Goal: Communication & Community: Answer question/provide support

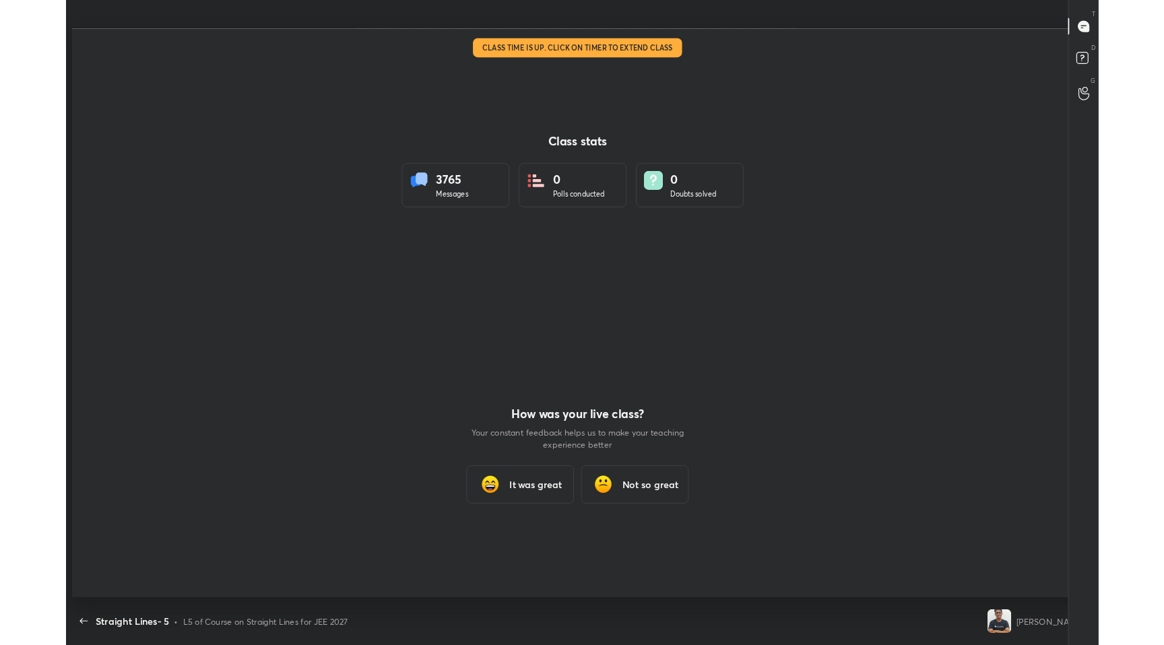
scroll to position [66792, 66198]
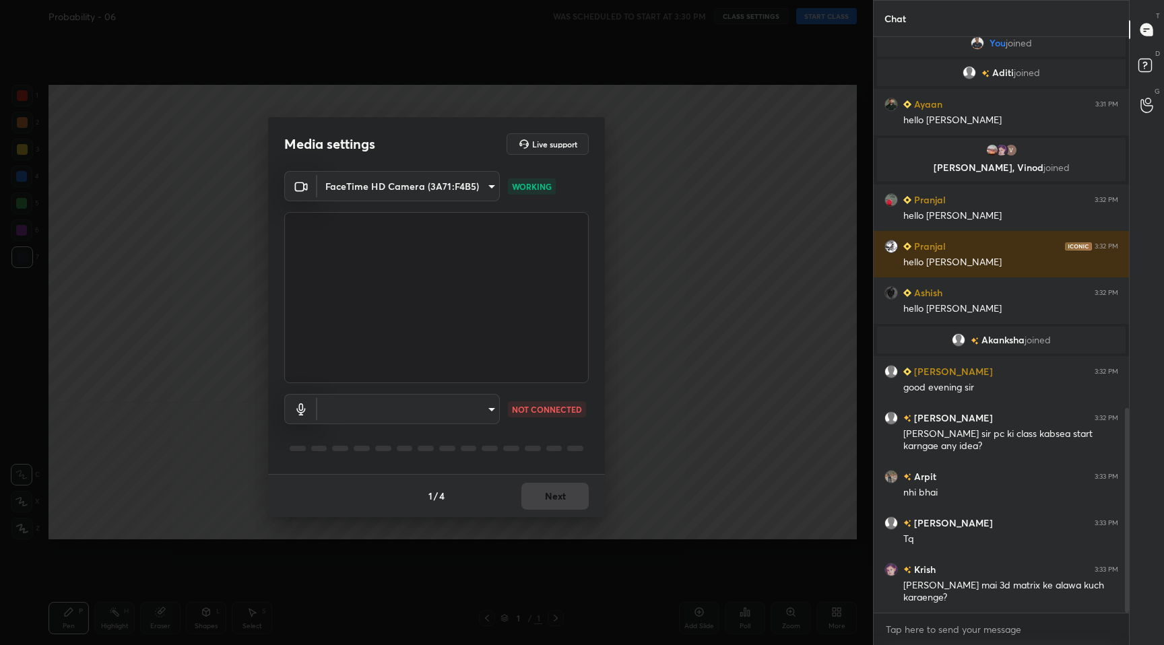
scroll to position [1076, 0]
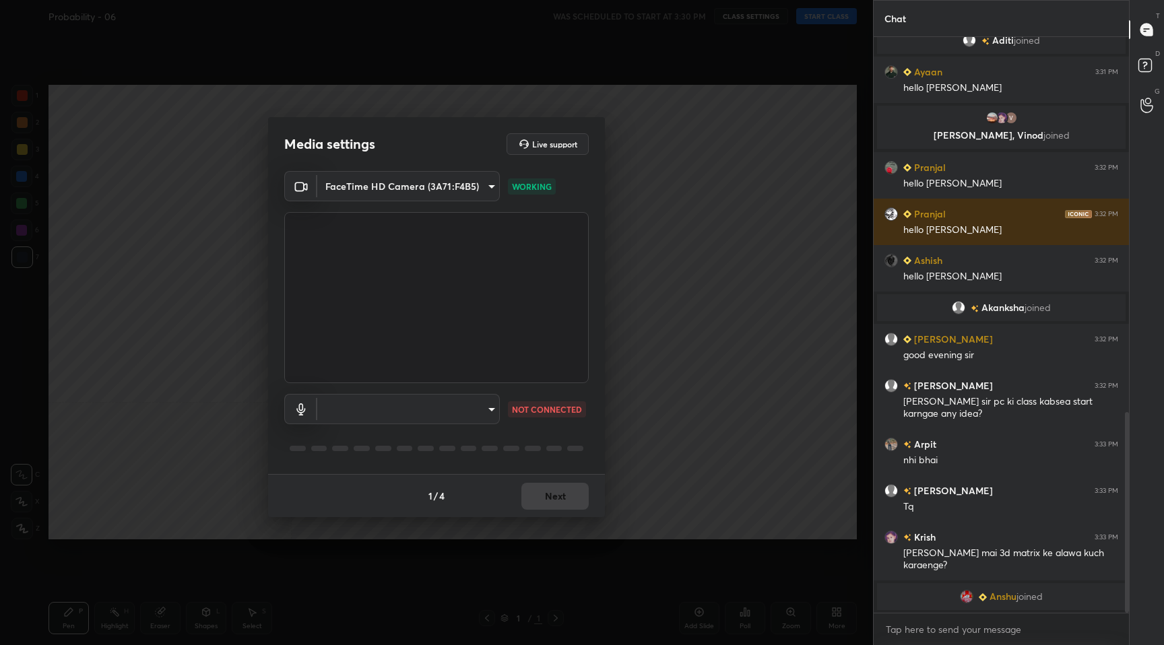
click at [489, 412] on body "1 2 3 4 5 6 7 C X Z C X Z E E Erase all H H Probability - 06 WAS SCHEDULED TO S…" at bounding box center [582, 322] width 1164 height 645
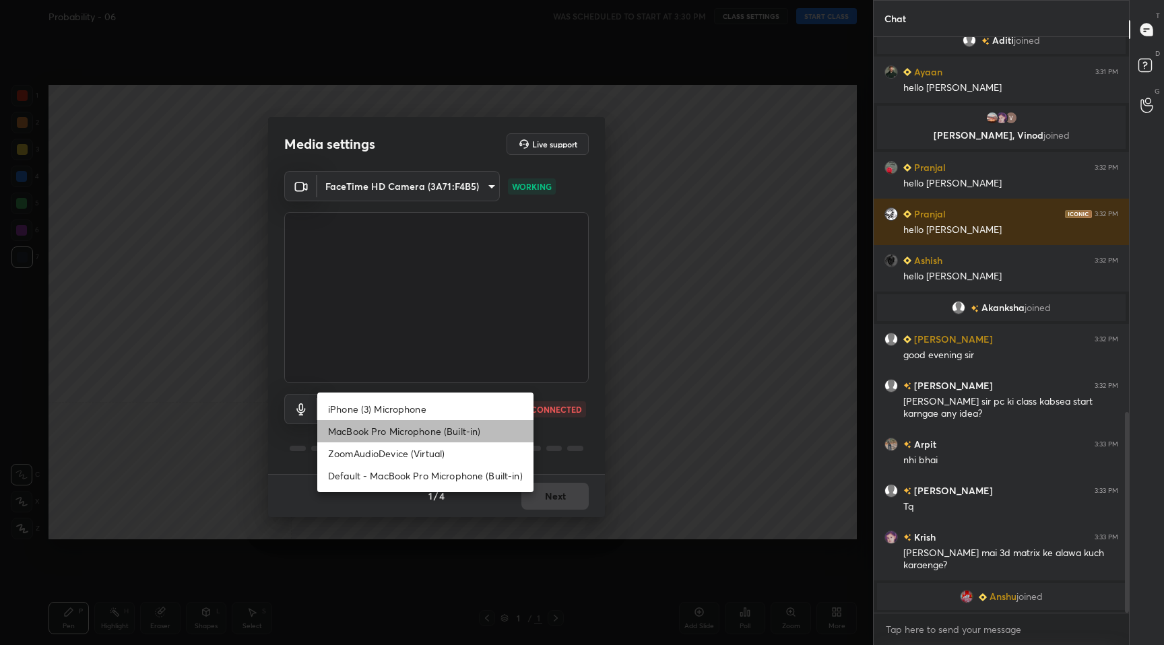
click at [432, 436] on li "MacBook Pro Microphone (Built-in)" at bounding box center [425, 431] width 216 height 22
type input "5edbca1317df37e51c30082e24015b9a33856a9459e753d2517f282484f1f74d"
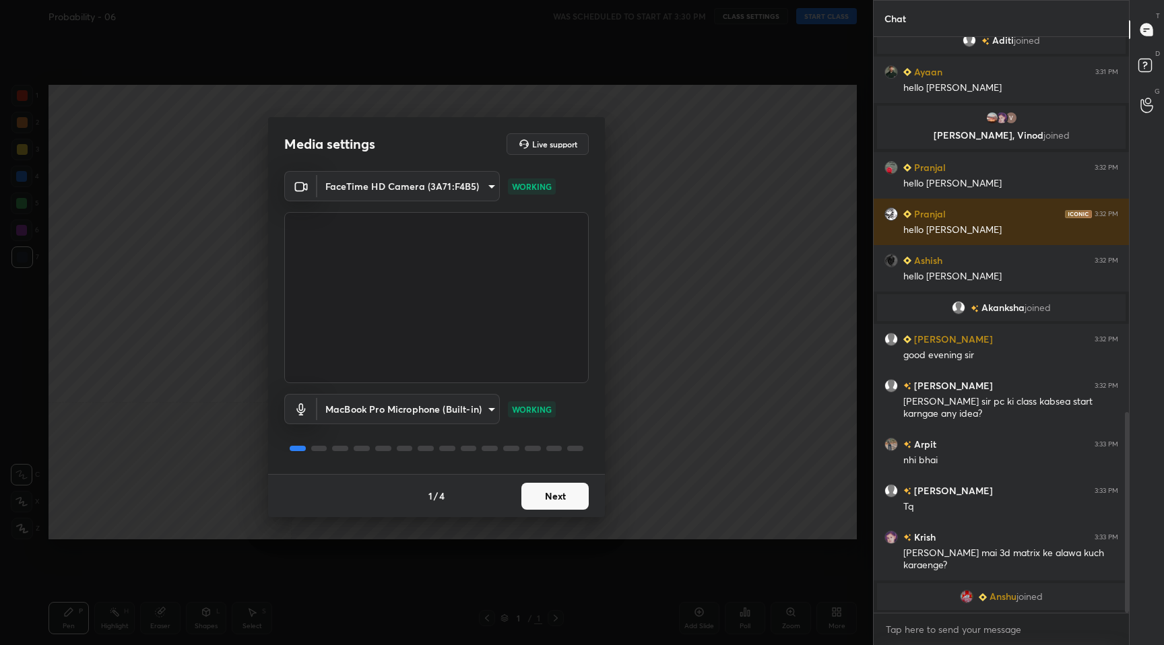
click at [554, 503] on button "Next" at bounding box center [554, 496] width 67 height 27
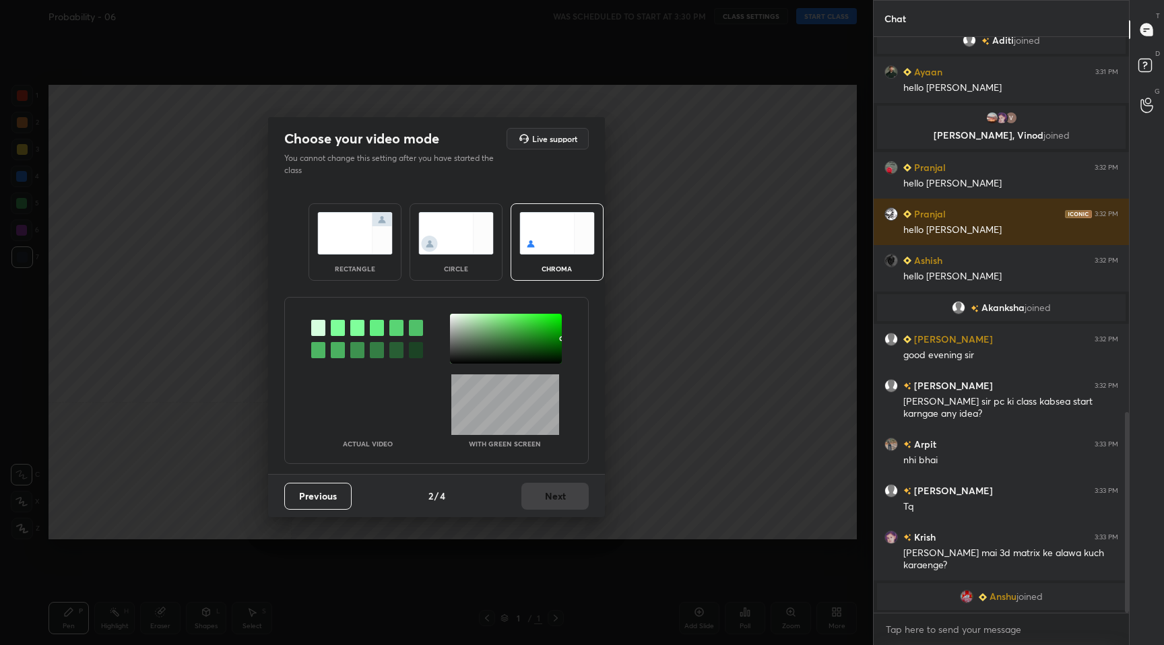
click at [372, 284] on div "rectangle circle chroma" at bounding box center [436, 242] width 289 height 110
click at [368, 245] on img at bounding box center [354, 233] width 75 height 42
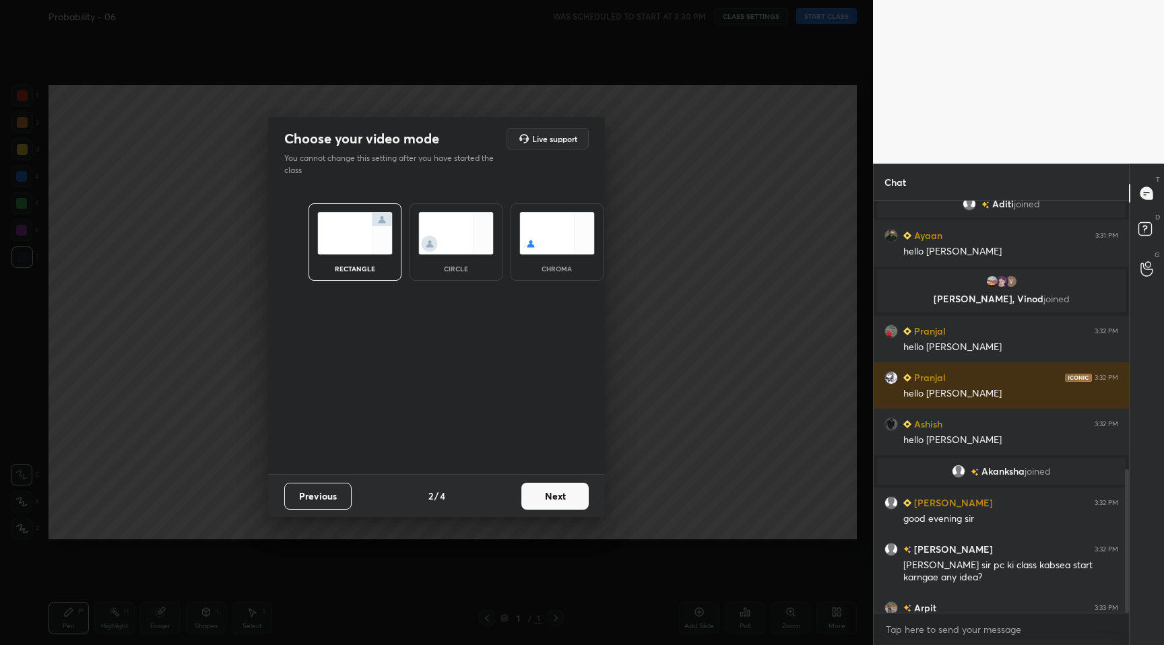
scroll to position [309, 251]
click at [549, 500] on button "Next" at bounding box center [554, 496] width 67 height 27
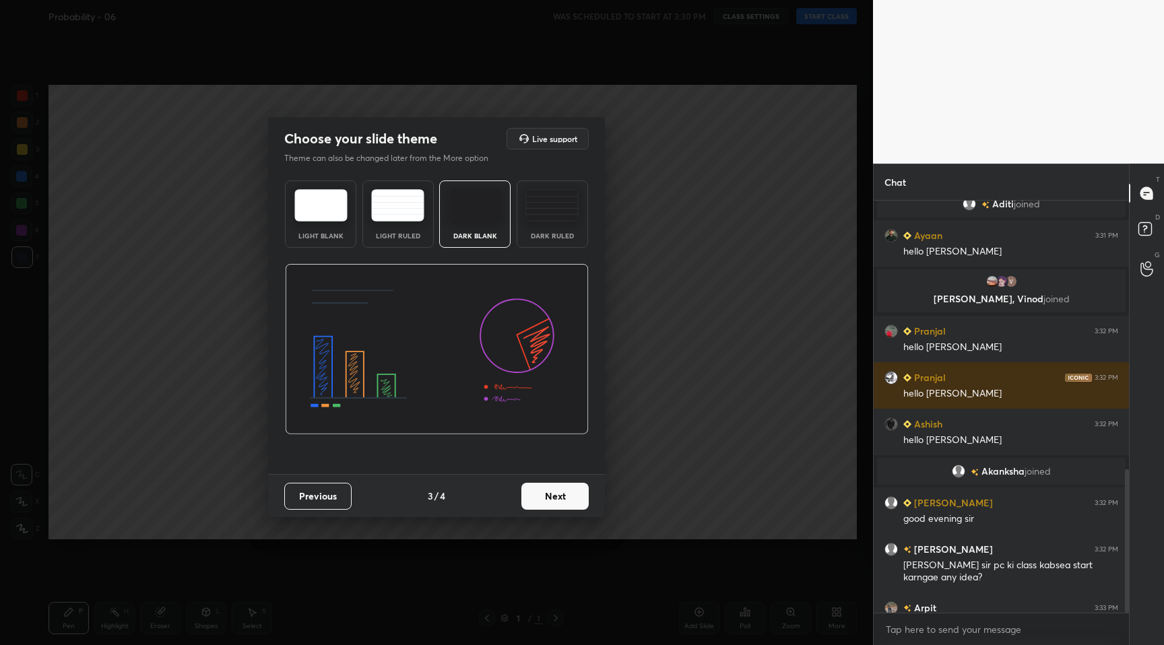
click at [572, 503] on button "Next" at bounding box center [554, 496] width 67 height 27
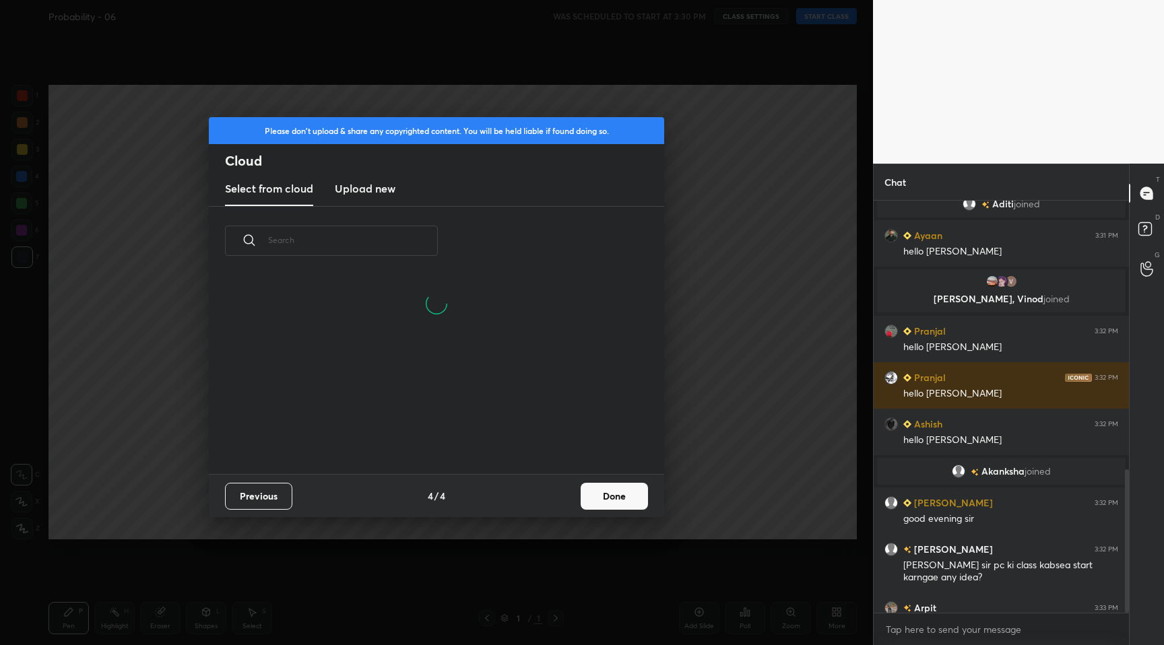
click at [590, 500] on button "Done" at bounding box center [614, 496] width 67 height 27
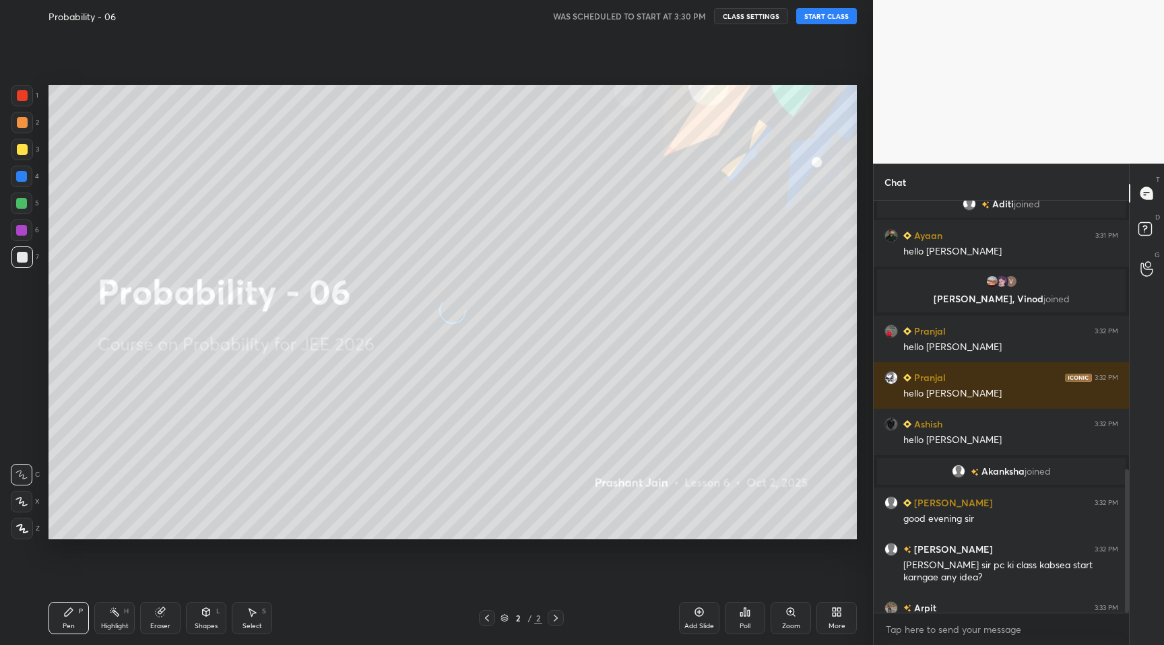
scroll to position [199, 432]
click at [848, 16] on button "START CLASS" at bounding box center [826, 16] width 61 height 16
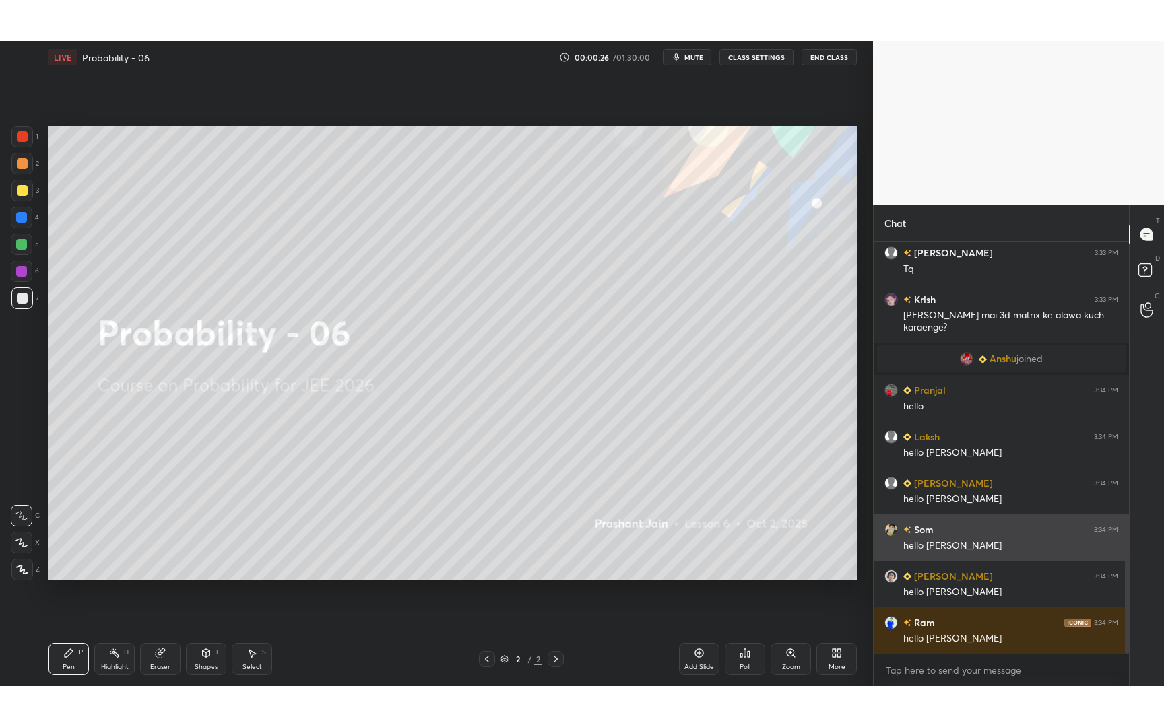
scroll to position [1363, 0]
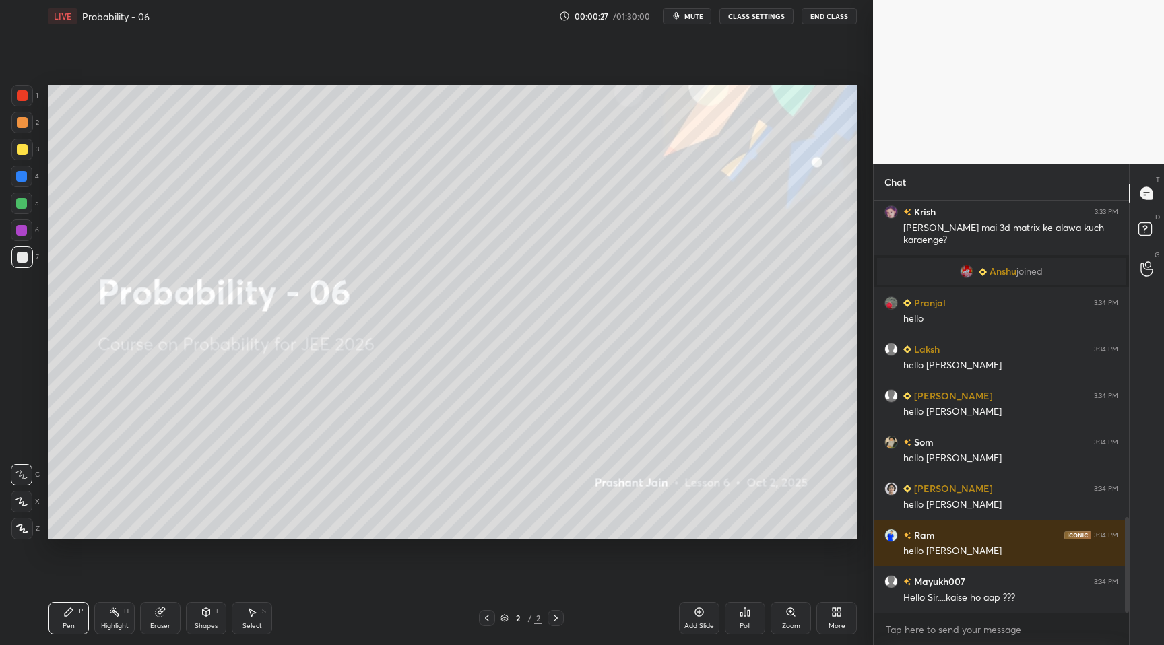
click at [822, 639] on div "Add Slide Poll Zoom More" at bounding box center [768, 618] width 178 height 75
click at [832, 630] on div "More" at bounding box center [836, 618] width 40 height 32
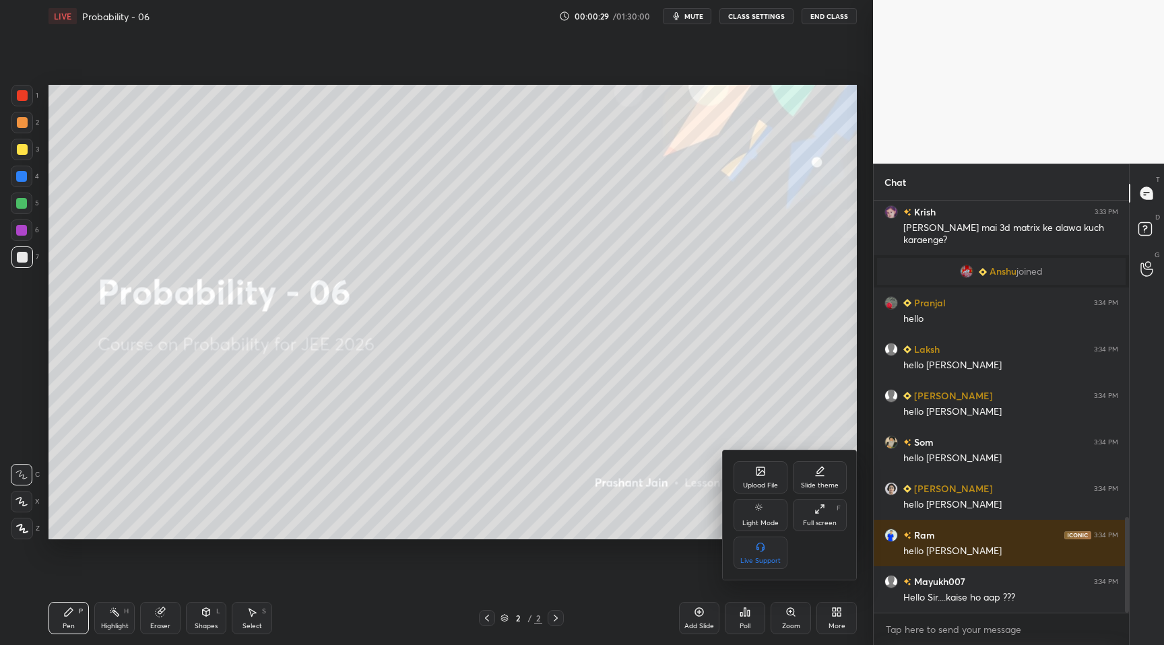
click at [836, 525] on div "Full screen F" at bounding box center [820, 515] width 54 height 32
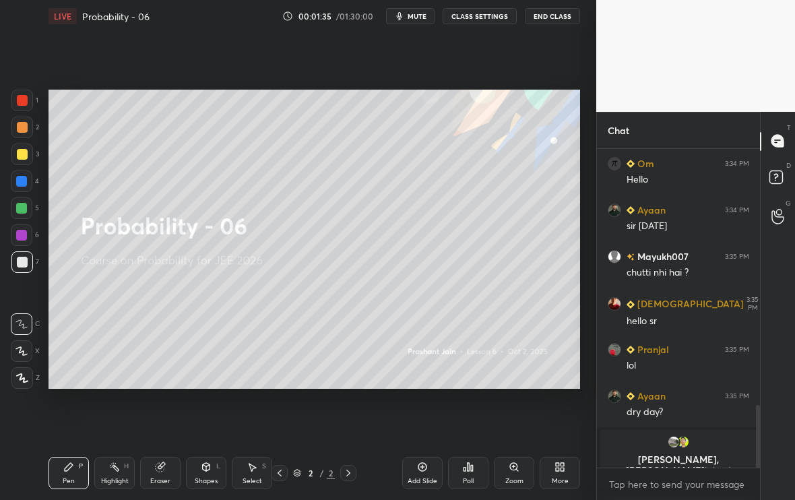
scroll to position [0, 0]
click at [556, 480] on div "More" at bounding box center [560, 481] width 17 height 7
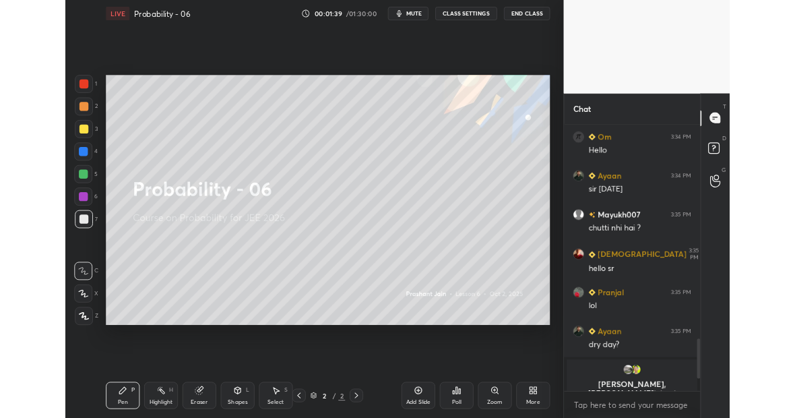
scroll to position [1904, 0]
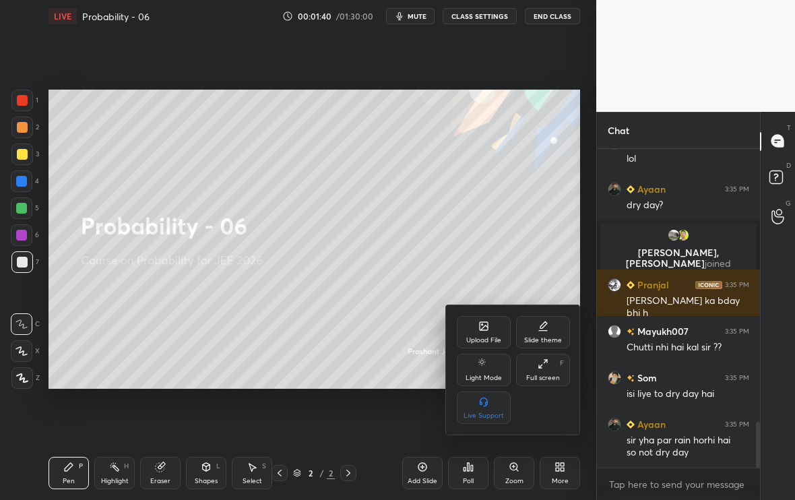
click at [539, 383] on div "Upload File Slide theme Light Mode Full screen F Live Support" at bounding box center [513, 370] width 113 height 108
click at [542, 368] on div "Full screen F" at bounding box center [543, 370] width 54 height 32
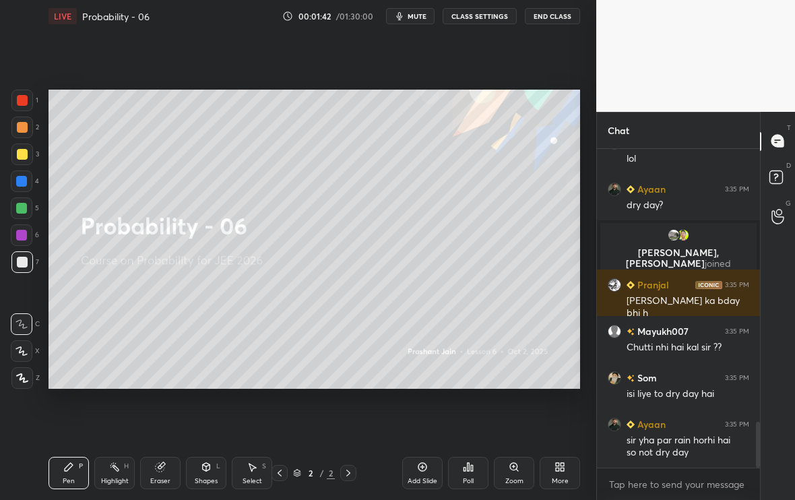
scroll to position [67020, 66809]
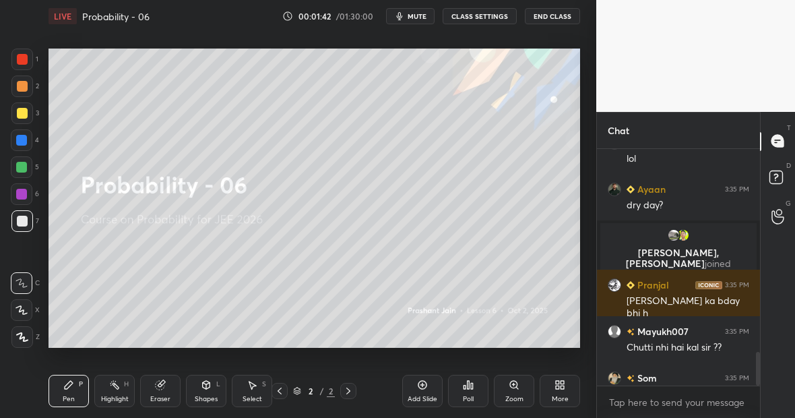
click at [561, 393] on div "More" at bounding box center [559, 390] width 40 height 32
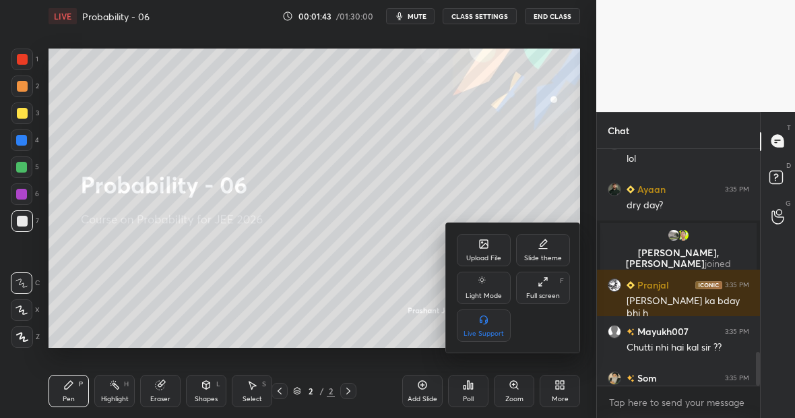
click at [549, 284] on div "Full screen F" at bounding box center [543, 287] width 54 height 32
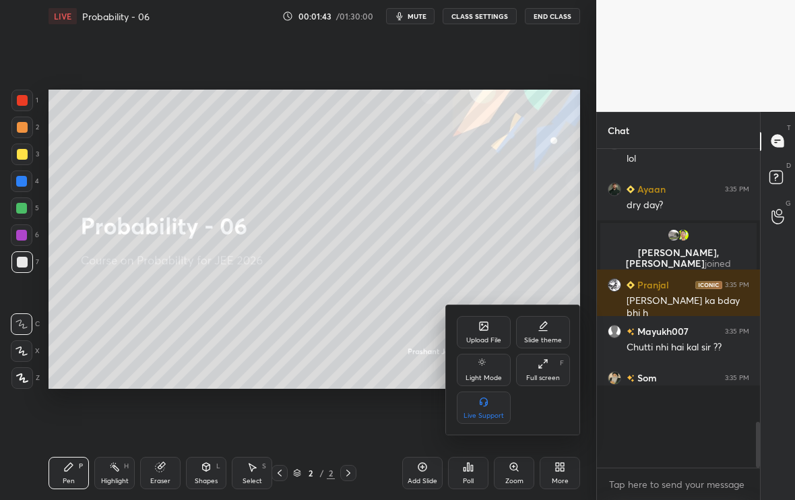
scroll to position [5, 5]
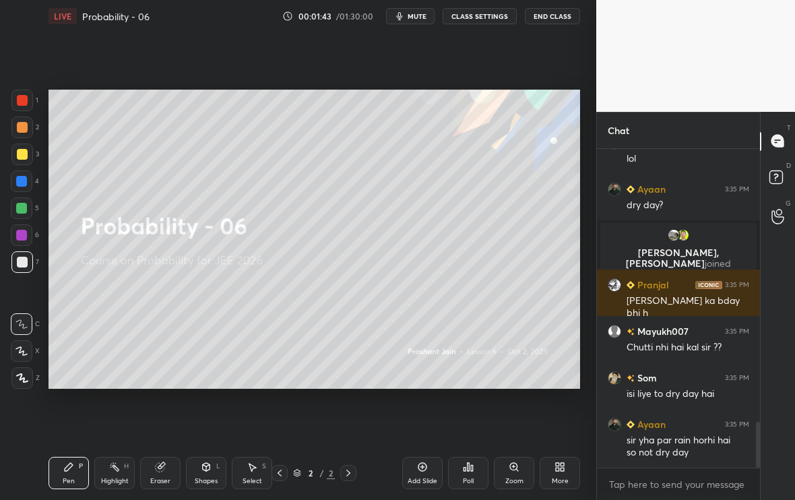
type textarea "x"
click at [562, 478] on div "More" at bounding box center [560, 481] width 17 height 7
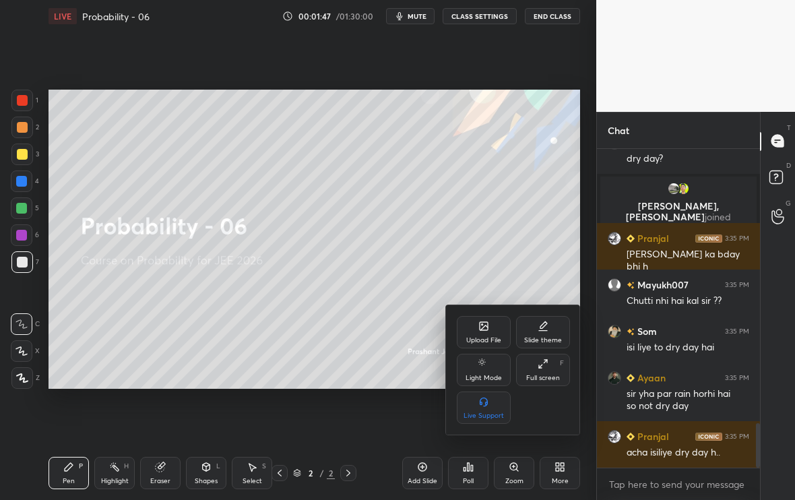
click at [484, 325] on icon at bounding box center [484, 326] width 8 height 8
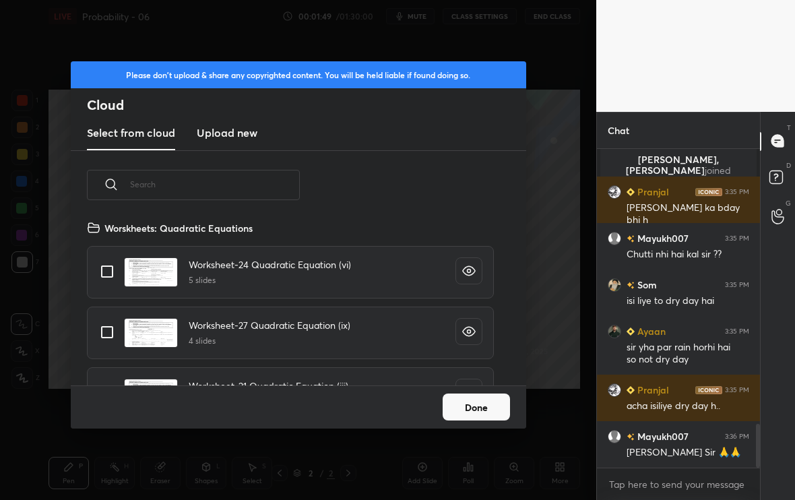
click at [260, 193] on input "text" at bounding box center [215, 184] width 170 height 57
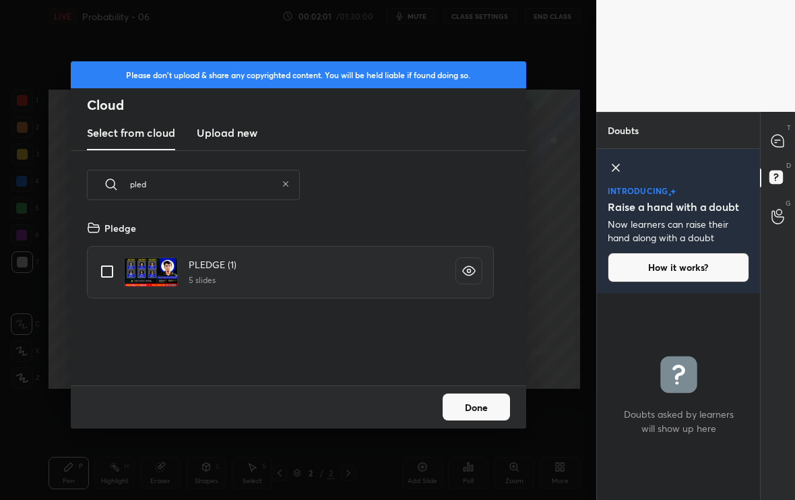
type input "pled"
click at [98, 270] on input "grid" at bounding box center [107, 271] width 28 height 28
checkbox input "true"
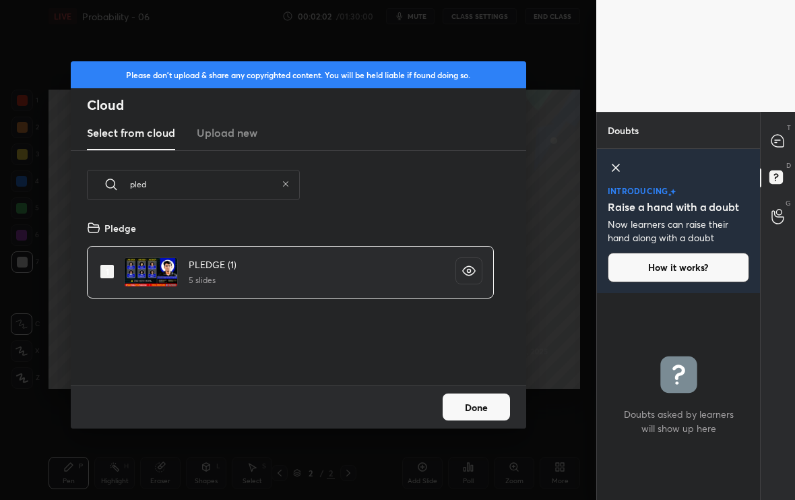
click at [478, 395] on button "Done" at bounding box center [475, 406] width 67 height 27
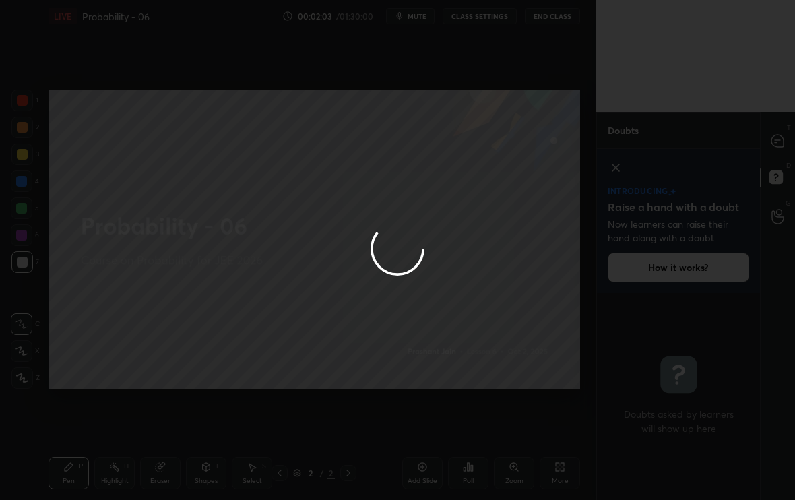
click at [782, 149] on div at bounding box center [397, 250] width 795 height 500
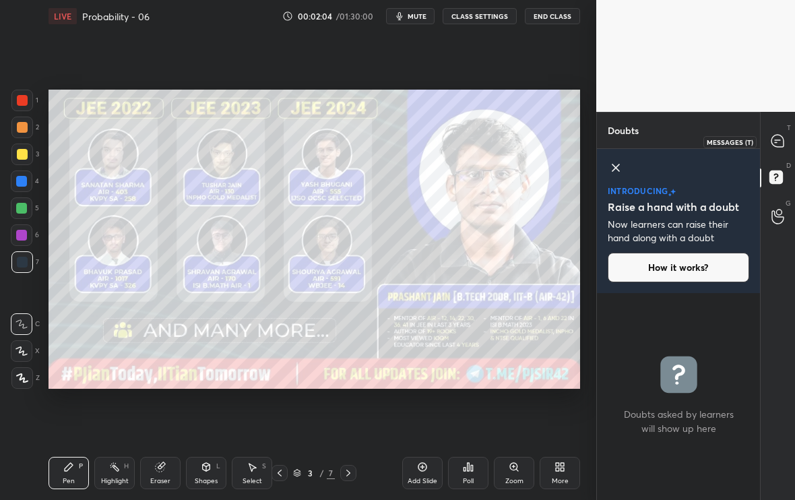
click at [782, 149] on div at bounding box center [777, 141] width 27 height 24
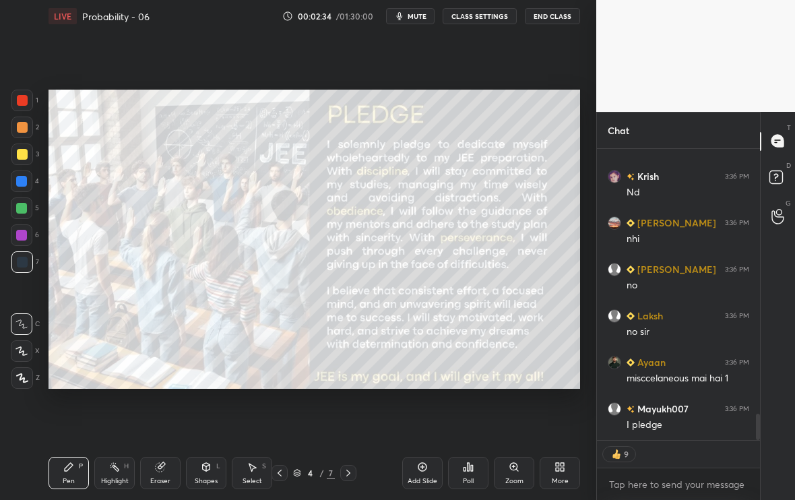
click at [563, 470] on icon at bounding box center [561, 468] width 3 height 3
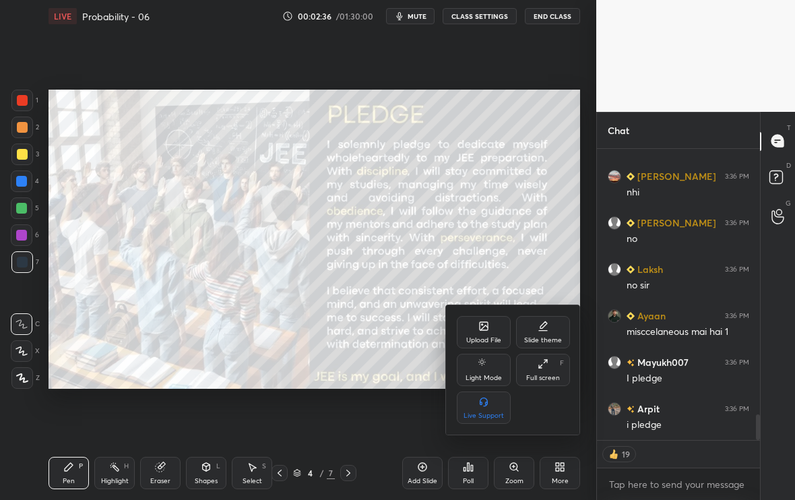
click at [491, 343] on div "Upload File" at bounding box center [483, 340] width 35 height 7
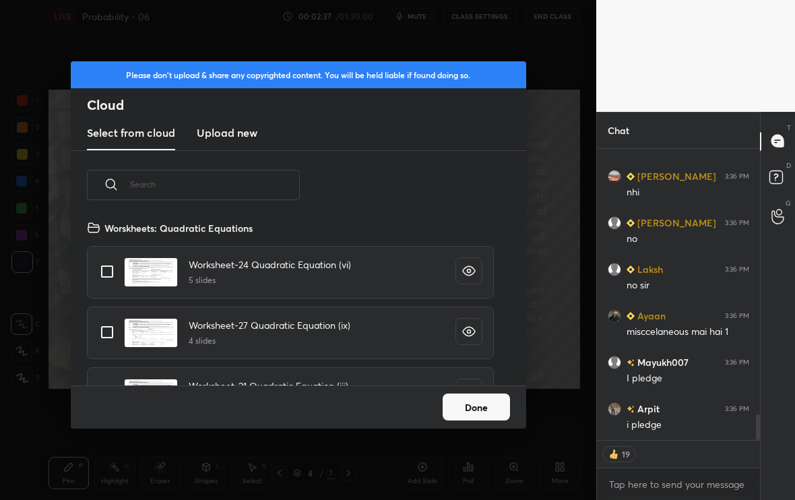
click at [185, 183] on input "text" at bounding box center [215, 184] width 170 height 57
type textarea "x"
type input "pro"
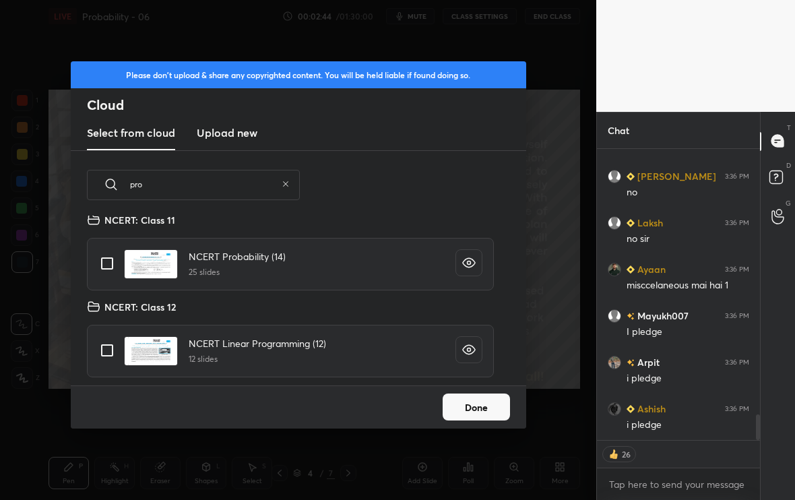
type textarea "x"
type input "pro"
click at [98, 261] on input "grid" at bounding box center [107, 263] width 28 height 28
checkbox input "true"
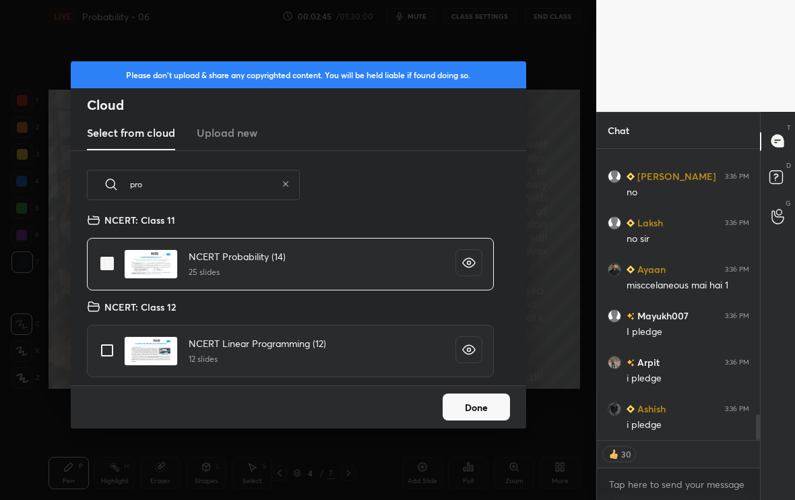
type textarea "x"
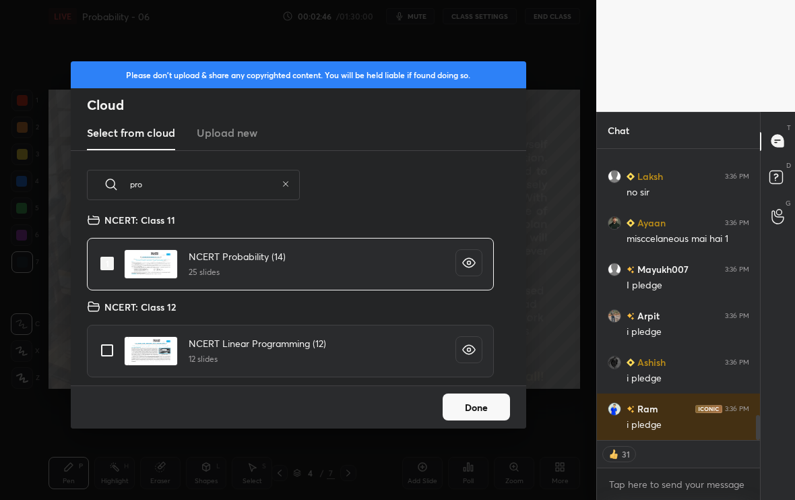
click at [100, 264] on input "grid" at bounding box center [107, 263] width 28 height 28
checkbox input "false"
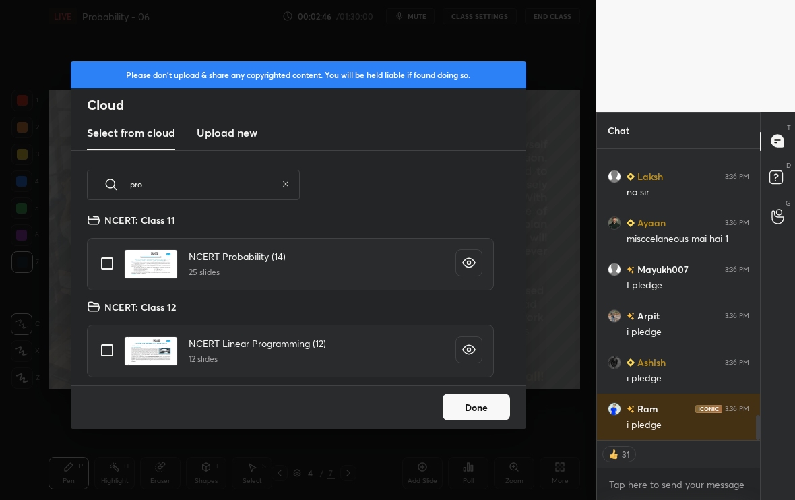
type textarea "x"
click at [104, 349] on input "grid" at bounding box center [107, 350] width 28 height 28
checkbox input "true"
click at [104, 349] on input "grid" at bounding box center [107, 350] width 28 height 28
type textarea "x"
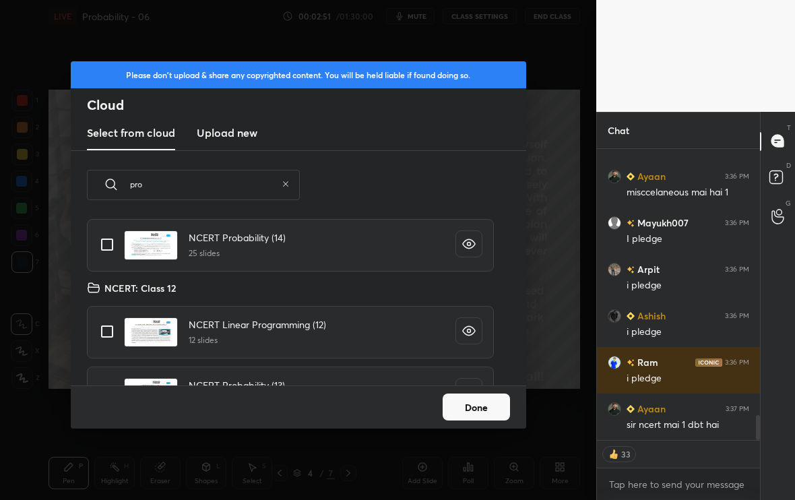
scroll to position [156, 0]
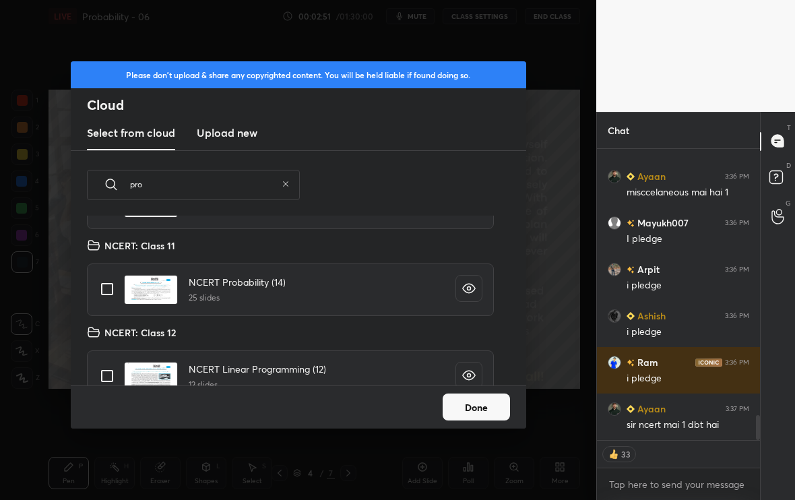
click at [100, 287] on input "grid" at bounding box center [107, 289] width 28 height 28
checkbox input "false"
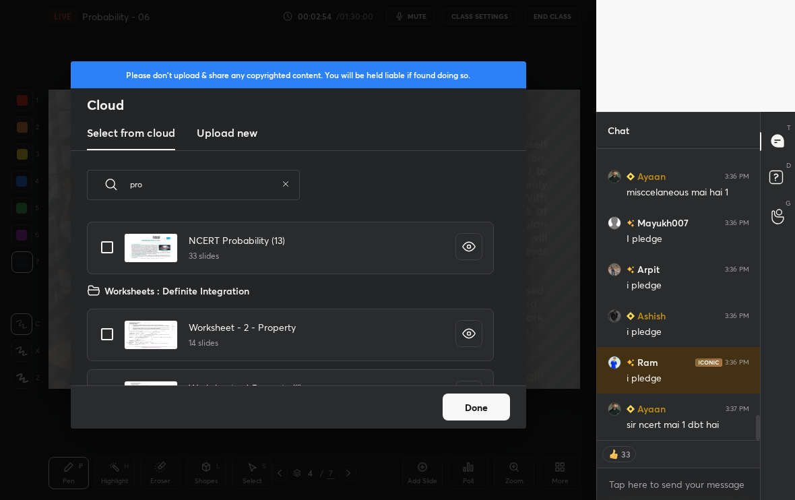
scroll to position [341, 0]
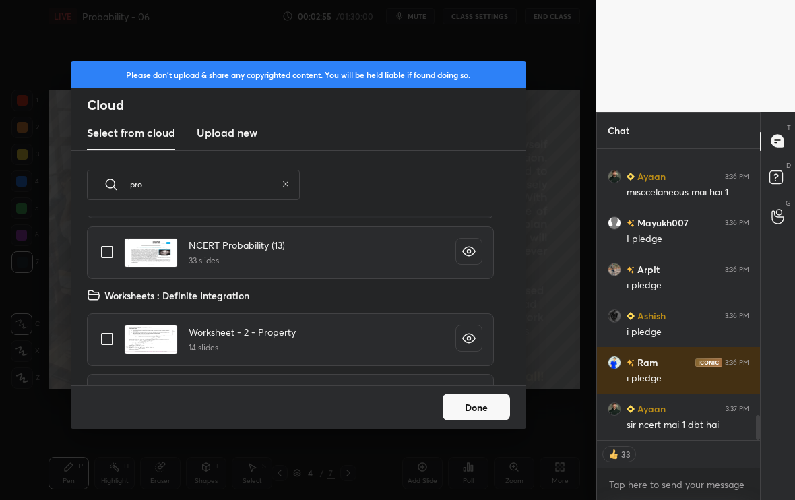
click at [106, 245] on input "grid" at bounding box center [107, 252] width 28 height 28
checkbox input "true"
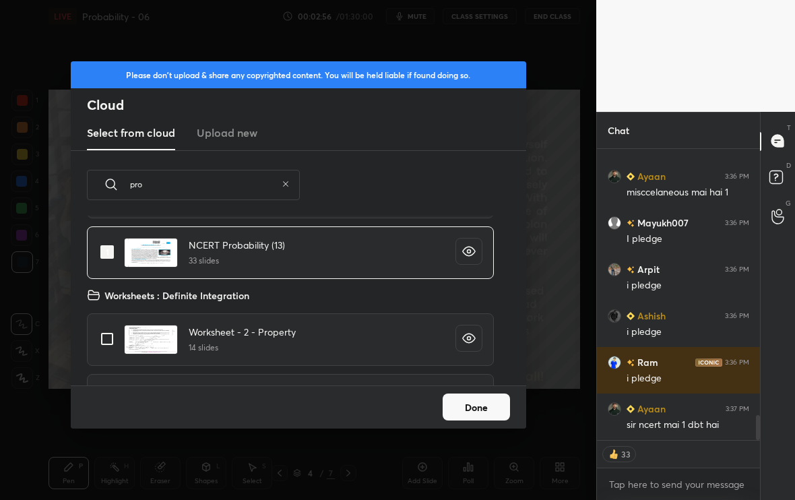
click at [491, 399] on button "Done" at bounding box center [475, 406] width 67 height 27
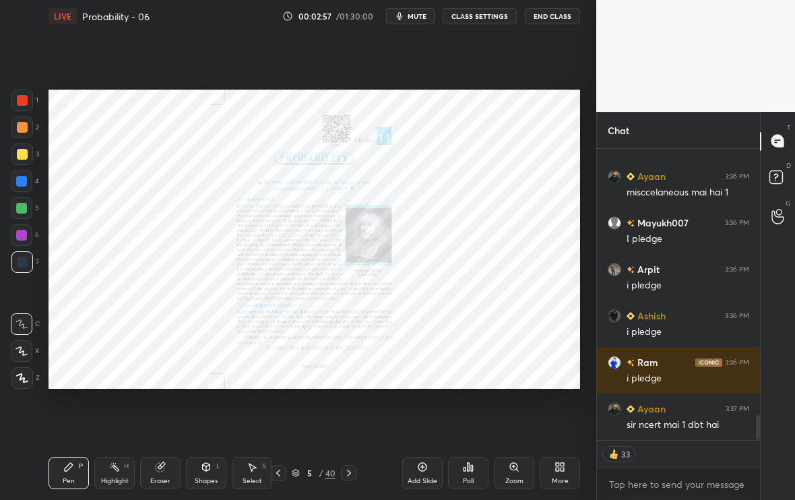
click at [344, 471] on icon at bounding box center [348, 472] width 11 height 11
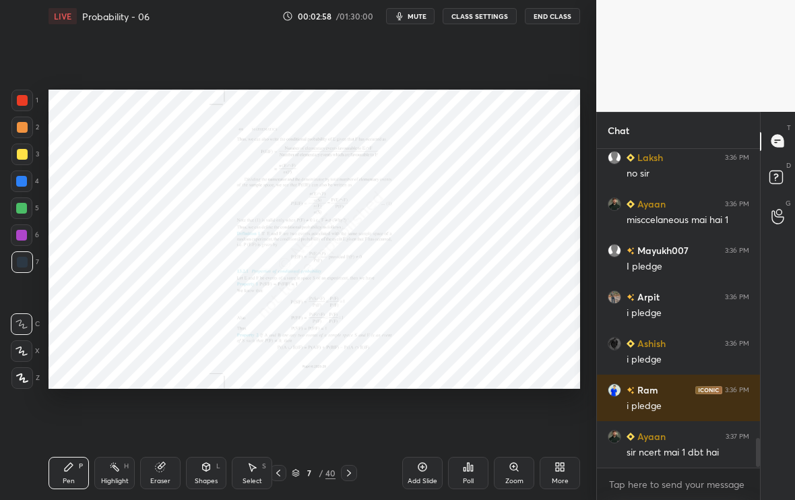
click at [344, 471] on icon at bounding box center [348, 472] width 11 height 11
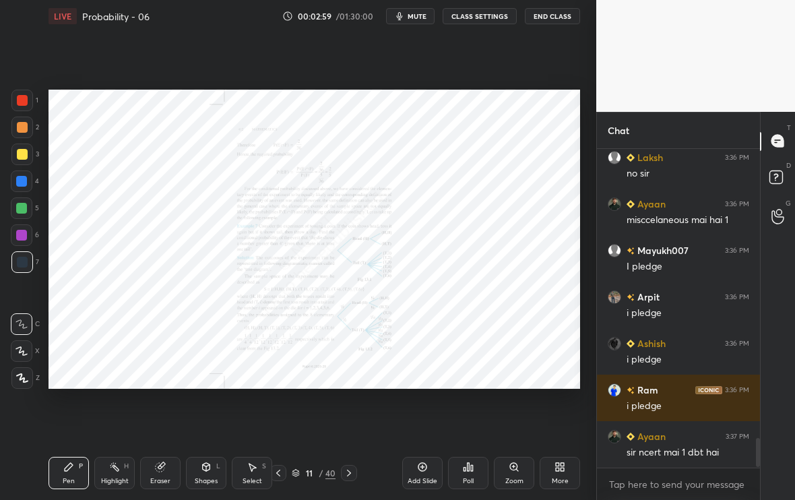
click at [344, 471] on icon at bounding box center [348, 472] width 11 height 11
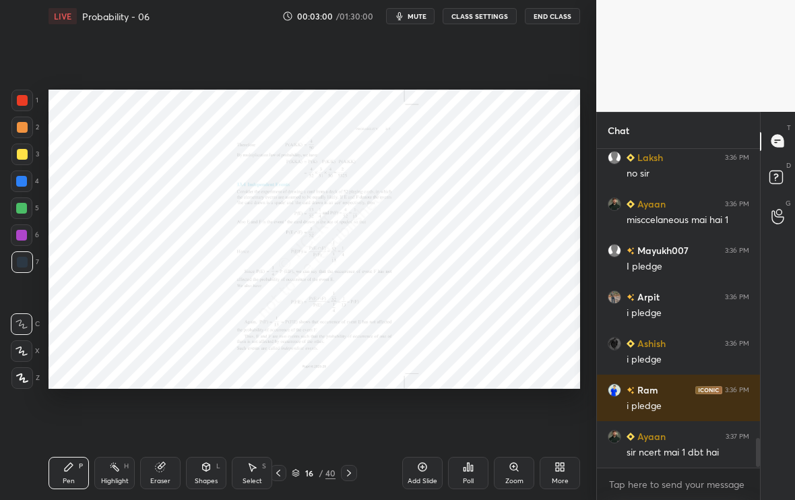
click at [344, 471] on icon at bounding box center [348, 472] width 11 height 11
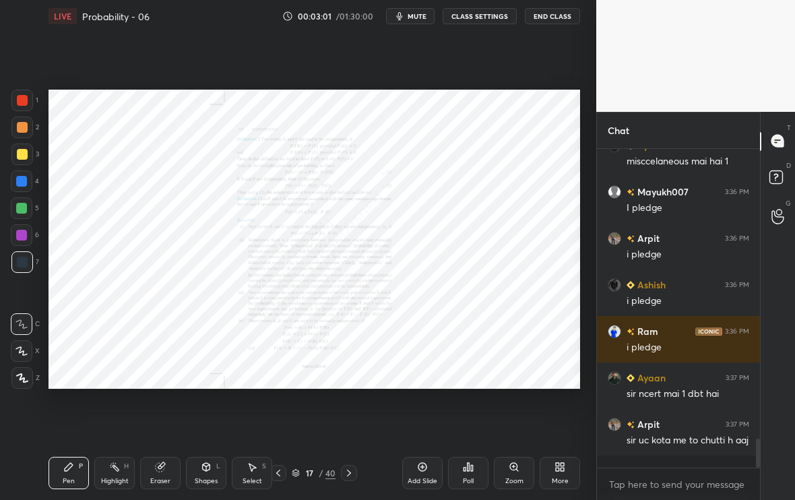
click at [344, 471] on icon at bounding box center [348, 472] width 11 height 11
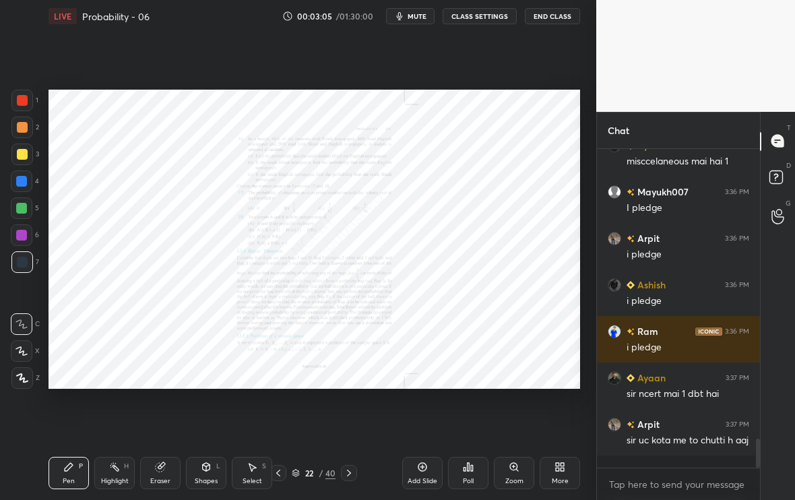
scroll to position [3211, 0]
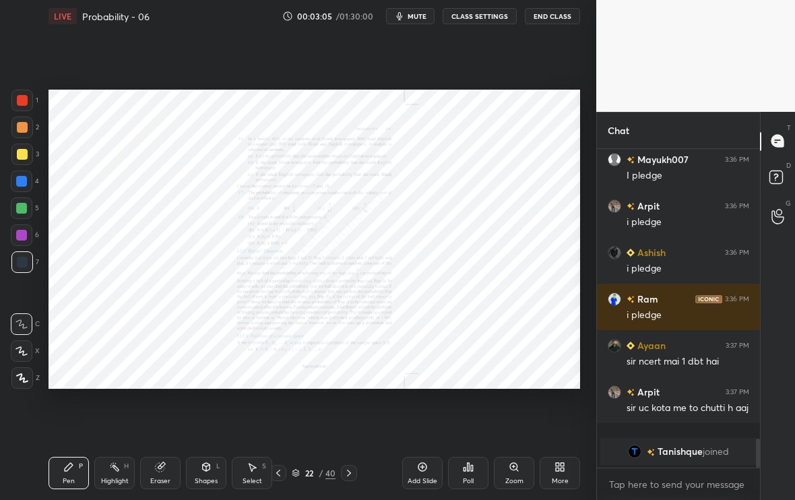
click at [344, 471] on icon at bounding box center [348, 472] width 11 height 11
click at [344, 470] on icon at bounding box center [348, 472] width 11 height 11
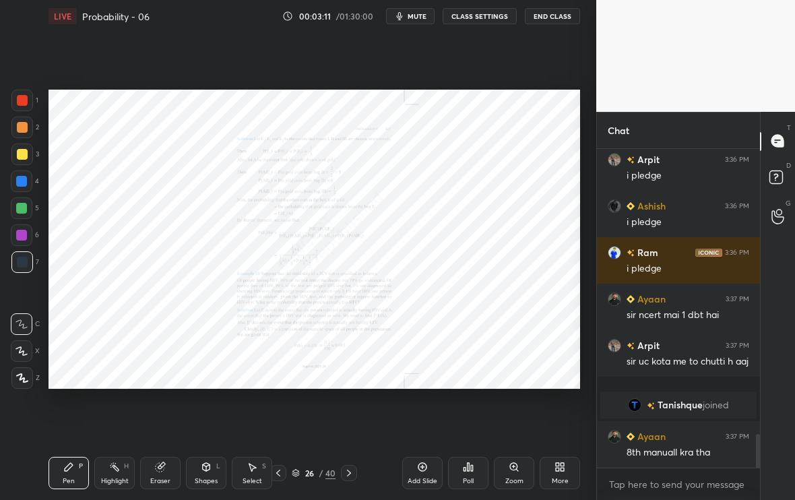
click at [344, 470] on icon at bounding box center [348, 472] width 11 height 11
click at [344, 469] on icon at bounding box center [348, 472] width 11 height 11
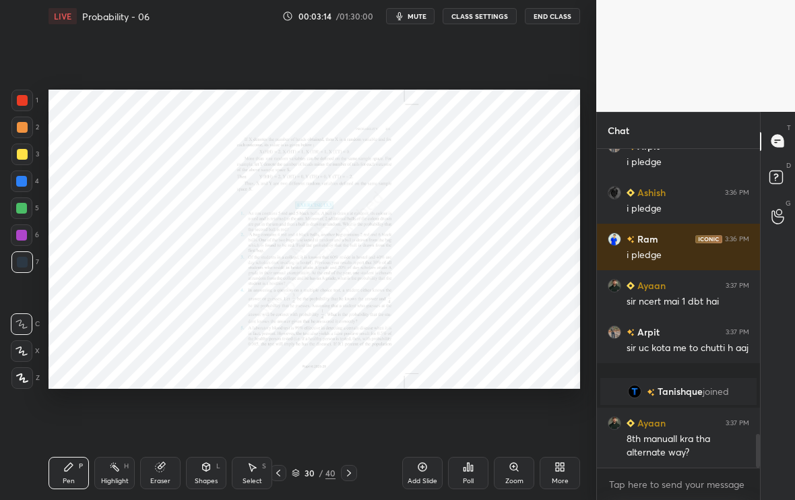
click at [343, 469] on icon at bounding box center [348, 472] width 11 height 11
click at [508, 475] on div "Zoom" at bounding box center [514, 473] width 40 height 32
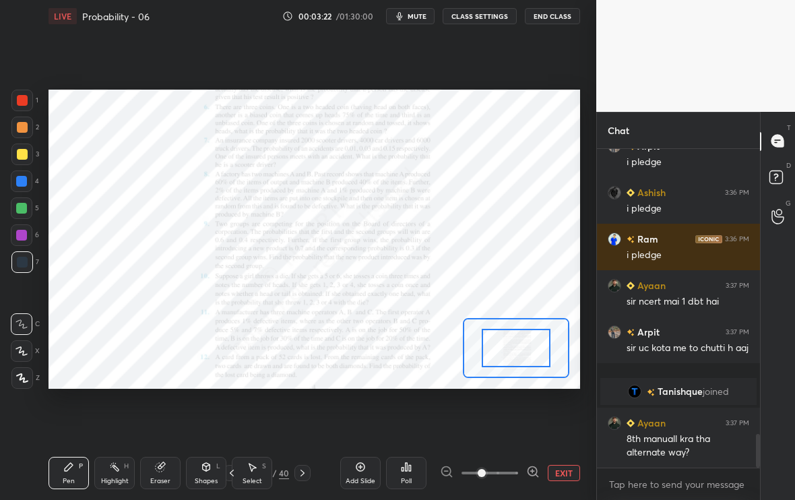
click at [529, 469] on icon at bounding box center [532, 471] width 13 height 13
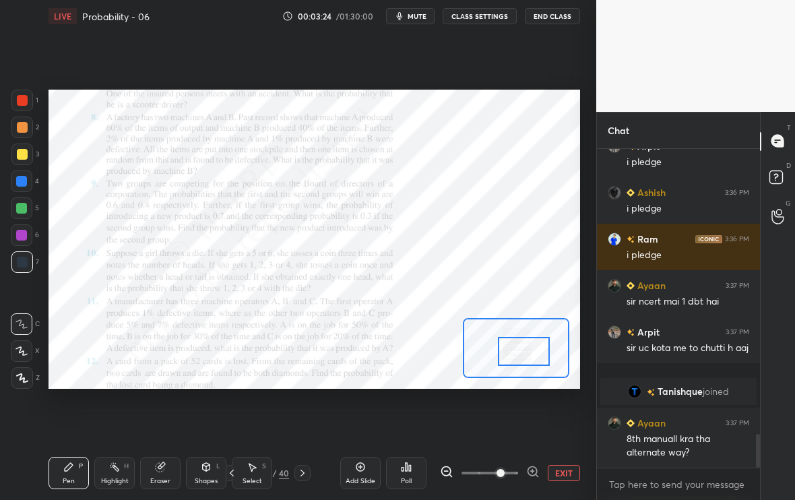
drag, startPoint x: 519, startPoint y: 348, endPoint x: 527, endPoint y: 351, distance: 8.1
click at [527, 351] on div at bounding box center [524, 351] width 52 height 28
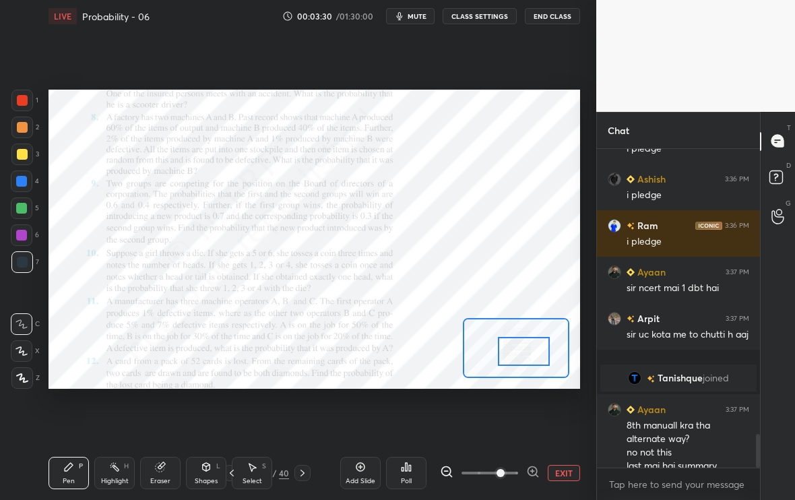
scroll to position [2737, 0]
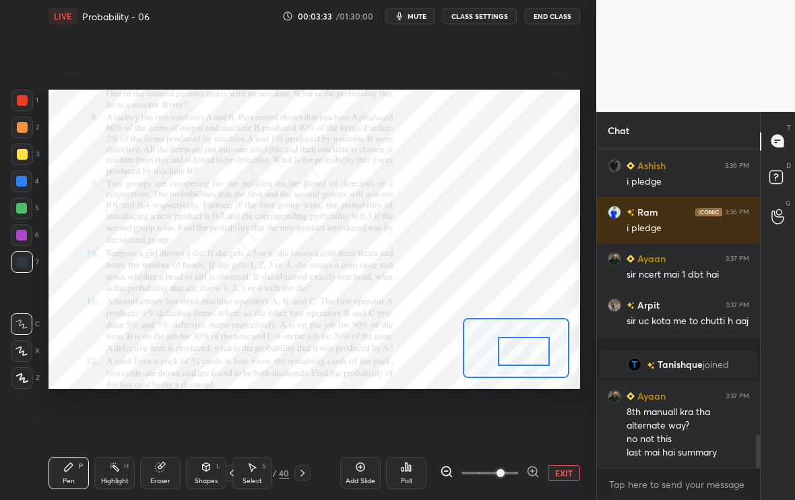
click at [560, 480] on button "EXIT" at bounding box center [564, 473] width 32 height 16
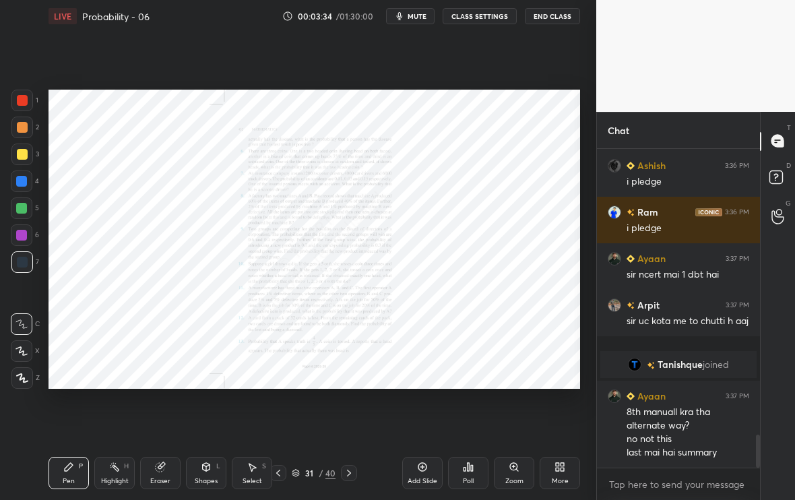
click at [348, 475] on icon at bounding box center [348, 472] width 11 height 11
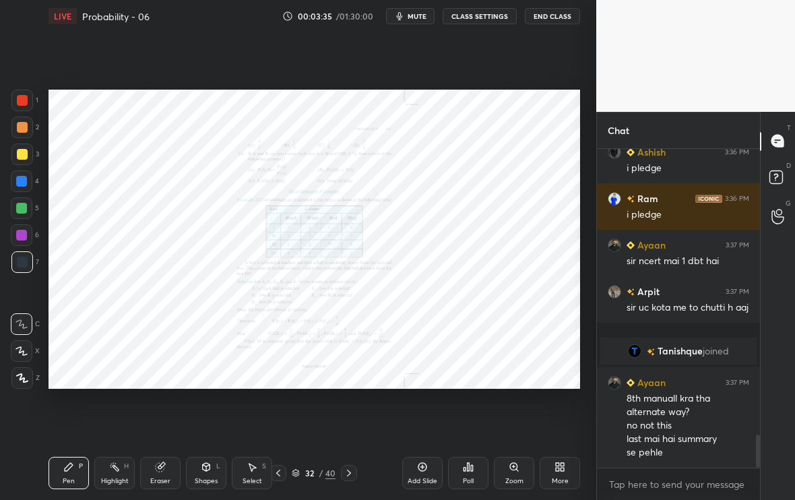
click at [348, 475] on icon at bounding box center [348, 472] width 11 height 11
click at [348, 476] on icon at bounding box center [348, 472] width 11 height 11
click at [349, 476] on icon at bounding box center [348, 472] width 11 height 11
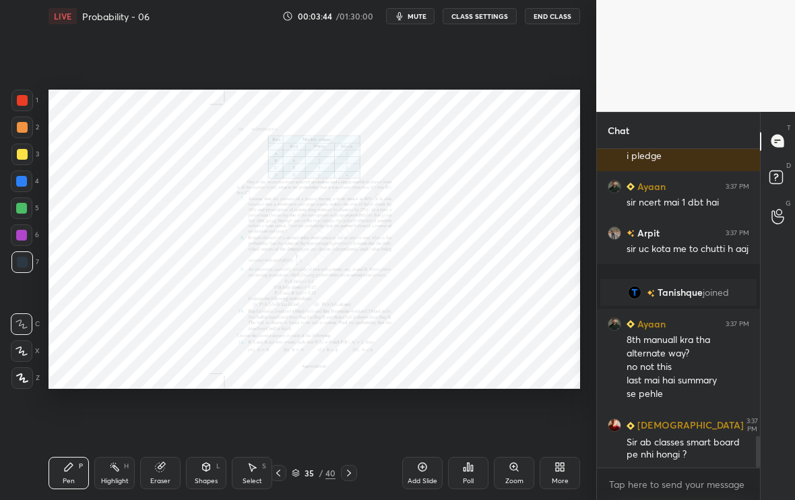
scroll to position [2856, 0]
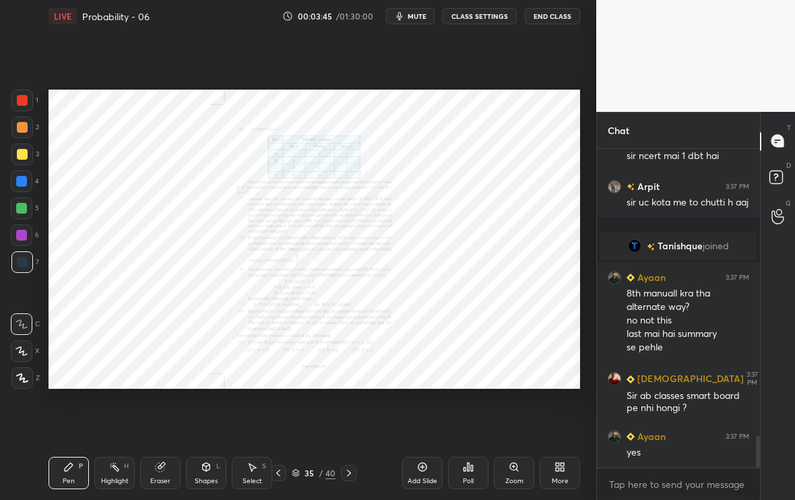
click at [513, 473] on div "Zoom" at bounding box center [514, 473] width 40 height 32
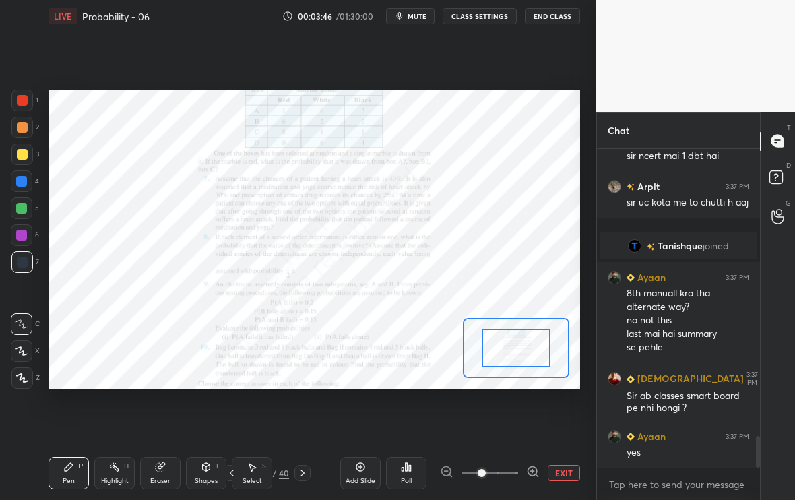
click at [535, 473] on icon at bounding box center [532, 471] width 9 height 9
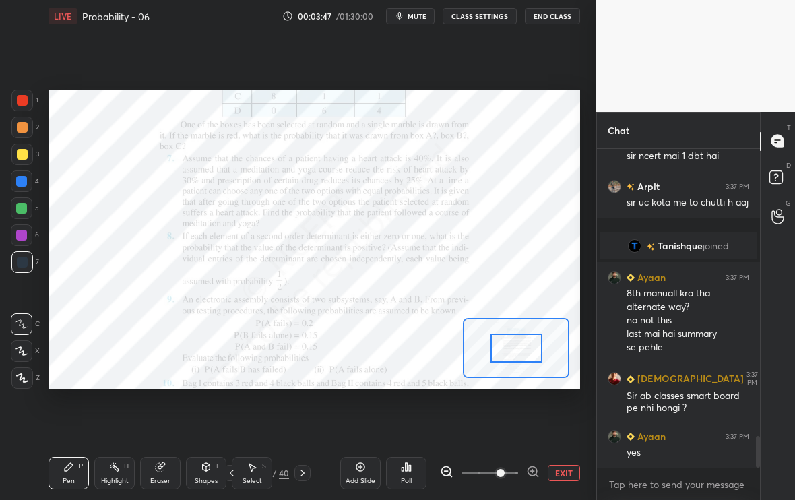
click at [535, 473] on icon at bounding box center [532, 471] width 9 height 9
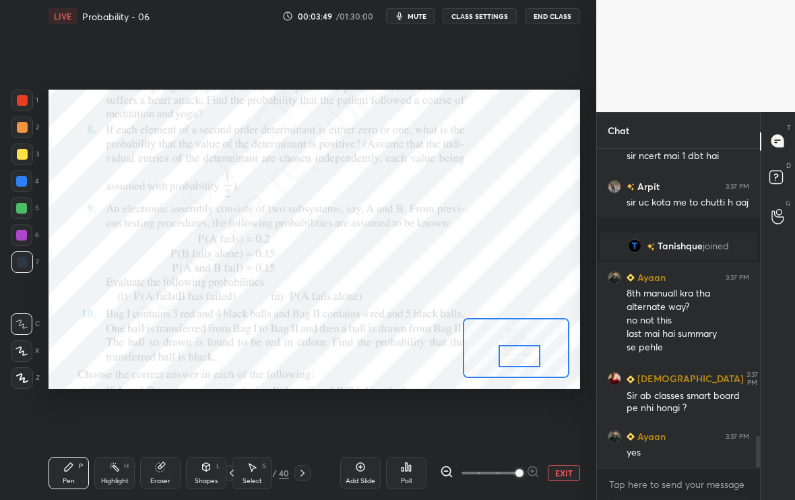
drag, startPoint x: 510, startPoint y: 346, endPoint x: 513, endPoint y: 353, distance: 8.1
click at [513, 353] on div at bounding box center [519, 356] width 42 height 23
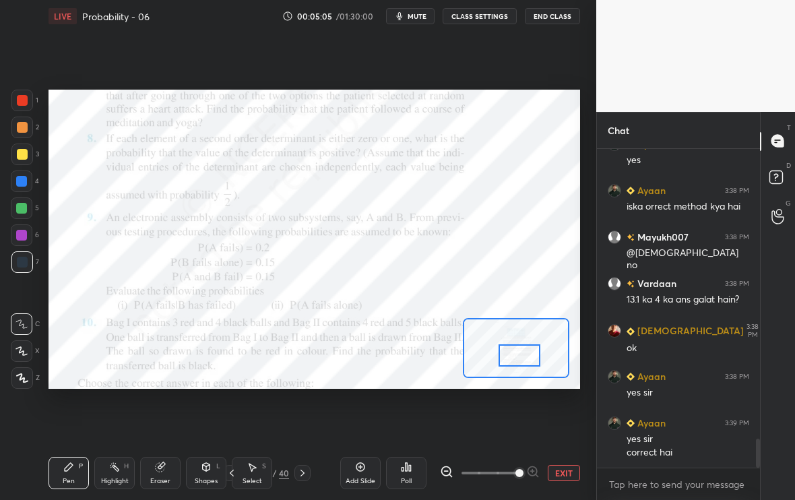
scroll to position [3194, 0]
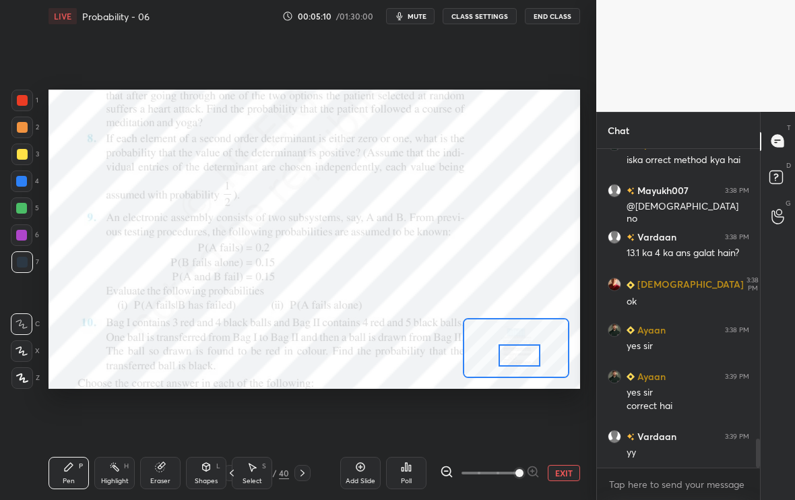
click at [562, 467] on button "EXIT" at bounding box center [564, 473] width 32 height 16
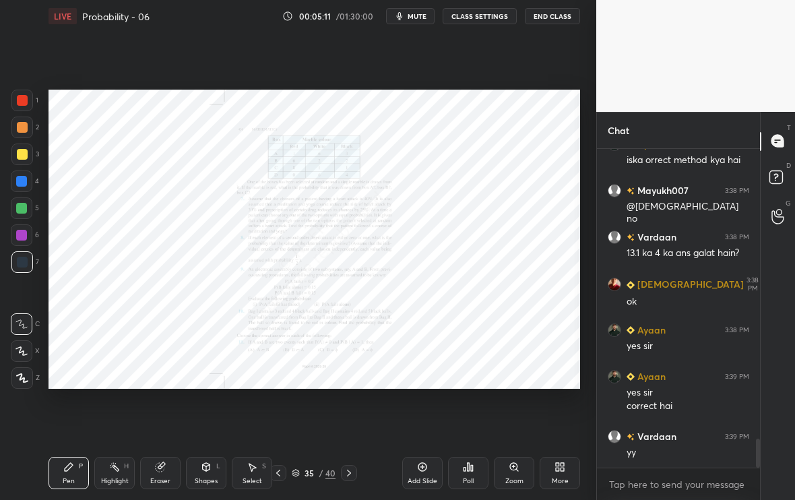
click at [341, 465] on div at bounding box center [349, 473] width 16 height 16
click at [344, 475] on icon at bounding box center [348, 472] width 11 height 11
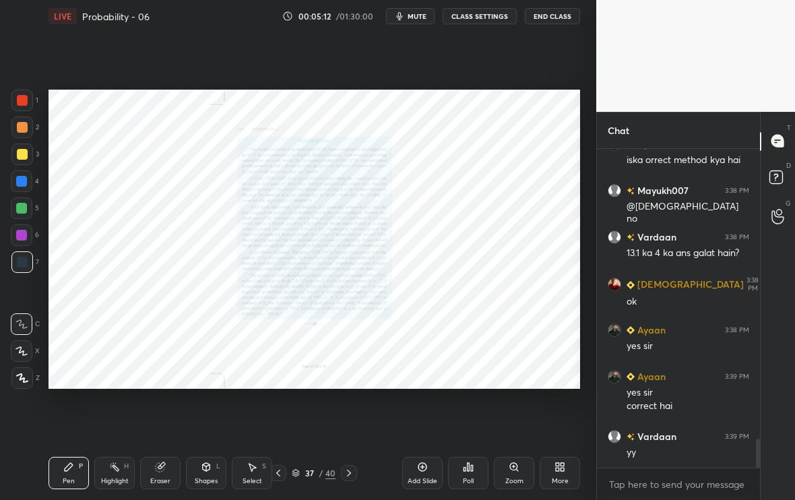
click at [344, 475] on icon at bounding box center [348, 472] width 11 height 11
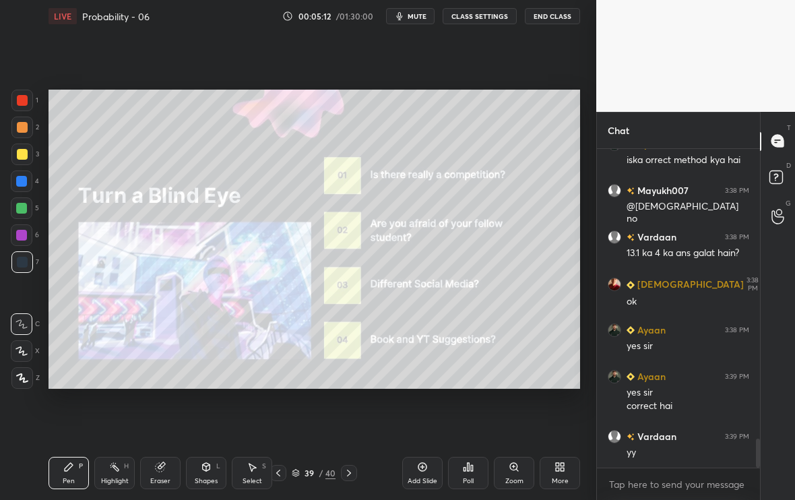
click at [344, 475] on icon at bounding box center [348, 472] width 11 height 11
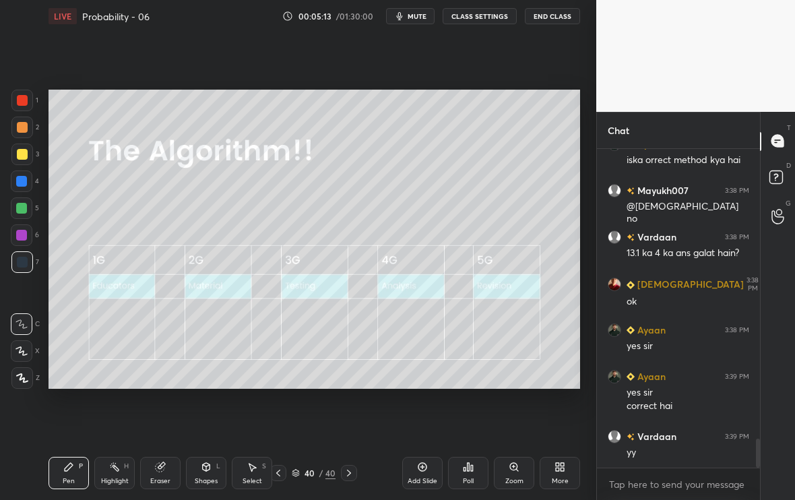
click at [432, 490] on div "Add Slide Poll Zoom More" at bounding box center [491, 472] width 178 height 75
click at [429, 473] on div "Add Slide" at bounding box center [422, 473] width 40 height 32
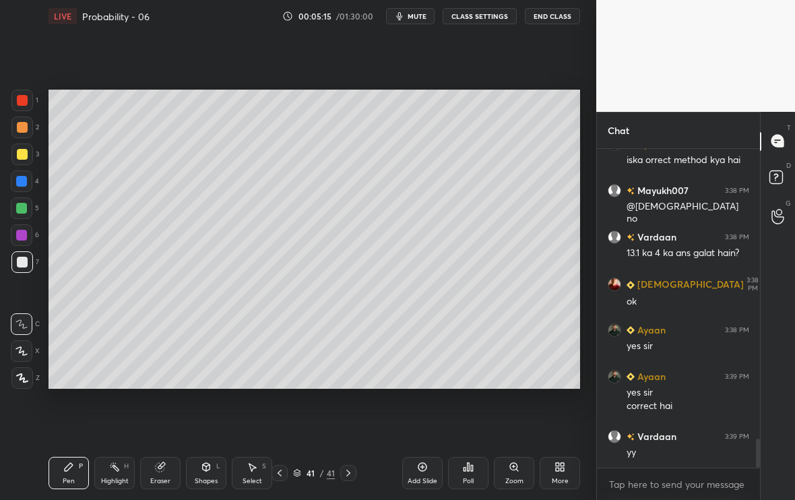
click at [22, 160] on div at bounding box center [22, 154] width 22 height 22
click at [20, 348] on icon at bounding box center [21, 350] width 12 height 9
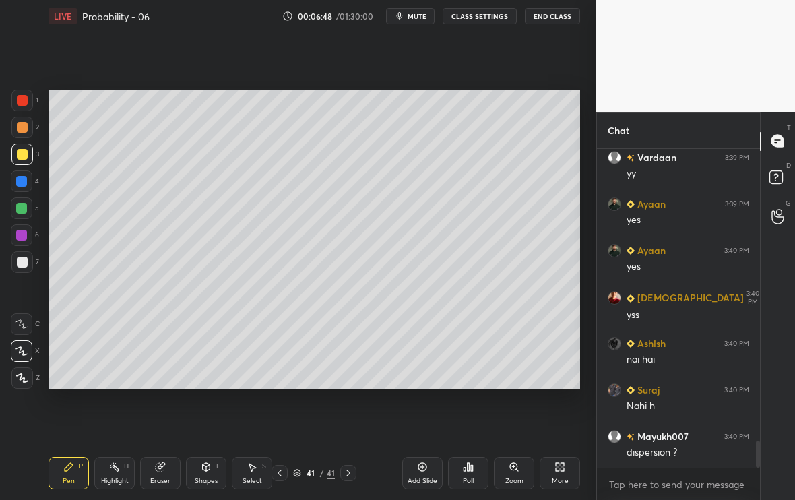
scroll to position [3487, 0]
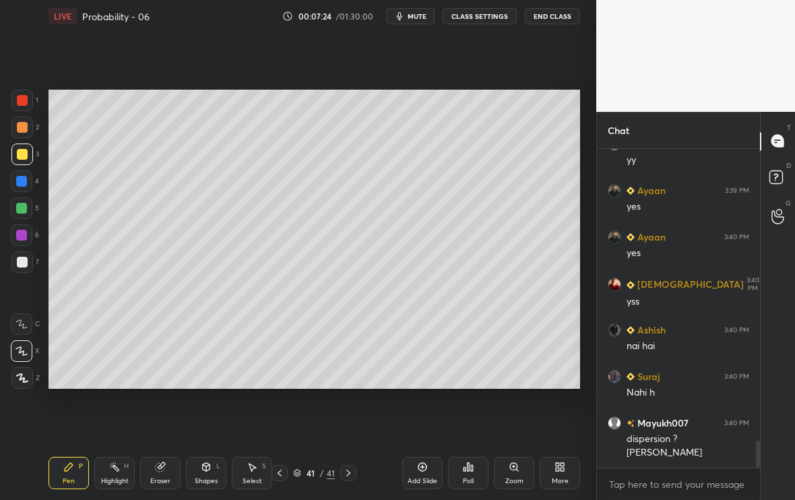
click at [310, 386] on div "Setting up your live class Poll for secs No correct answer Start poll" at bounding box center [314, 239] width 542 height 414
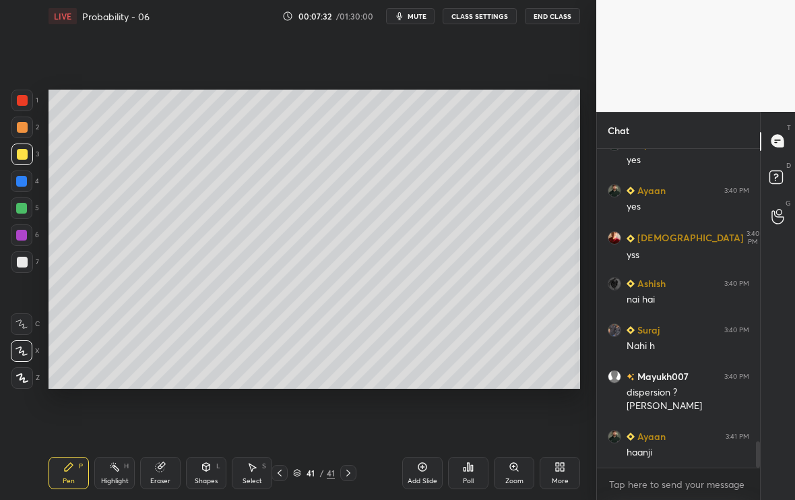
scroll to position [3626, 0]
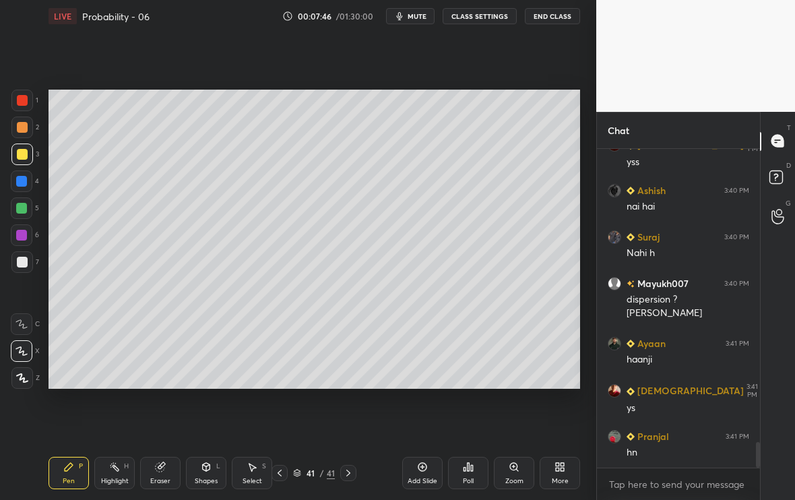
click at [426, 471] on icon at bounding box center [422, 466] width 11 height 11
click at [24, 274] on div "7" at bounding box center [25, 264] width 28 height 27
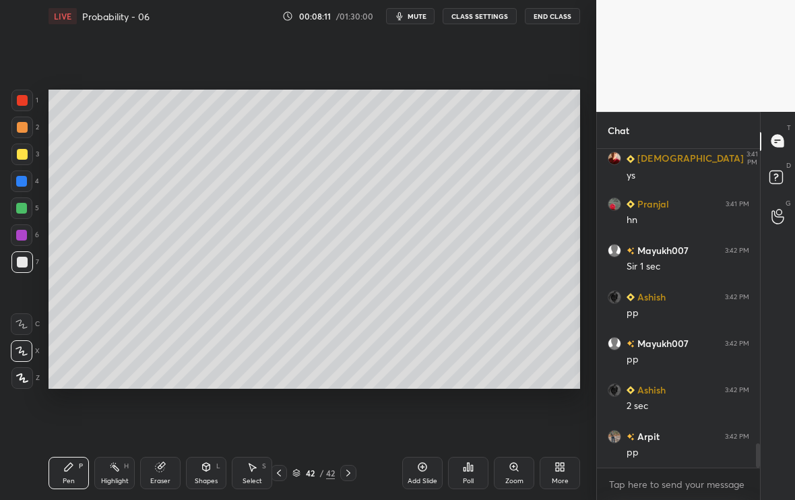
scroll to position [3905, 0]
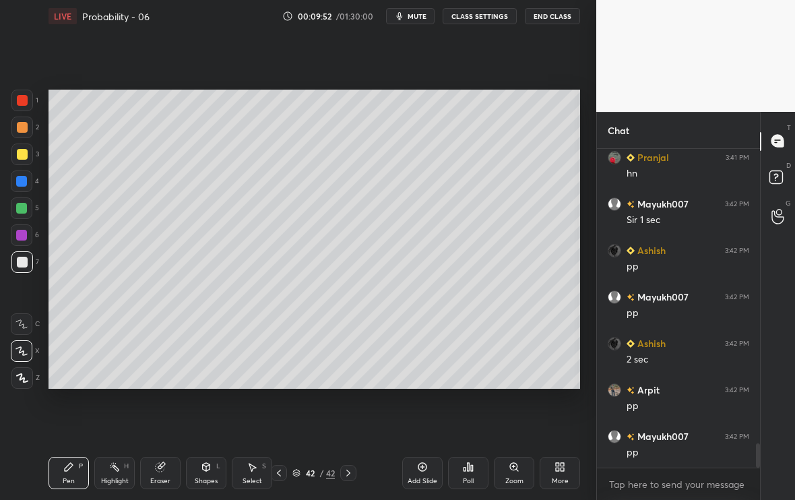
click at [18, 157] on div at bounding box center [22, 154] width 11 height 11
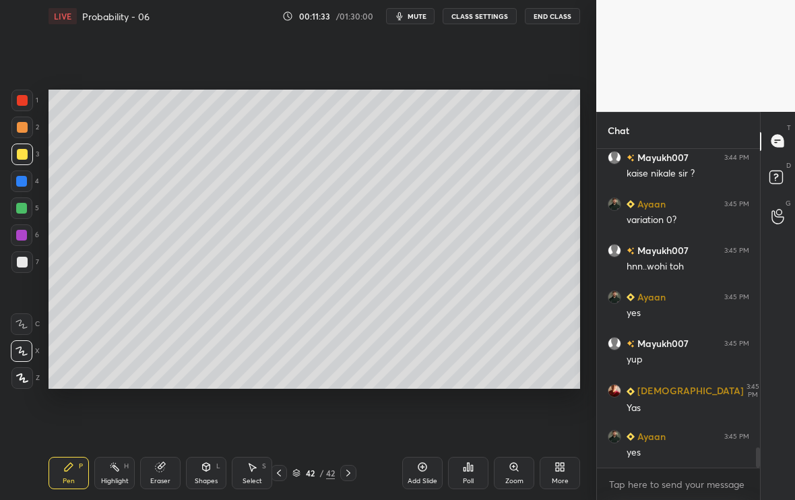
scroll to position [4742, 0]
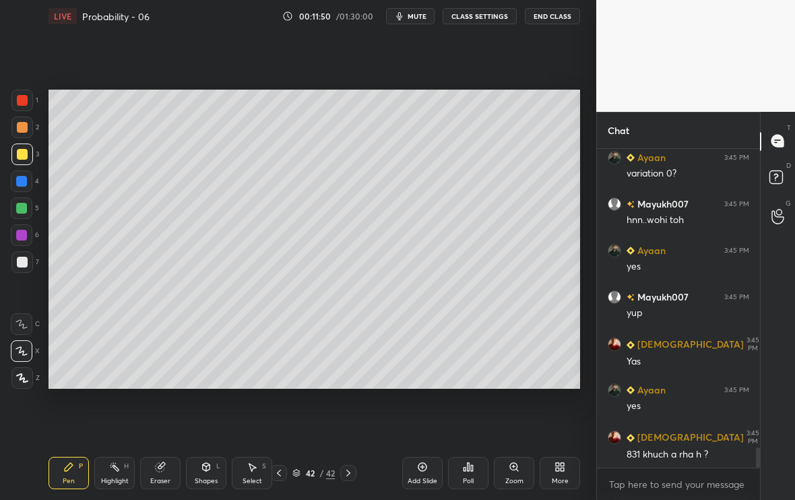
click at [114, 391] on div "Setting up your live class Poll for secs No correct answer Start poll" at bounding box center [314, 239] width 542 height 414
click at [125, 386] on div "Setting up your live class Poll for secs No correct answer Start poll" at bounding box center [314, 239] width 542 height 414
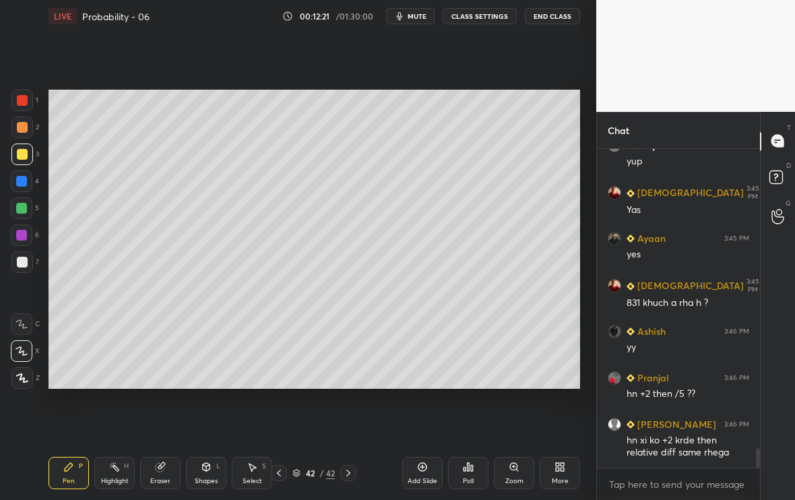
scroll to position [4940, 0]
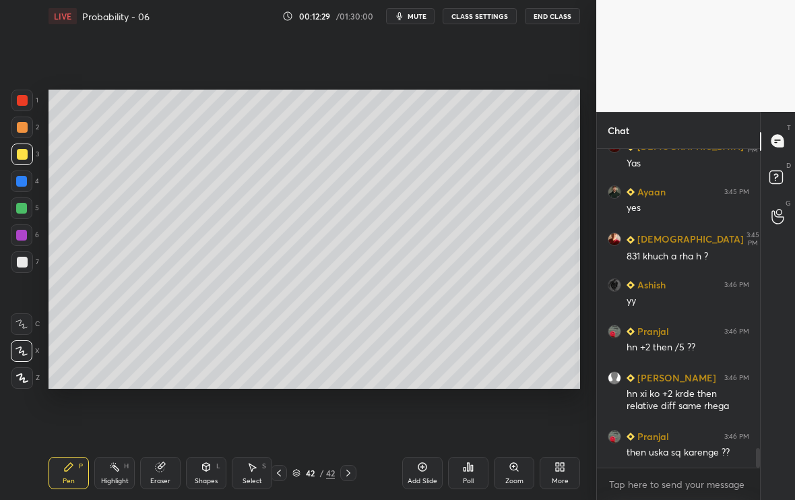
click at [424, 469] on icon at bounding box center [422, 466] width 11 height 11
click at [26, 259] on div at bounding box center [22, 262] width 11 height 11
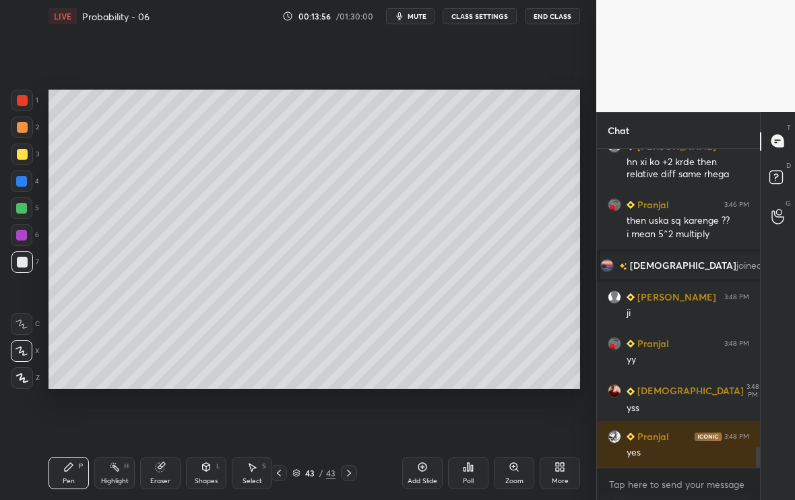
scroll to position [4513, 0]
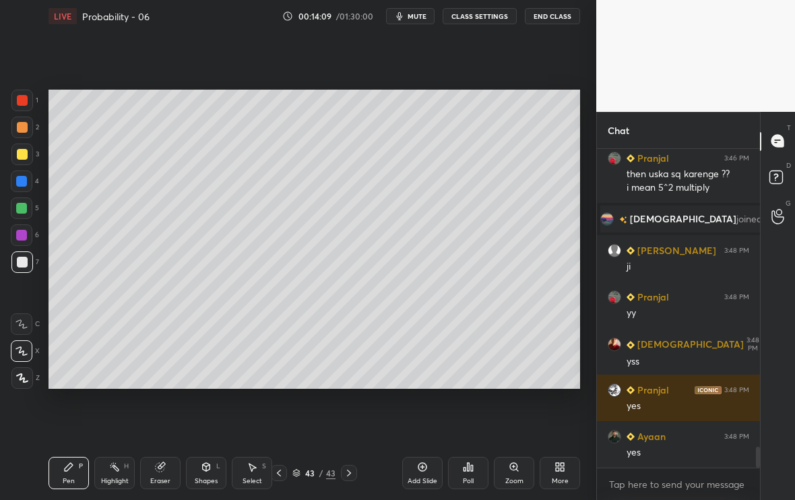
click at [420, 478] on div "Add Slide" at bounding box center [422, 481] width 30 height 7
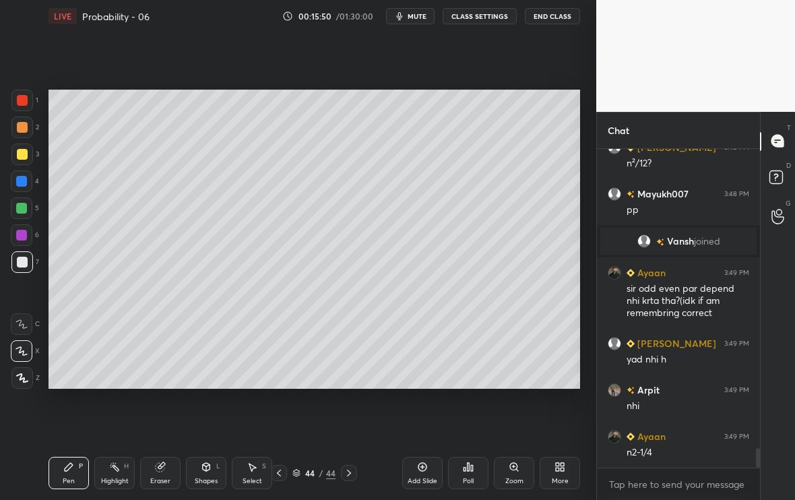
scroll to position [4805, 0]
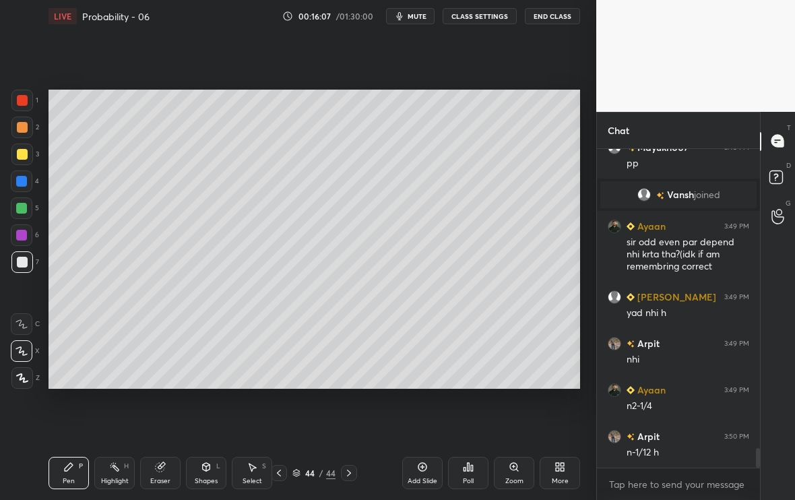
click at [147, 469] on div "Eraser" at bounding box center [160, 473] width 40 height 32
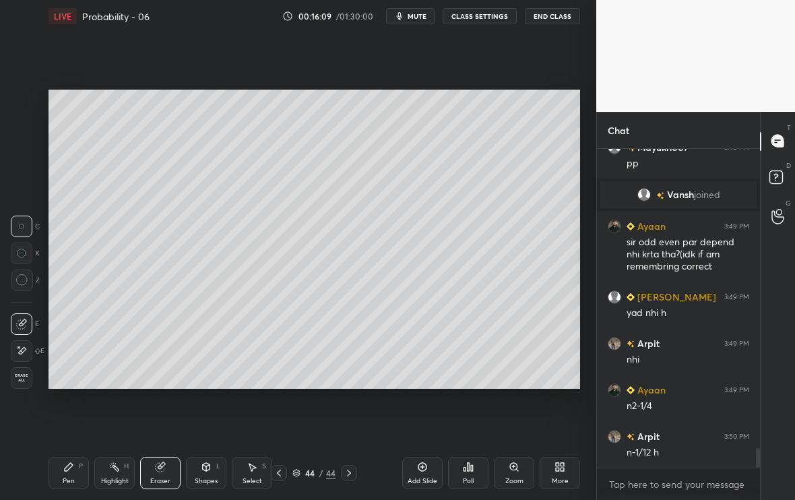
click at [76, 471] on div "Pen P" at bounding box center [68, 473] width 40 height 32
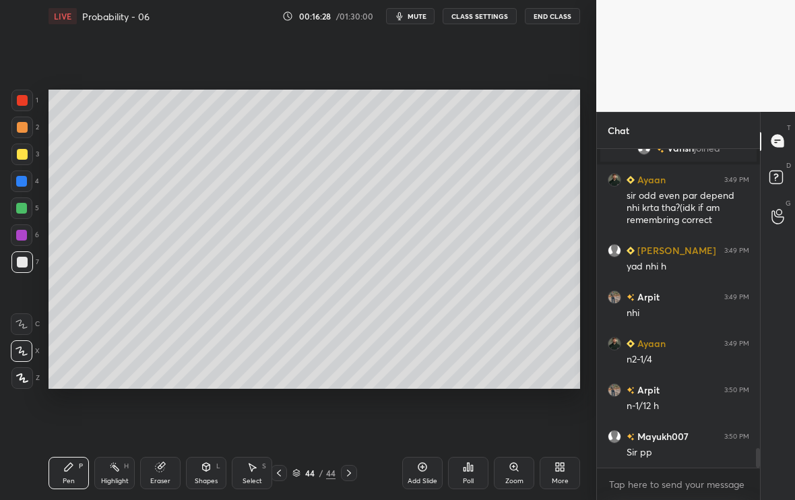
scroll to position [4898, 0]
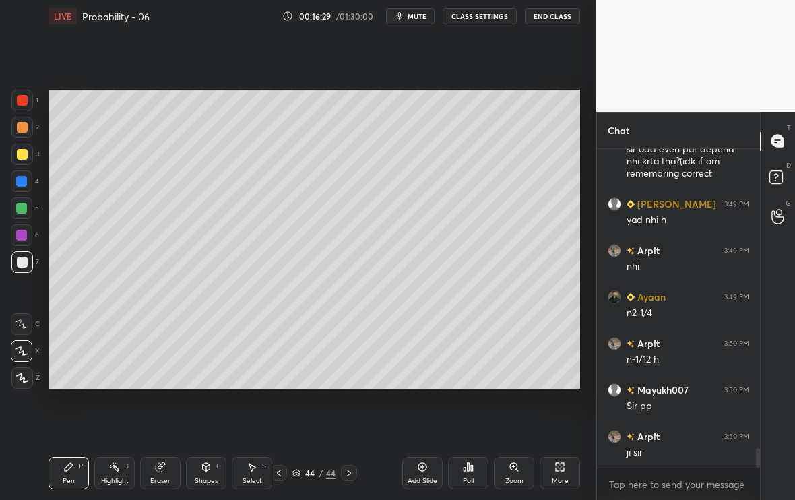
click at [282, 476] on div at bounding box center [279, 473] width 16 height 16
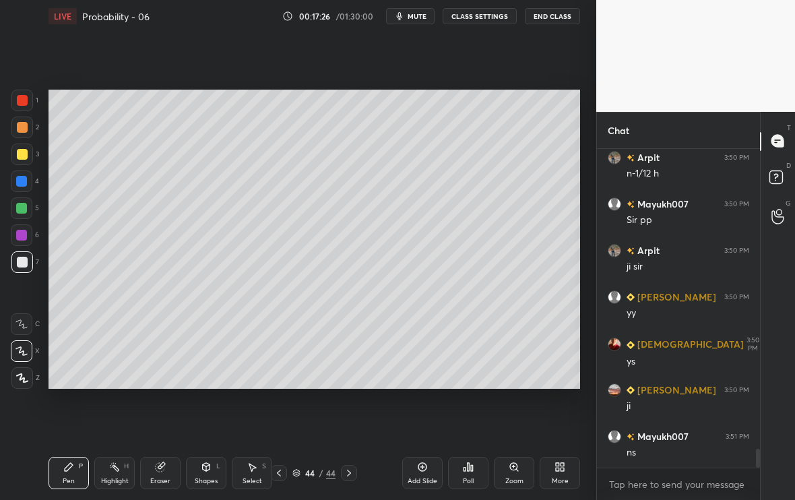
scroll to position [5130, 0]
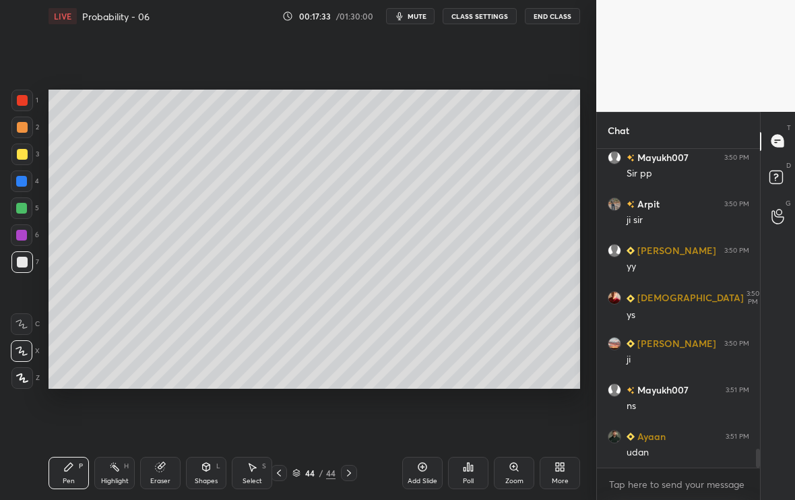
click at [417, 473] on div "Add Slide" at bounding box center [422, 473] width 40 height 32
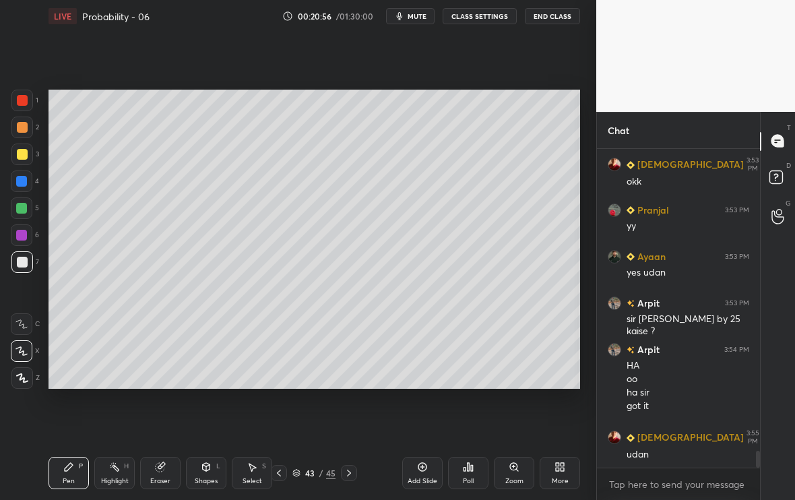
scroll to position [5684, 0]
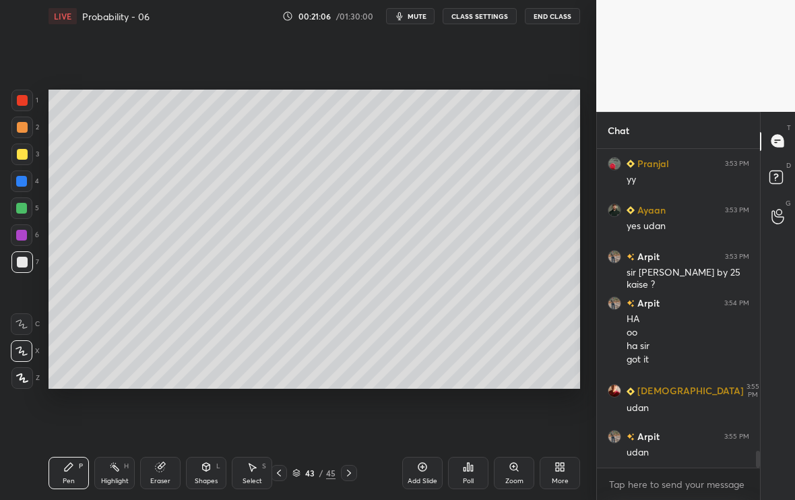
click at [350, 476] on icon at bounding box center [348, 472] width 11 height 11
click at [353, 475] on div at bounding box center [349, 473] width 16 height 16
click at [424, 478] on div "Add Slide" at bounding box center [422, 481] width 30 height 7
click at [154, 480] on div "Eraser" at bounding box center [160, 473] width 40 height 32
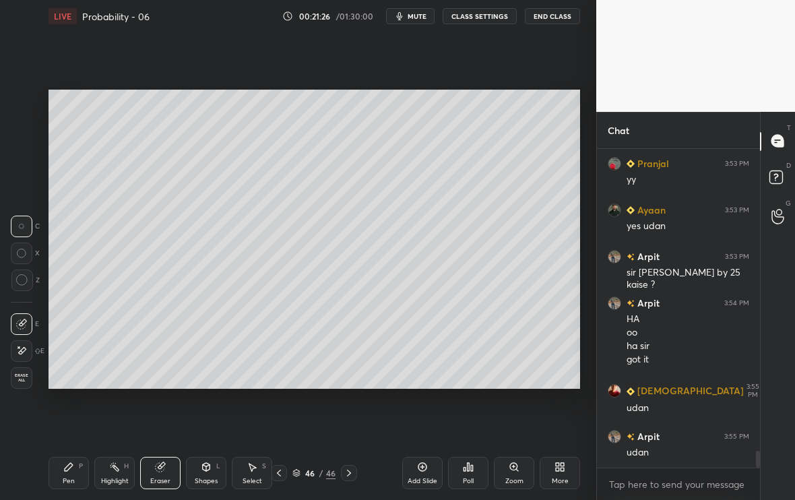
click at [77, 477] on div "Pen P" at bounding box center [68, 473] width 40 height 32
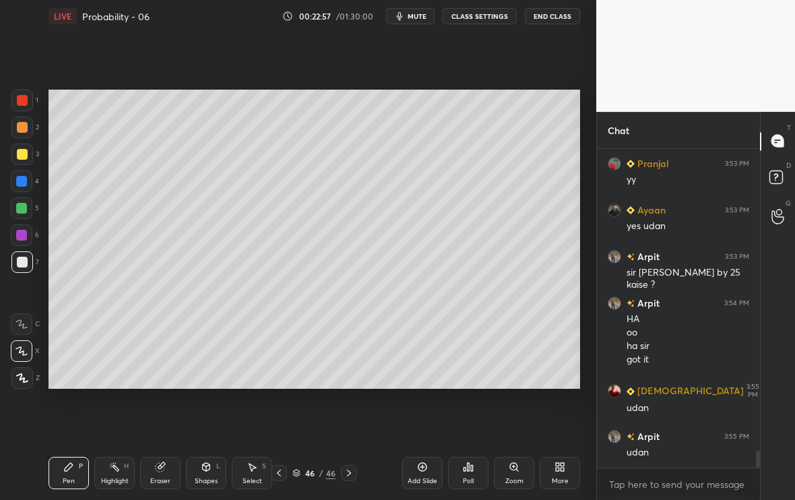
scroll to position [5716, 0]
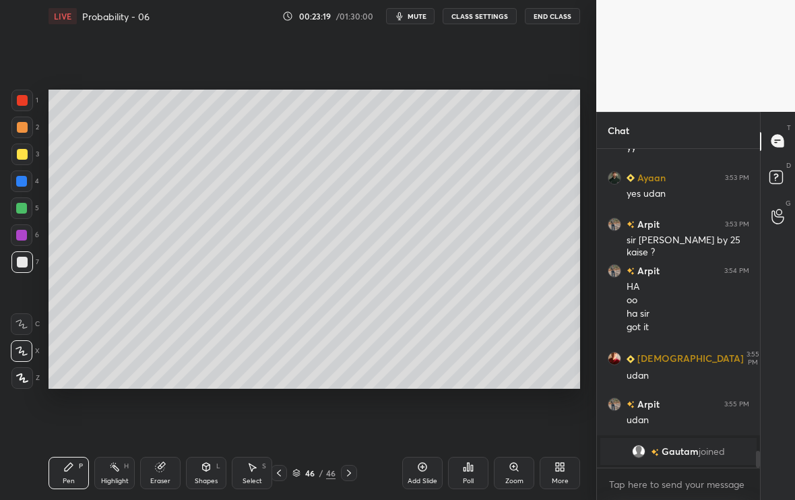
click at [18, 158] on div at bounding box center [22, 154] width 11 height 11
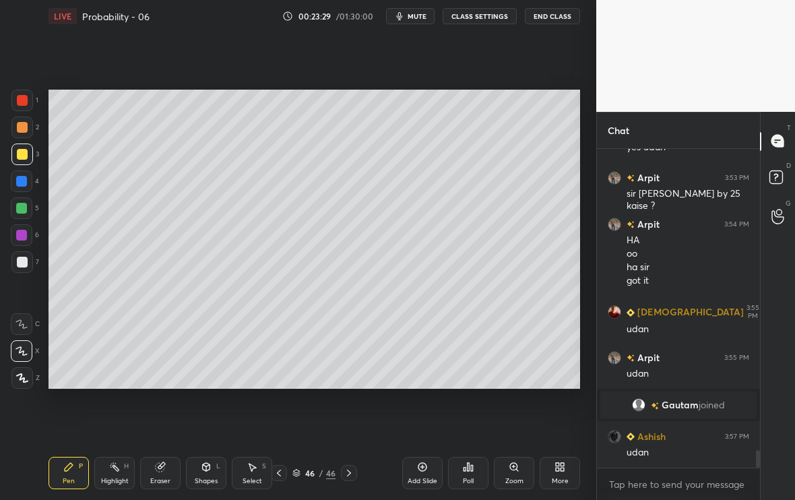
scroll to position [5434, 0]
click at [156, 475] on div "Eraser" at bounding box center [160, 473] width 40 height 32
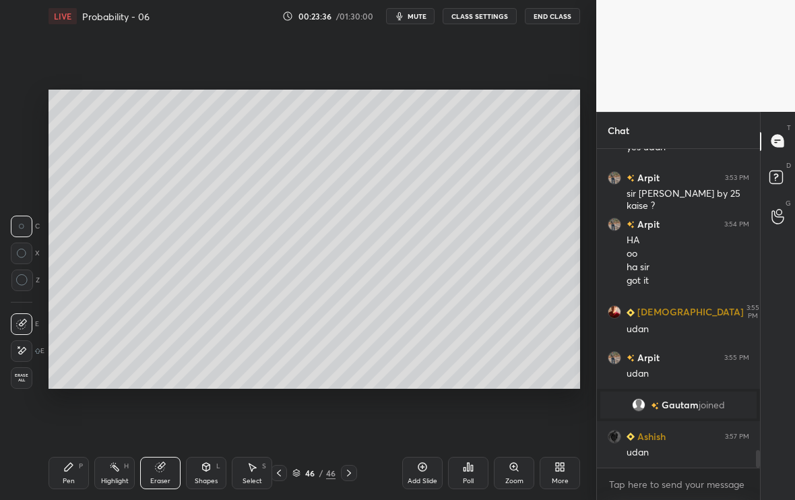
click at [59, 479] on div "Pen P" at bounding box center [68, 473] width 40 height 32
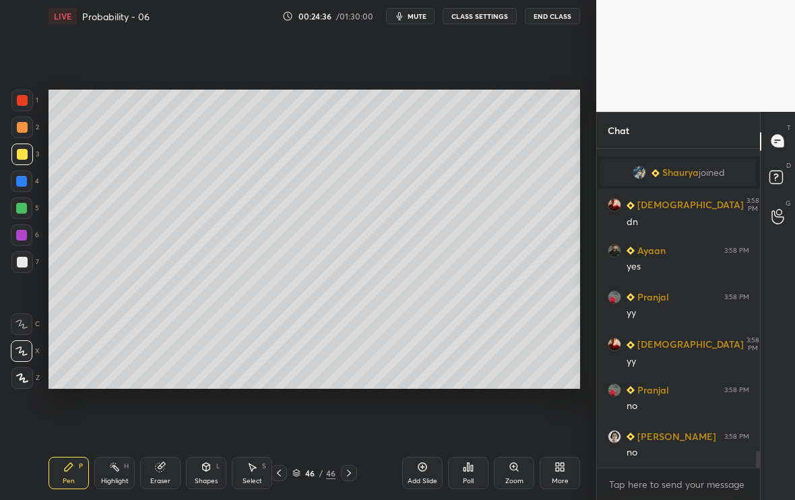
scroll to position [5846, 0]
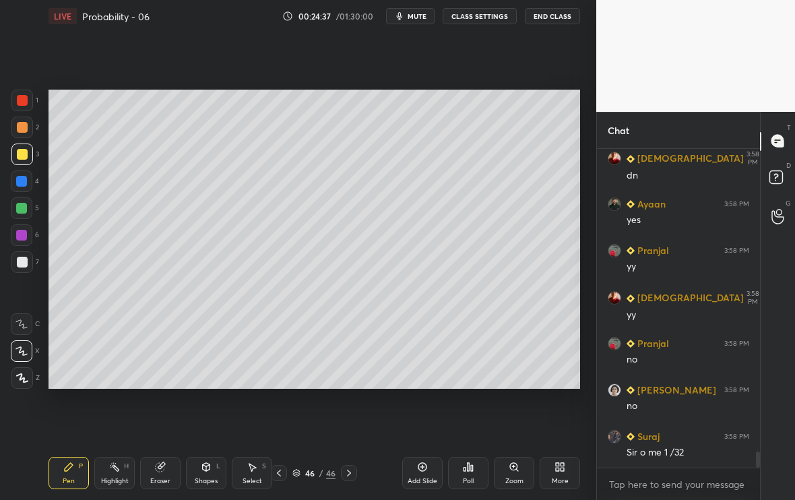
click at [28, 269] on div at bounding box center [22, 262] width 22 height 22
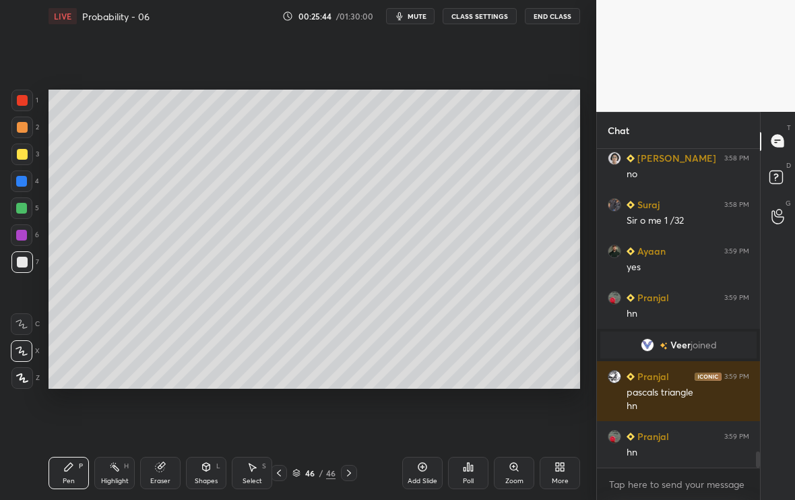
scroll to position [5948, 0]
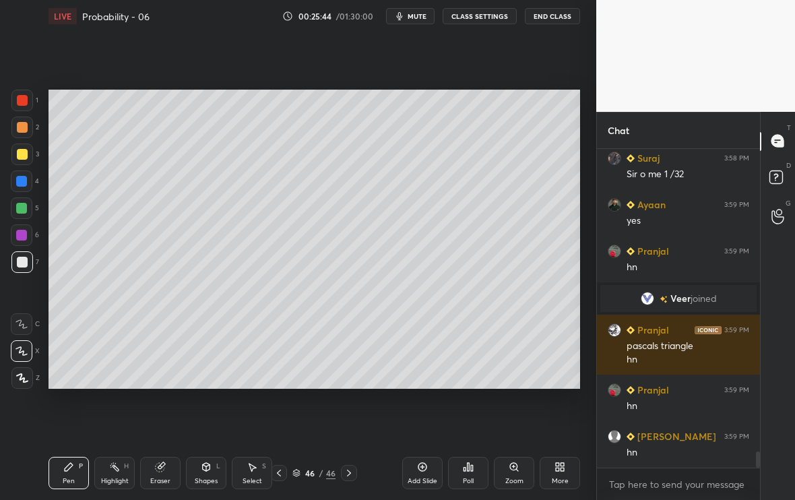
click at [106, 395] on div "Setting up your live class Poll for secs No correct answer Start poll" at bounding box center [314, 239] width 542 height 414
click at [102, 399] on div "Setting up your live class Poll for secs No correct answer Start poll" at bounding box center [314, 239] width 542 height 414
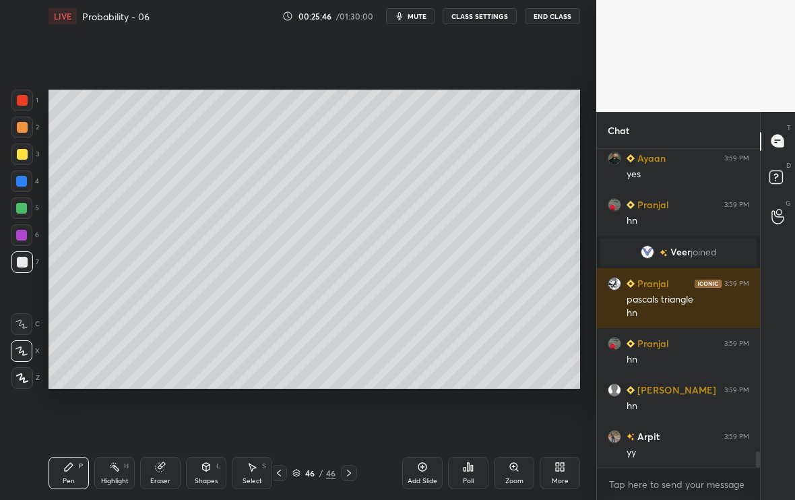
scroll to position [6041, 0]
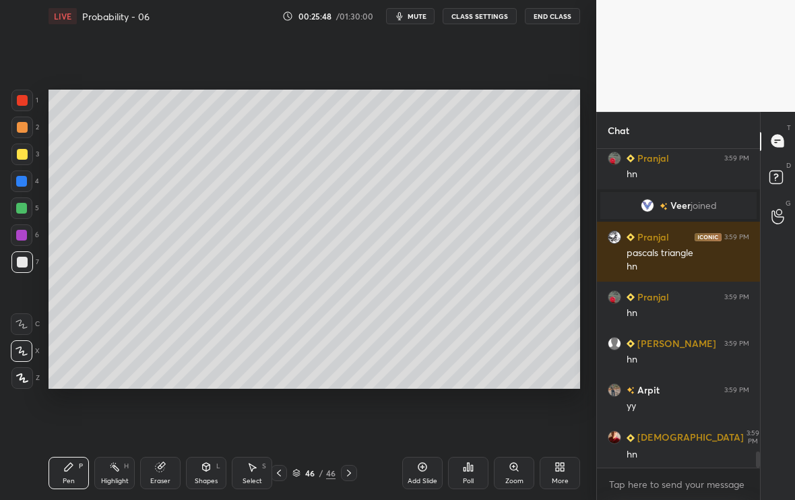
click at [28, 155] on div at bounding box center [22, 154] width 22 height 22
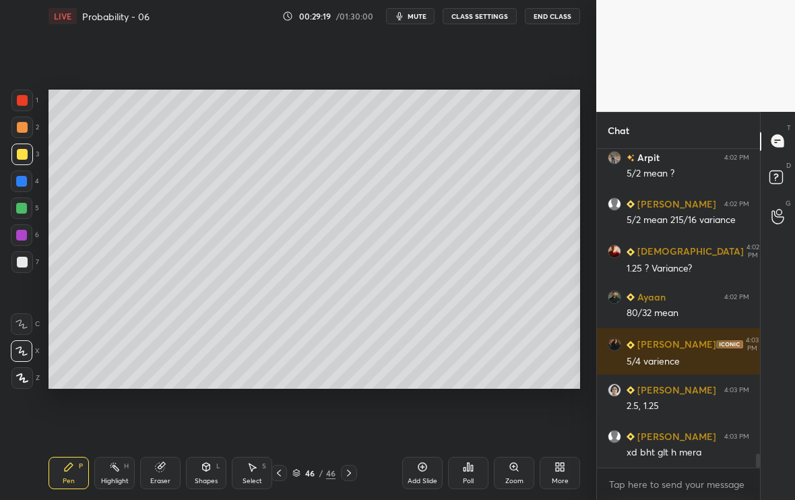
scroll to position [6894, 0]
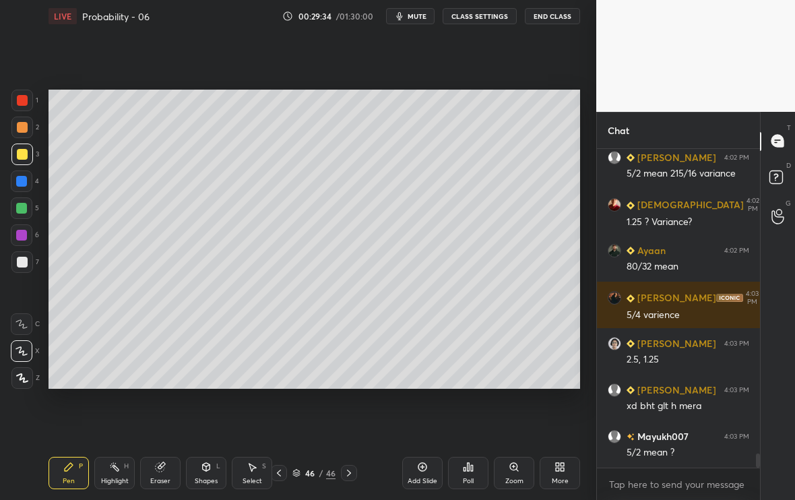
click at [432, 473] on div "Add Slide" at bounding box center [422, 473] width 40 height 32
click at [24, 256] on div at bounding box center [22, 262] width 22 height 22
click at [282, 475] on icon at bounding box center [278, 472] width 11 height 11
click at [244, 478] on div "Select" at bounding box center [252, 481] width 20 height 7
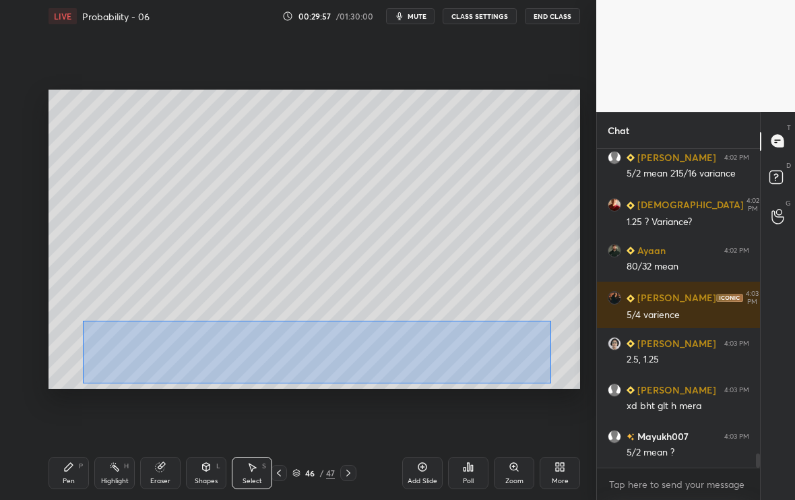
drag, startPoint x: 89, startPoint y: 324, endPoint x: 550, endPoint y: 383, distance: 465.1
click at [550, 383] on div "0 ° Undo Copy Duplicate Duplicate to new slide Delete" at bounding box center [313, 239] width 531 height 299
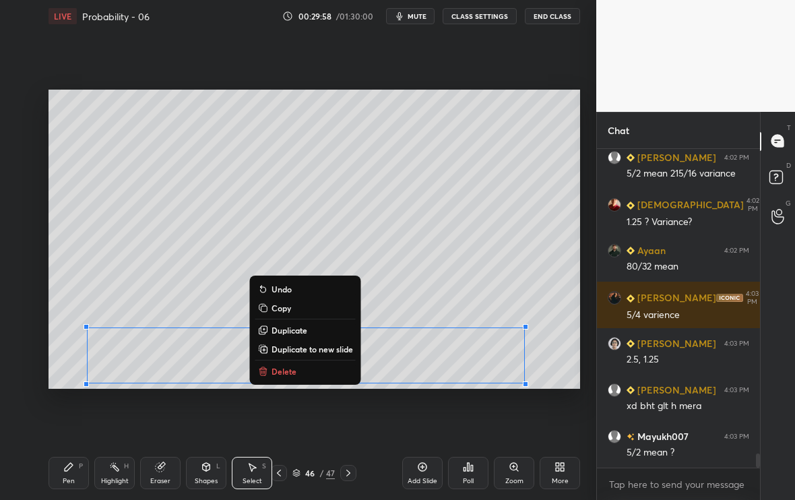
click at [321, 352] on p "Duplicate to new slide" at bounding box center [311, 348] width 81 height 11
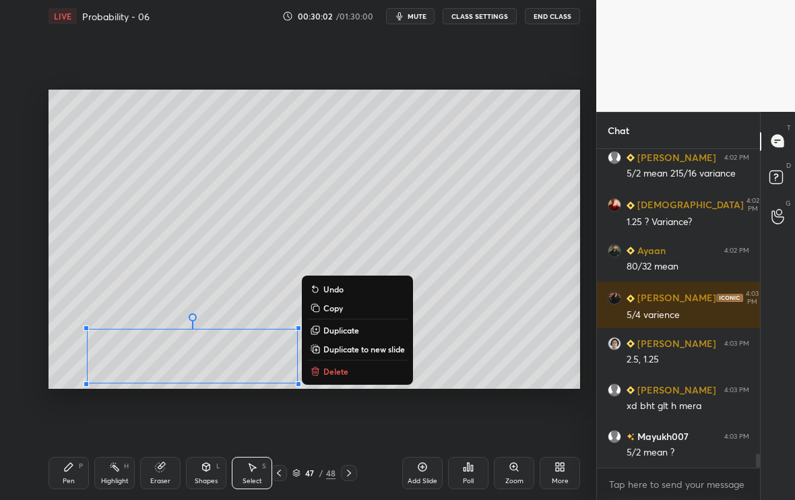
drag, startPoint x: 81, startPoint y: 319, endPoint x: 496, endPoint y: 394, distance: 421.6
click at [496, 394] on div "0 ° Undo Copy Duplicate Duplicate to new slide Delete Setting up your live clas…" at bounding box center [314, 239] width 542 height 414
click at [130, 304] on div "0 ° Undo Copy Duplicate Duplicate to new slide Delete" at bounding box center [313, 239] width 531 height 299
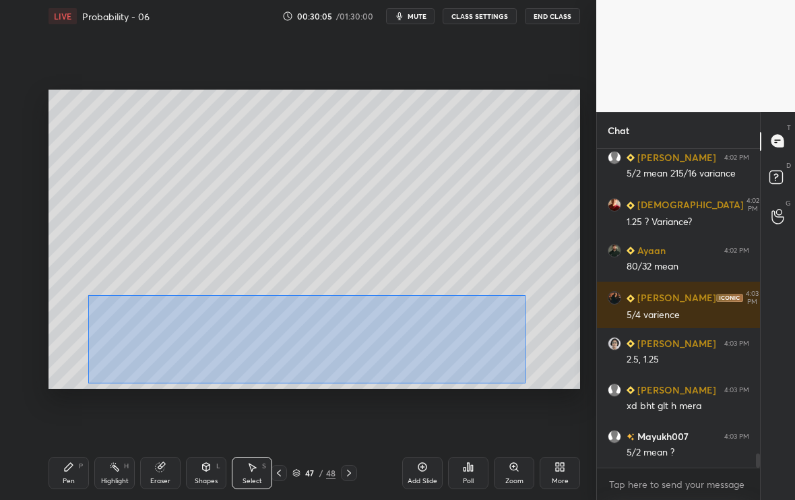
drag, startPoint x: 92, startPoint y: 298, endPoint x: 537, endPoint y: 384, distance: 453.3
click at [537, 385] on div "0 ° Undo Copy Duplicate Duplicate to new slide Delete" at bounding box center [313, 239] width 531 height 299
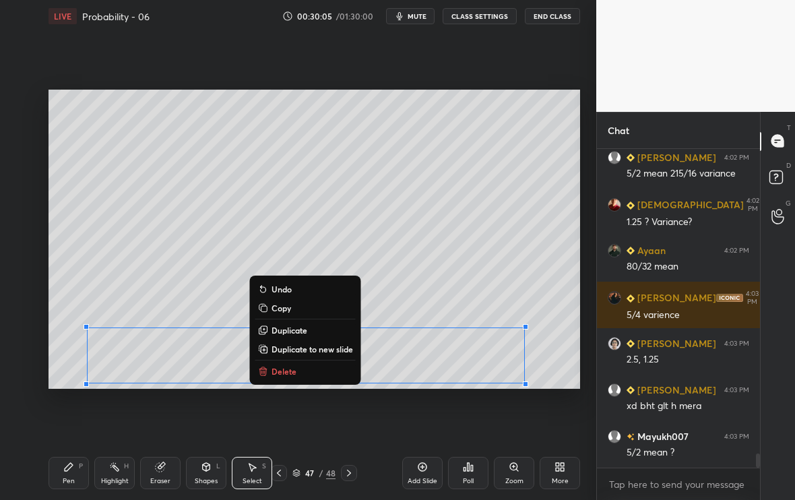
scroll to position [6941, 0]
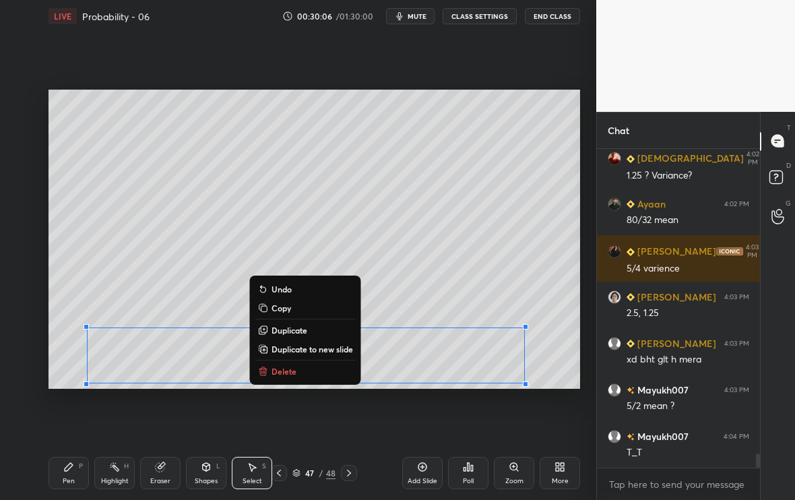
click at [280, 310] on p "Copy" at bounding box center [281, 307] width 20 height 11
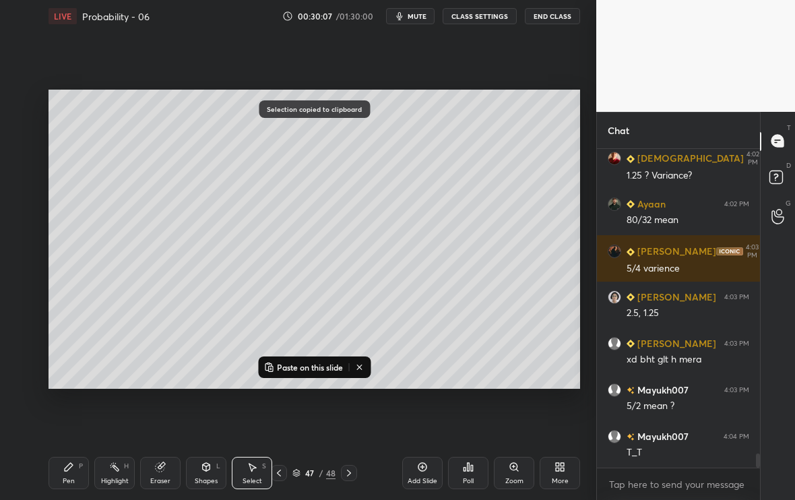
click at [352, 476] on div at bounding box center [349, 473] width 16 height 16
click at [161, 234] on div "0 ° Undo Copy Paste here Duplicate Duplicate to new slide Delete" at bounding box center [313, 239] width 531 height 299
click at [304, 372] on button "Paste on this slide" at bounding box center [303, 367] width 85 height 16
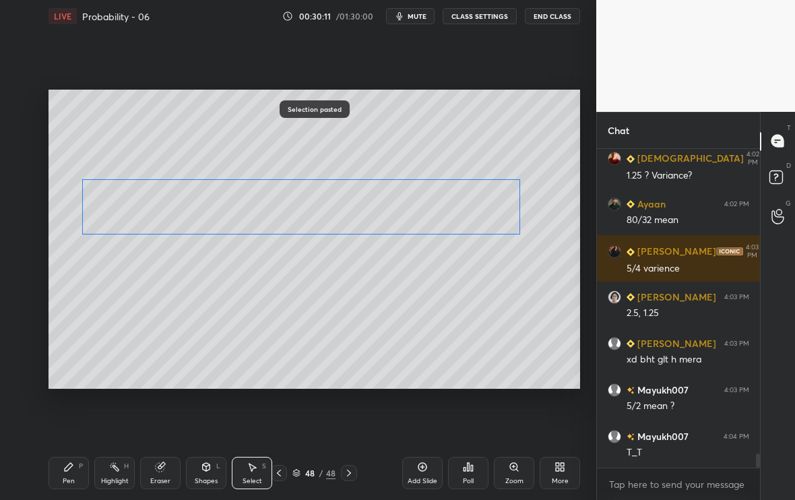
drag, startPoint x: 179, startPoint y: 354, endPoint x: 176, endPoint y: 205, distance: 148.9
click at [176, 205] on div "0 ° Undo Copy Paste here Duplicate Duplicate to new slide Delete" at bounding box center [313, 239] width 531 height 299
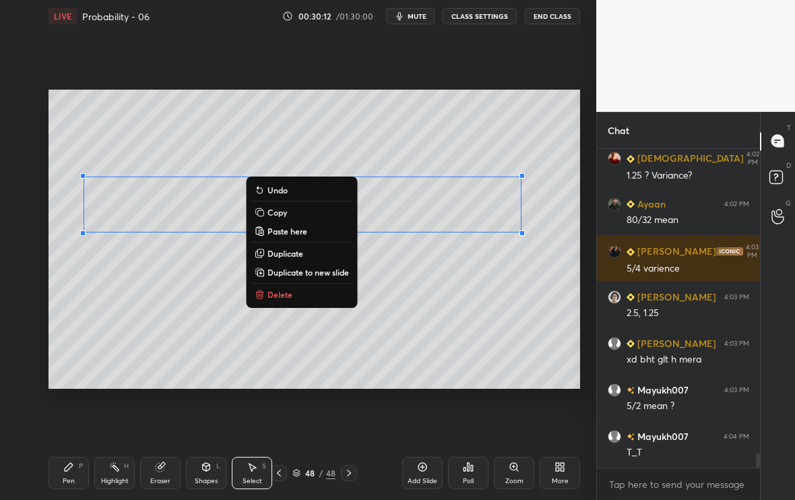
click at [174, 315] on div "0 ° Undo Copy Paste here Duplicate Duplicate to new slide Delete" at bounding box center [313, 239] width 531 height 299
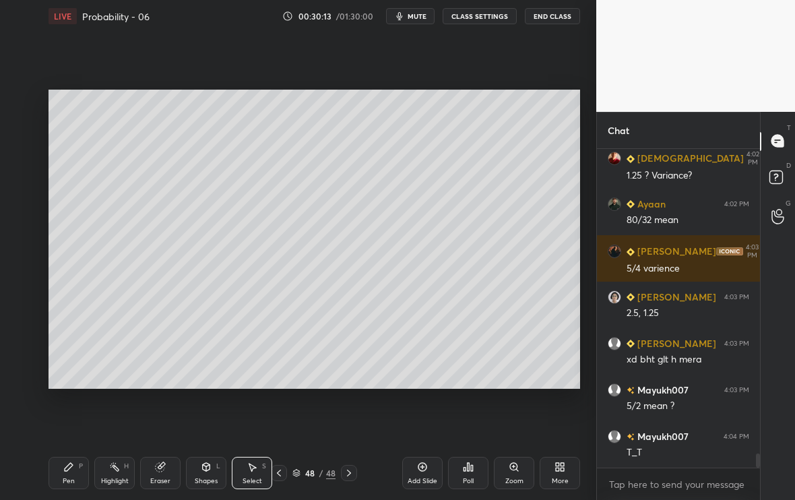
click at [71, 471] on div "Pen P" at bounding box center [68, 473] width 40 height 32
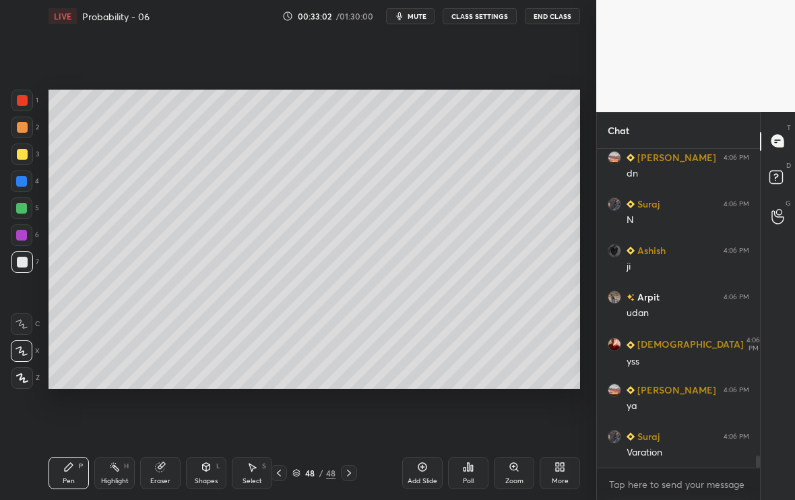
scroll to position [8042, 0]
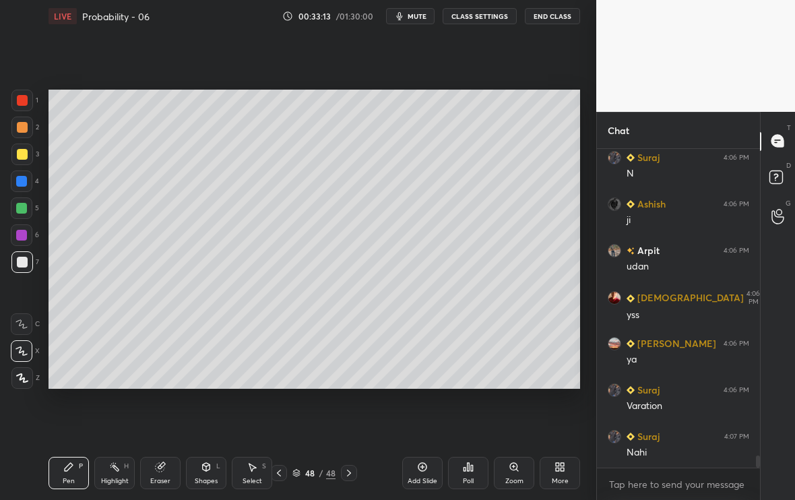
click at [422, 481] on div "Add Slide" at bounding box center [422, 481] width 30 height 7
click at [24, 158] on div at bounding box center [22, 154] width 11 height 11
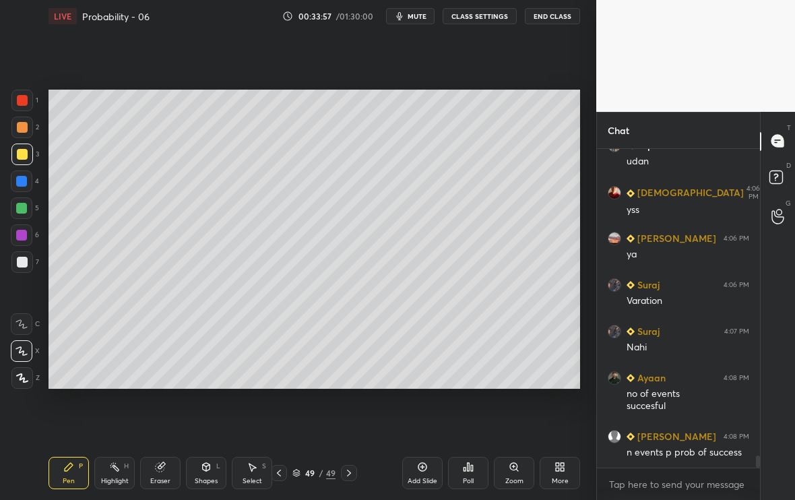
scroll to position [8193, 0]
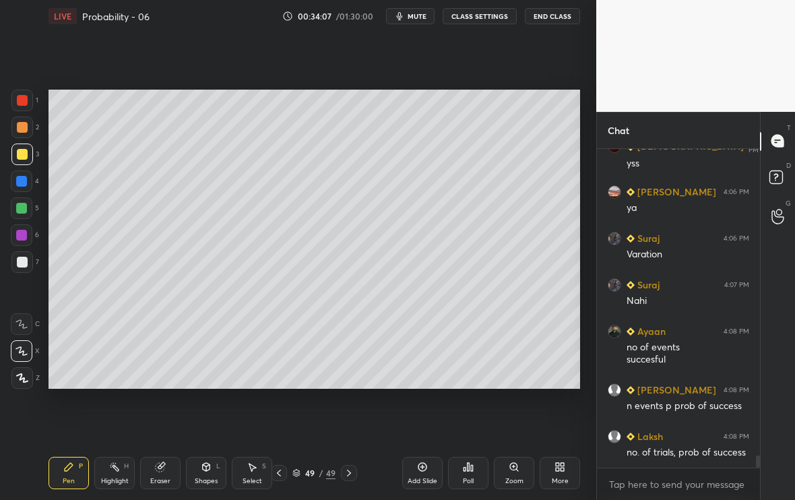
click at [28, 259] on div at bounding box center [22, 262] width 22 height 22
click at [284, 476] on icon at bounding box center [278, 472] width 11 height 11
click at [348, 469] on icon at bounding box center [348, 472] width 11 height 11
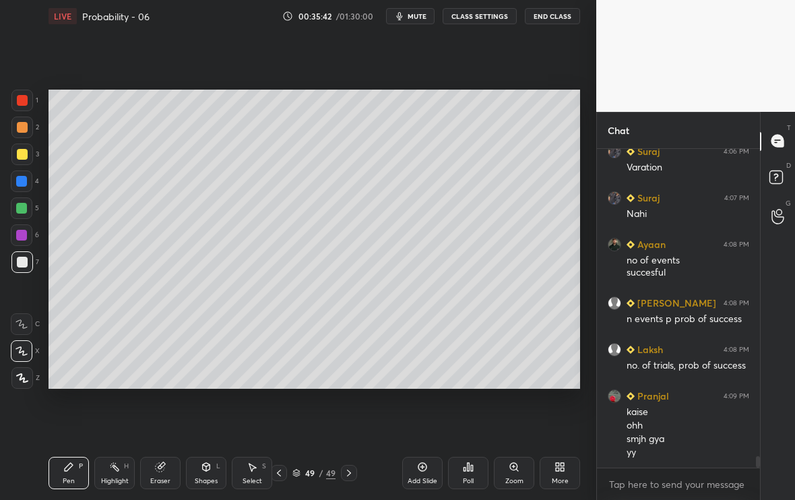
scroll to position [8327, 0]
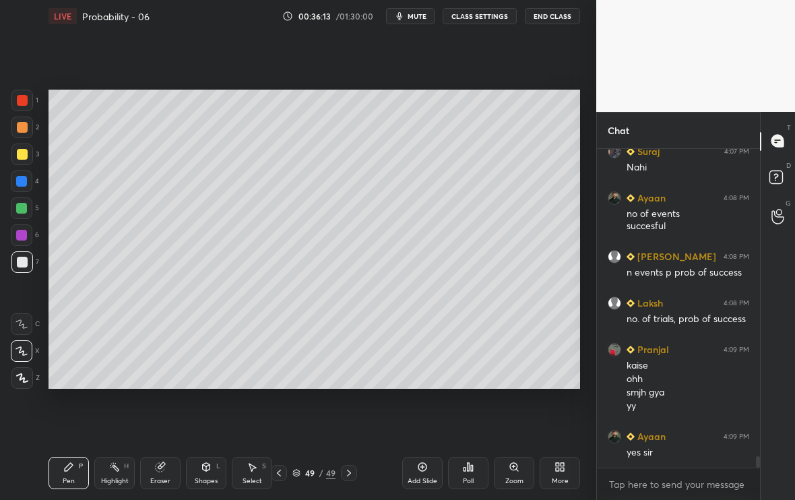
click at [419, 476] on div "Add Slide" at bounding box center [422, 473] width 40 height 32
click at [27, 157] on div at bounding box center [22, 154] width 22 height 22
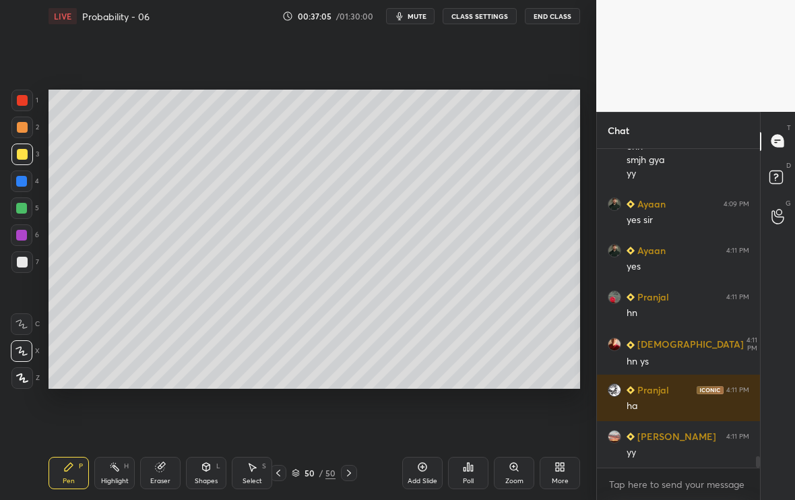
scroll to position [8605, 0]
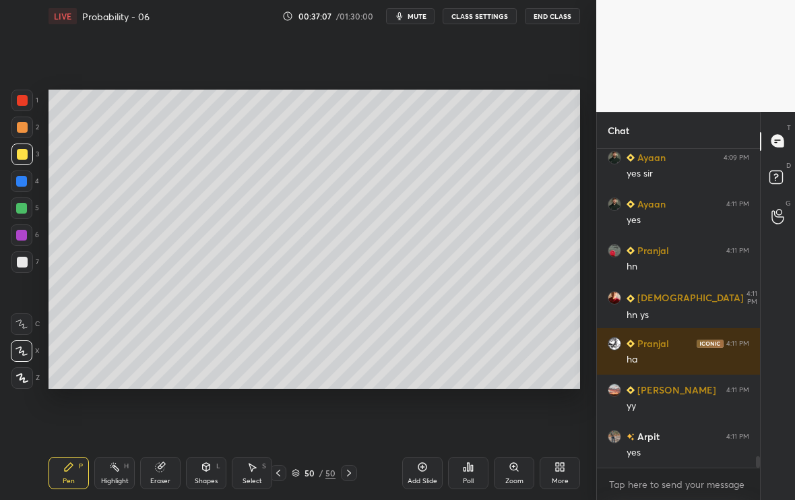
click at [26, 261] on div at bounding box center [22, 262] width 22 height 22
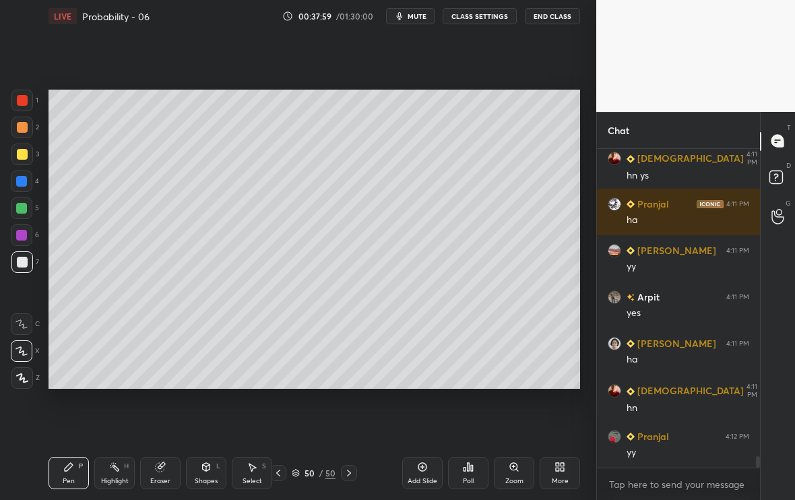
scroll to position [8791, 0]
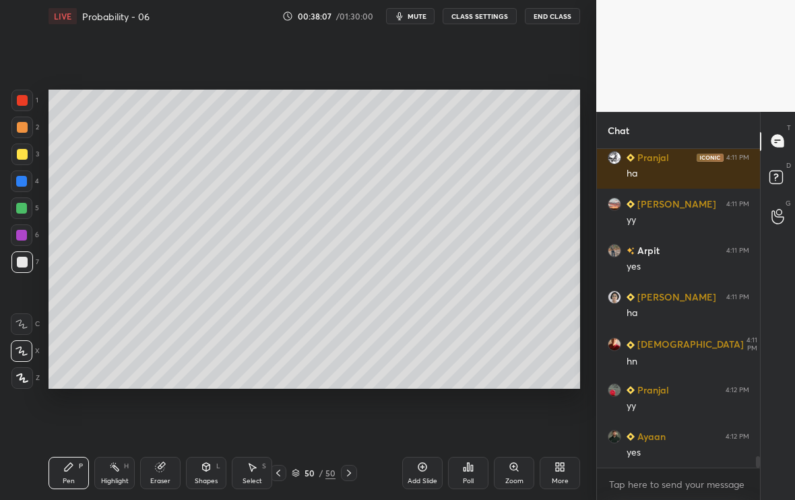
click at [152, 472] on div "Eraser" at bounding box center [160, 473] width 40 height 32
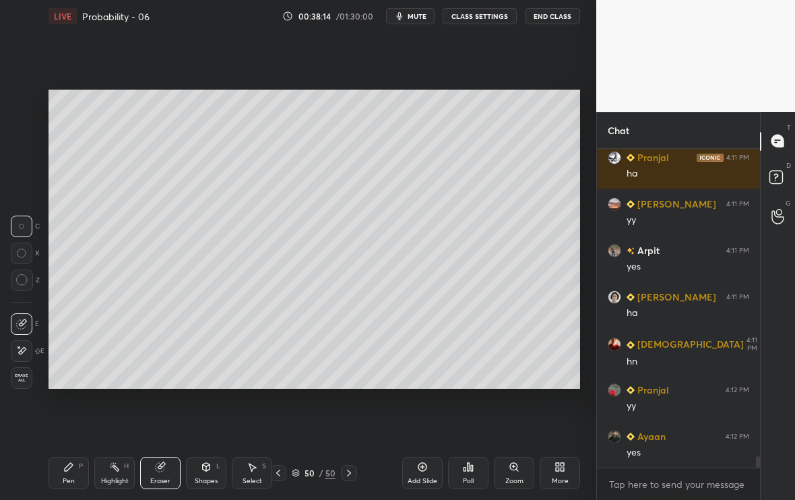
click at [81, 477] on div "Pen P" at bounding box center [68, 473] width 40 height 32
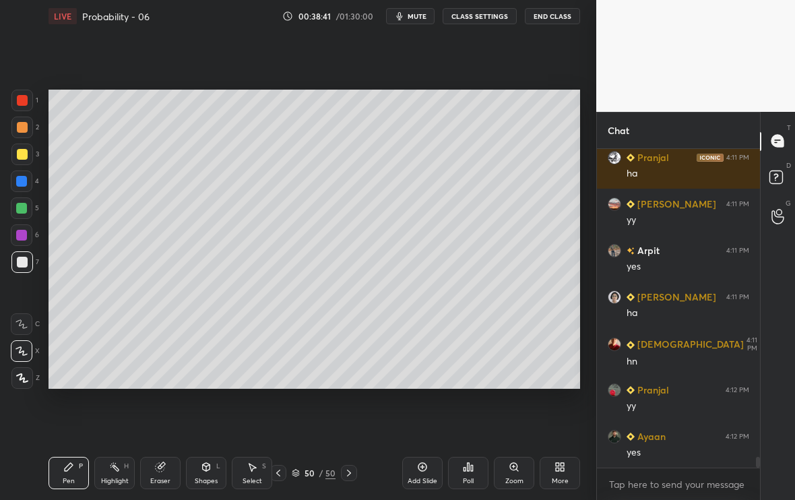
scroll to position [8838, 0]
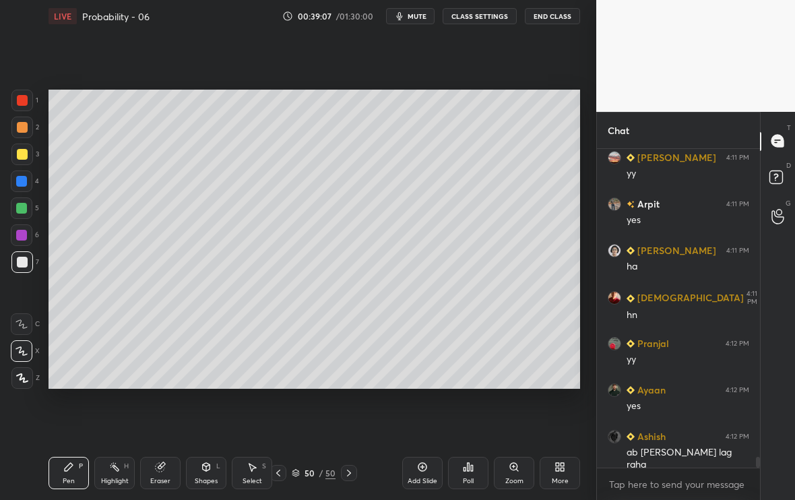
click at [123, 470] on div "Highlight H" at bounding box center [114, 473] width 40 height 32
click at [161, 469] on div "Eraser" at bounding box center [160, 473] width 40 height 32
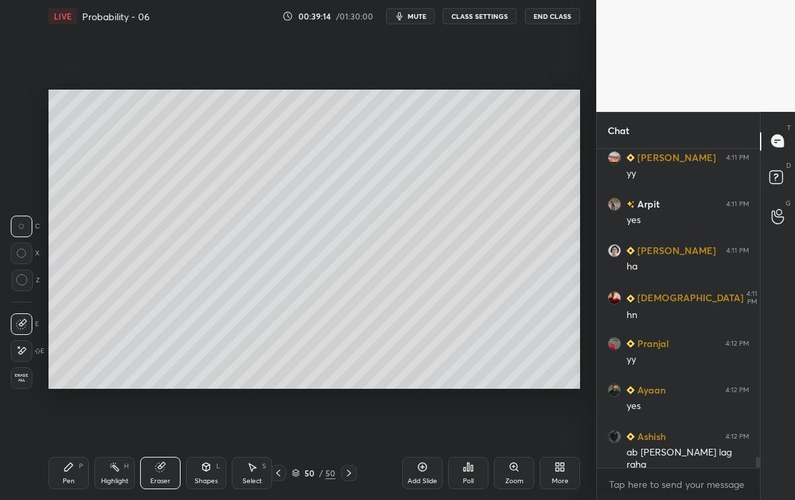
click at [59, 466] on div "Pen P" at bounding box center [68, 473] width 40 height 32
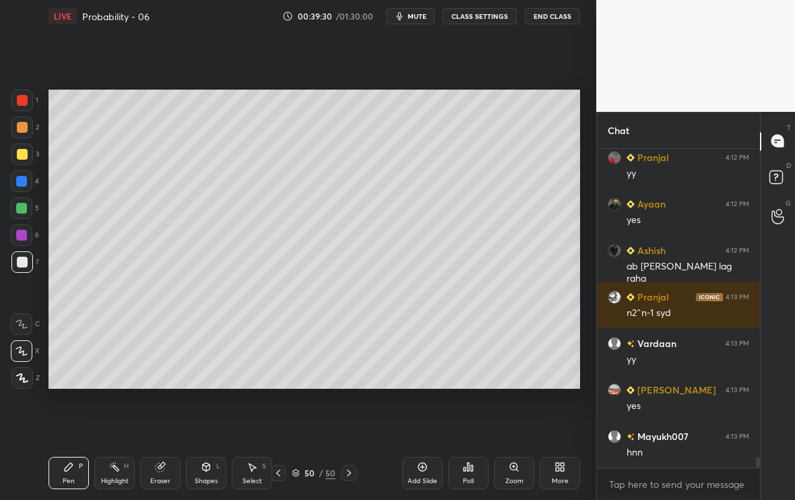
scroll to position [9070, 0]
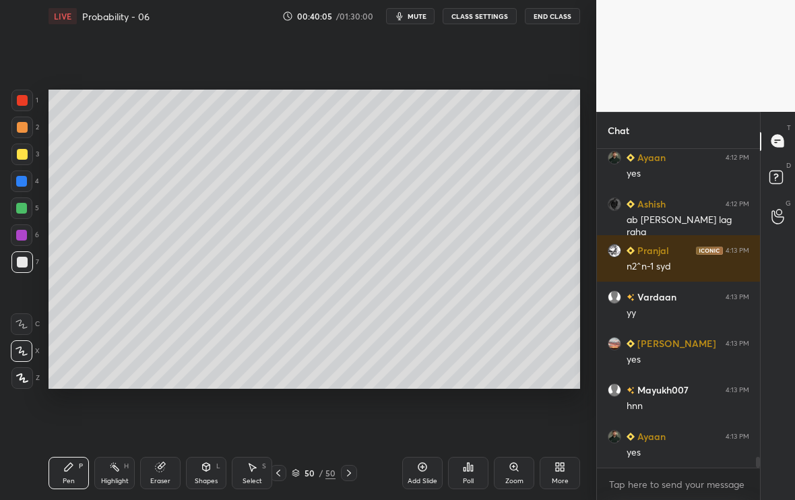
click at [327, 390] on div "Setting up your live class Poll for secs No correct answer Start poll" at bounding box center [314, 239] width 542 height 414
click at [329, 393] on div "Setting up your live class Poll for secs No correct answer Start poll" at bounding box center [314, 239] width 542 height 414
click at [348, 399] on div "Setting up your live class Poll for secs No correct answer Start poll" at bounding box center [314, 239] width 542 height 414
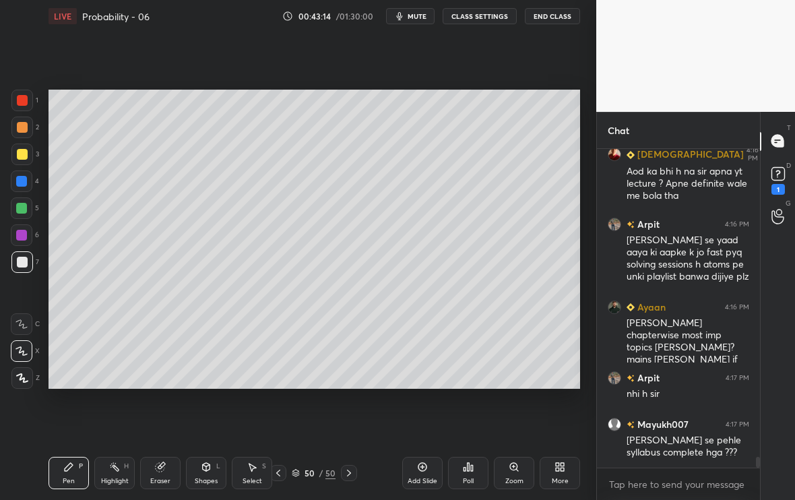
scroll to position [9284, 0]
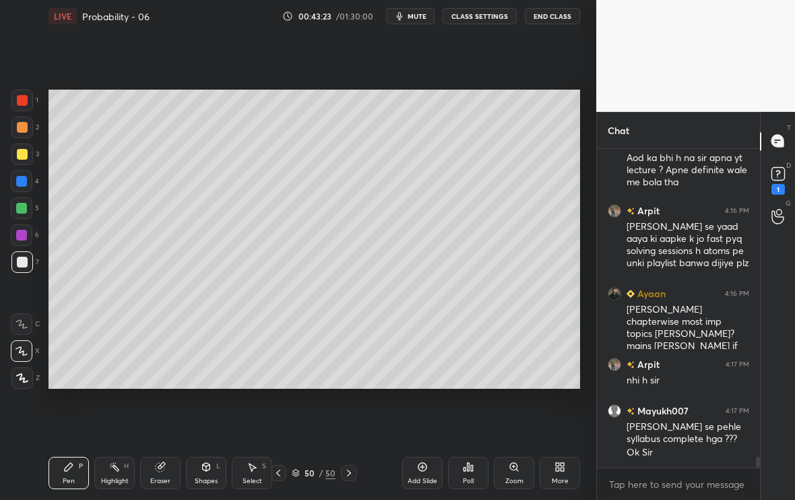
click at [434, 482] on div "Add Slide" at bounding box center [422, 481] width 30 height 7
click at [26, 158] on div at bounding box center [22, 154] width 22 height 22
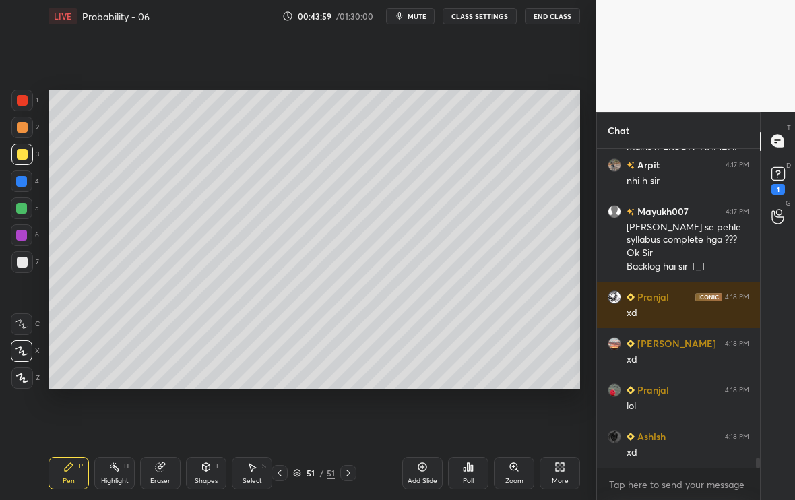
scroll to position [9530, 0]
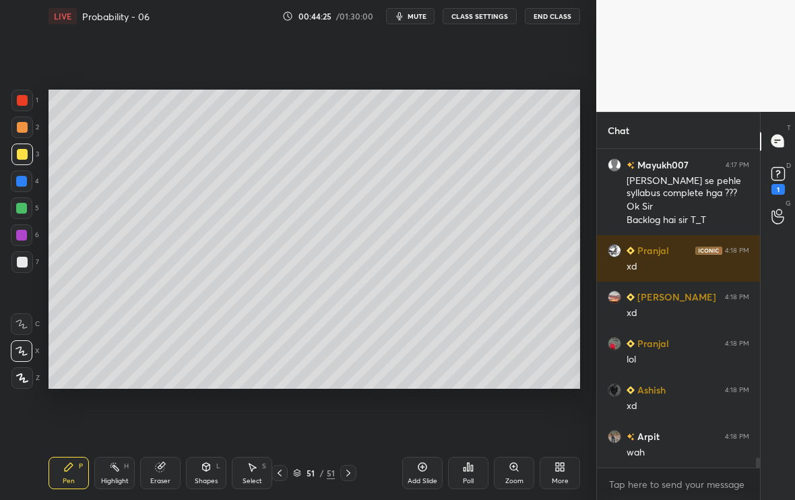
click at [418, 22] on button "mute" at bounding box center [410, 16] width 48 height 16
click at [418, 22] on button "unmute" at bounding box center [410, 16] width 48 height 16
click at [25, 263] on div at bounding box center [22, 262] width 11 height 11
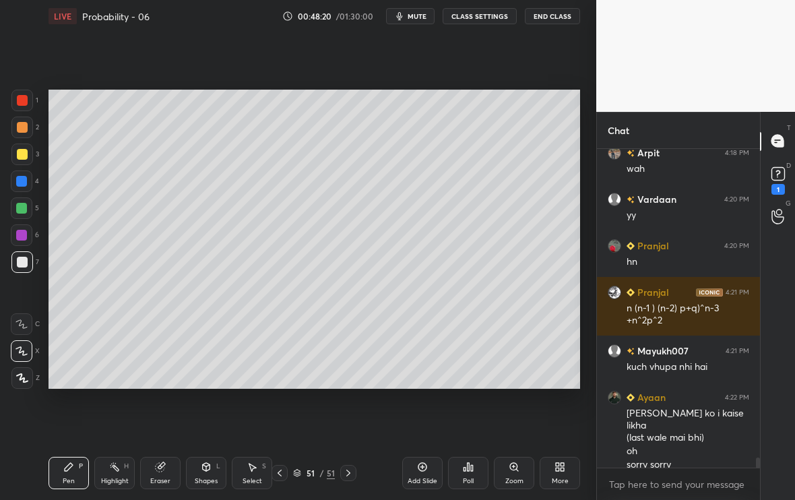
scroll to position [9827, 0]
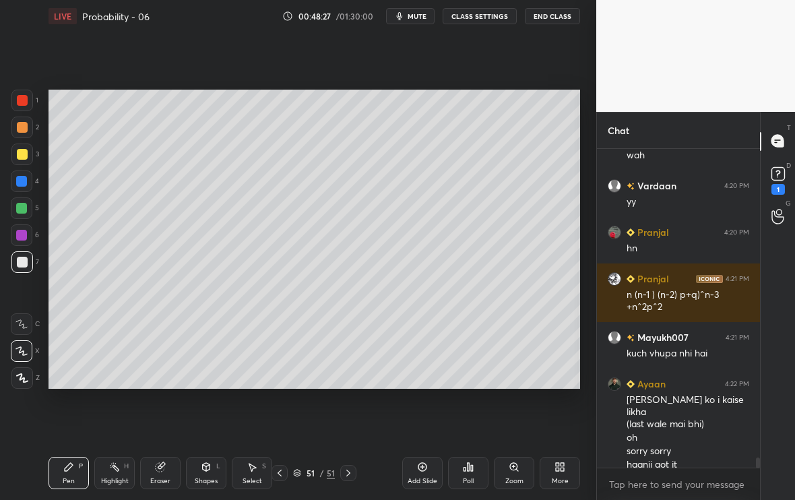
click at [26, 154] on div at bounding box center [22, 154] width 11 height 11
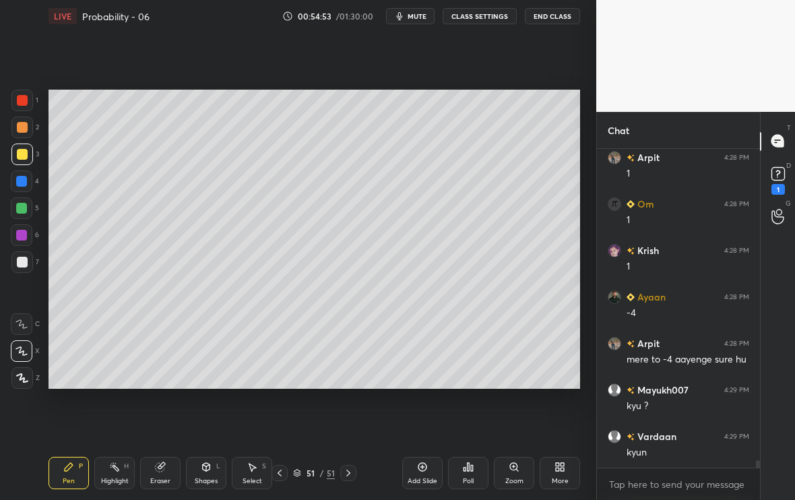
scroll to position [14014, 0]
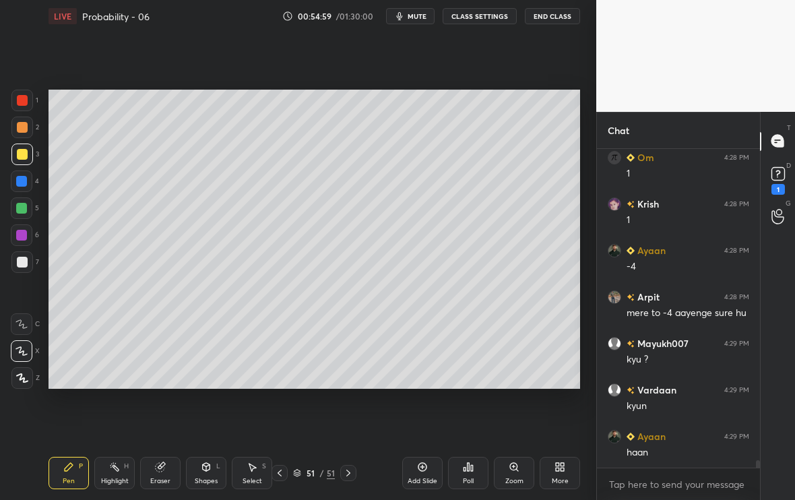
click at [426, 472] on div "Add Slide" at bounding box center [422, 473] width 40 height 32
click at [28, 260] on div at bounding box center [22, 262] width 22 height 22
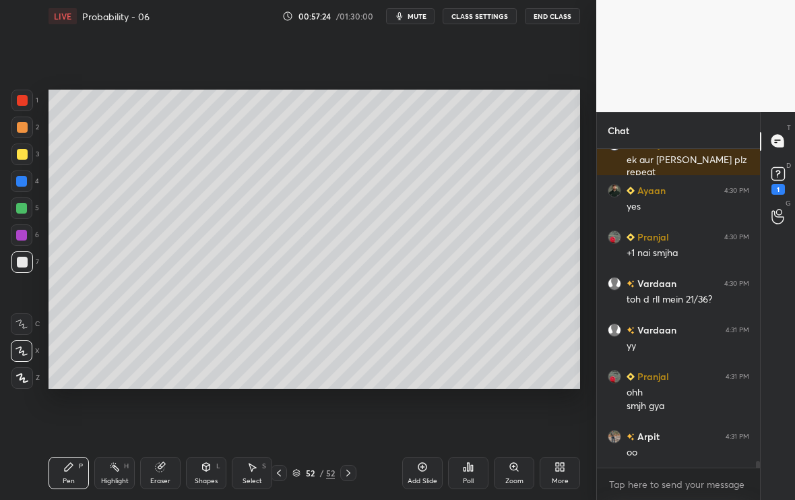
scroll to position [14948, 0]
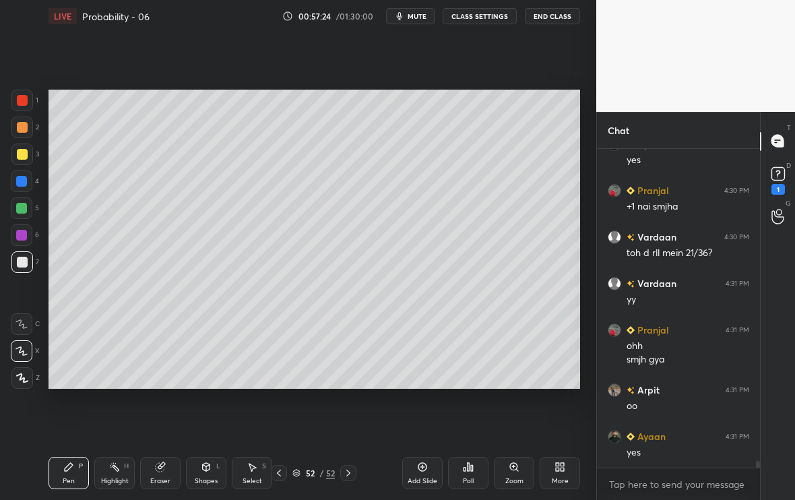
click at [282, 471] on icon at bounding box center [278, 472] width 11 height 11
click at [283, 473] on icon at bounding box center [278, 472] width 11 height 11
click at [288, 475] on div "50 / 52" at bounding box center [314, 473] width 86 height 16
click at [284, 472] on div at bounding box center [279, 473] width 16 height 16
click at [285, 476] on div at bounding box center [279, 473] width 16 height 16
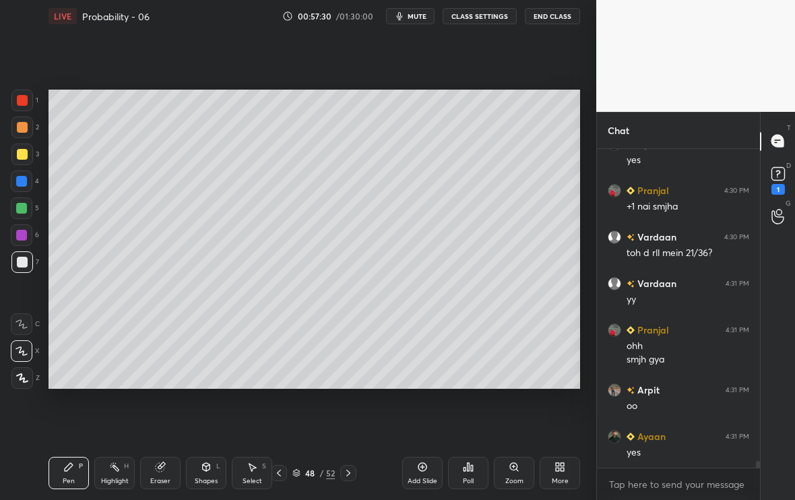
click at [282, 475] on icon at bounding box center [278, 472] width 11 height 11
click at [283, 474] on icon at bounding box center [278, 472] width 11 height 11
click at [282, 474] on icon at bounding box center [278, 472] width 11 height 11
click at [282, 475] on icon at bounding box center [278, 472] width 11 height 11
click at [342, 473] on div at bounding box center [348, 473] width 16 height 16
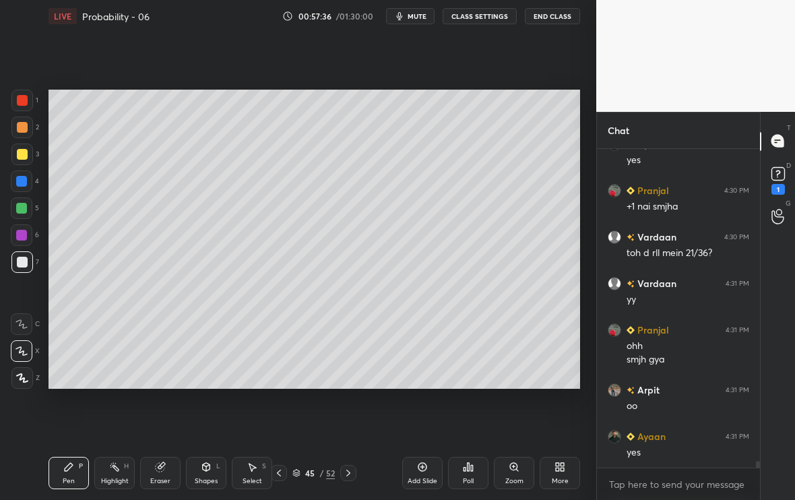
click at [345, 473] on icon at bounding box center [348, 472] width 11 height 11
click at [346, 472] on icon at bounding box center [348, 472] width 11 height 11
click at [351, 471] on icon at bounding box center [348, 472] width 11 height 11
click at [350, 473] on icon at bounding box center [348, 472] width 11 height 11
click at [352, 469] on div at bounding box center [348, 473] width 16 height 16
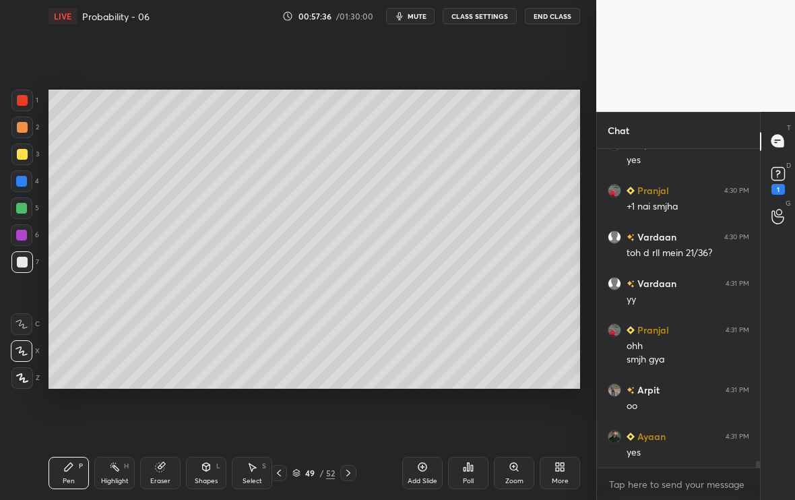
click at [352, 470] on div at bounding box center [348, 473] width 16 height 16
click at [354, 469] on div "51 / 52" at bounding box center [314, 473] width 177 height 16
click at [356, 470] on div at bounding box center [348, 473] width 16 height 16
click at [356, 471] on div "51 / 52" at bounding box center [314, 473] width 177 height 16
click at [356, 470] on div "52 / 52" at bounding box center [314, 473] width 177 height 16
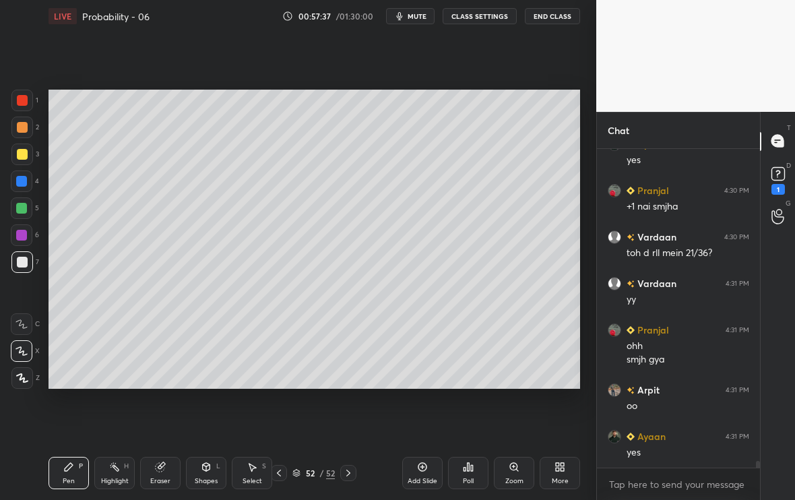
click at [358, 471] on div "52 / 52" at bounding box center [314, 473] width 177 height 16
click at [353, 473] on icon at bounding box center [348, 472] width 11 height 11
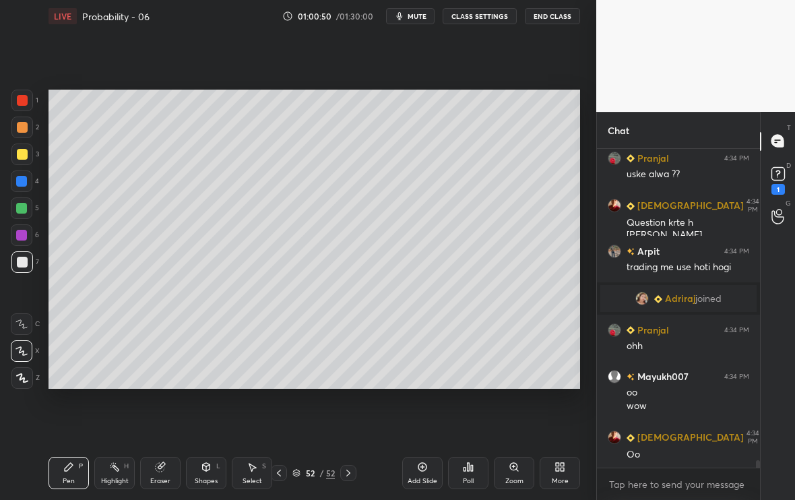
scroll to position [13678, 0]
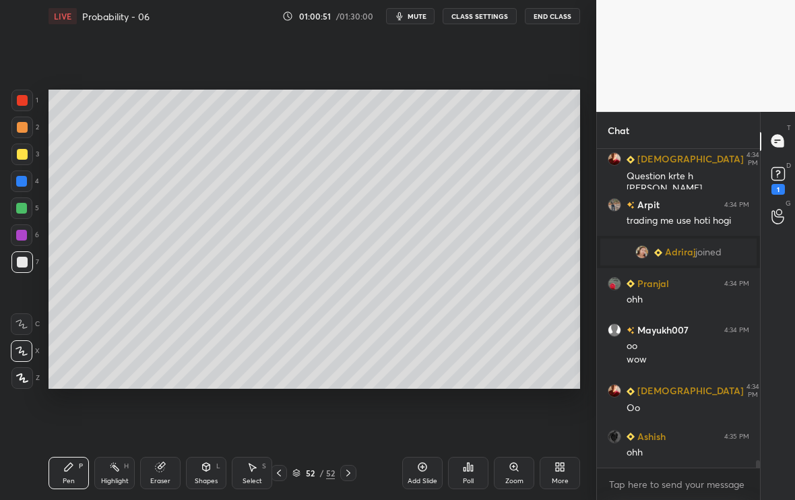
click at [420, 473] on div "Add Slide" at bounding box center [422, 473] width 40 height 32
click at [20, 154] on div at bounding box center [22, 154] width 11 height 11
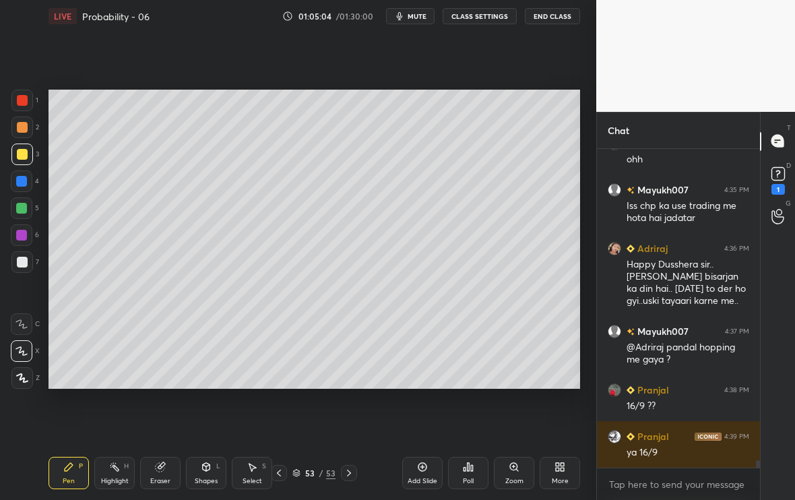
scroll to position [14017, 0]
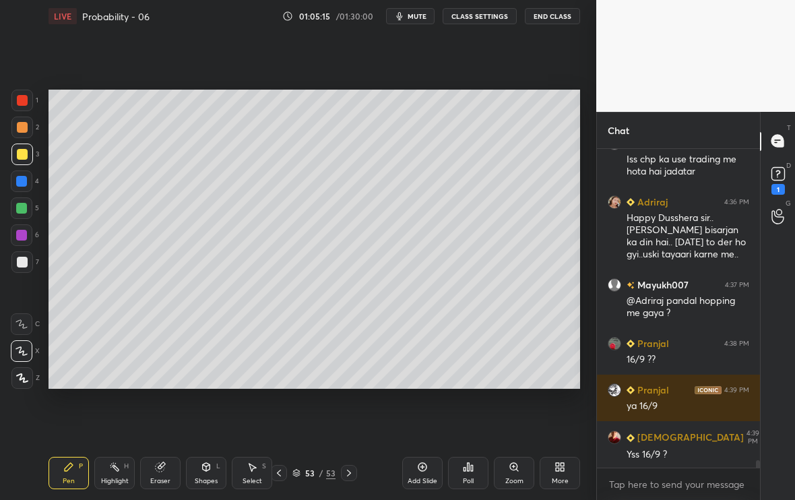
click at [27, 263] on div at bounding box center [22, 262] width 11 height 11
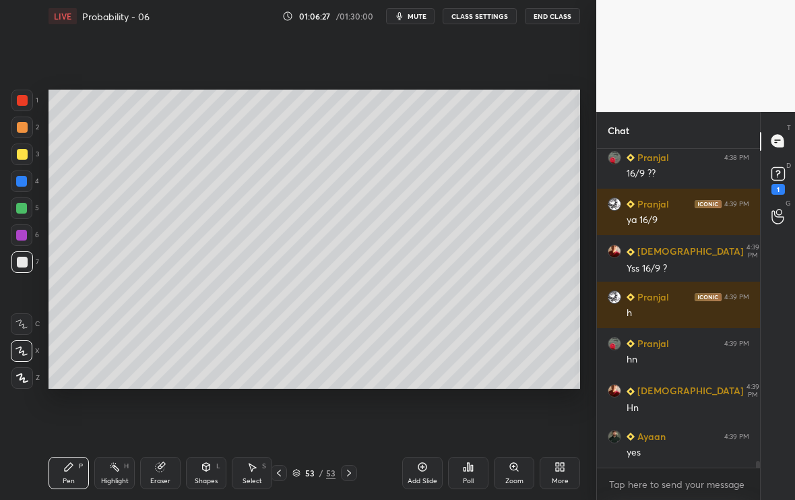
scroll to position [14249, 0]
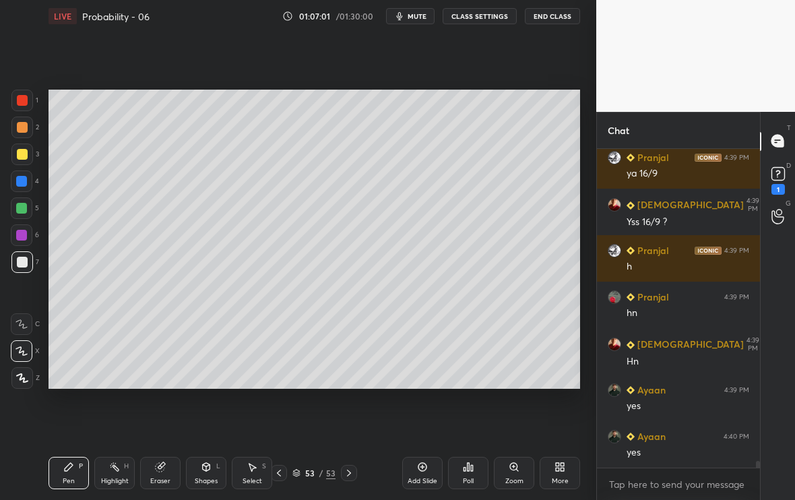
click at [426, 474] on div "Add Slide" at bounding box center [422, 473] width 40 height 32
click at [280, 477] on div at bounding box center [279, 473] width 16 height 16
click at [346, 473] on icon at bounding box center [348, 472] width 11 height 11
click at [343, 474] on icon at bounding box center [348, 472] width 11 height 11
click at [282, 474] on icon at bounding box center [278, 472] width 11 height 11
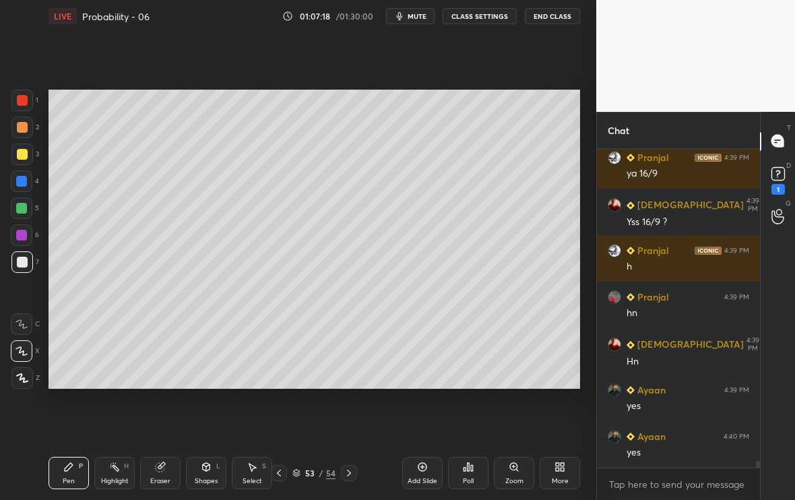
click at [349, 474] on icon at bounding box center [348, 472] width 11 height 11
click at [280, 474] on icon at bounding box center [278, 472] width 11 height 11
click at [350, 475] on icon at bounding box center [348, 472] width 11 height 11
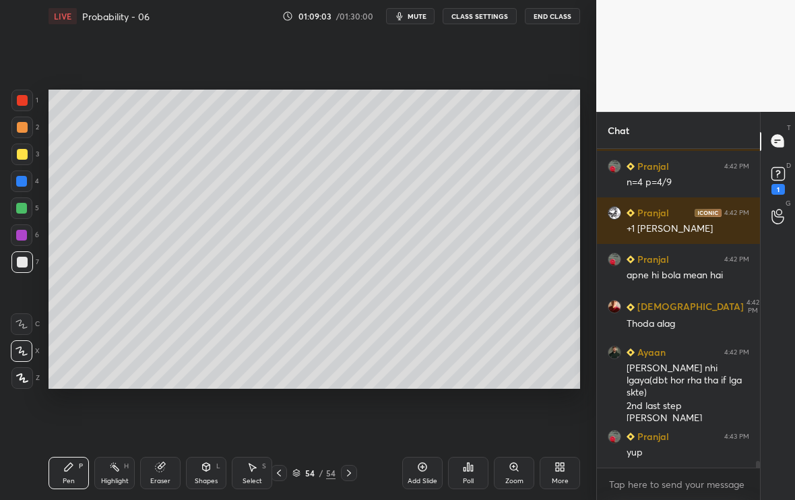
scroll to position [14719, 0]
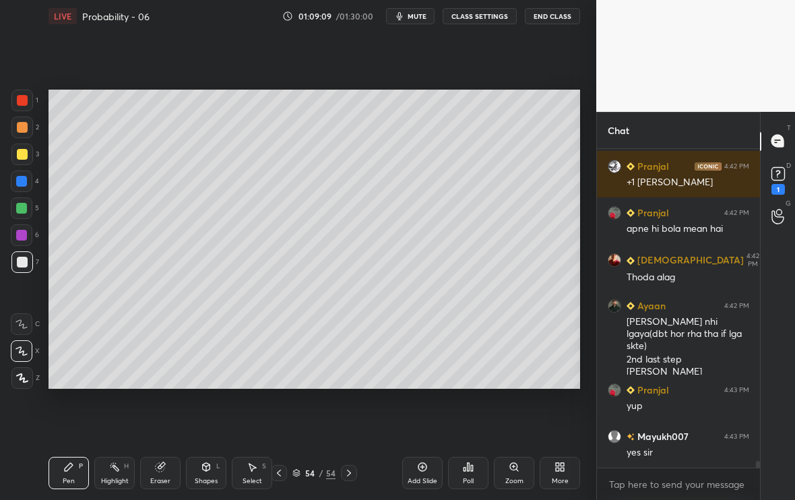
click at [28, 155] on div at bounding box center [22, 154] width 22 height 22
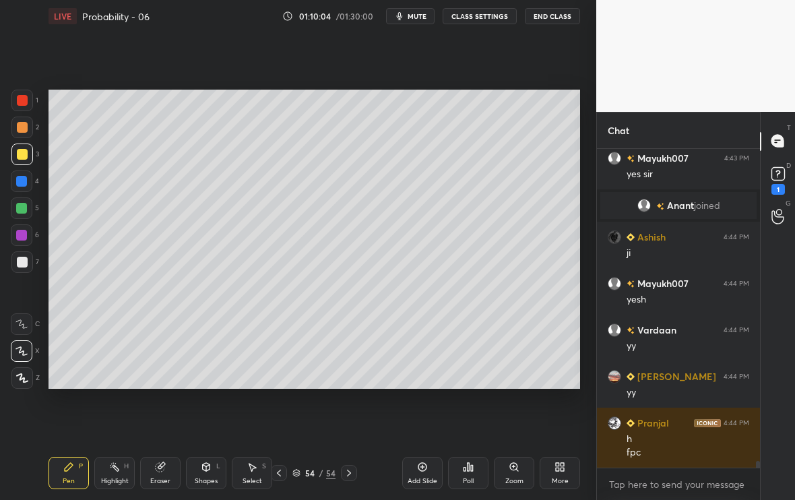
scroll to position [14587, 0]
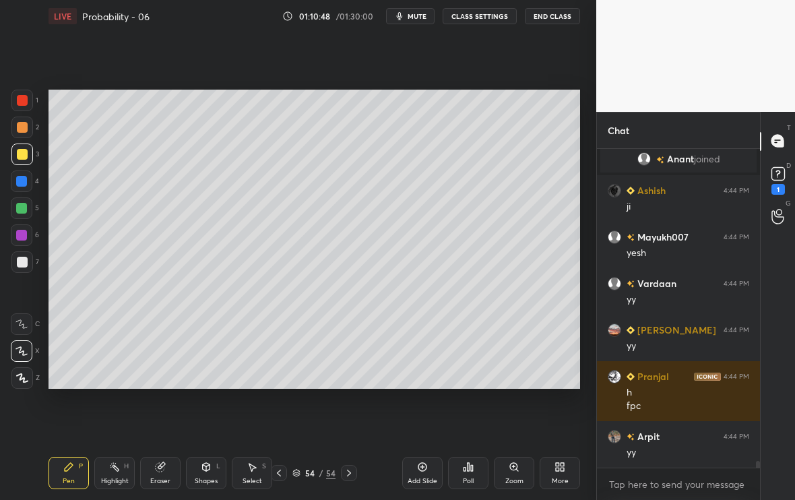
click at [187, 389] on div "Setting up your live class Poll for secs No correct answer Start poll" at bounding box center [314, 239] width 542 height 414
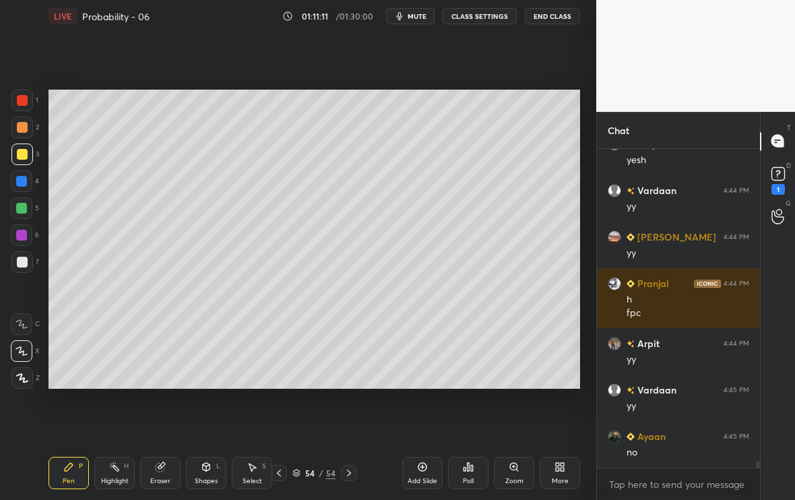
scroll to position [14726, 0]
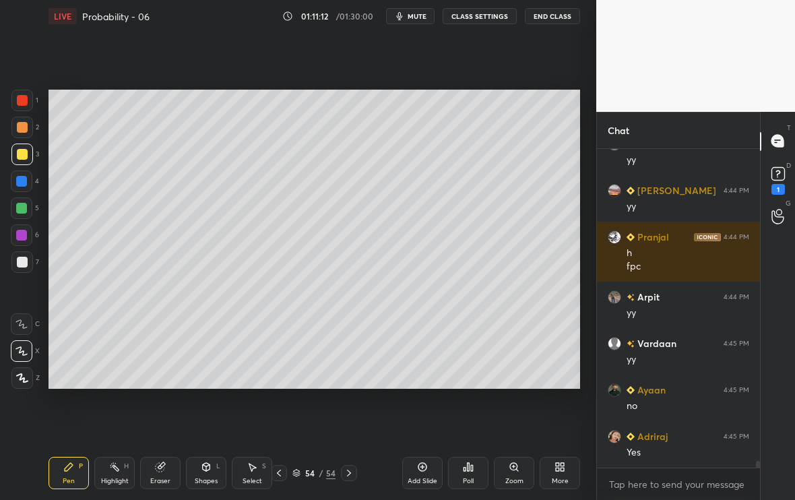
click at [27, 255] on div at bounding box center [22, 262] width 22 height 22
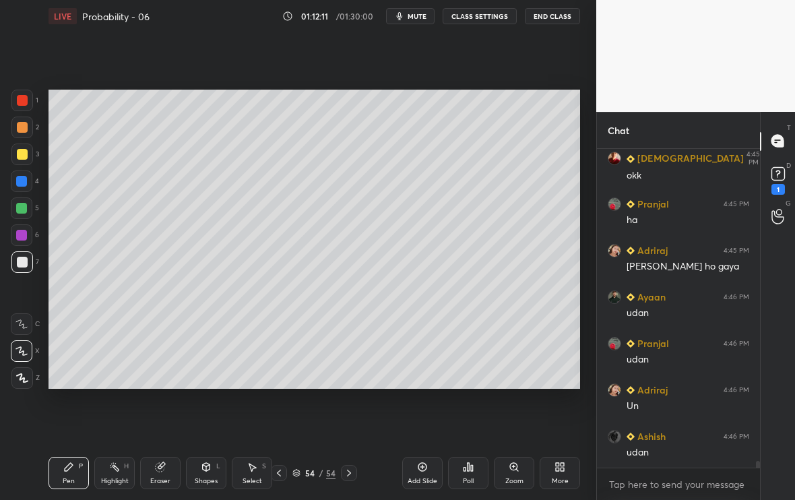
scroll to position [15191, 0]
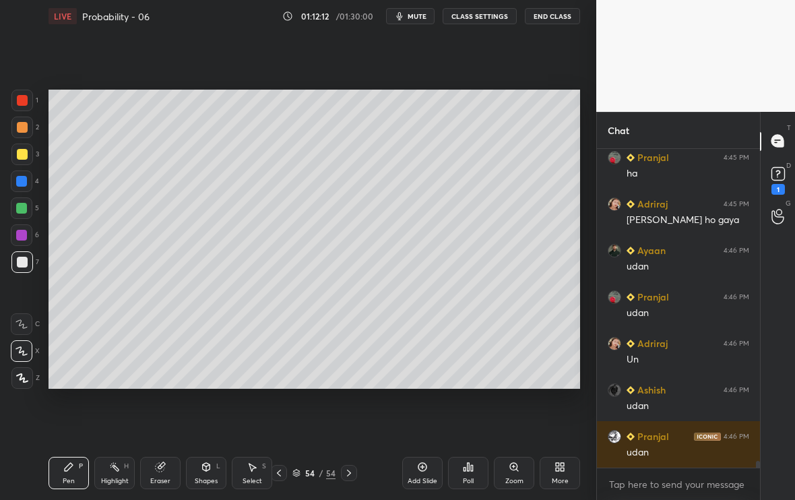
click at [416, 478] on div "Add Slide" at bounding box center [422, 481] width 30 height 7
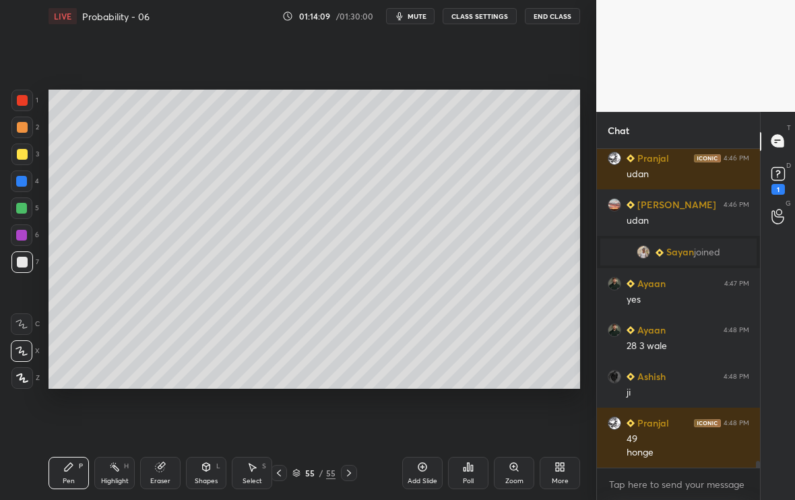
scroll to position [15236, 0]
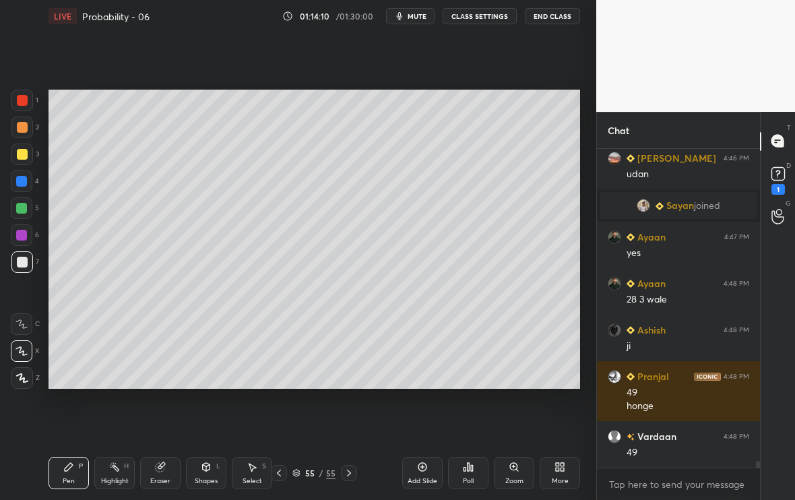
click at [161, 478] on div "Eraser" at bounding box center [160, 481] width 20 height 7
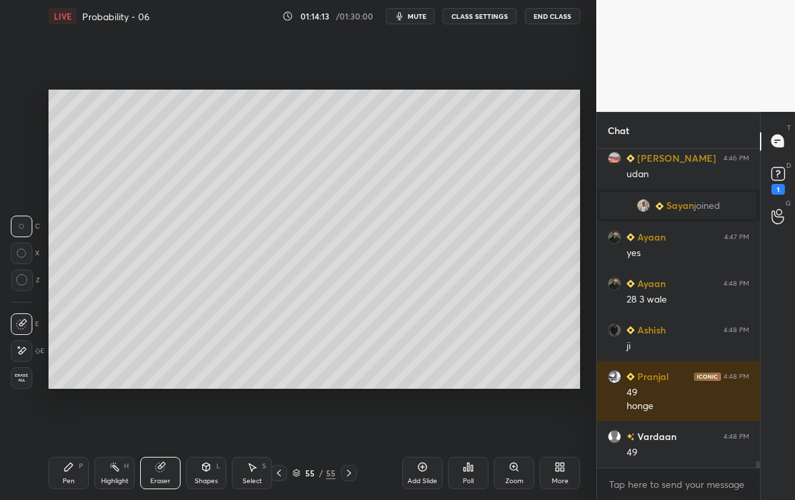
click at [77, 480] on div "Pen P" at bounding box center [68, 473] width 40 height 32
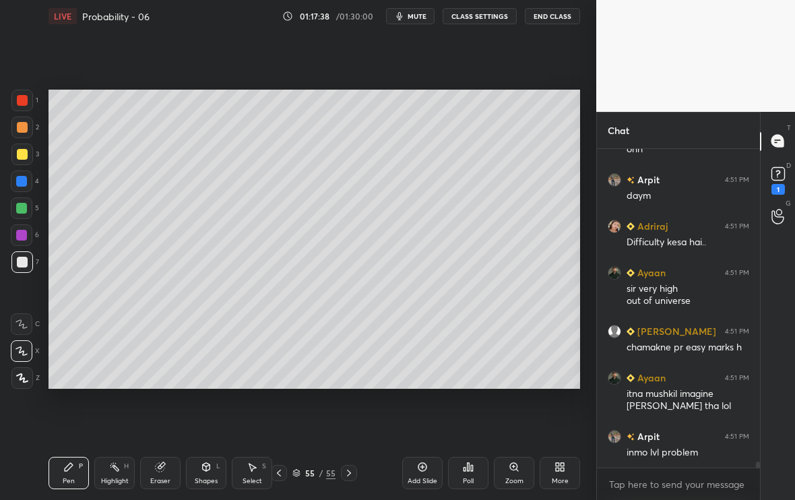
scroll to position [16468, 0]
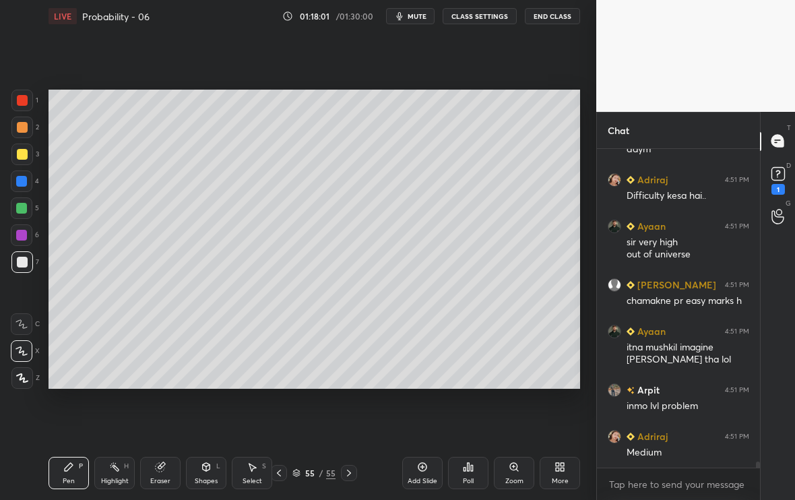
click at [422, 478] on div "Add Slide" at bounding box center [422, 481] width 30 height 7
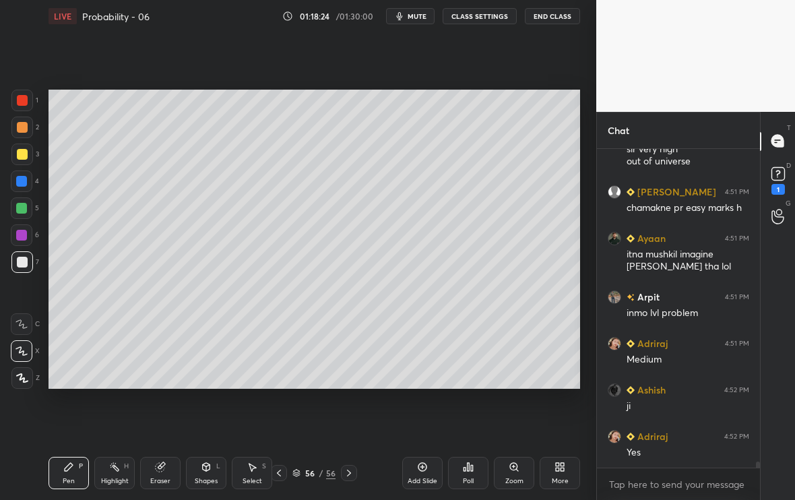
scroll to position [16620, 0]
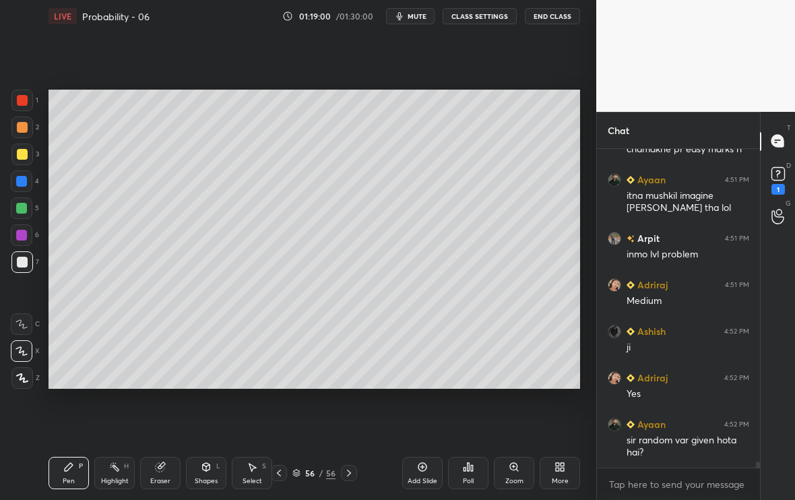
click at [24, 150] on div at bounding box center [22, 154] width 22 height 22
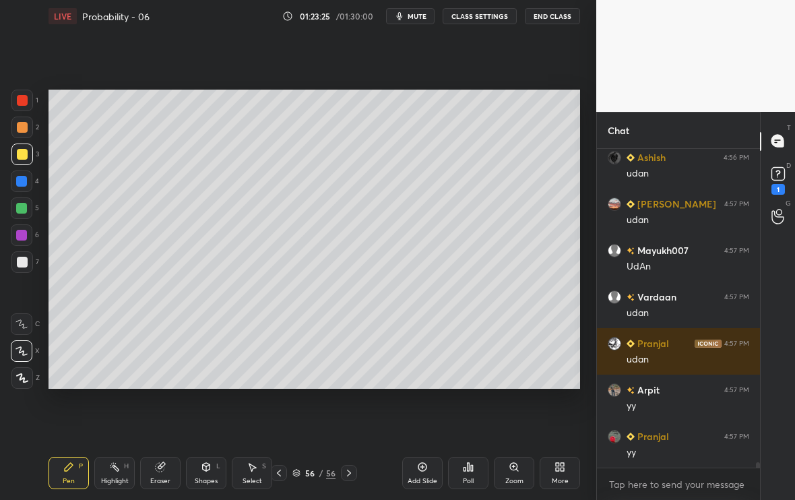
scroll to position [17900, 0]
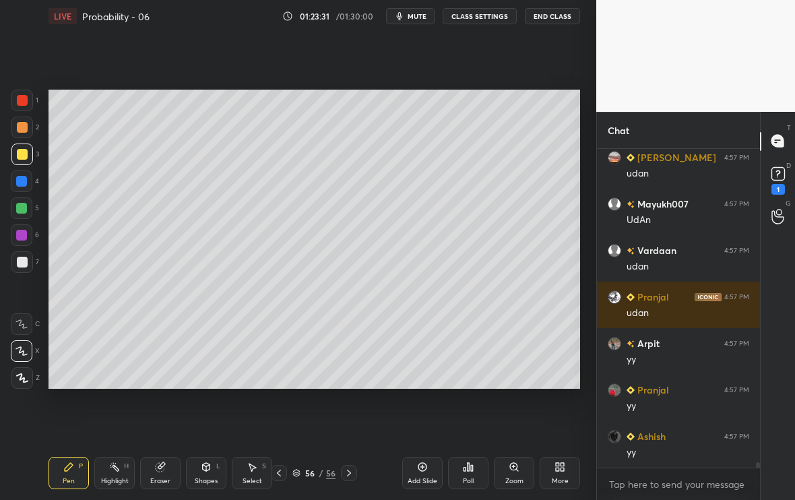
click at [421, 469] on icon at bounding box center [422, 466] width 11 height 11
click at [27, 261] on div at bounding box center [22, 262] width 22 height 22
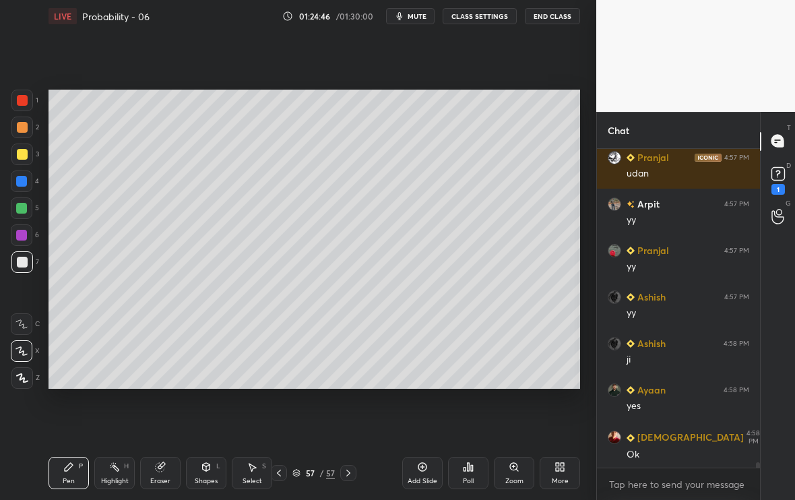
scroll to position [18086, 0]
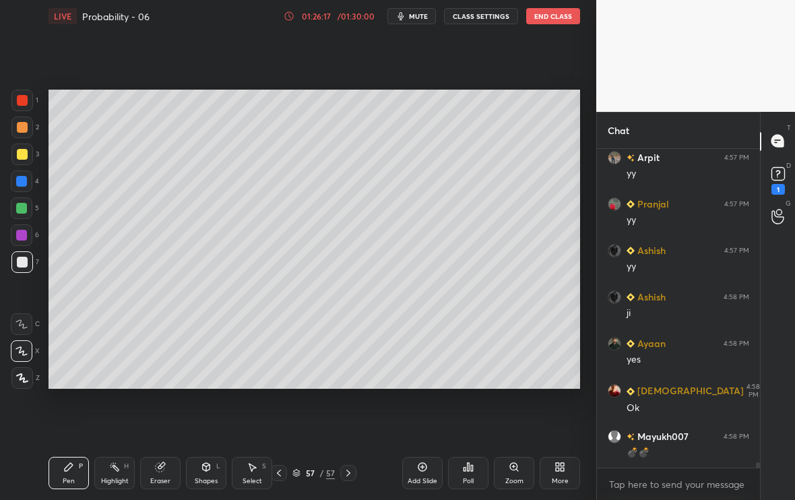
click at [22, 158] on div at bounding box center [22, 154] width 11 height 11
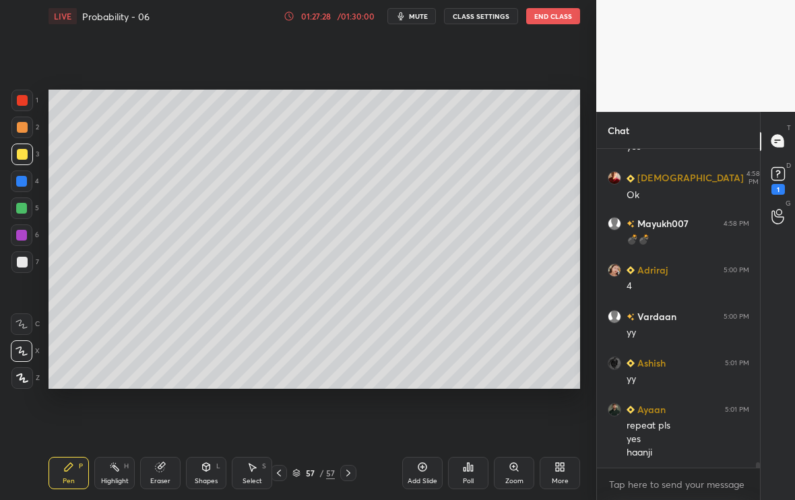
scroll to position [18312, 0]
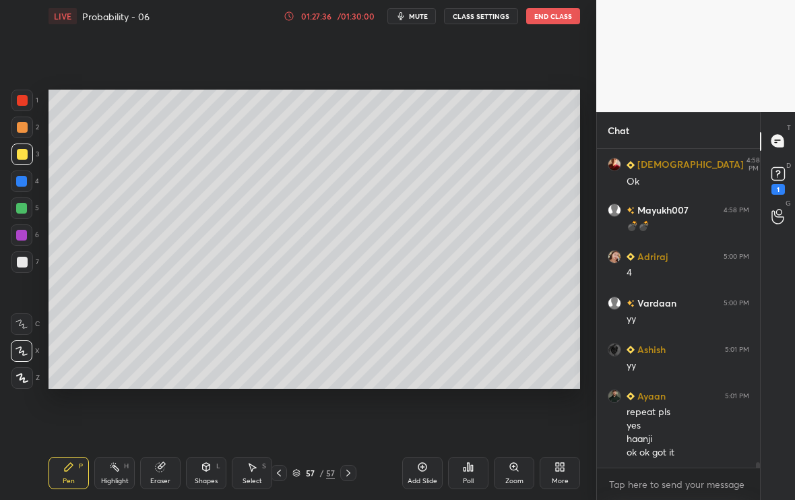
click at [34, 265] on div "7" at bounding box center [25, 262] width 28 height 22
click at [162, 472] on div "Eraser" at bounding box center [160, 473] width 40 height 32
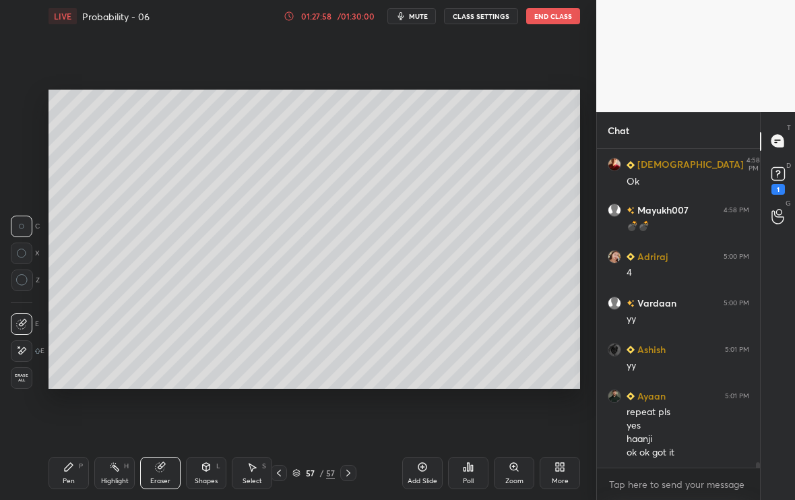
click at [79, 468] on div "Pen P" at bounding box center [68, 473] width 40 height 32
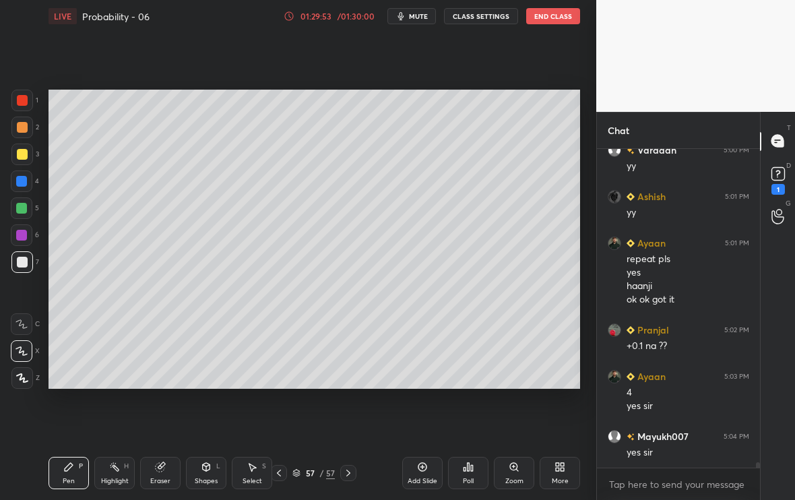
scroll to position [18511, 0]
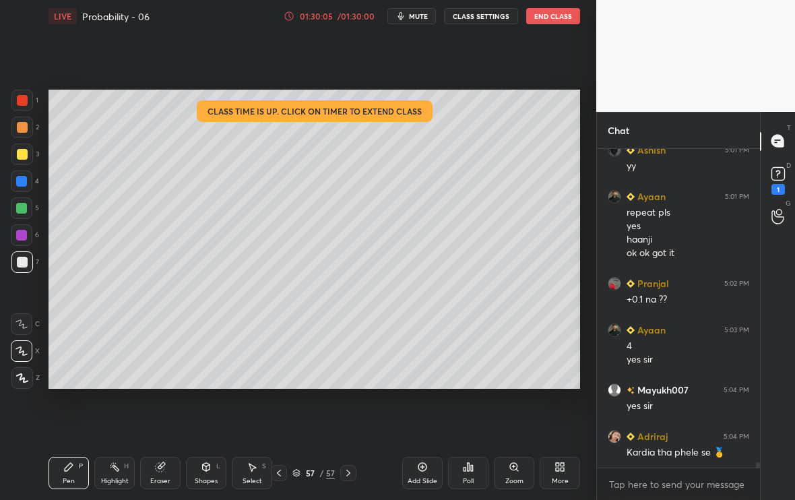
click at [560, 478] on div "More" at bounding box center [560, 481] width 17 height 7
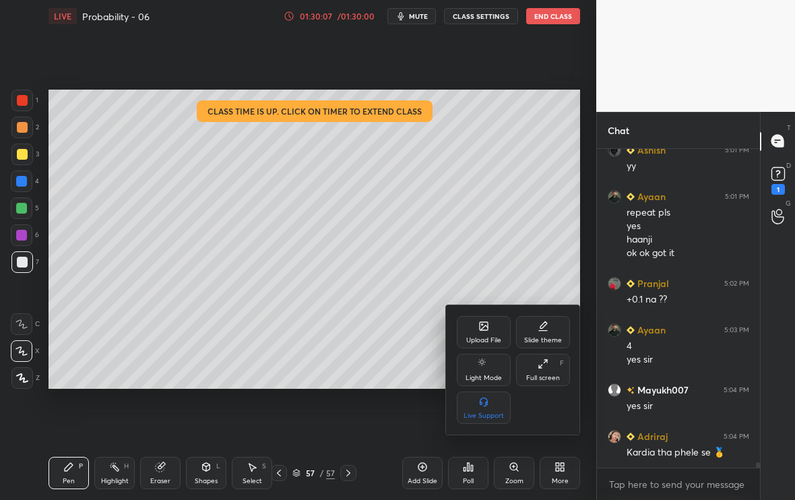
click at [357, 414] on div at bounding box center [397, 250] width 795 height 500
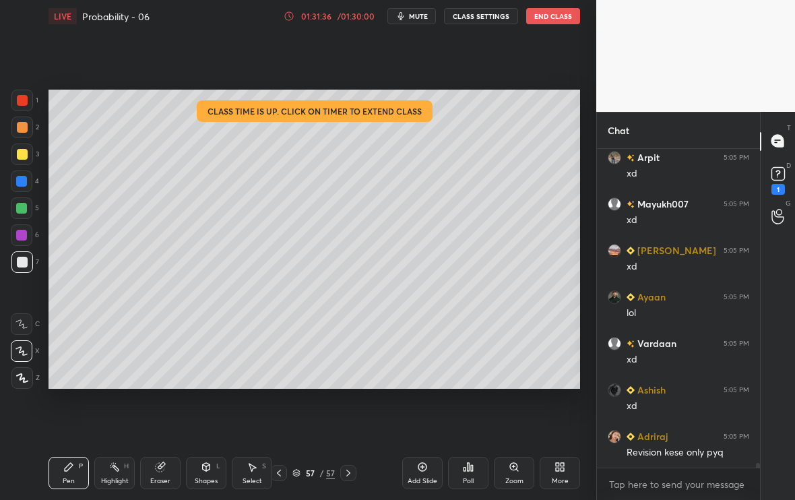
scroll to position [20698, 0]
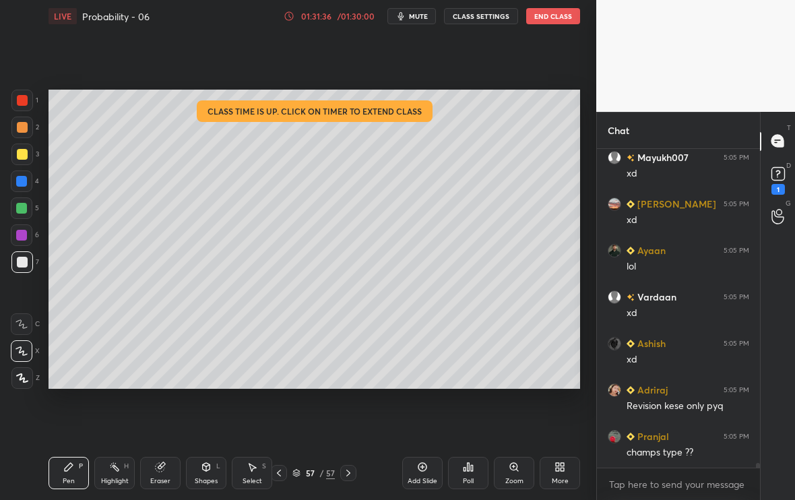
click at [542, 18] on button "End Class" at bounding box center [553, 16] width 54 height 16
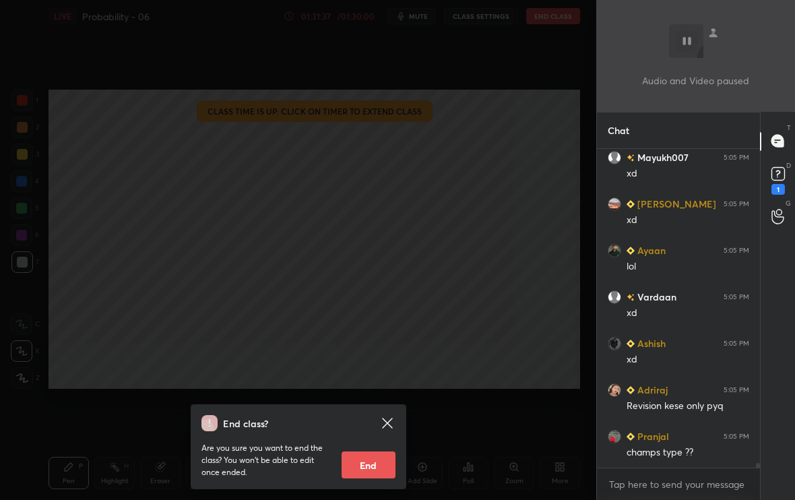
scroll to position [20744, 0]
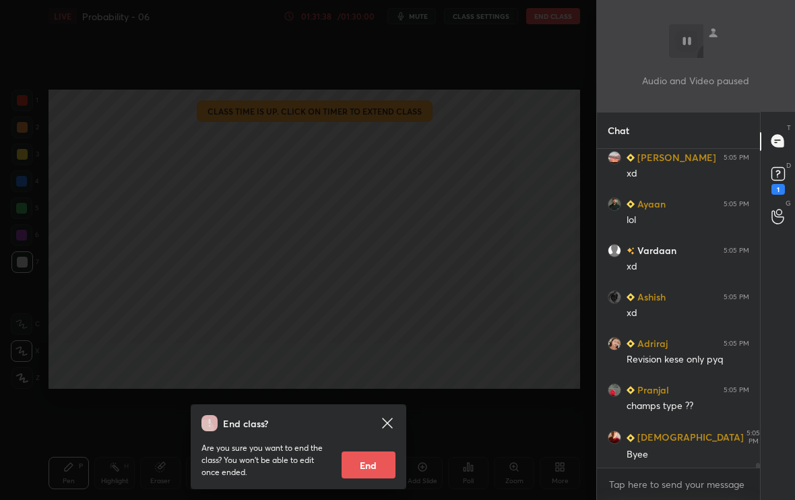
click at [369, 467] on button "End" at bounding box center [368, 464] width 54 height 27
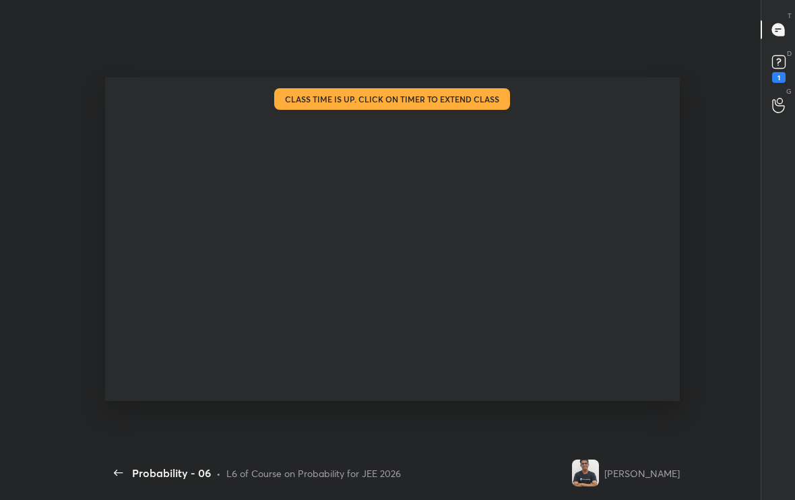
scroll to position [0, 0]
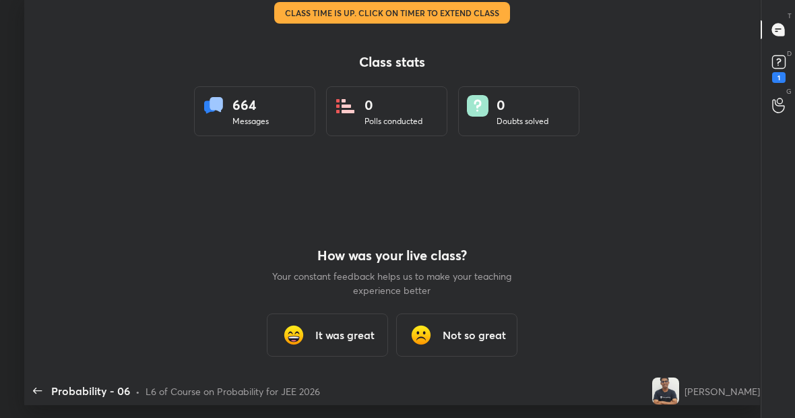
type textarea "x"
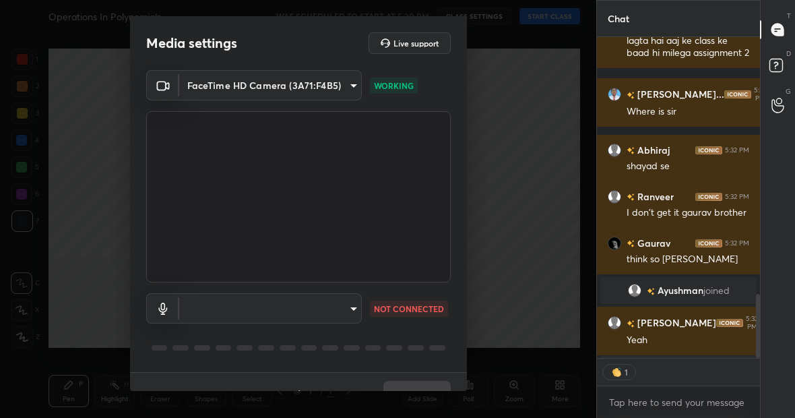
scroll to position [24, 0]
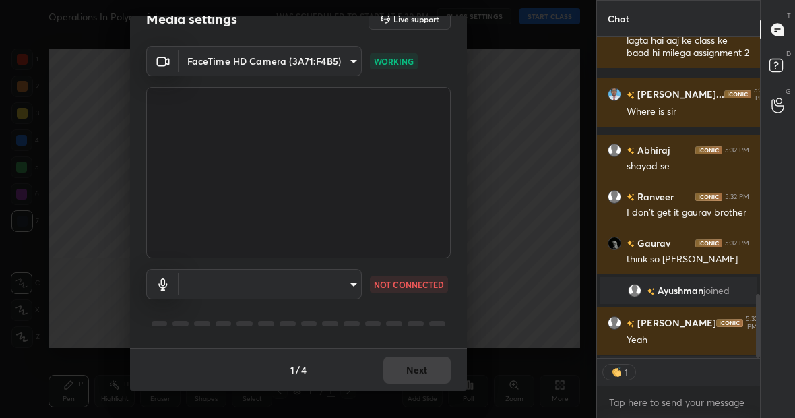
click at [354, 284] on body "1 2 3 4 5 6 7 C X Z C X Z E E Erase all H H Operations In Polynomials WAS SCHED…" at bounding box center [397, 209] width 795 height 418
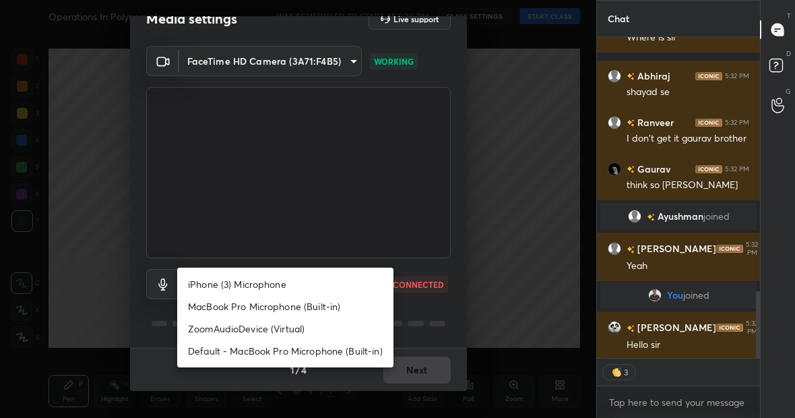
drag, startPoint x: 267, startPoint y: 330, endPoint x: 293, endPoint y: 308, distance: 33.5
click at [293, 308] on ul "iPhone (3) Microphone MacBook Pro Microphone (Built-in) ZoomAudioDevice (Virtua…" at bounding box center [285, 317] width 216 height 100
type textarea "x"
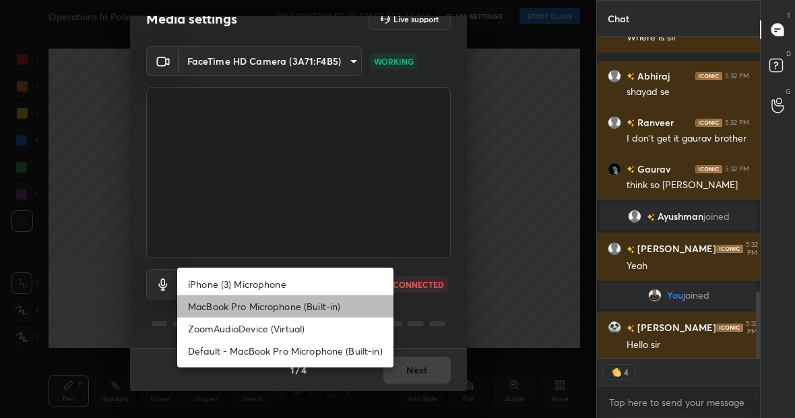
click at [293, 308] on li "MacBook Pro Microphone (Built-in)" at bounding box center [285, 306] width 216 height 22
click at [304, 315] on li "MacBook Pro Microphone (Built-in)" at bounding box center [285, 306] width 216 height 22
click at [334, 304] on li "MacBook Pro Microphone (Built-in)" at bounding box center [285, 306] width 216 height 22
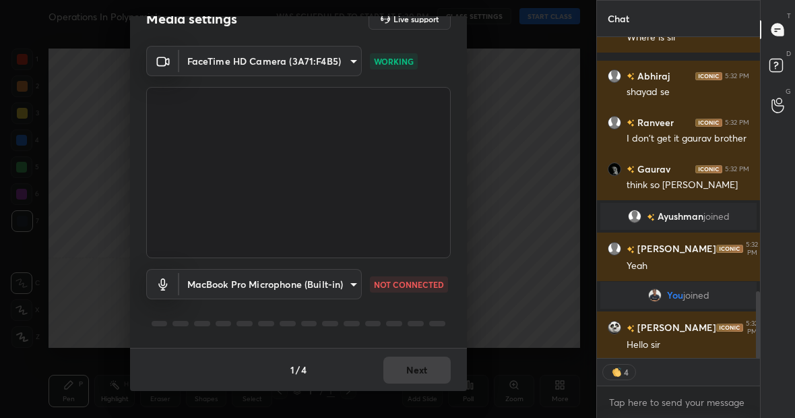
type input "5edbca1317df37e51c30082e24015b9a33856a9459e753d2517f282484f1f74d"
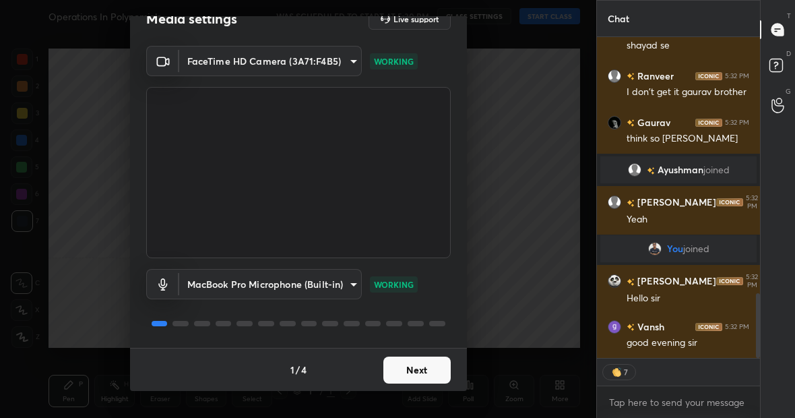
click at [403, 382] on button "Next" at bounding box center [416, 369] width 67 height 27
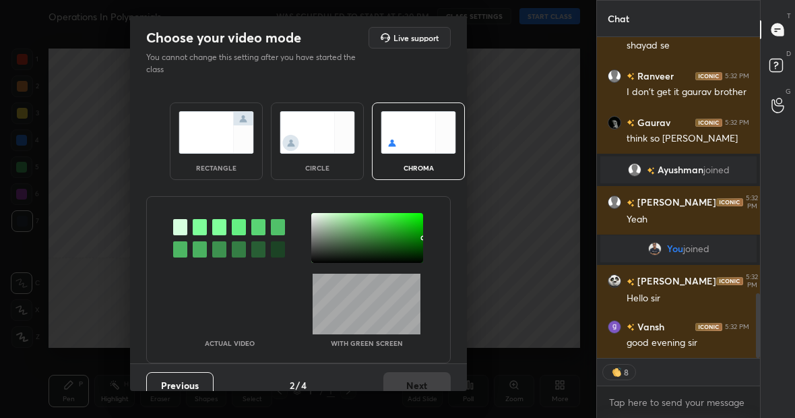
click at [211, 158] on div "rectangle" at bounding box center [216, 140] width 93 height 77
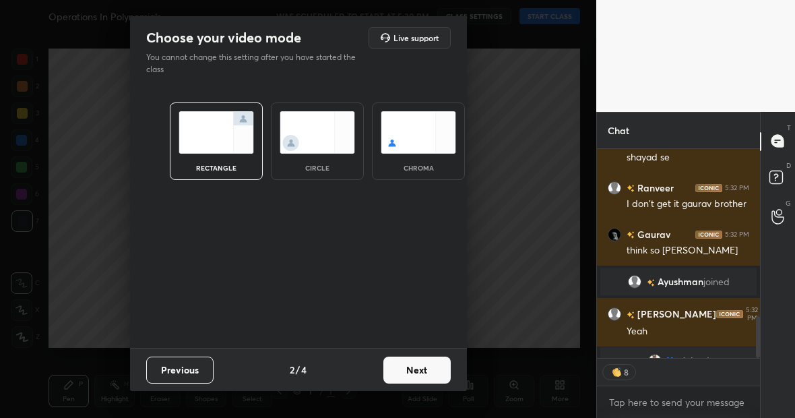
scroll to position [1426, 0]
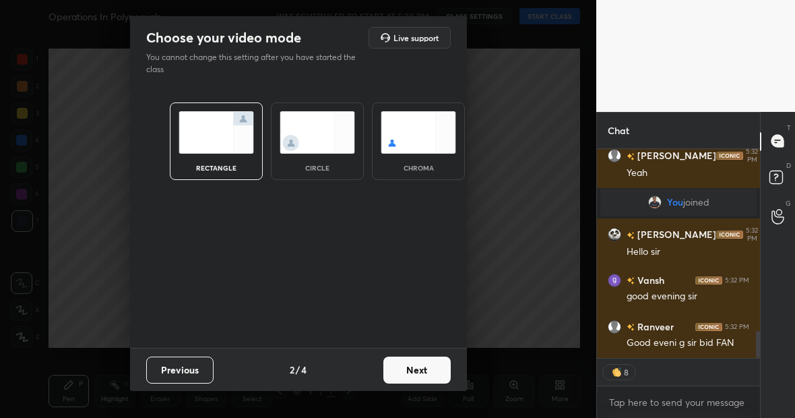
click at [417, 370] on button "Next" at bounding box center [416, 369] width 67 height 27
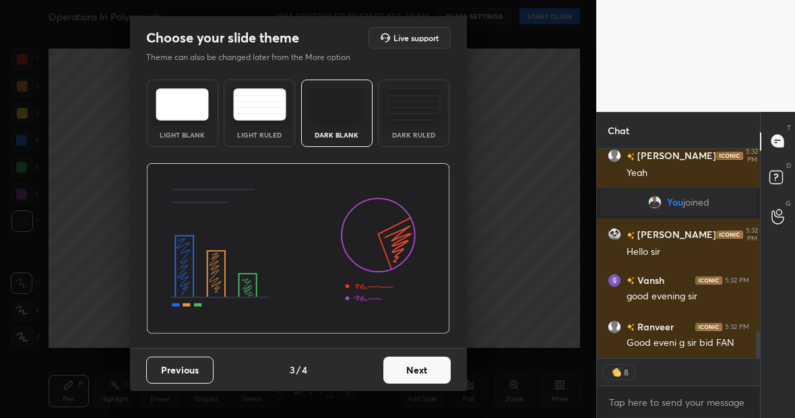
click at [421, 370] on button "Next" at bounding box center [416, 369] width 67 height 27
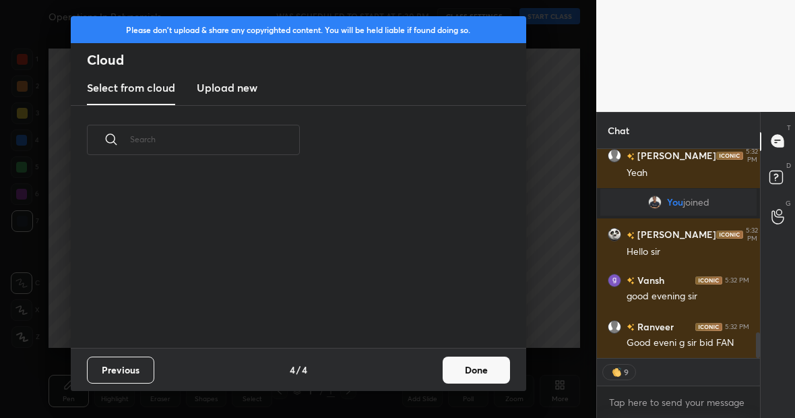
scroll to position [1473, 0]
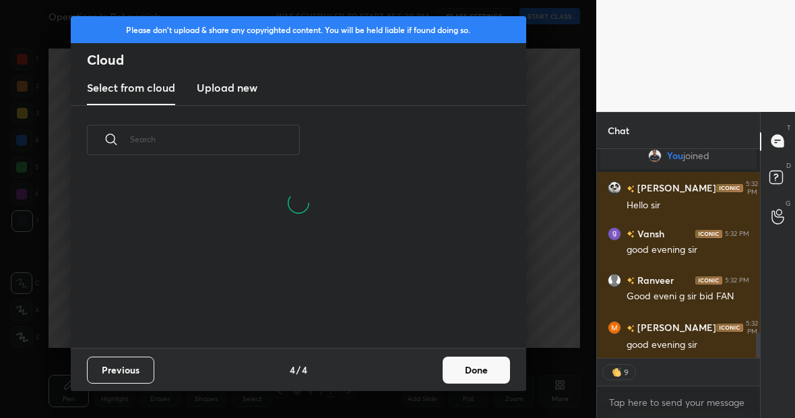
click at [475, 360] on button "Done" at bounding box center [475, 369] width 67 height 27
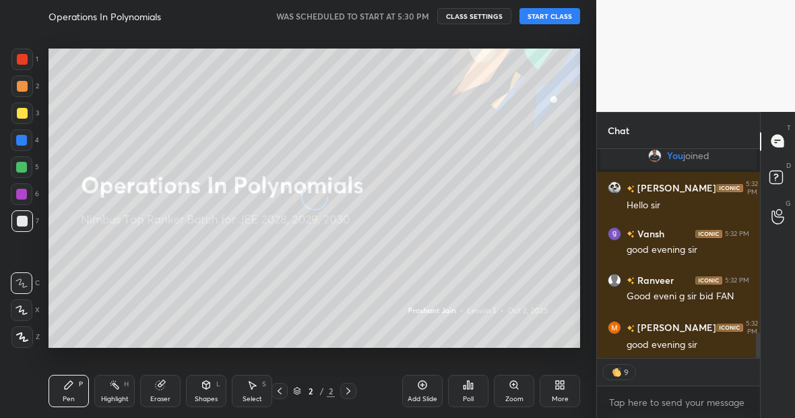
scroll to position [1519, 0]
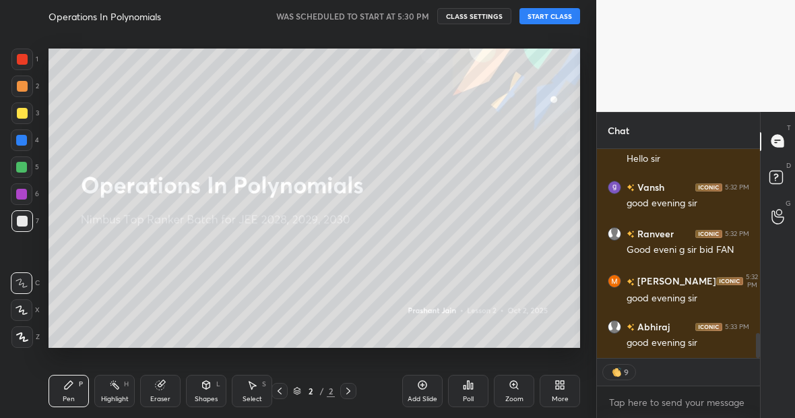
click at [553, 18] on button "START CLASS" at bounding box center [549, 16] width 61 height 16
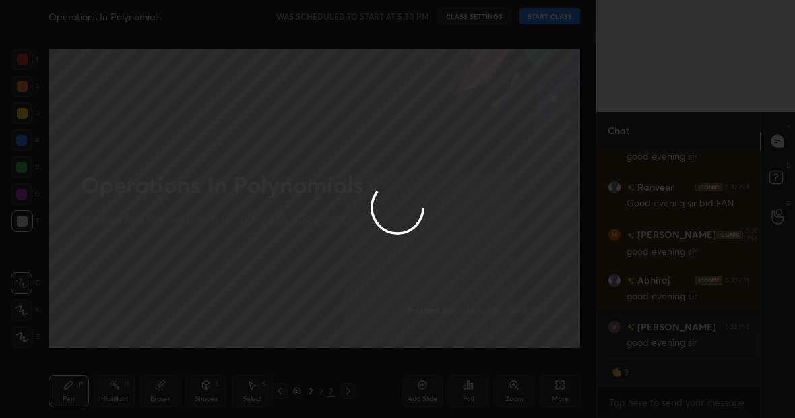
scroll to position [1612, 0]
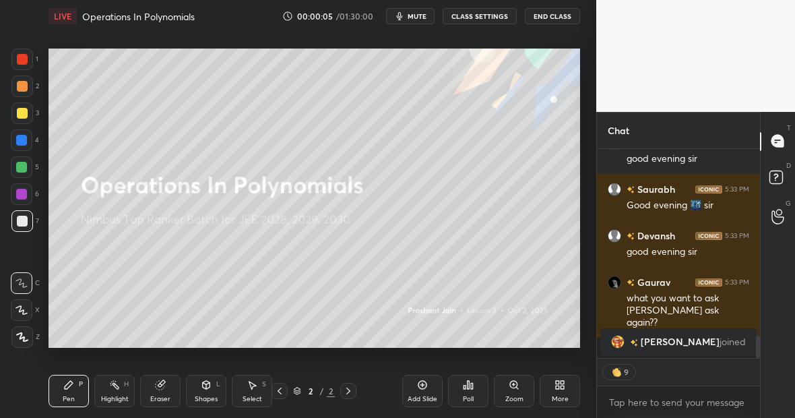
type textarea "x"
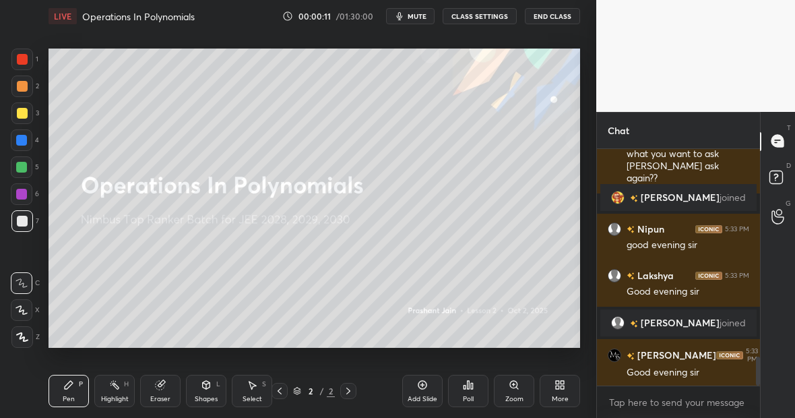
click at [556, 387] on icon at bounding box center [557, 386] width 3 height 3
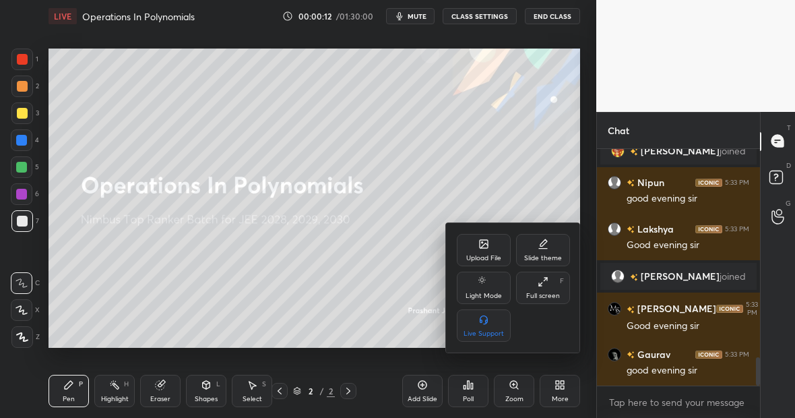
click at [474, 253] on div "Upload File" at bounding box center [484, 250] width 54 height 32
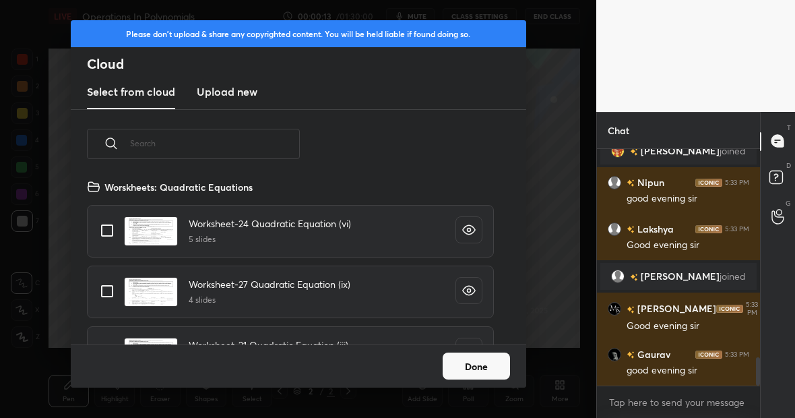
click at [219, 158] on input "text" at bounding box center [215, 142] width 170 height 57
type input "p"
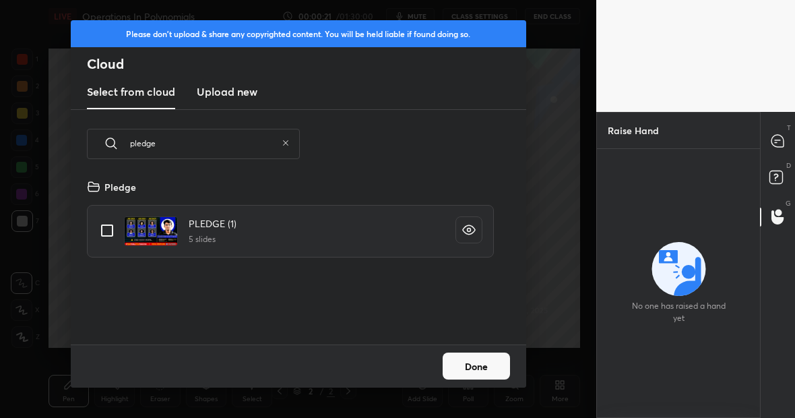
type input "pledge"
click at [100, 234] on input "grid" at bounding box center [107, 230] width 28 height 28
checkbox input "true"
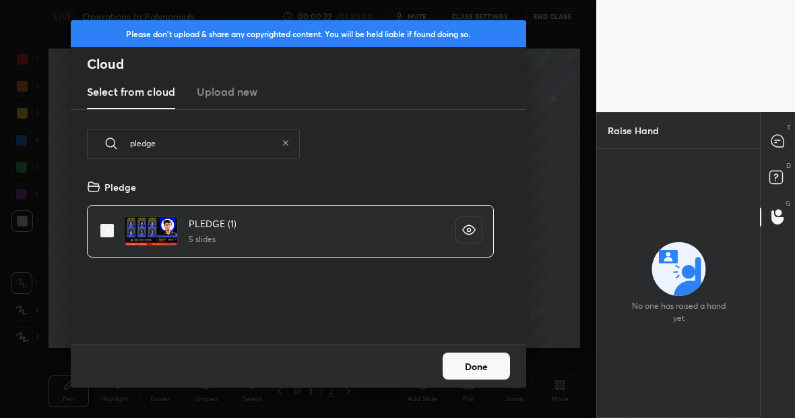
click at [517, 367] on div "Done" at bounding box center [298, 365] width 455 height 43
click at [479, 368] on button "Done" at bounding box center [475, 365] width 67 height 27
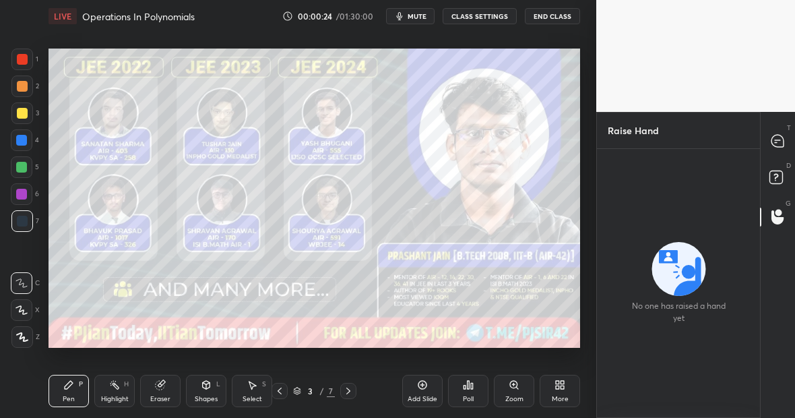
click at [349, 392] on icon at bounding box center [348, 390] width 11 height 11
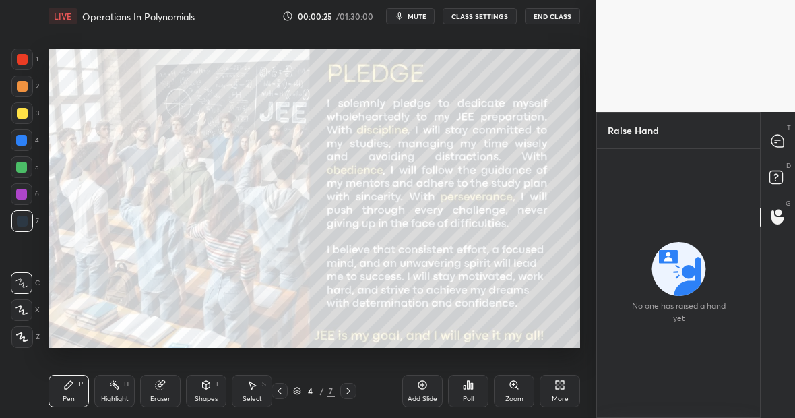
click at [776, 125] on div "T Messages (T)" at bounding box center [777, 142] width 34 height 38
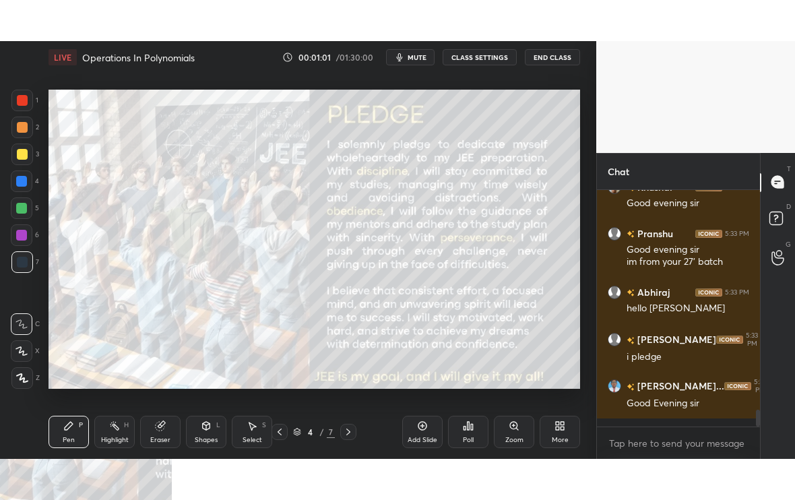
scroll to position [3055, 0]
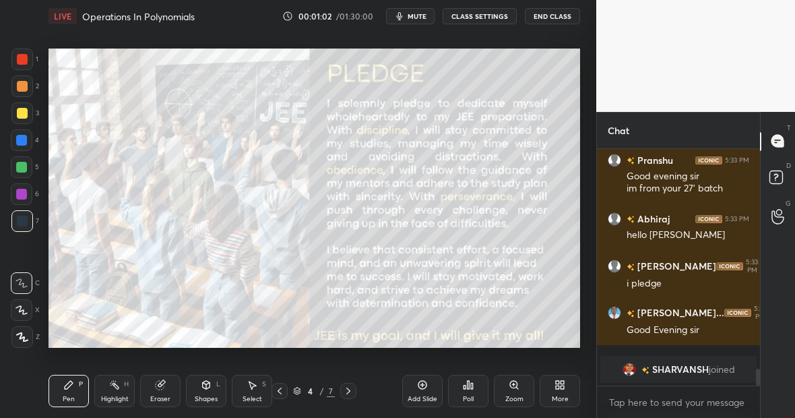
click at [560, 385] on icon at bounding box center [559, 384] width 11 height 11
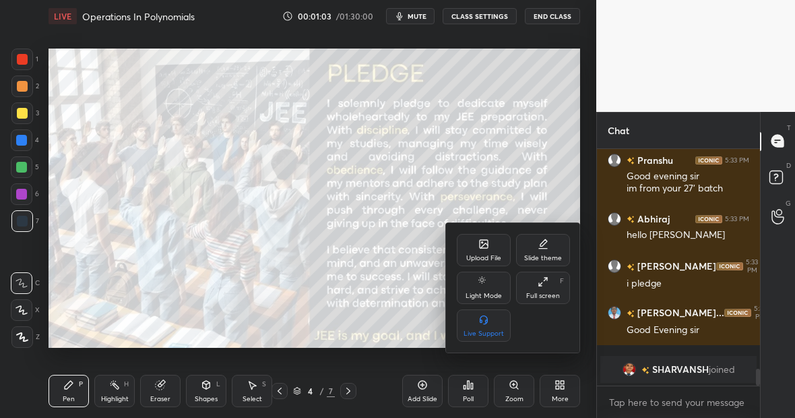
click at [546, 288] on div "Full screen F" at bounding box center [543, 287] width 54 height 32
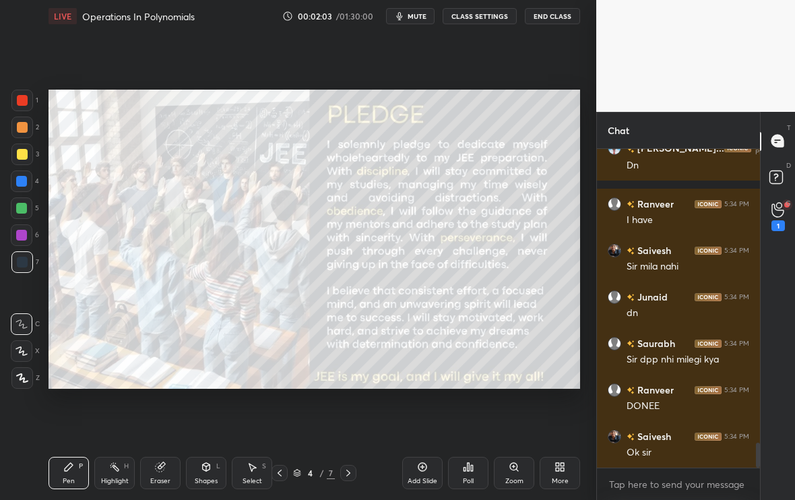
scroll to position [3776, 0]
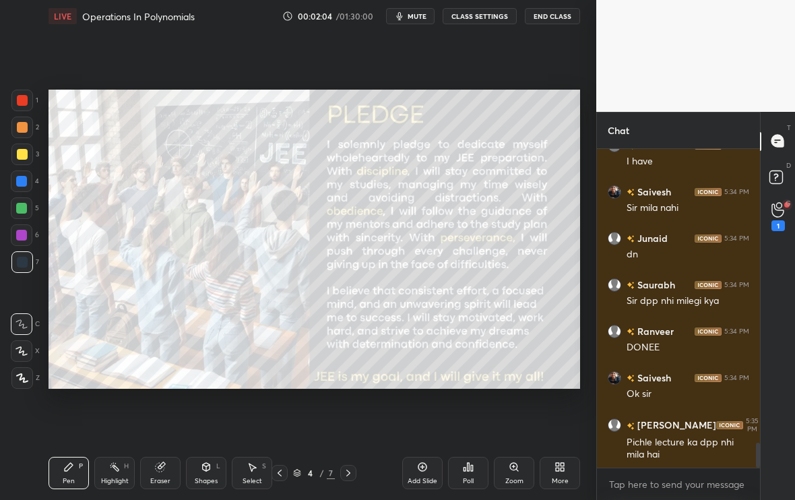
click at [353, 417] on div at bounding box center [348, 473] width 16 height 16
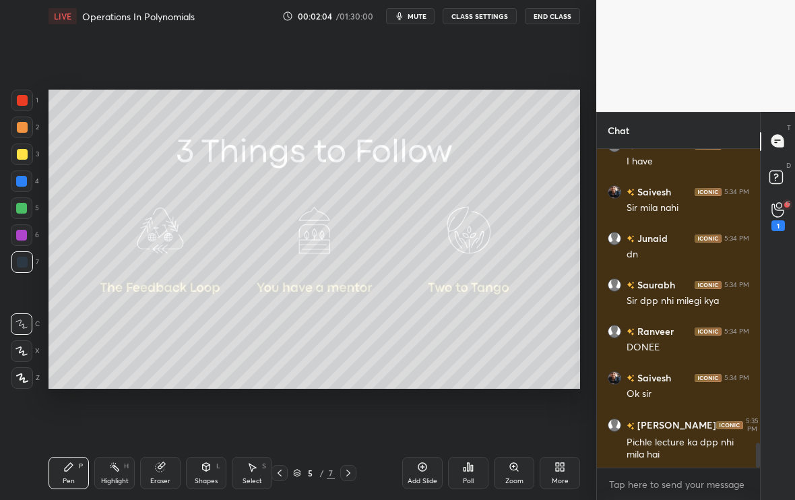
click at [353, 417] on icon at bounding box center [348, 472] width 11 height 11
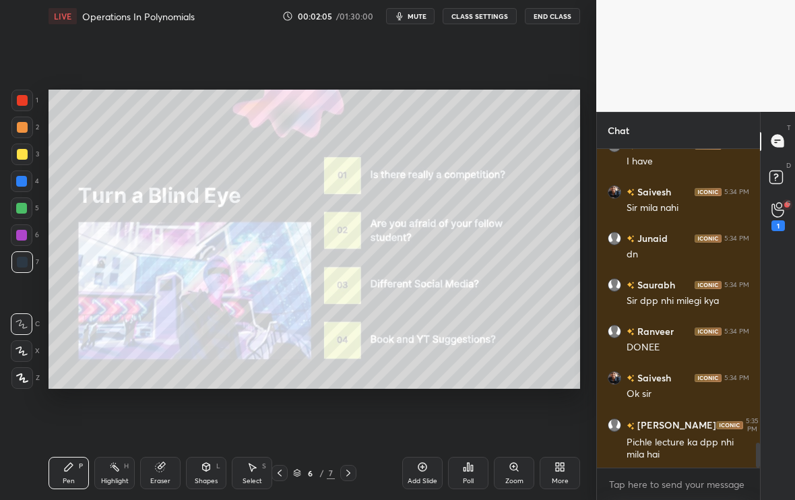
click at [353, 417] on icon at bounding box center [348, 472] width 11 height 11
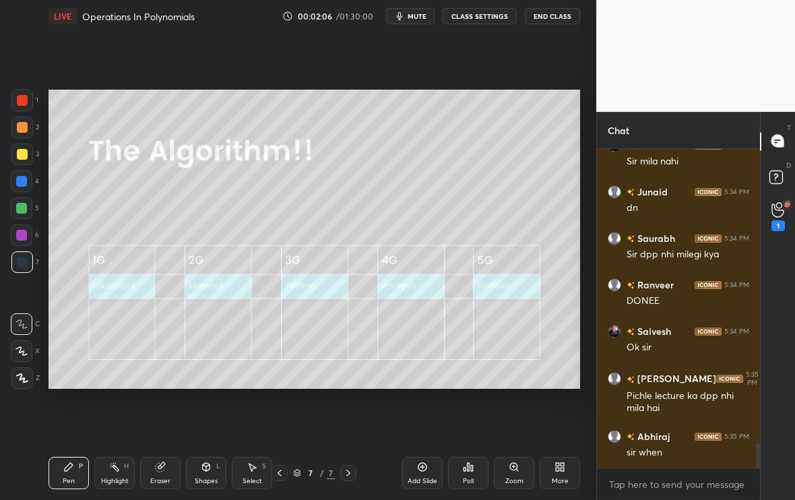
click at [431, 417] on div "Add Slide" at bounding box center [422, 473] width 40 height 32
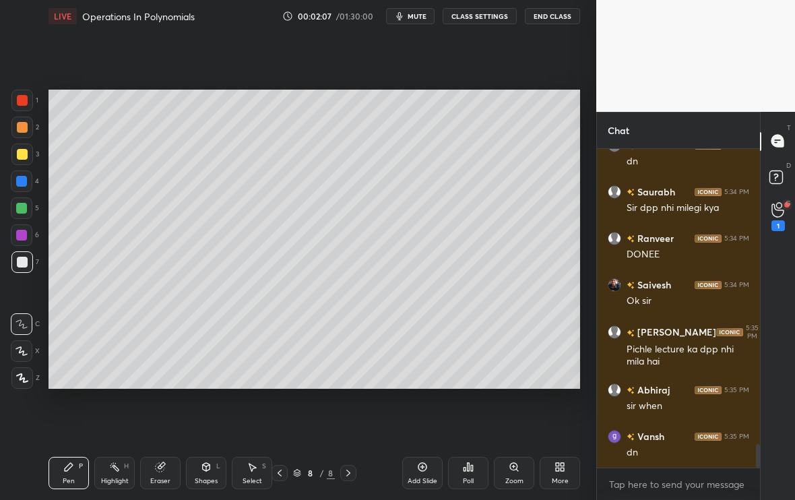
scroll to position [3928, 0]
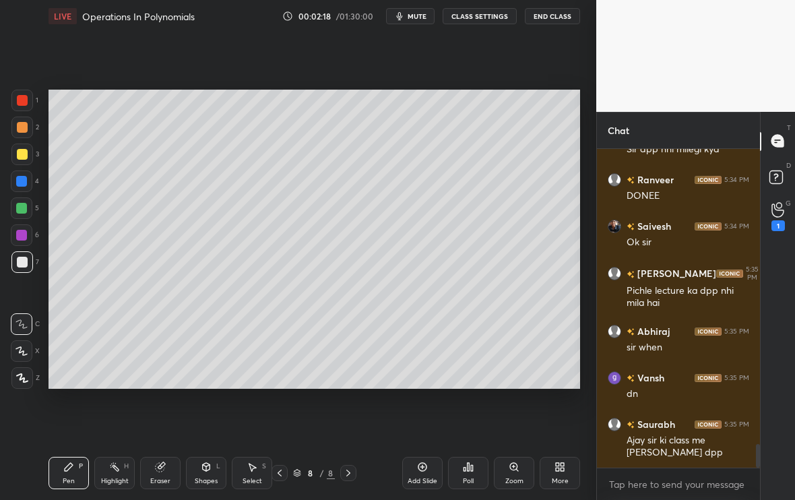
click at [17, 357] on div at bounding box center [22, 351] width 22 height 22
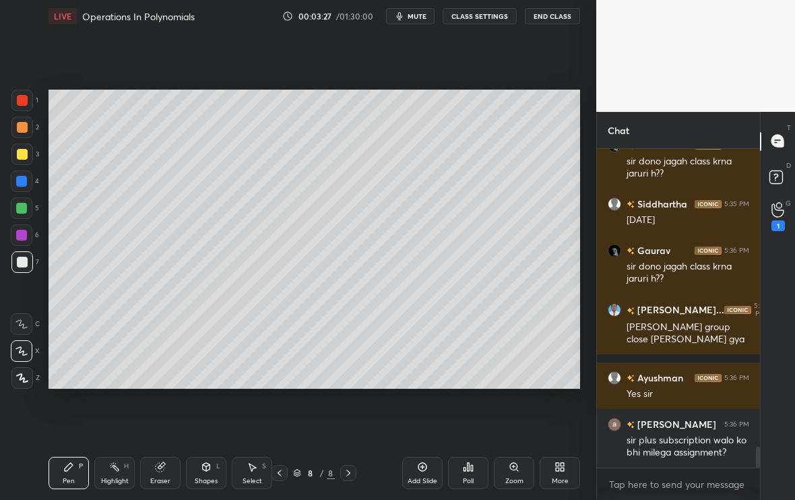
scroll to position [4534, 0]
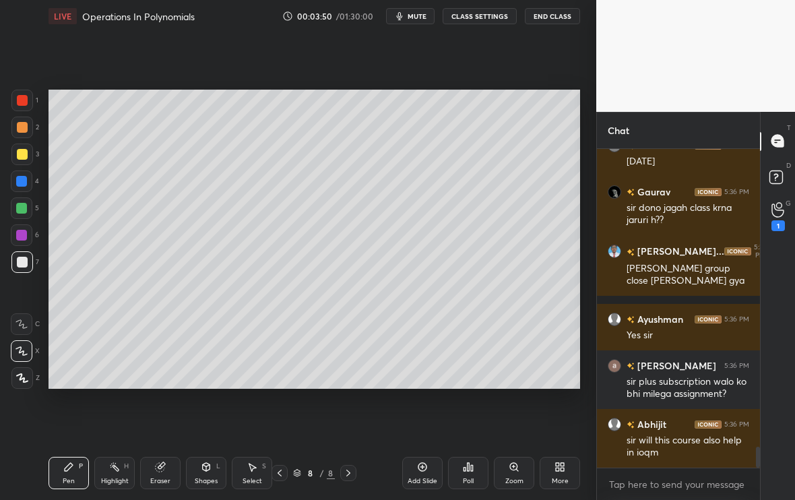
click at [410, 417] on div "Add Slide" at bounding box center [422, 481] width 30 height 7
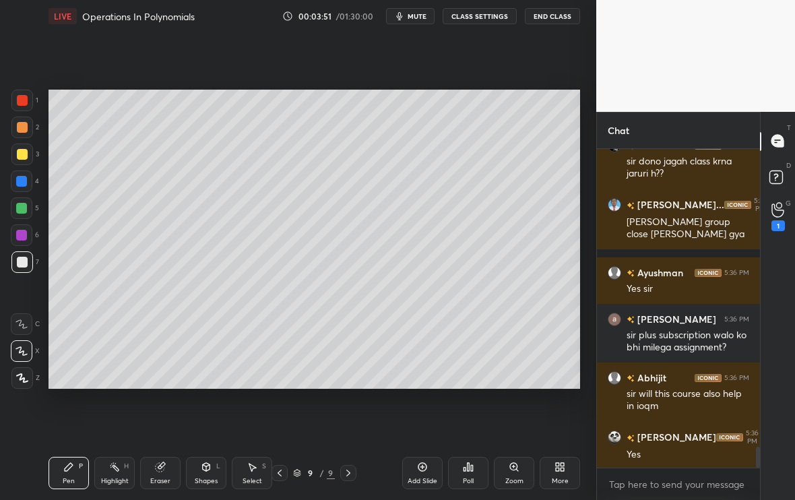
click at [22, 158] on div at bounding box center [22, 154] width 11 height 11
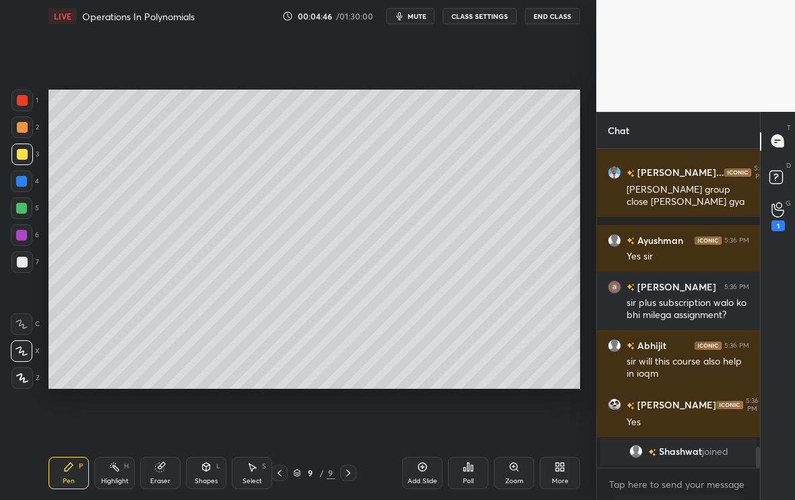
click at [20, 269] on div at bounding box center [22, 262] width 22 height 22
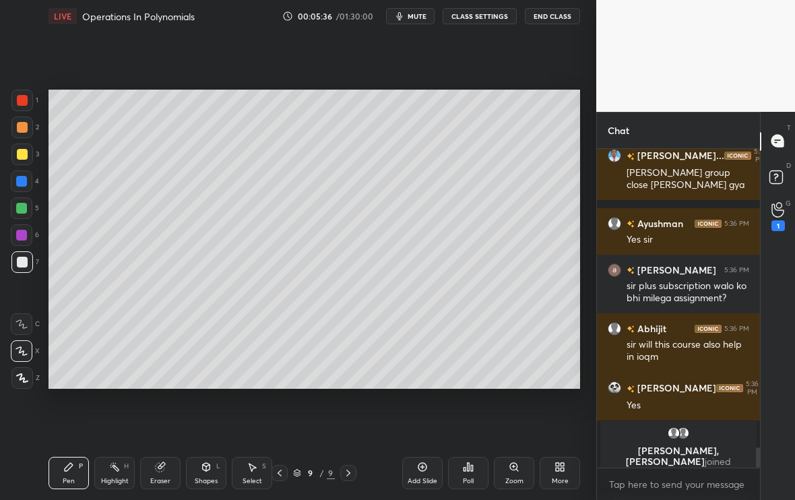
click at [28, 155] on div at bounding box center [22, 154] width 22 height 22
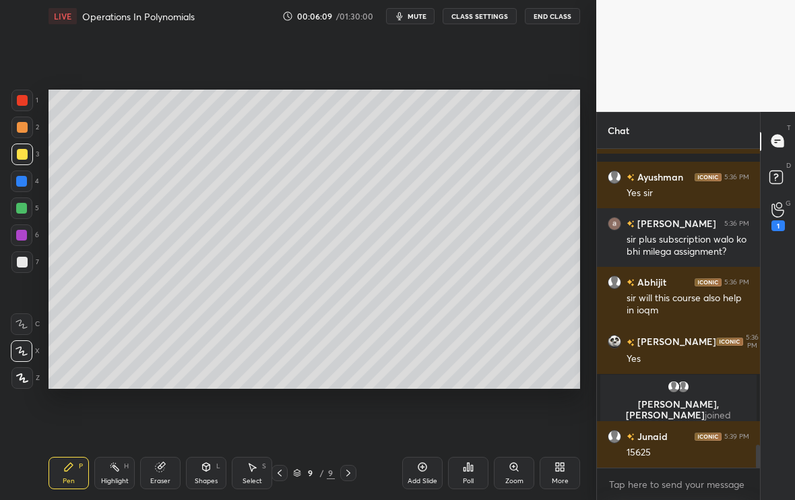
scroll to position [4100, 0]
click at [31, 265] on div at bounding box center [22, 262] width 22 height 22
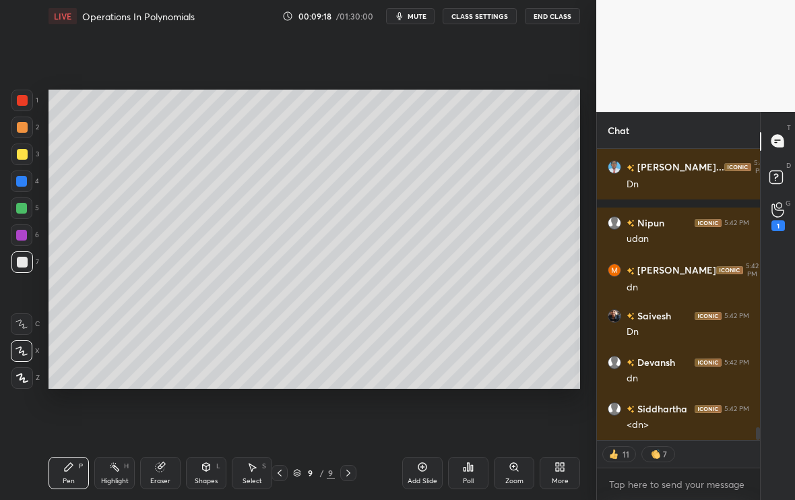
scroll to position [6336, 0]
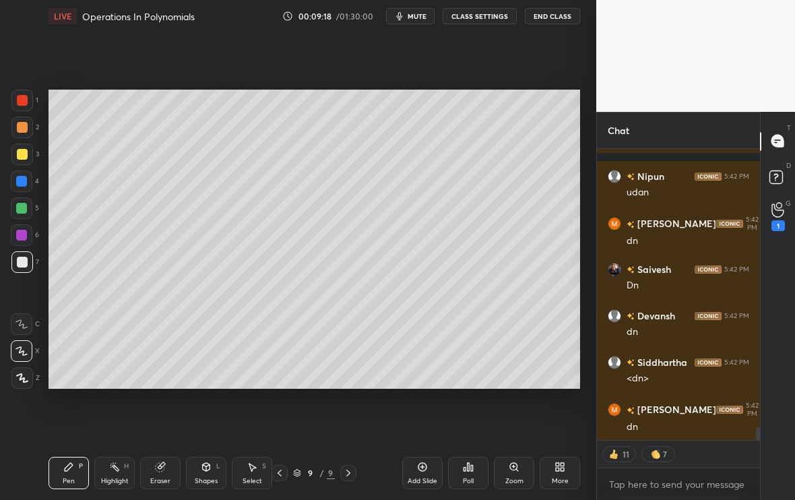
click at [409, 417] on div "Add Slide" at bounding box center [422, 473] width 40 height 32
click at [284, 417] on icon at bounding box center [278, 472] width 11 height 11
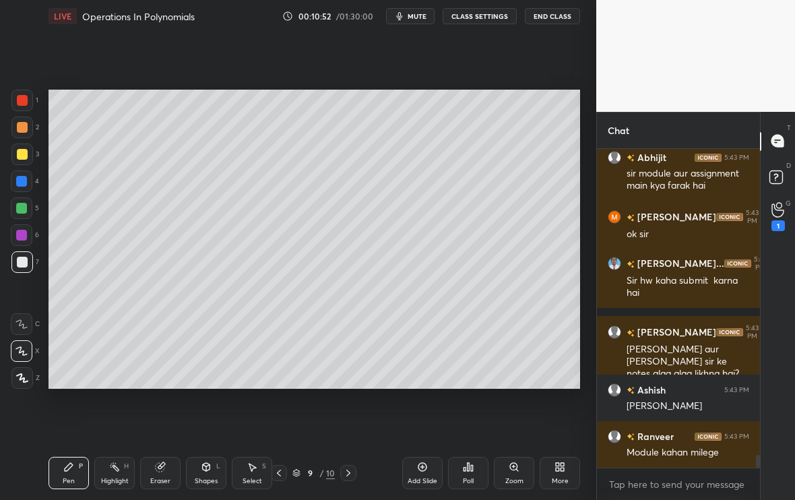
scroll to position [7644, 0]
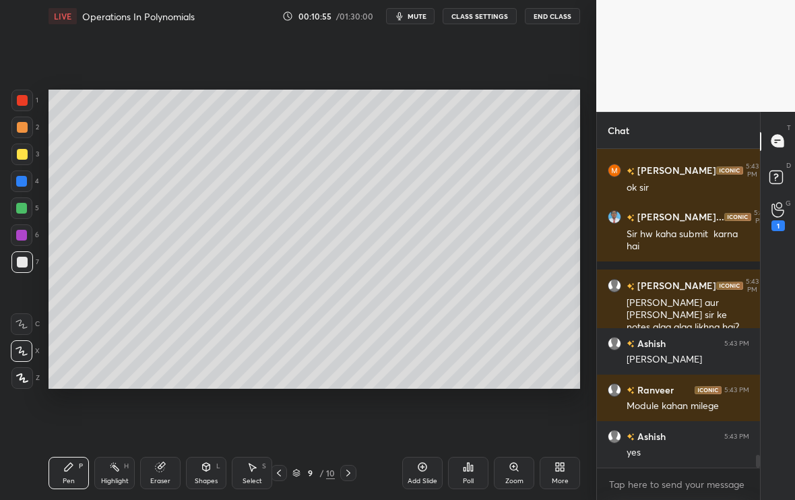
click at [346, 417] on icon at bounding box center [348, 472] width 11 height 11
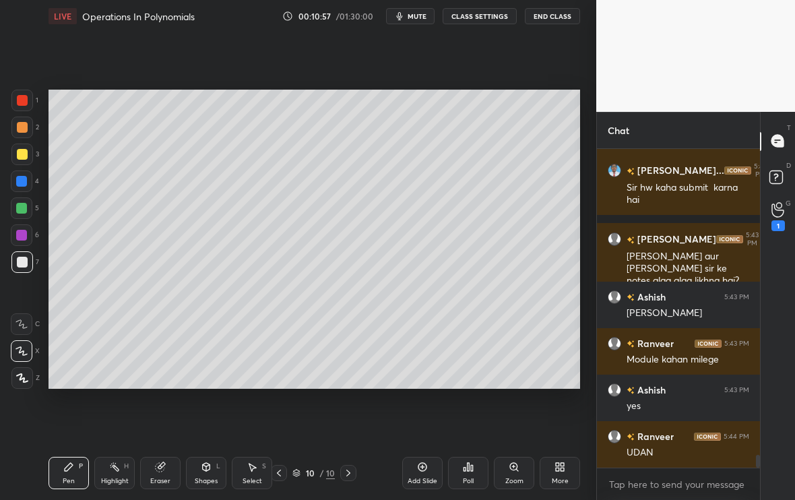
click at [24, 157] on div at bounding box center [22, 154] width 11 height 11
click at [152, 417] on div "Eraser" at bounding box center [160, 481] width 20 height 7
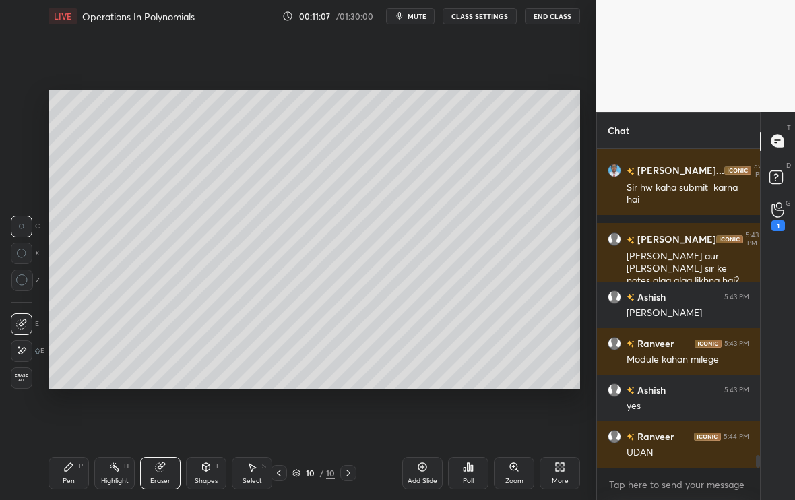
click at [73, 417] on icon at bounding box center [68, 466] width 11 height 11
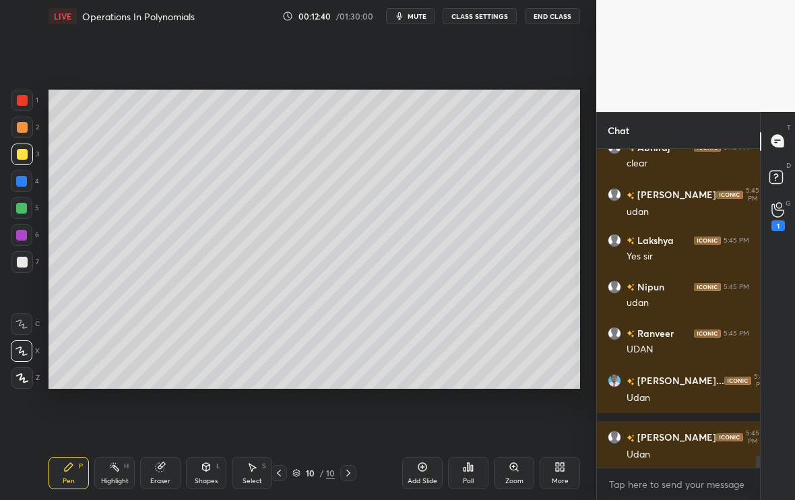
scroll to position [5, 5]
click at [21, 263] on div at bounding box center [22, 262] width 11 height 11
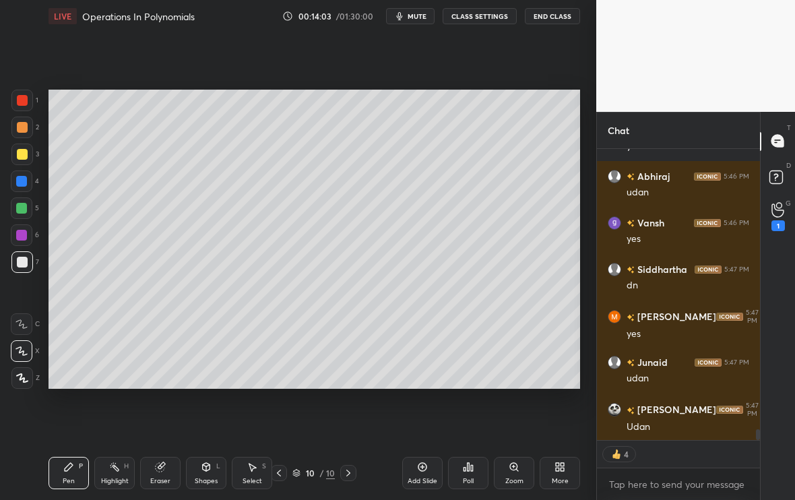
scroll to position [7599, 0]
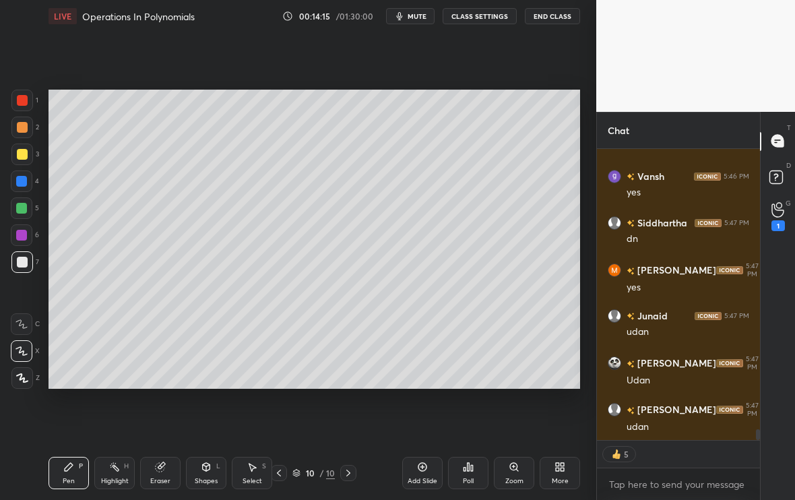
type textarea "x"
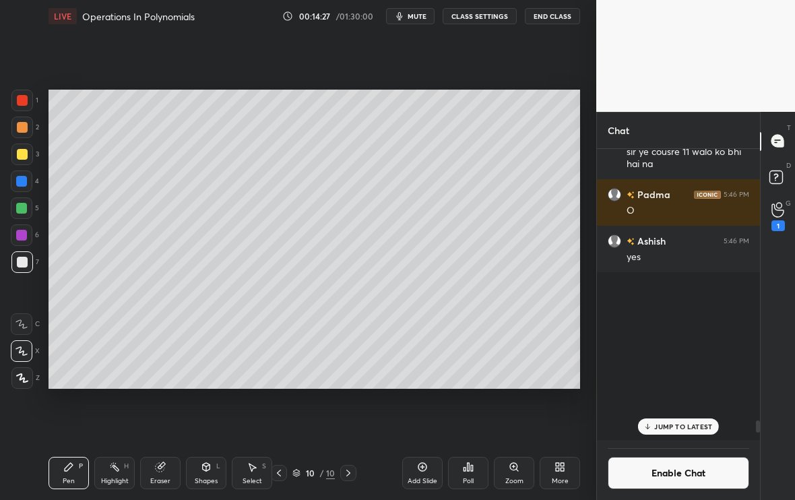
scroll to position [287, 159]
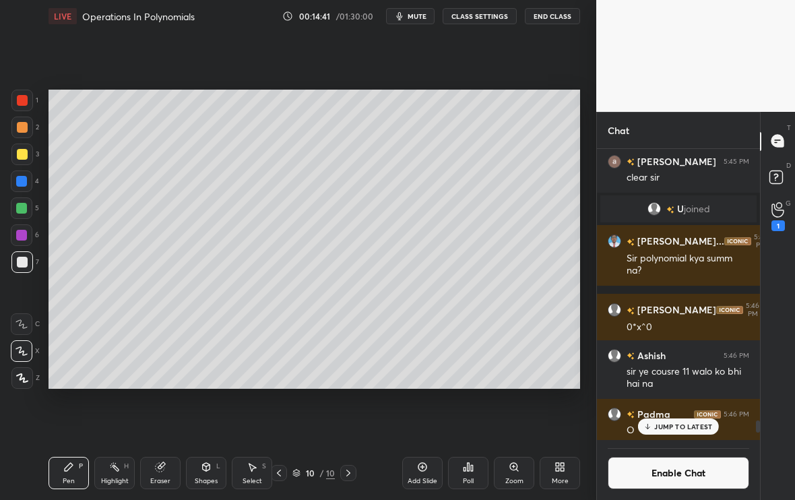
click at [468, 417] on div "Poll" at bounding box center [468, 481] width 11 height 7
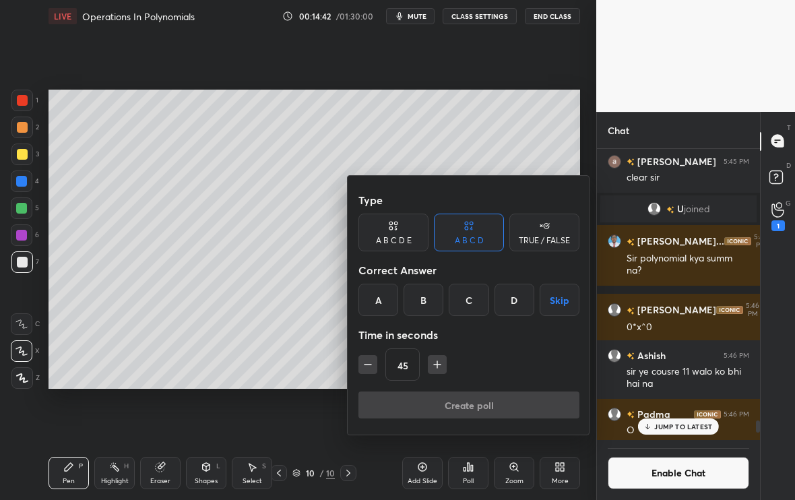
click at [418, 304] on div "B" at bounding box center [423, 300] width 40 height 32
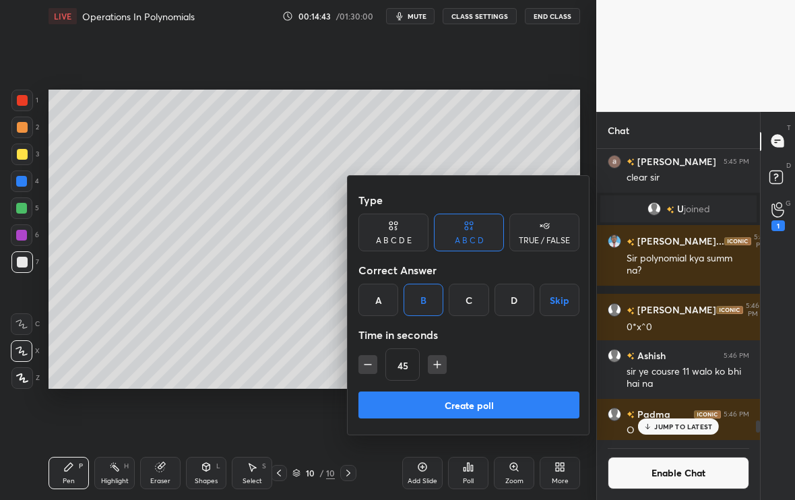
click at [436, 371] on button "button" at bounding box center [437, 364] width 19 height 19
click at [443, 366] on icon "button" at bounding box center [442, 364] width 13 height 13
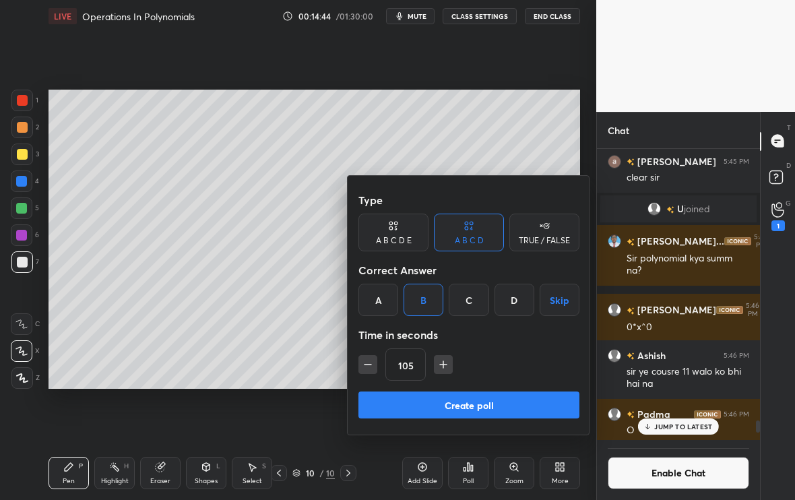
type input "120"
click at [433, 402] on button "Create poll" at bounding box center [468, 404] width 221 height 27
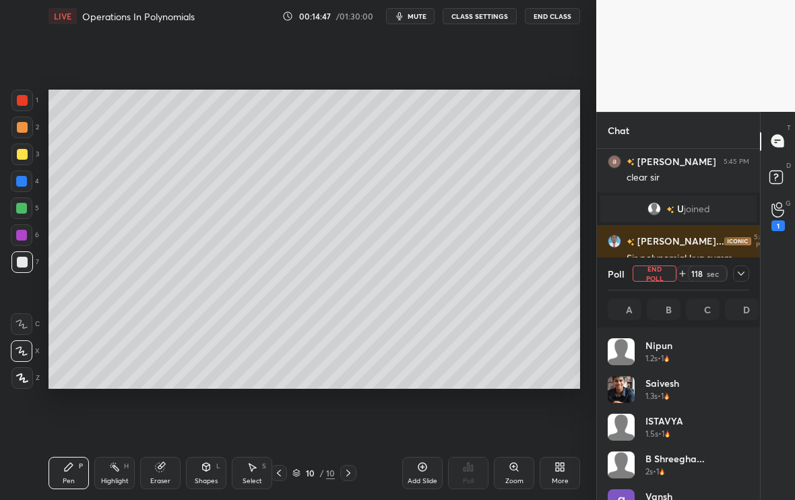
scroll to position [158, 137]
click at [413, 15] on span "mute" at bounding box center [416, 15] width 19 height 9
click at [413, 15] on span "unmute" at bounding box center [415, 15] width 29 height 9
click at [423, 417] on div "Add Slide" at bounding box center [422, 473] width 40 height 32
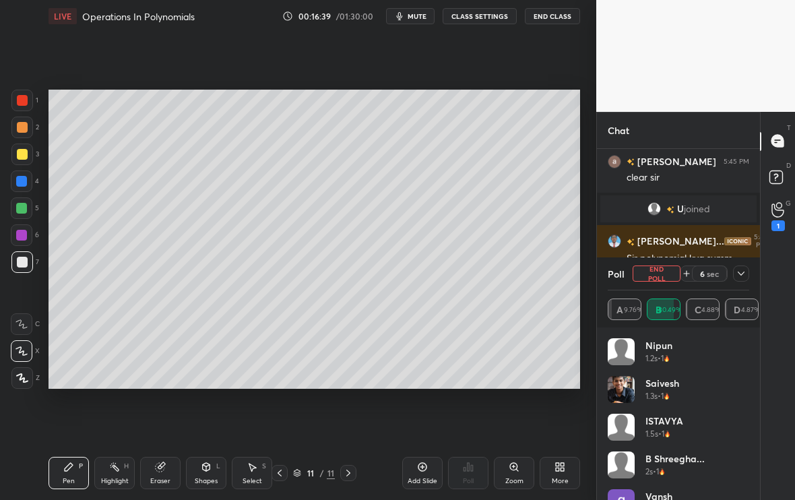
click at [26, 154] on div at bounding box center [22, 154] width 11 height 11
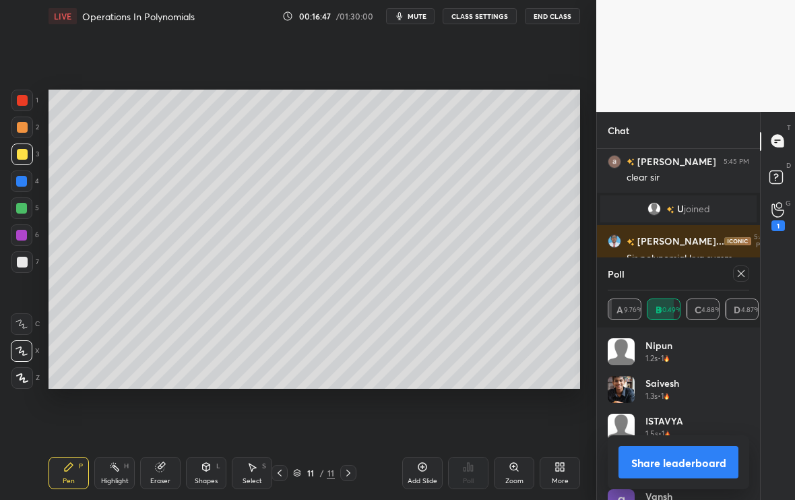
scroll to position [217, 159]
click at [738, 267] on div at bounding box center [741, 273] width 16 height 16
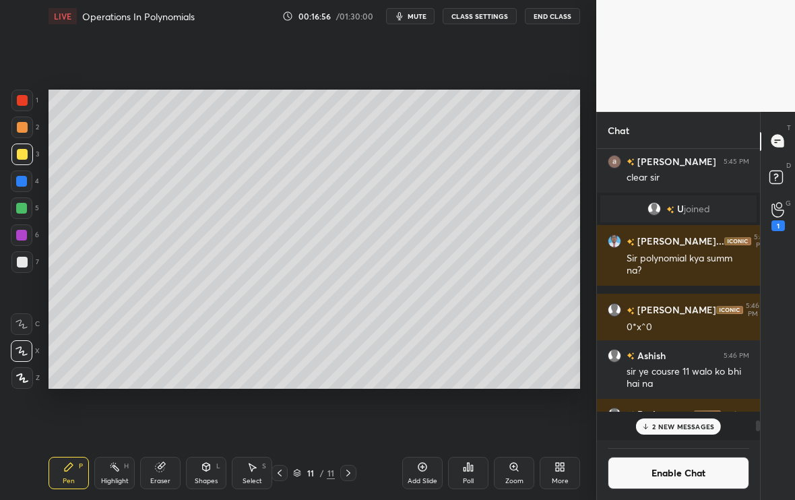
scroll to position [5, 5]
click at [785, 141] on div at bounding box center [777, 141] width 27 height 24
click at [684, 417] on button "Enable Chat" at bounding box center [678, 473] width 141 height 32
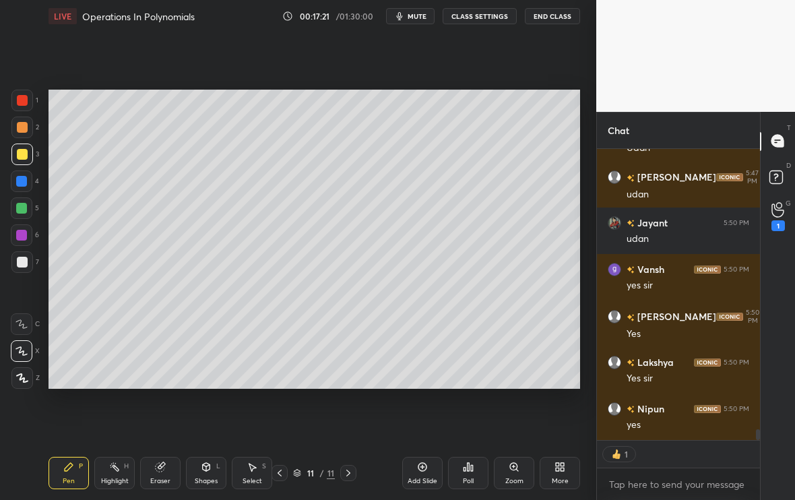
scroll to position [7813, 0]
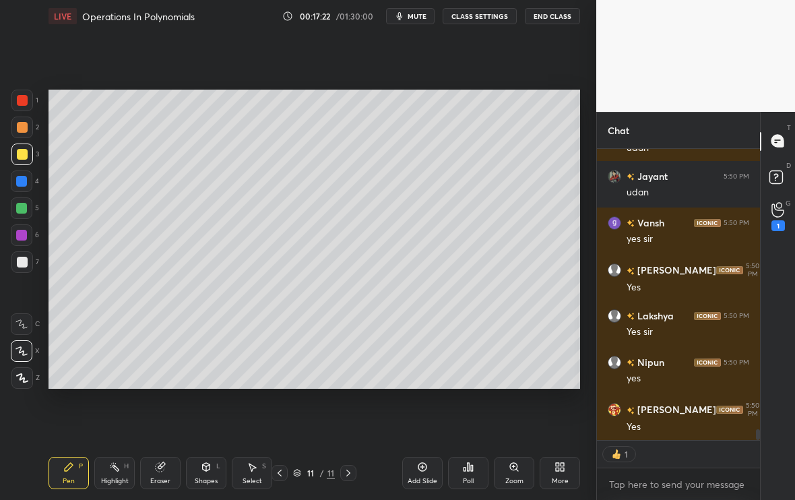
click at [24, 261] on div at bounding box center [22, 262] width 11 height 11
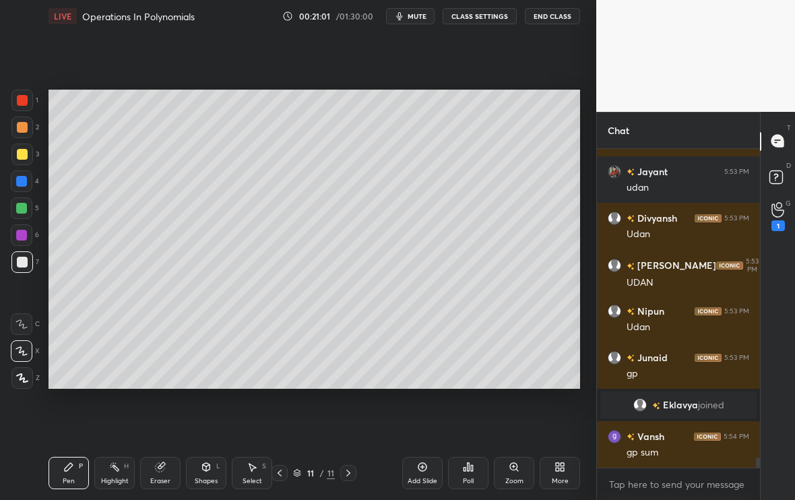
scroll to position [9474, 0]
click at [428, 417] on div "Add Slide" at bounding box center [422, 473] width 40 height 32
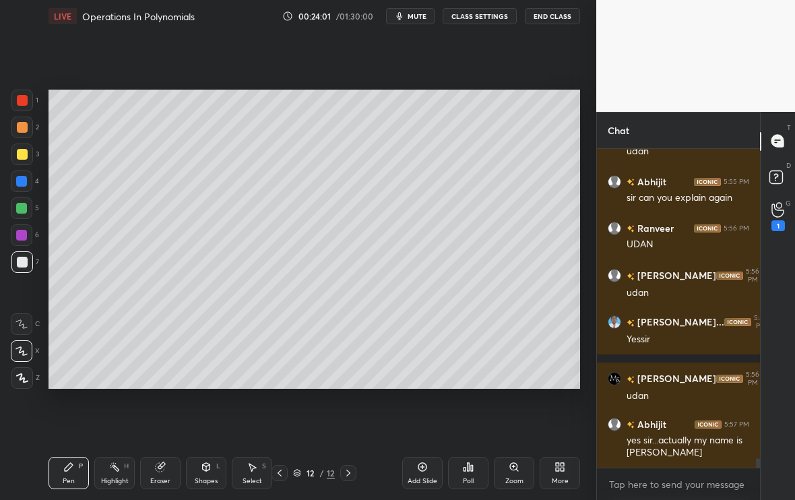
scroll to position [10157, 0]
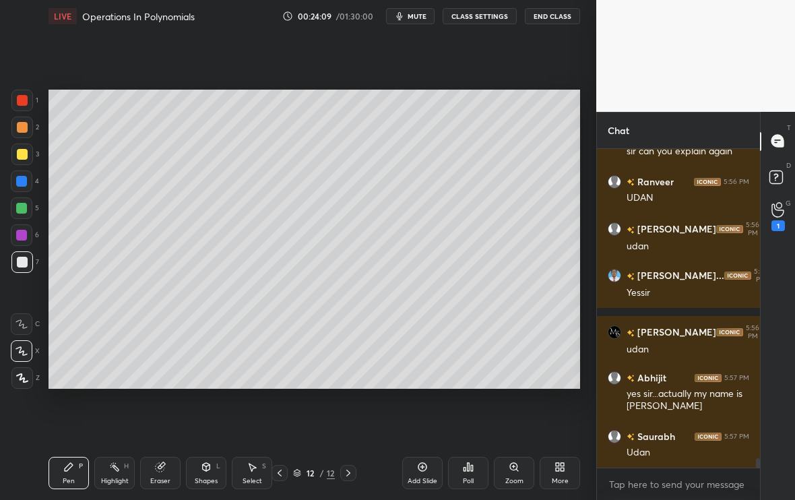
click at [423, 417] on div "Add Slide" at bounding box center [422, 473] width 40 height 32
click at [21, 157] on div at bounding box center [22, 154] width 11 height 11
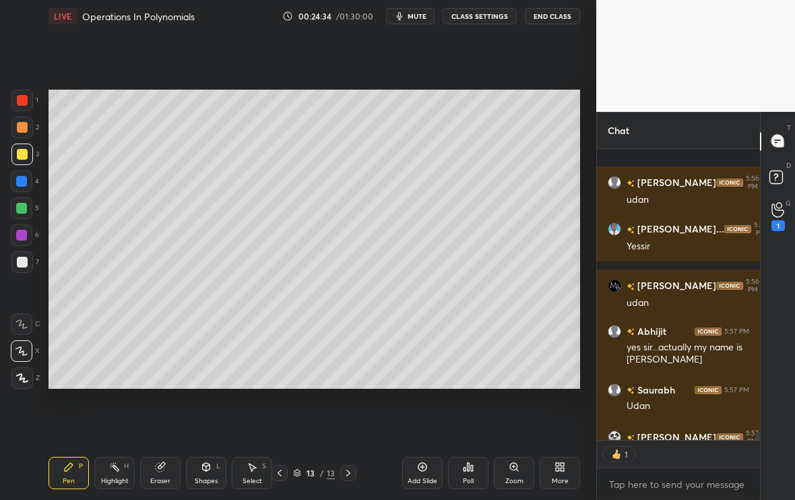
scroll to position [10278, 0]
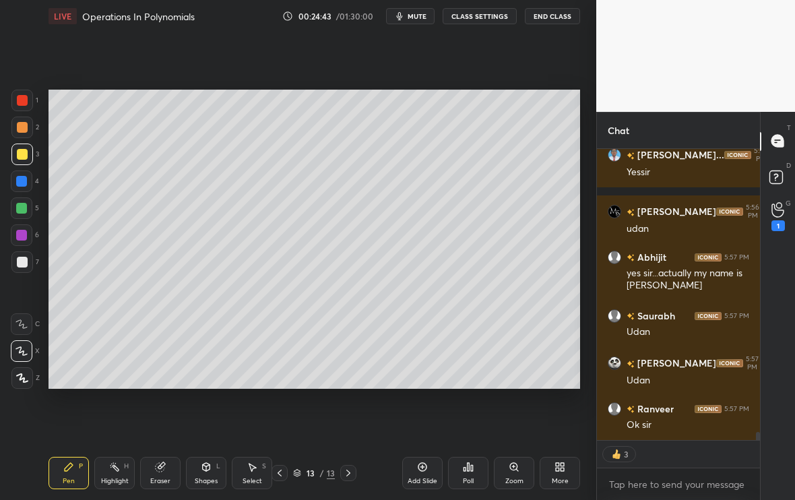
click at [278, 417] on icon at bounding box center [279, 472] width 11 height 11
click at [284, 417] on icon at bounding box center [279, 472] width 11 height 11
click at [348, 417] on icon at bounding box center [348, 472] width 11 height 11
click at [350, 417] on icon at bounding box center [348, 472] width 11 height 11
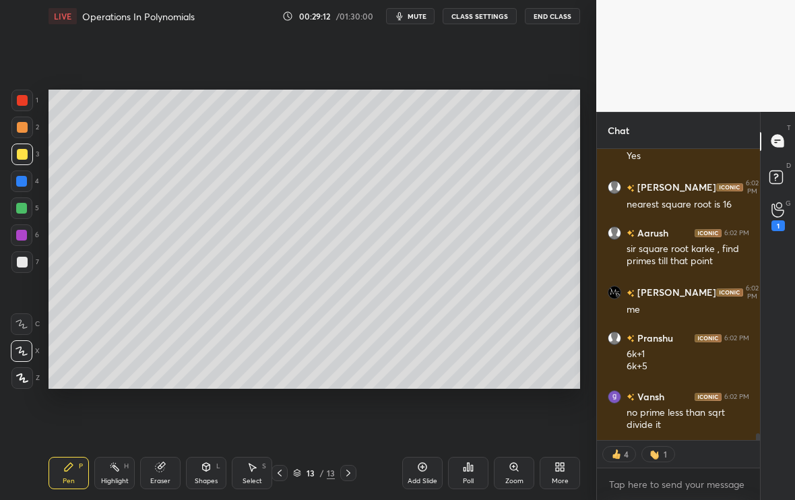
scroll to position [12708, 0]
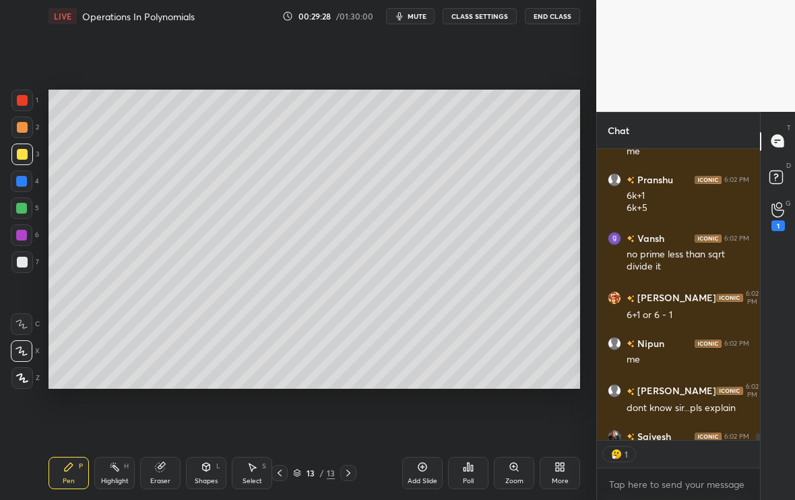
click at [422, 417] on div "Add Slide" at bounding box center [422, 481] width 30 height 7
click at [24, 263] on div at bounding box center [22, 262] width 11 height 11
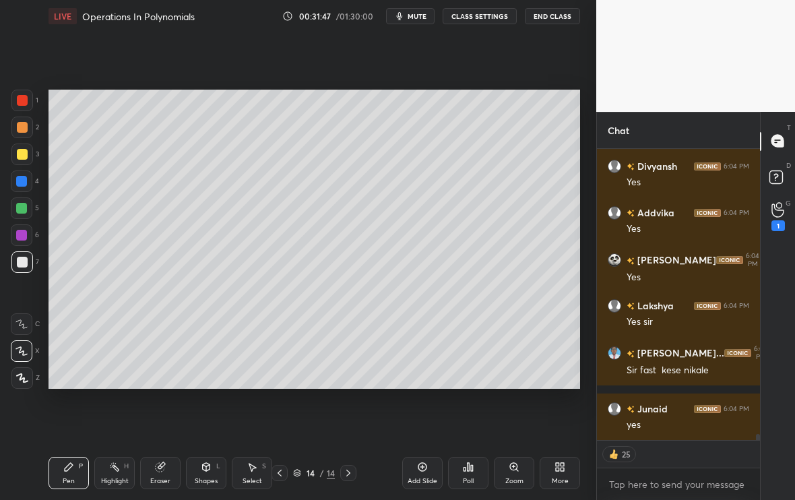
scroll to position [13950, 0]
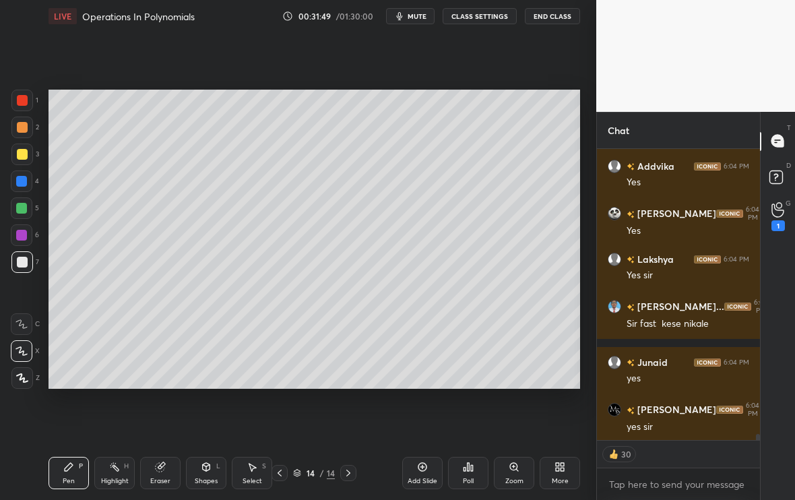
type textarea "x"
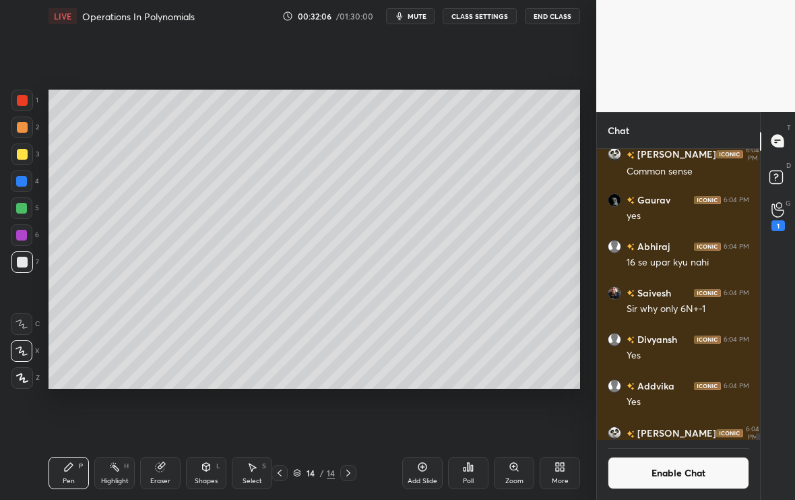
scroll to position [12730, 0]
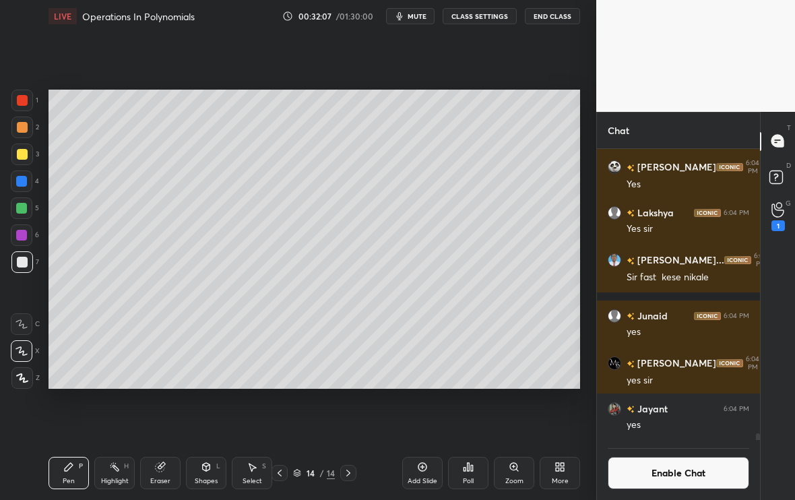
click at [476, 417] on div "Poll" at bounding box center [468, 473] width 40 height 32
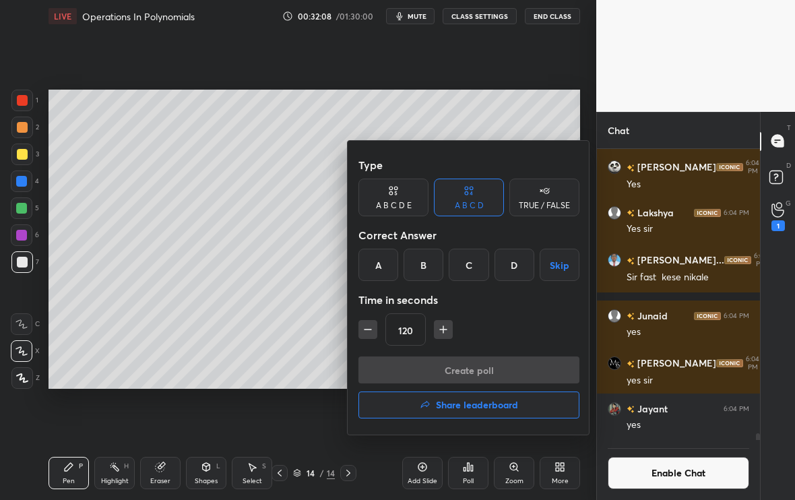
click at [543, 206] on div "TRUE / FALSE" at bounding box center [544, 205] width 51 height 8
click at [479, 275] on div "False" at bounding box center [469, 265] width 70 height 32
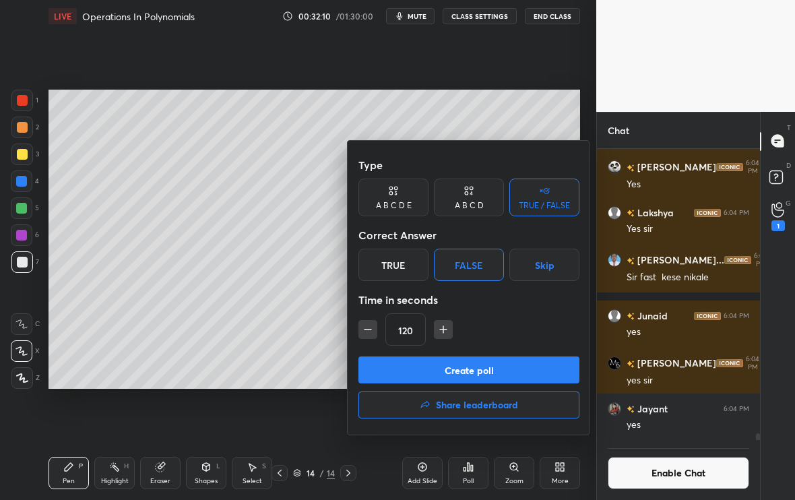
click at [363, 323] on icon "button" at bounding box center [367, 329] width 13 height 13
type input "60"
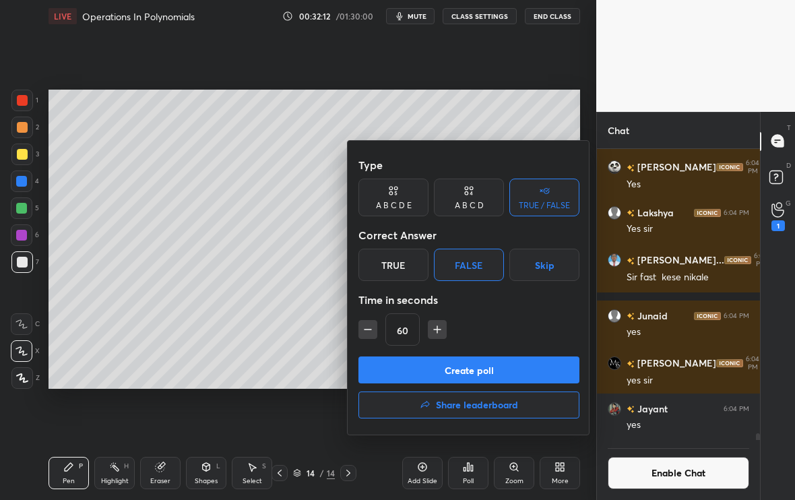
click at [430, 386] on div "Create poll Share leaderboard" at bounding box center [468, 389] width 221 height 67
click at [430, 375] on button "Create poll" at bounding box center [468, 369] width 221 height 27
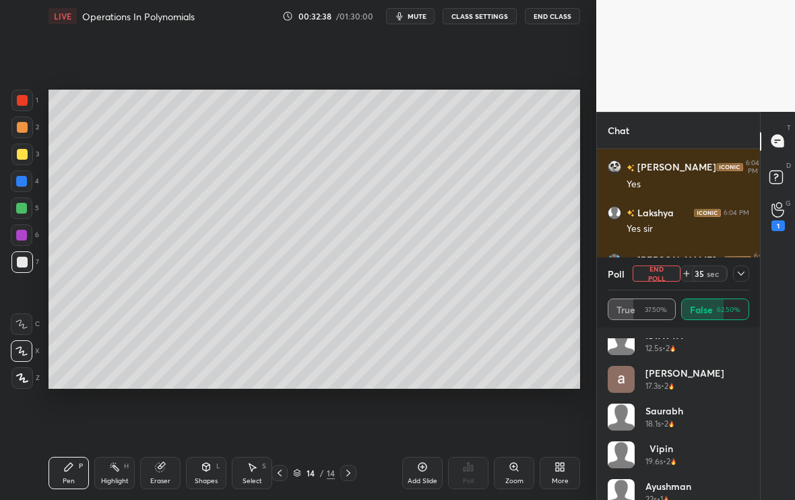
scroll to position [216, 0]
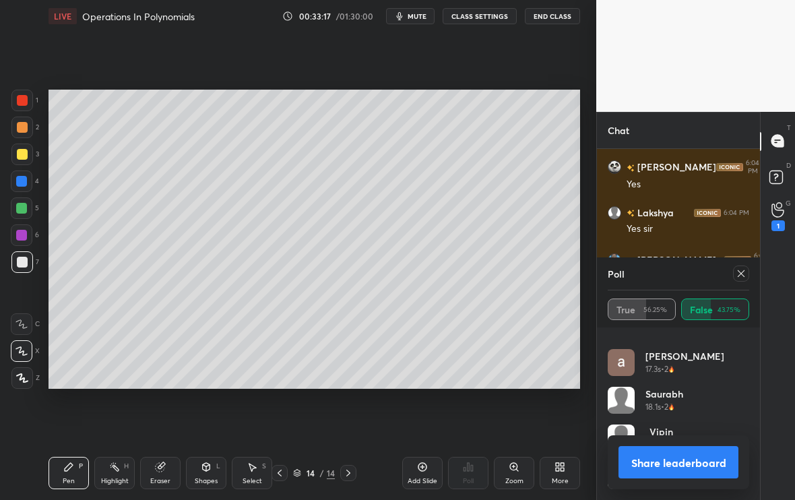
click at [735, 275] on icon at bounding box center [740, 273] width 11 height 11
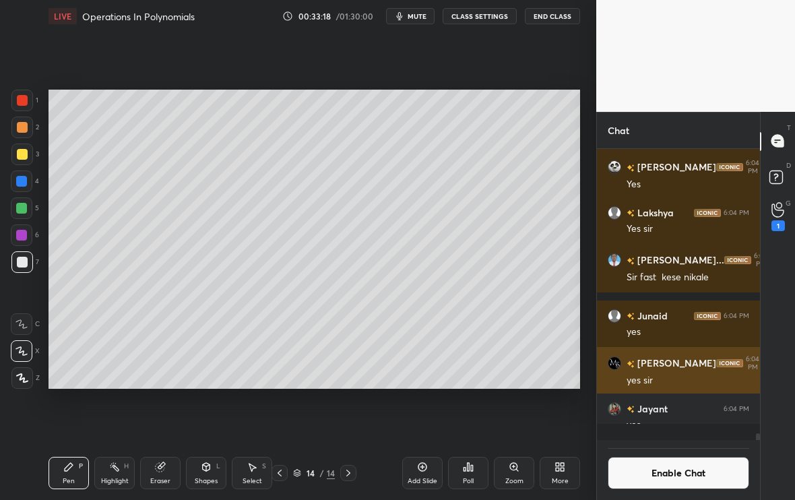
scroll to position [5, 5]
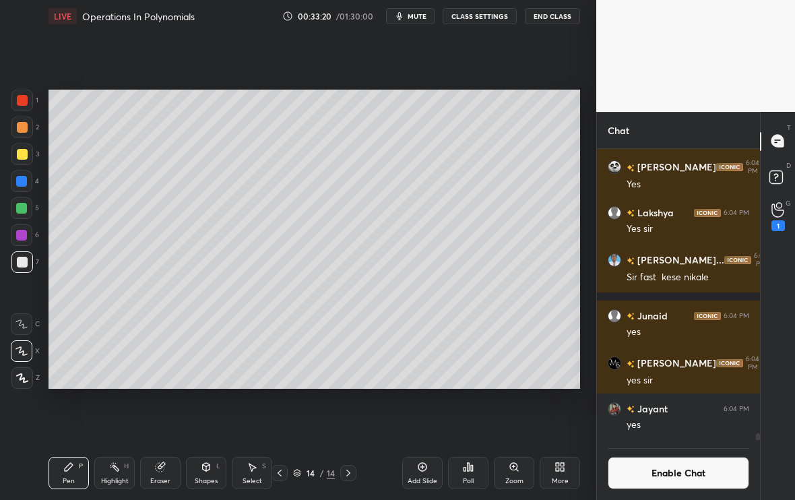
click at [704, 417] on button "Enable Chat" at bounding box center [678, 473] width 141 height 32
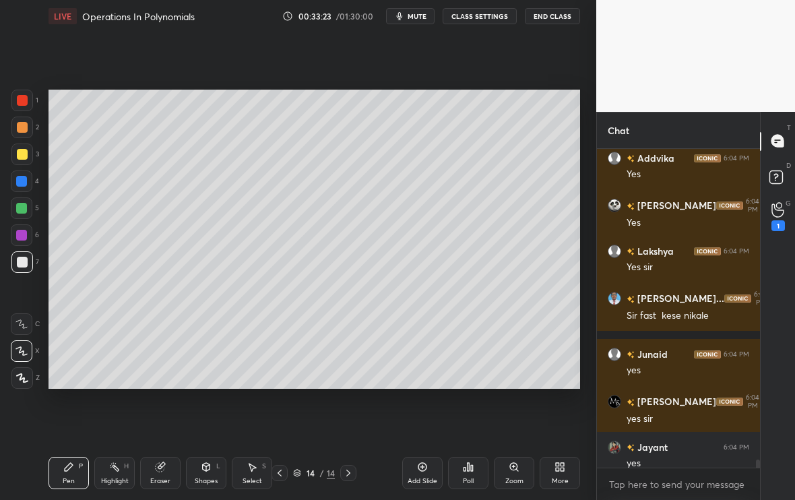
click at [420, 417] on div "Add Slide" at bounding box center [422, 473] width 40 height 32
click at [19, 160] on div at bounding box center [22, 154] width 22 height 22
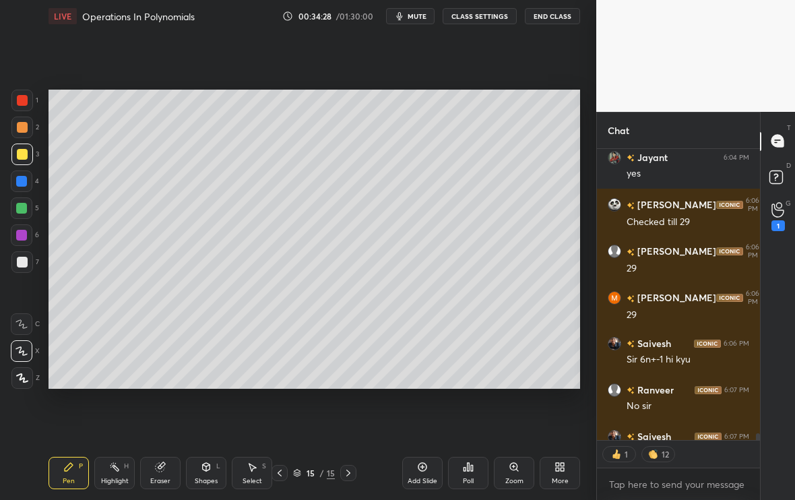
scroll to position [12991, 0]
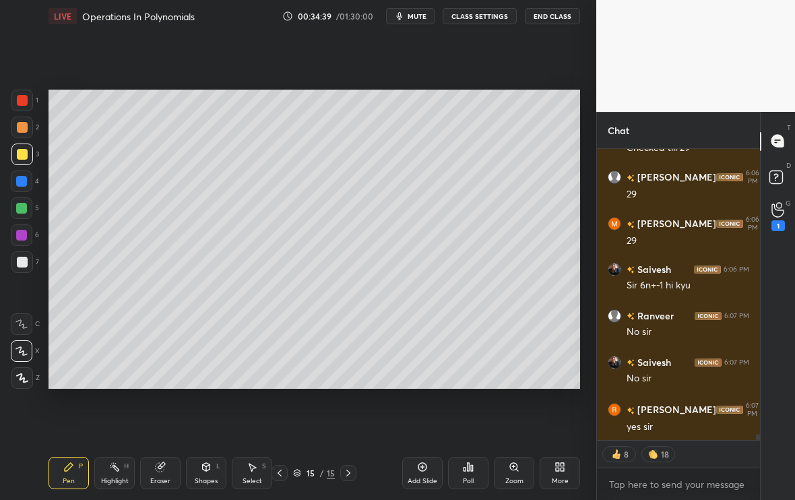
click at [22, 259] on div at bounding box center [22, 262] width 11 height 11
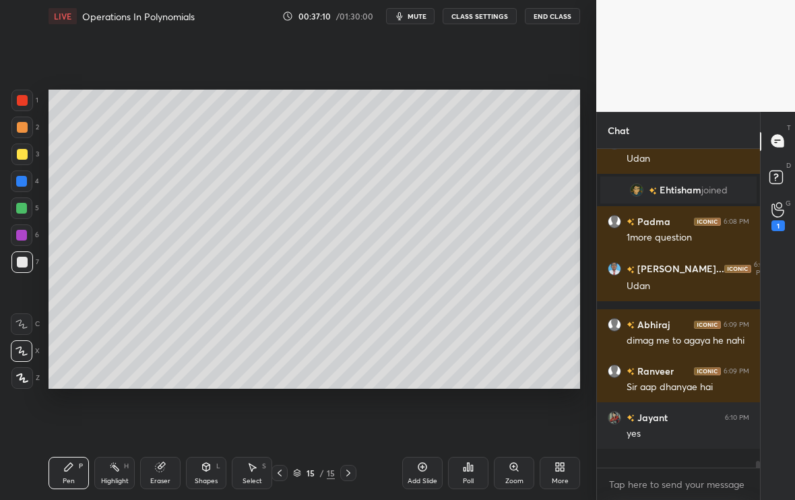
scroll to position [13455, 0]
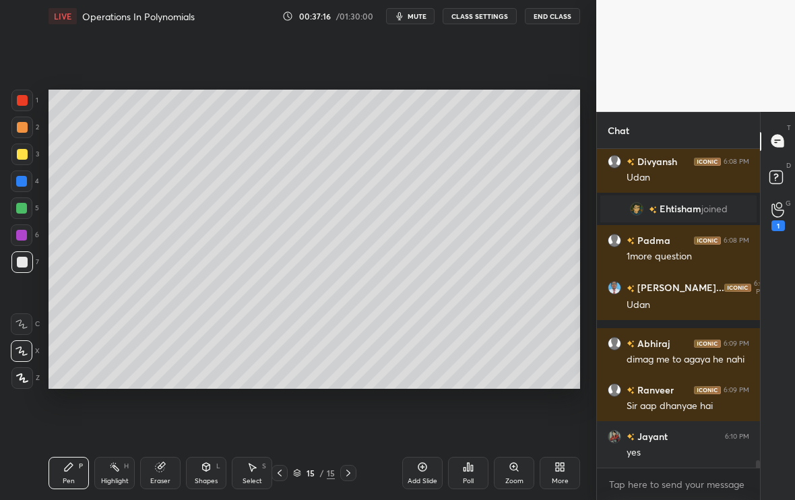
click at [422, 417] on div "Add Slide" at bounding box center [422, 473] width 40 height 32
type textarea "x"
click at [24, 159] on div at bounding box center [22, 154] width 22 height 22
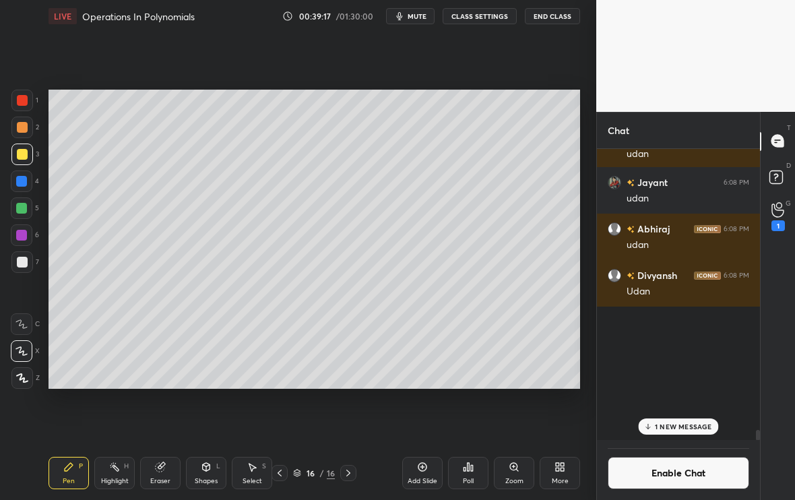
scroll to position [287, 159]
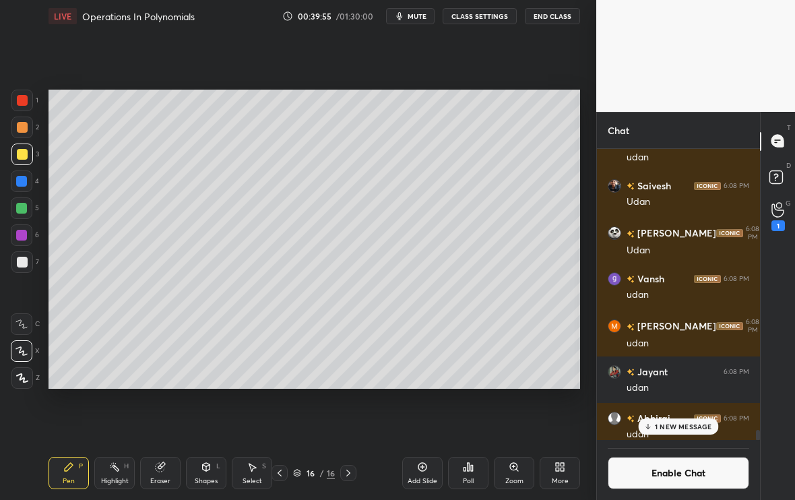
click at [465, 417] on div "Poll" at bounding box center [468, 473] width 40 height 32
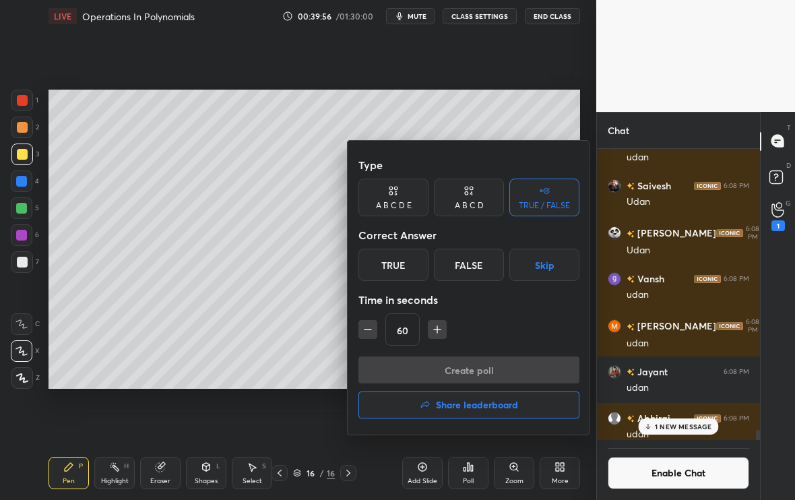
click at [463, 203] on div "A B C D" at bounding box center [469, 205] width 29 height 8
click at [508, 269] on div "D" at bounding box center [514, 265] width 40 height 32
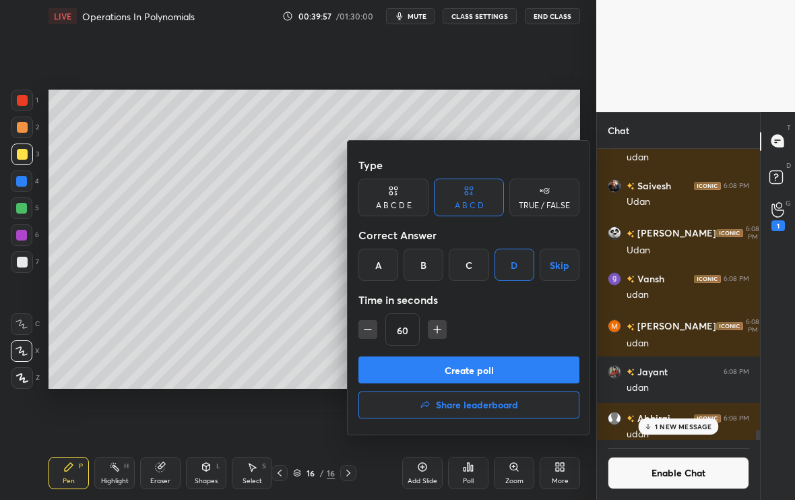
click at [475, 265] on div "C" at bounding box center [469, 265] width 40 height 32
click at [440, 327] on icon "button" at bounding box center [436, 329] width 13 height 13
click at [435, 330] on icon "button" at bounding box center [436, 329] width 13 height 13
type input "90"
click at [428, 372] on button "Create poll" at bounding box center [468, 369] width 221 height 27
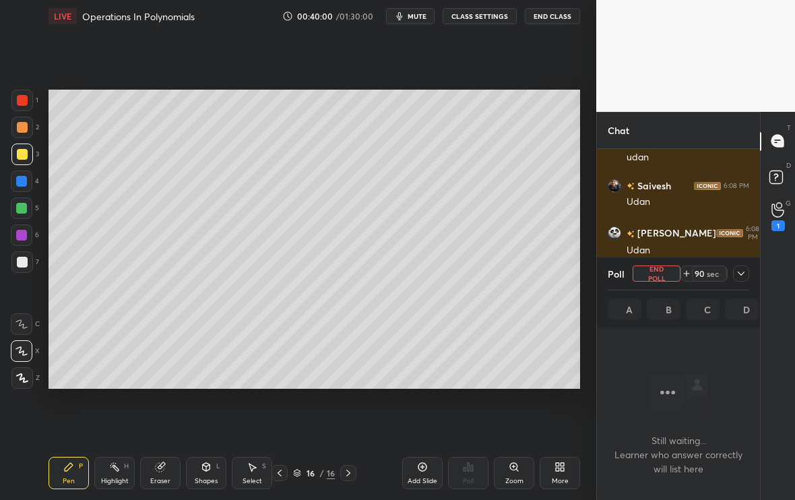
scroll to position [5, 5]
click at [709, 273] on div "sec" at bounding box center [712, 273] width 16 height 11
click at [709, 272] on div "sec" at bounding box center [712, 273] width 16 height 11
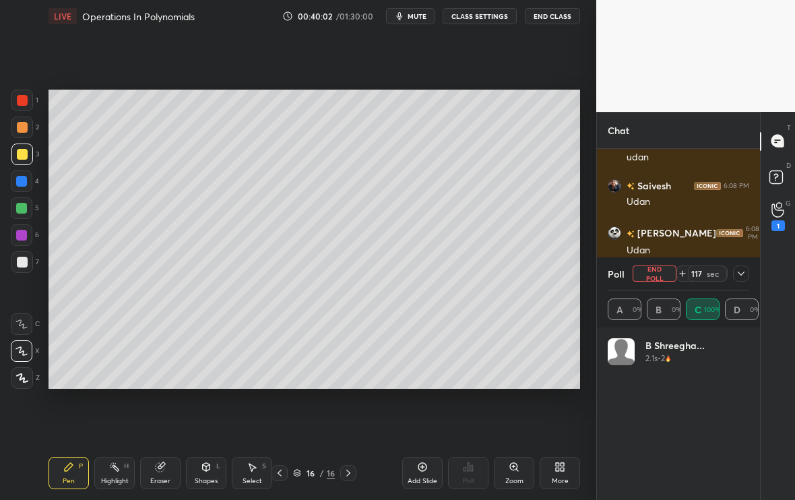
scroll to position [158, 137]
click at [419, 13] on span "mute" at bounding box center [416, 15] width 19 height 9
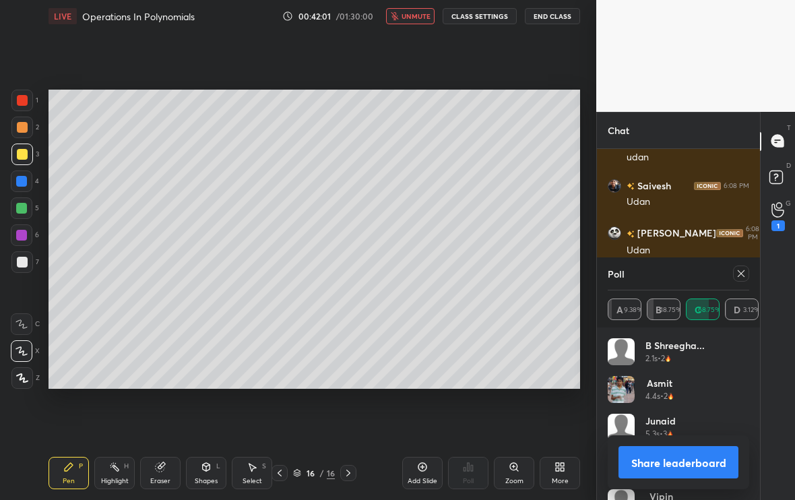
click at [740, 278] on icon at bounding box center [740, 273] width 11 height 11
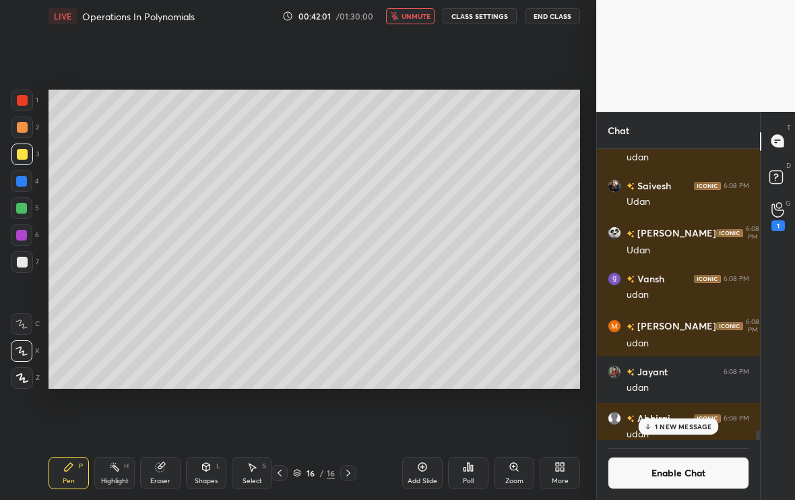
scroll to position [202, 159]
click at [409, 16] on span "unmute" at bounding box center [415, 15] width 29 height 9
click at [668, 417] on p "1 NEW MESSAGE" at bounding box center [683, 426] width 57 height 8
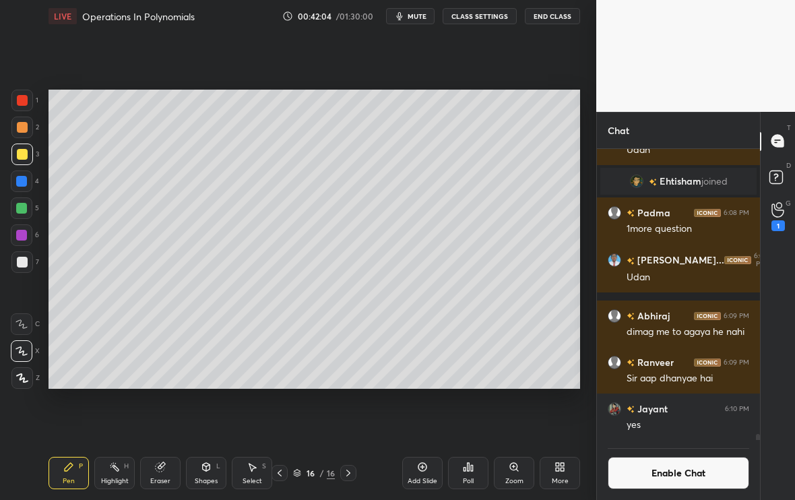
click at [662, 417] on button "Enable Chat" at bounding box center [678, 473] width 141 height 32
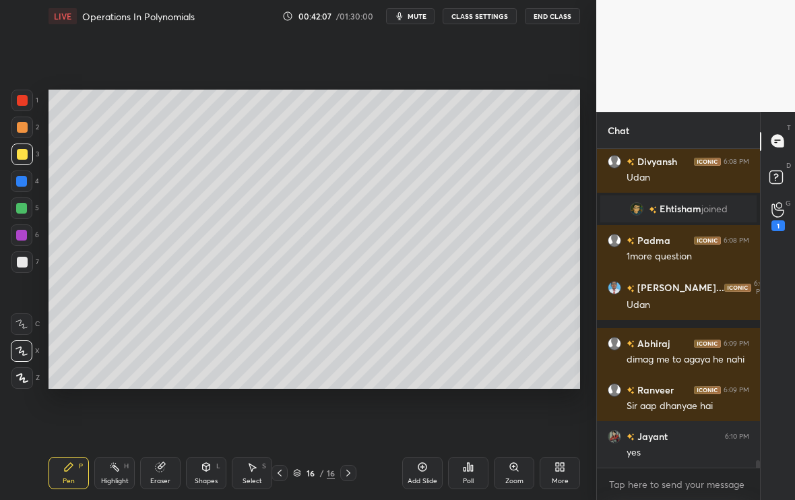
scroll to position [13461, 0]
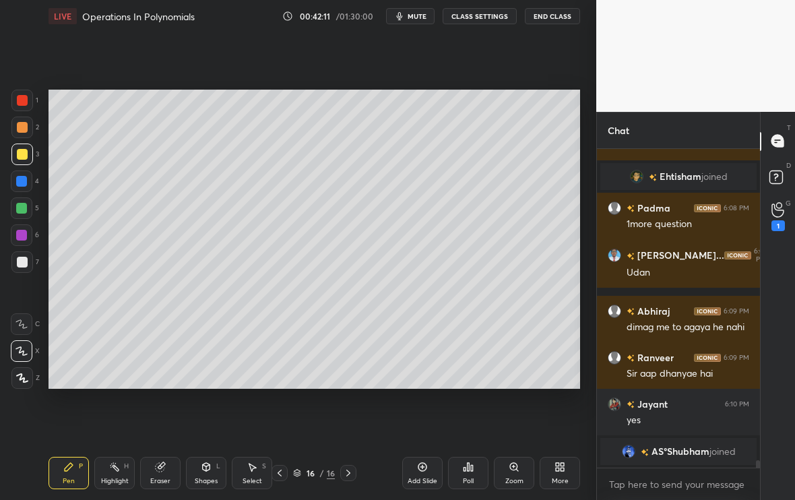
click at [424, 417] on div "Add Slide" at bounding box center [422, 473] width 40 height 32
click at [280, 417] on icon at bounding box center [279, 472] width 11 height 11
click at [351, 417] on icon at bounding box center [348, 472] width 11 height 11
click at [280, 417] on icon at bounding box center [279, 472] width 11 height 11
click at [352, 417] on icon at bounding box center [348, 472] width 11 height 11
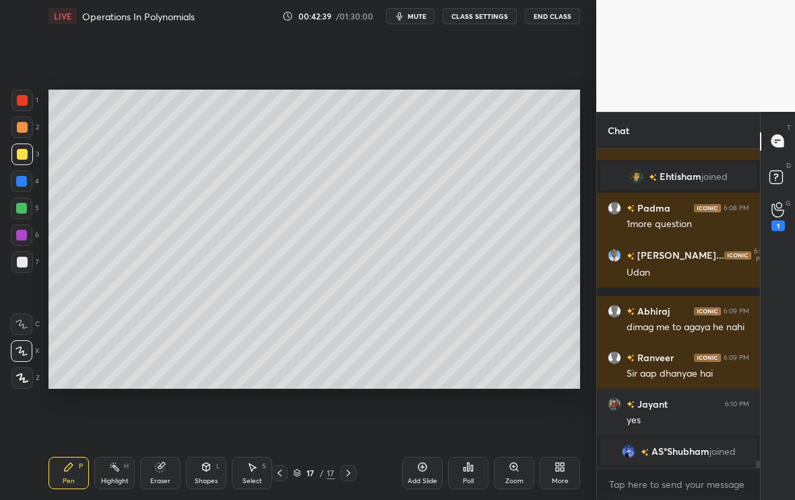
click at [281, 417] on icon at bounding box center [279, 472] width 11 height 11
click at [351, 417] on icon at bounding box center [348, 472] width 11 height 11
click at [281, 417] on icon at bounding box center [279, 472] width 11 height 11
click at [350, 417] on icon at bounding box center [348, 472] width 11 height 11
click at [280, 417] on icon at bounding box center [279, 472] width 11 height 11
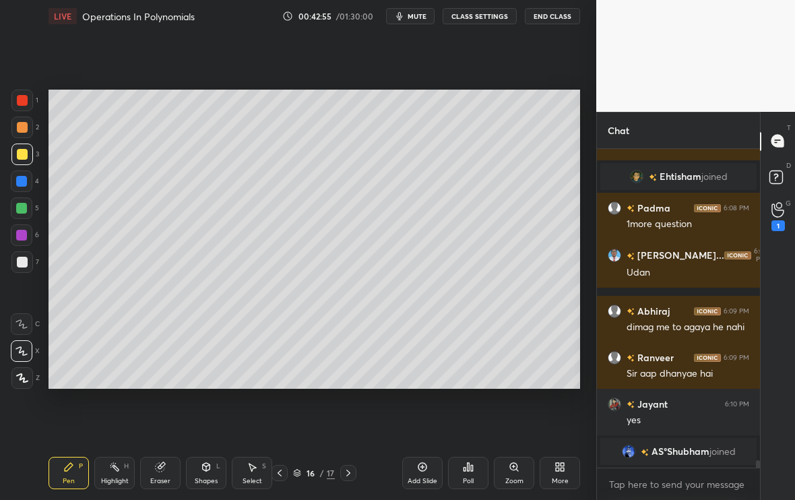
click at [350, 417] on icon at bounding box center [348, 472] width 11 height 11
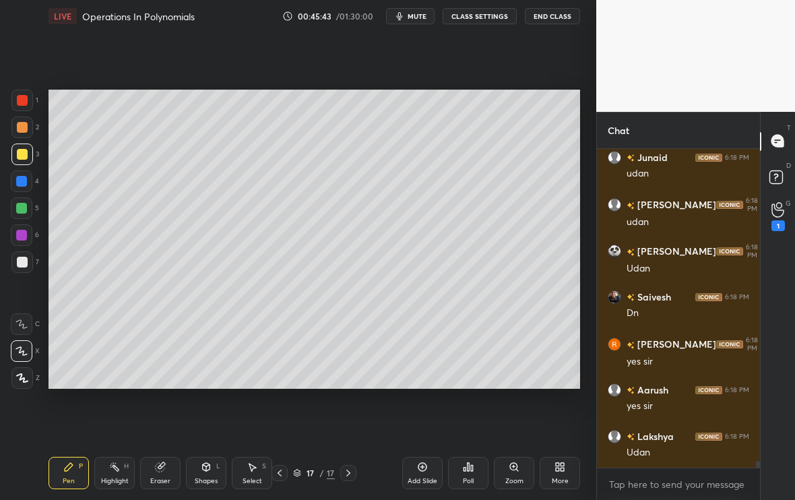
scroll to position [14461, 0]
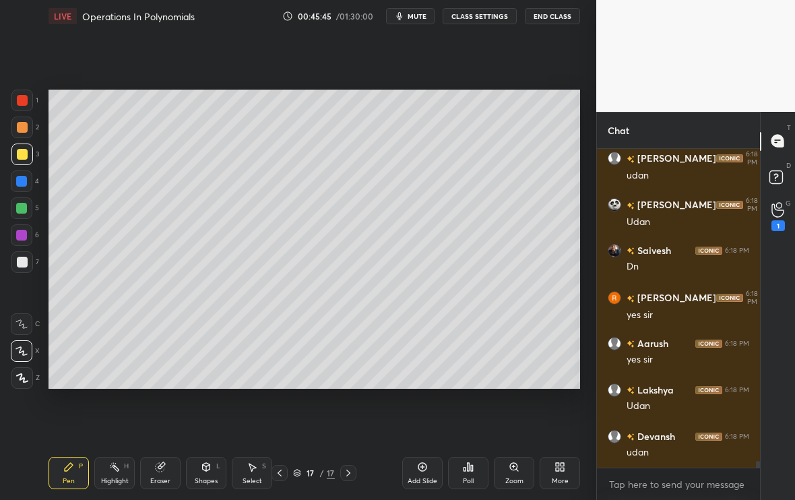
click at [24, 265] on div at bounding box center [22, 262] width 11 height 11
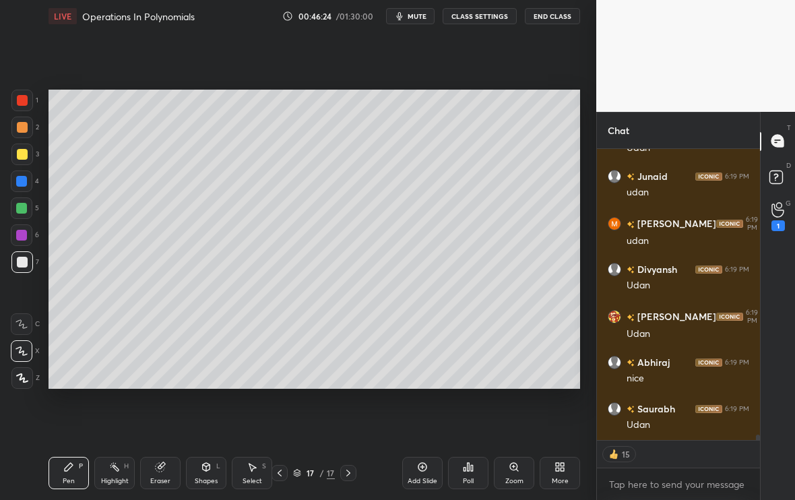
scroll to position [15115, 0]
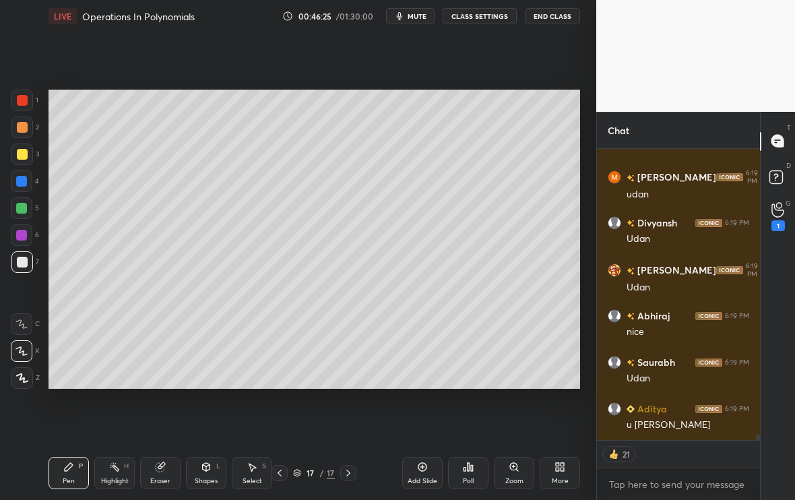
click at [281, 417] on icon at bounding box center [279, 472] width 11 height 11
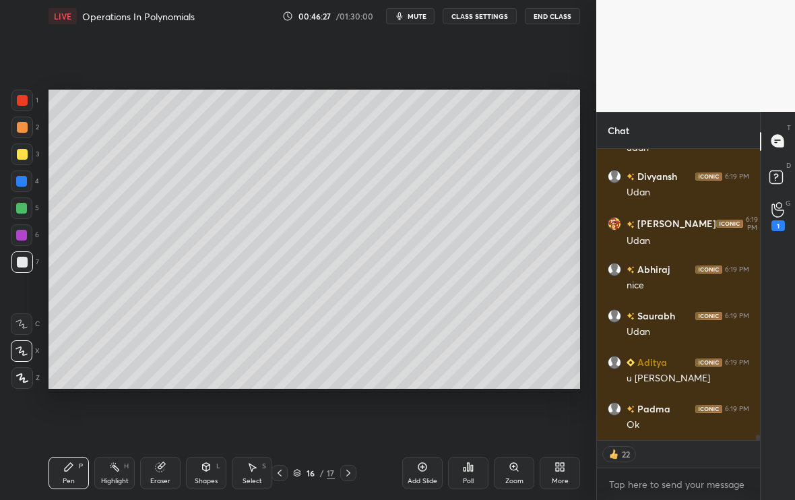
click at [354, 417] on div at bounding box center [348, 473] width 16 height 16
click at [428, 417] on div "Add Slide" at bounding box center [422, 473] width 40 height 32
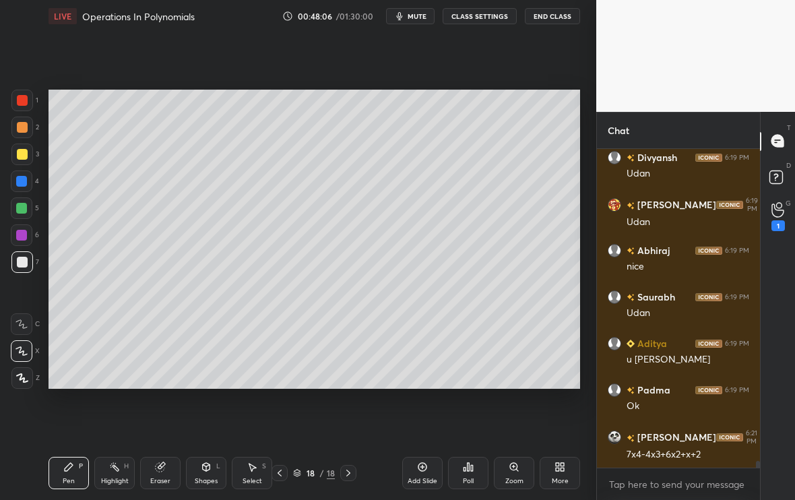
scroll to position [15227, 0]
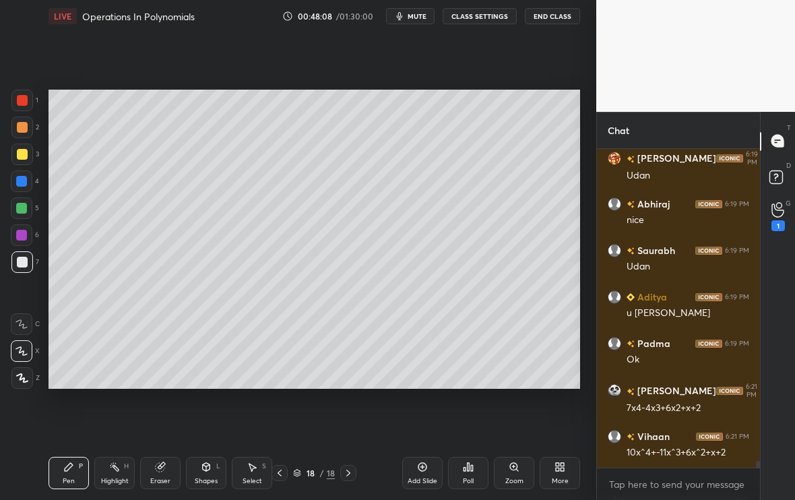
click at [18, 156] on div at bounding box center [22, 154] width 22 height 22
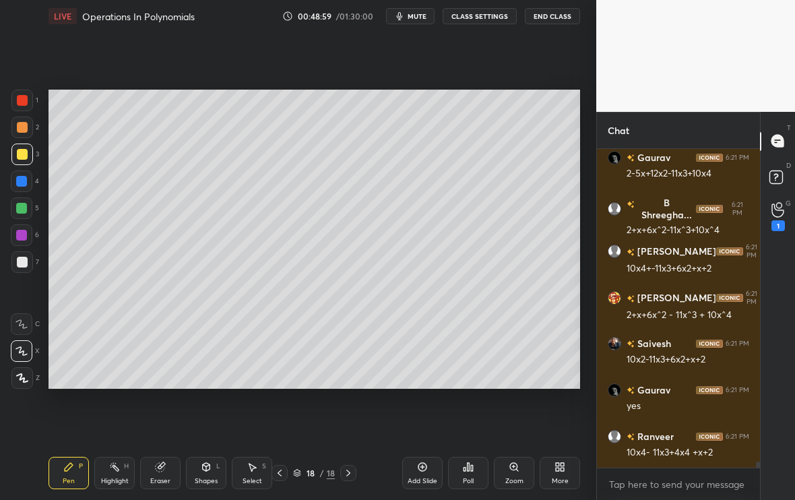
scroll to position [15645, 0]
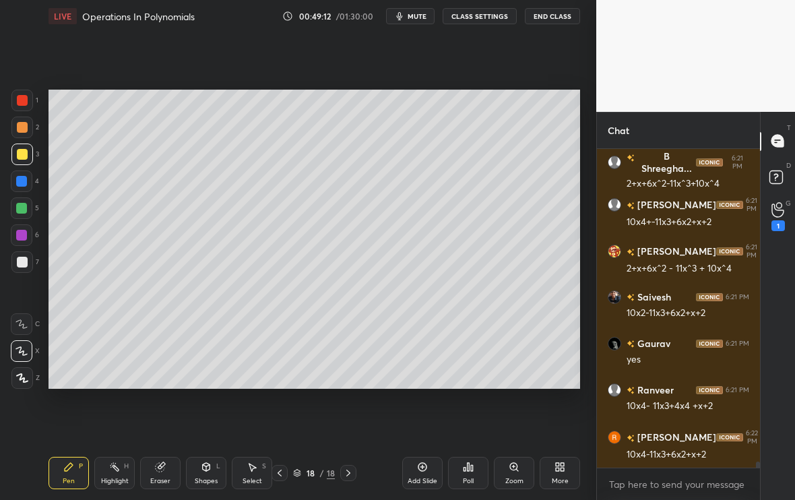
click at [24, 208] on div at bounding box center [21, 208] width 11 height 11
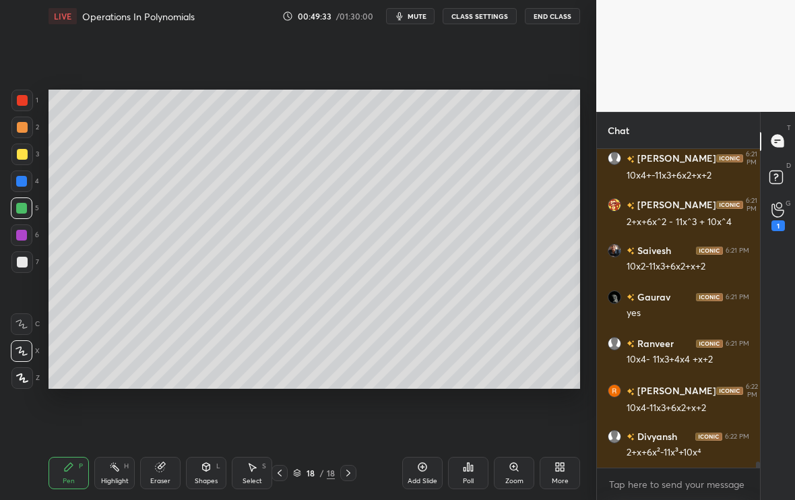
click at [22, 131] on div at bounding box center [22, 128] width 22 height 22
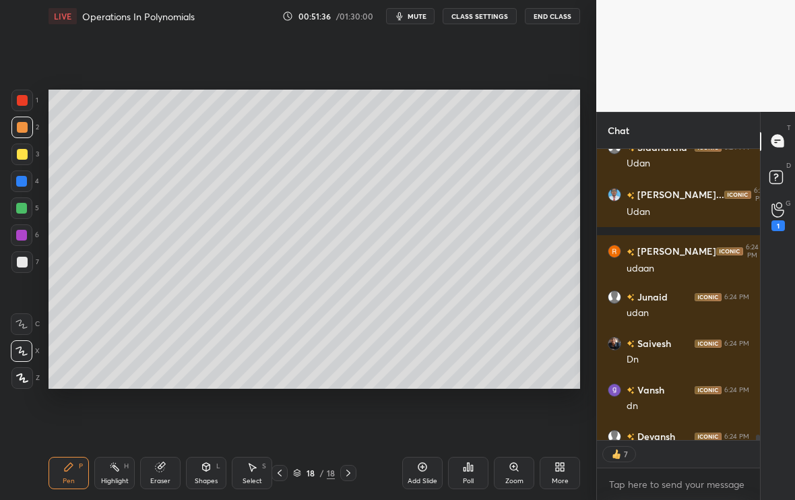
scroll to position [16380, 0]
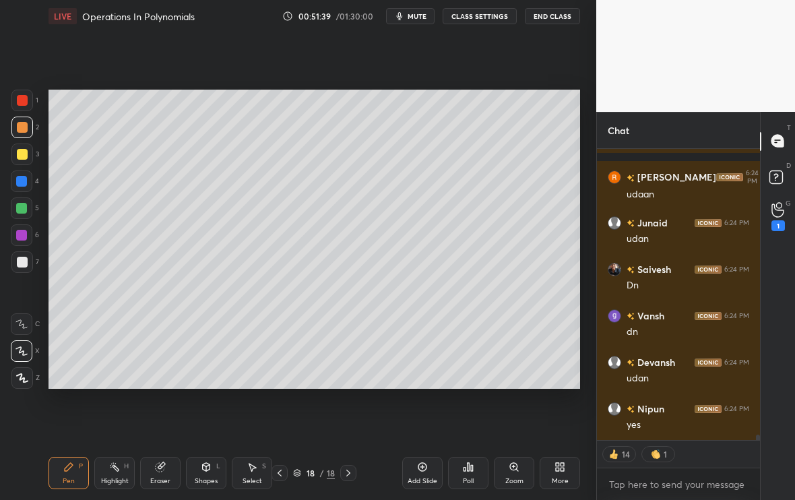
click at [426, 417] on div "Add Slide" at bounding box center [422, 473] width 40 height 32
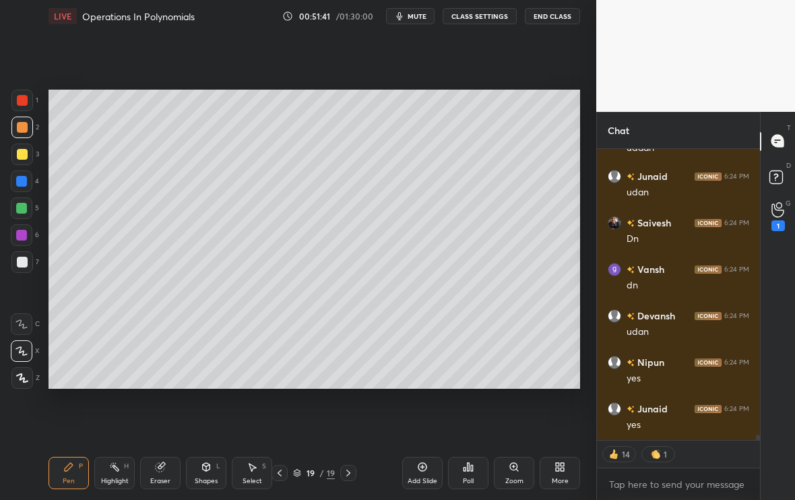
click at [277, 417] on div "Pen P Highlight H Eraser Shapes L Select S 19 / 19 Add Slide Poll Zoom More" at bounding box center [313, 473] width 531 height 54
click at [283, 417] on icon at bounding box center [279, 472] width 11 height 11
click at [147, 389] on div "Setting up your live class Poll for secs No correct answer Start poll" at bounding box center [314, 239] width 542 height 414
click at [147, 391] on div "Setting up your live class Poll for secs No correct answer Start poll" at bounding box center [314, 239] width 542 height 414
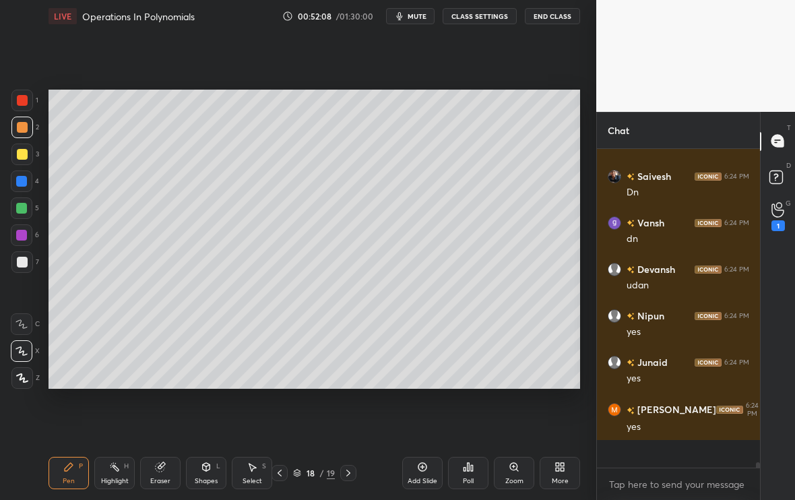
scroll to position [16445, 0]
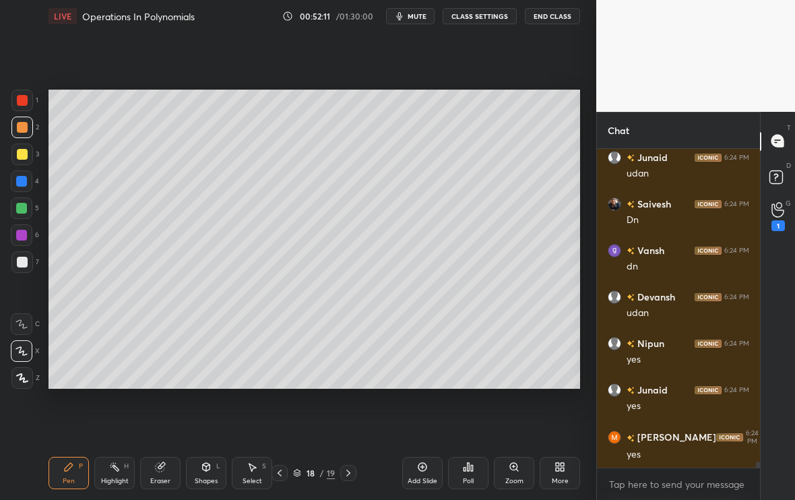
click at [164, 417] on div "Eraser" at bounding box center [160, 473] width 40 height 32
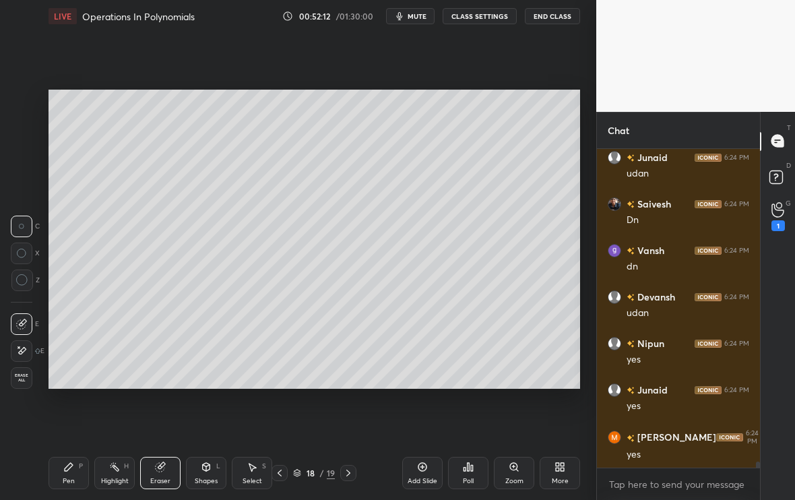
click at [69, 417] on div "Pen P" at bounding box center [68, 473] width 40 height 32
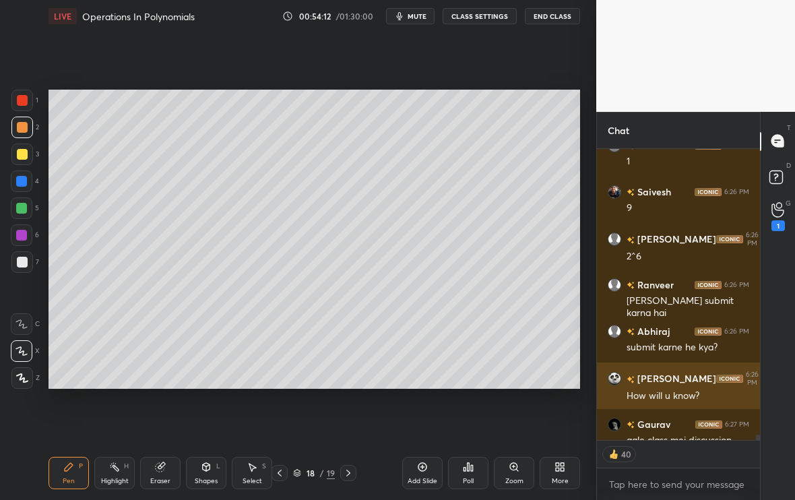
scroll to position [17275, 0]
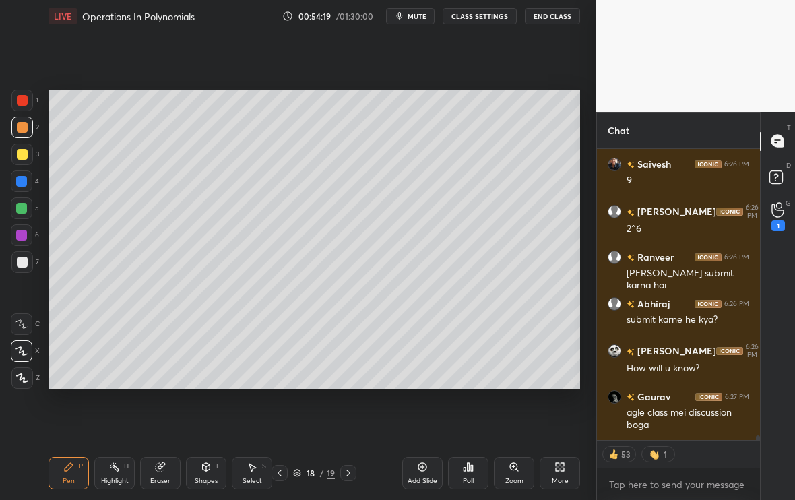
click at [428, 417] on div "Add Slide" at bounding box center [422, 473] width 40 height 32
click at [28, 257] on div at bounding box center [22, 262] width 22 height 22
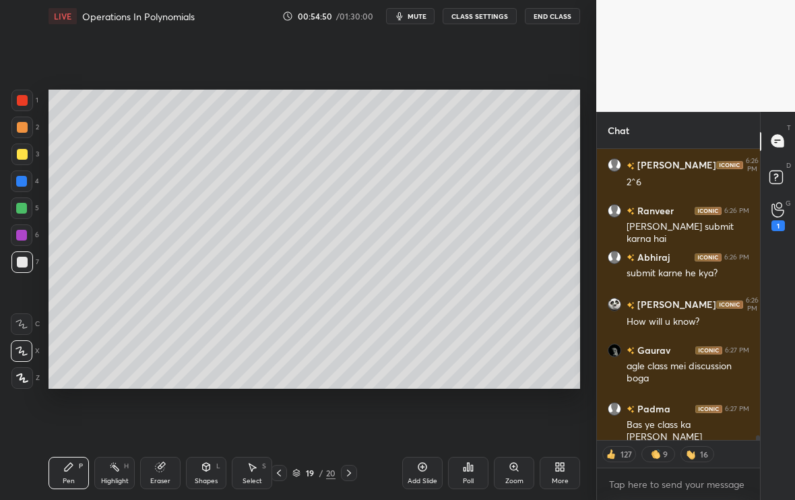
scroll to position [17368, 0]
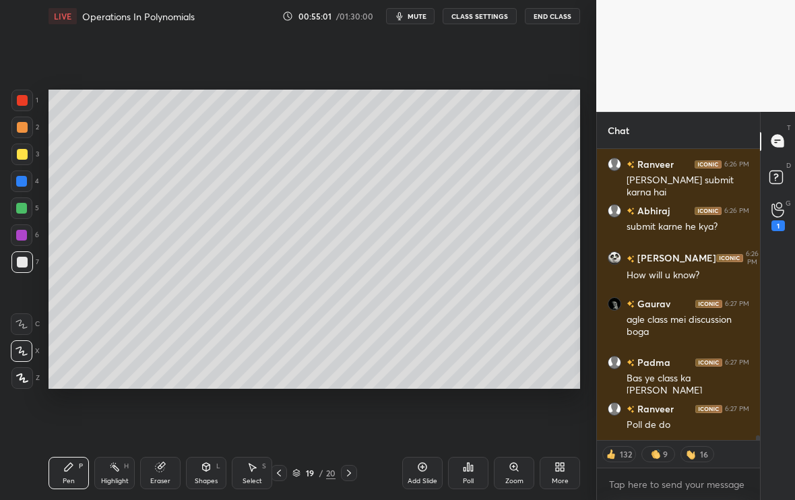
type textarea "x"
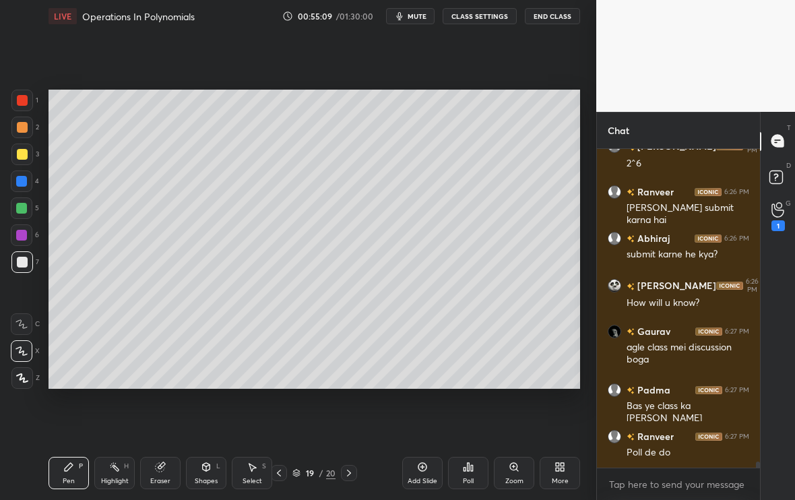
scroll to position [287, 159]
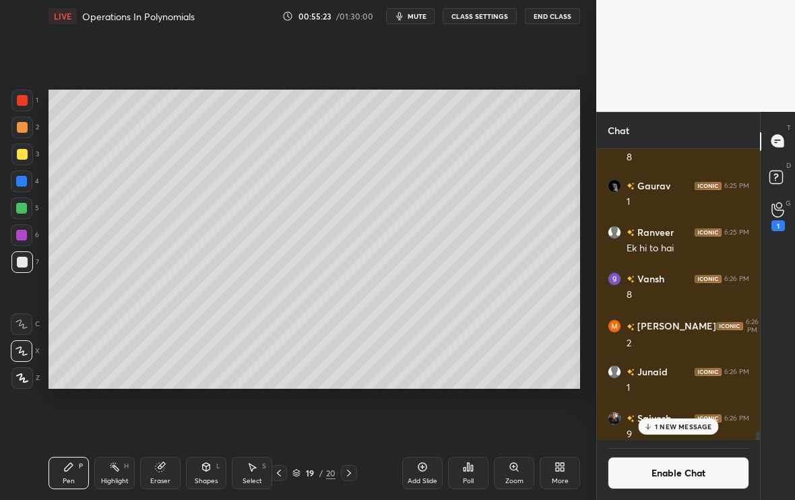
click at [26, 157] on div at bounding box center [22, 154] width 22 height 22
click at [470, 417] on div "Poll" at bounding box center [468, 473] width 40 height 32
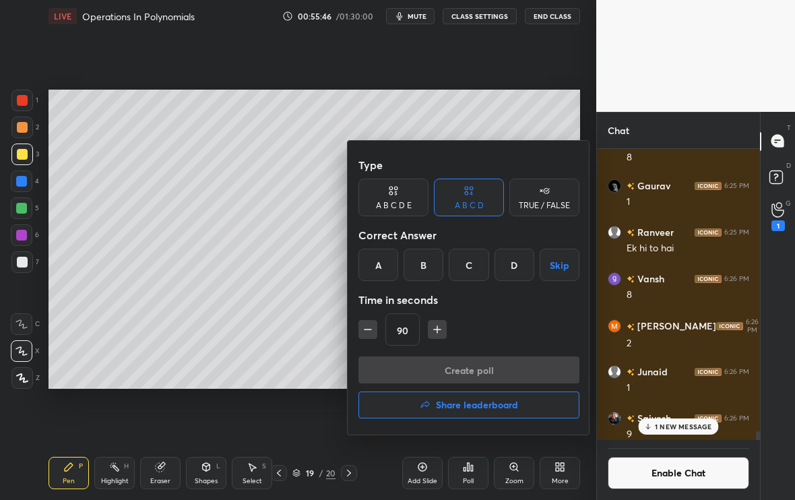
click at [418, 263] on div "B" at bounding box center [423, 265] width 40 height 32
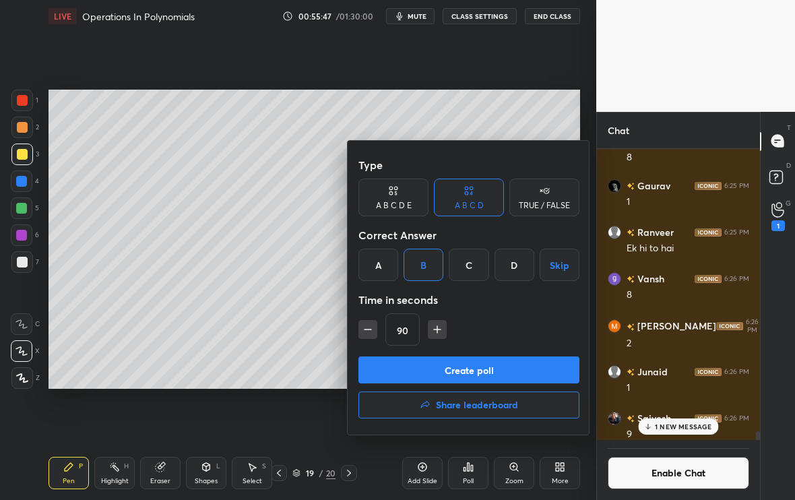
click at [431, 329] on icon "button" at bounding box center [436, 329] width 13 height 13
click at [431, 329] on div "105" at bounding box center [468, 329] width 221 height 32
click at [434, 329] on button "button" at bounding box center [443, 329] width 19 height 19
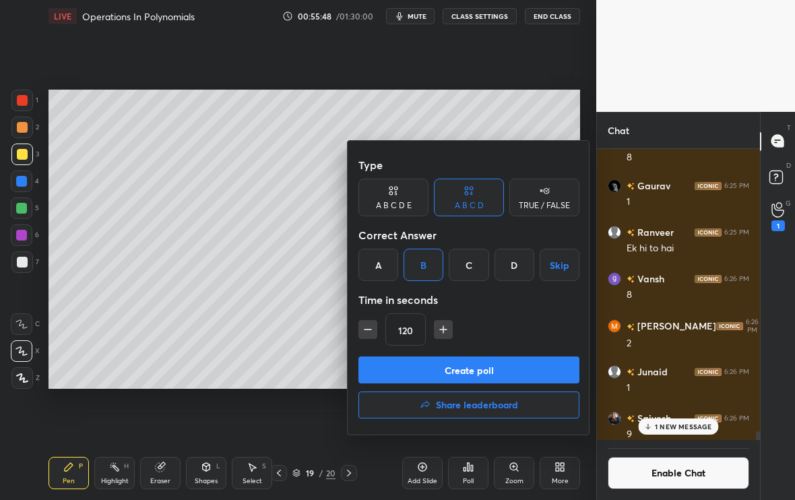
click at [436, 329] on icon "button" at bounding box center [442, 329] width 13 height 13
type input "150"
click at [436, 357] on button "Create poll" at bounding box center [468, 369] width 221 height 27
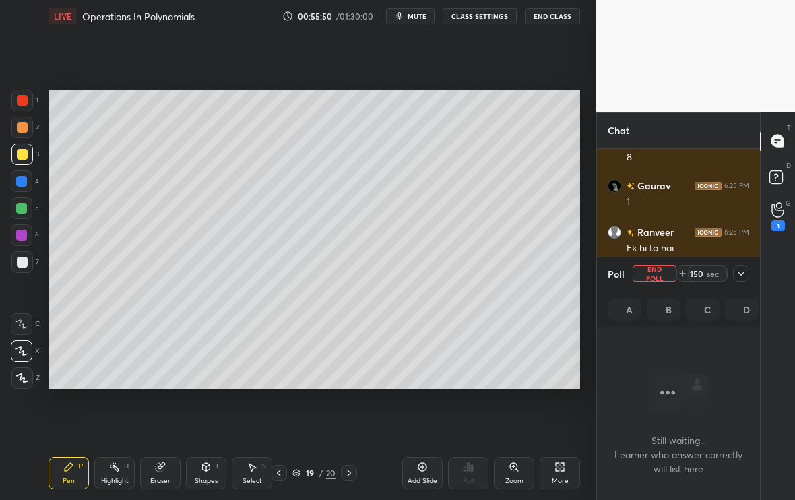
scroll to position [4, 5]
click at [418, 20] on span "mute" at bounding box center [416, 15] width 19 height 9
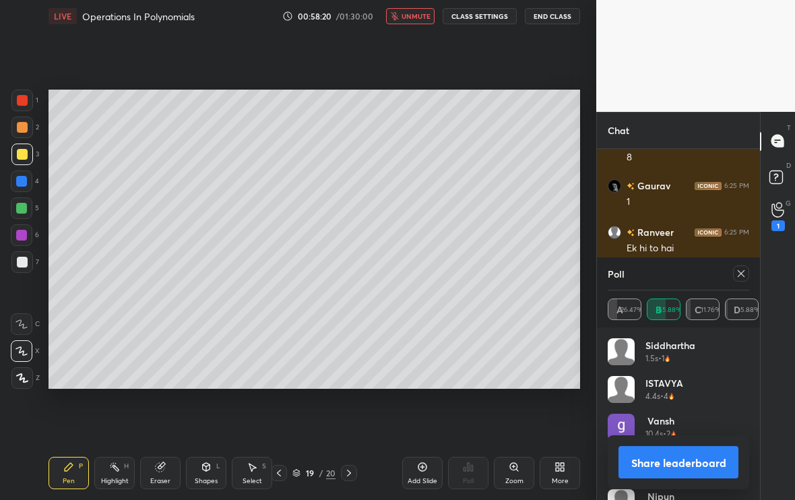
scroll to position [217, 159]
click at [418, 18] on span "unmute" at bounding box center [415, 15] width 29 height 9
click at [744, 276] on icon at bounding box center [740, 273] width 7 height 7
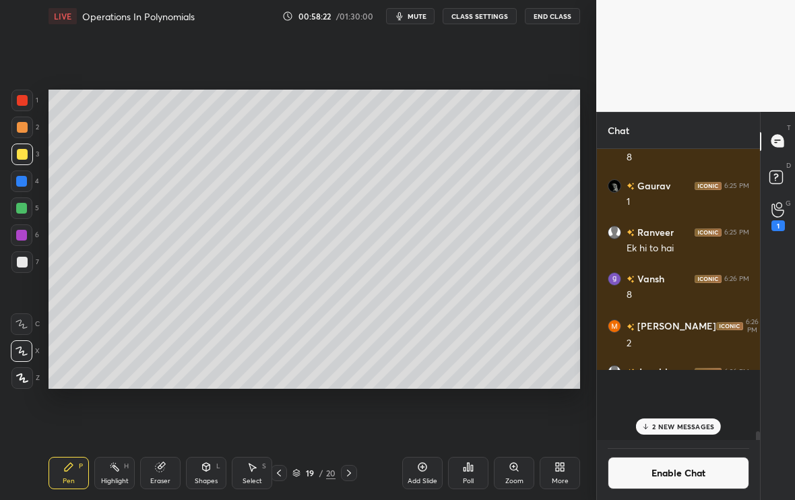
scroll to position [1, 5]
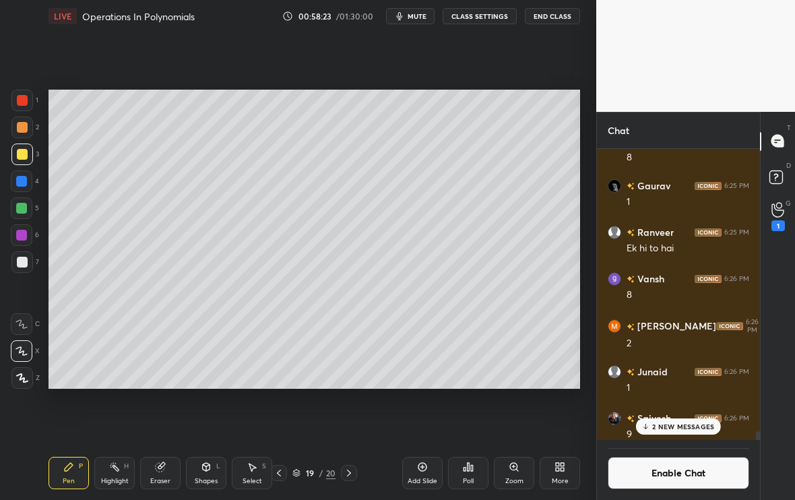
click at [665, 417] on button "Enable Chat" at bounding box center [678, 473] width 141 height 32
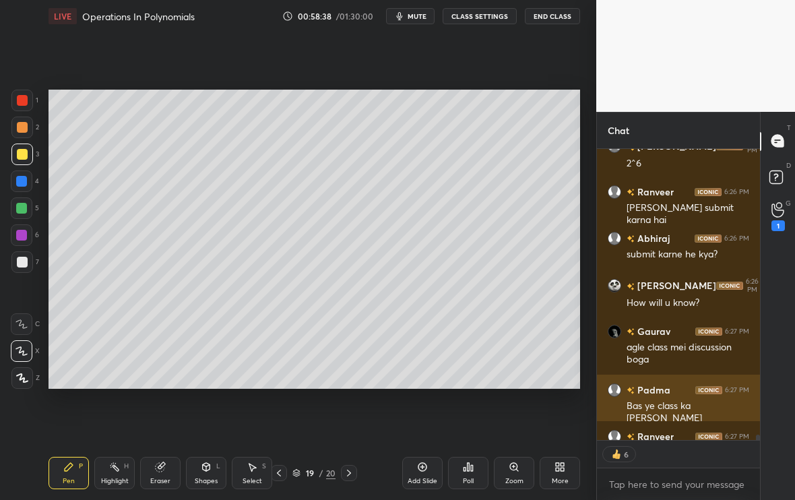
scroll to position [16340, 0]
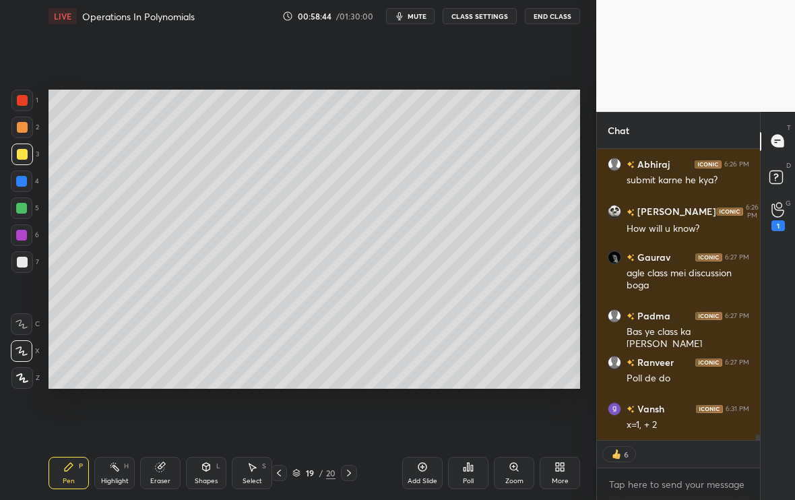
click at [25, 267] on div at bounding box center [22, 262] width 22 height 22
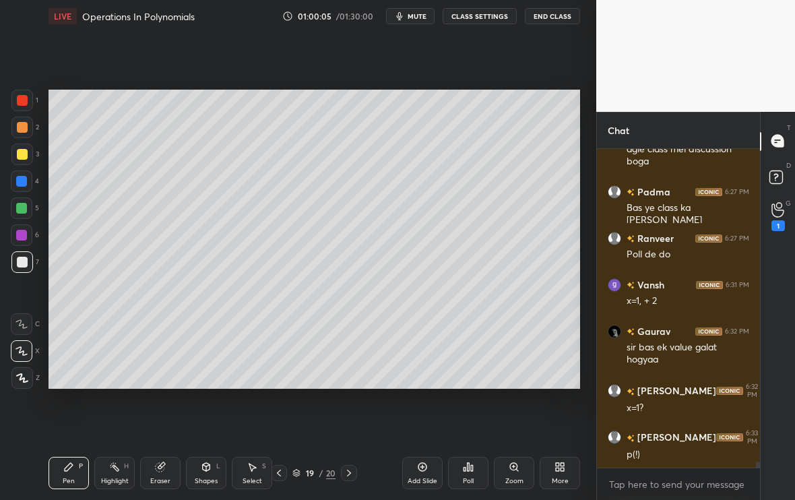
scroll to position [16510, 0]
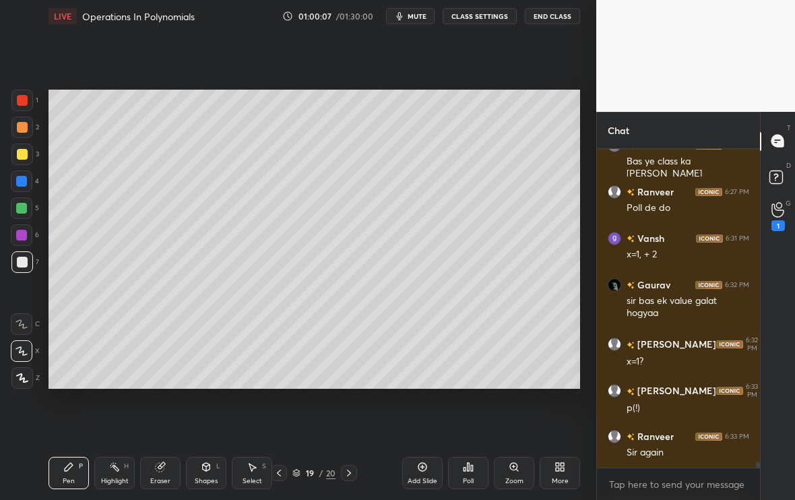
click at [432, 417] on div "Add Slide" at bounding box center [422, 473] width 40 height 32
click at [284, 417] on icon at bounding box center [279, 472] width 11 height 11
click at [281, 417] on icon at bounding box center [279, 472] width 11 height 11
click at [346, 417] on div at bounding box center [348, 473] width 16 height 16
click at [258, 417] on div "Select" at bounding box center [252, 481] width 20 height 7
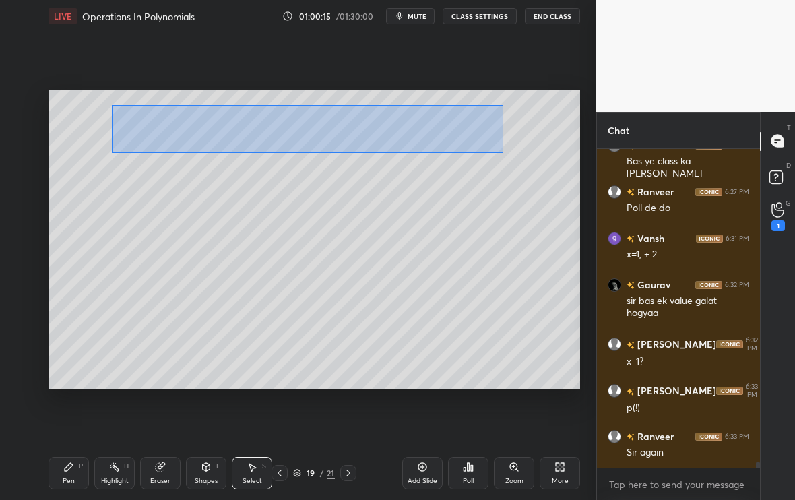
drag, startPoint x: 112, startPoint y: 103, endPoint x: 501, endPoint y: 154, distance: 392.6
click at [500, 155] on div "0 ° Undo Copy Duplicate Duplicate to new slide Delete" at bounding box center [313, 239] width 531 height 299
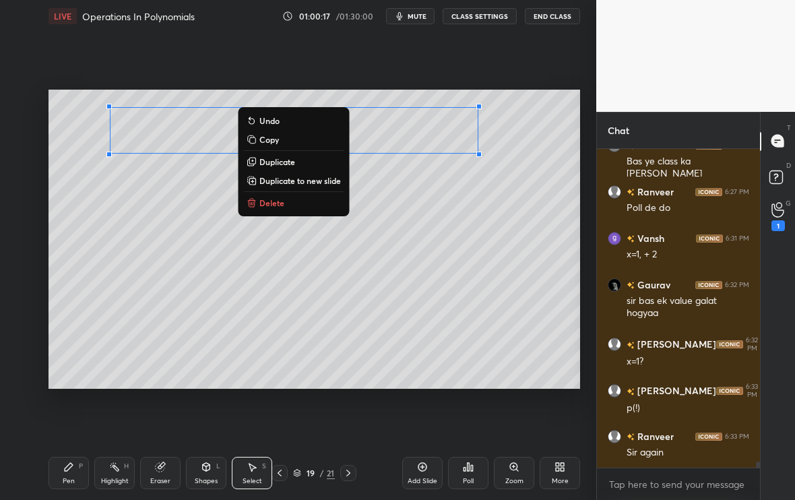
click at [297, 182] on p "Duplicate to new slide" at bounding box center [299, 180] width 81 height 11
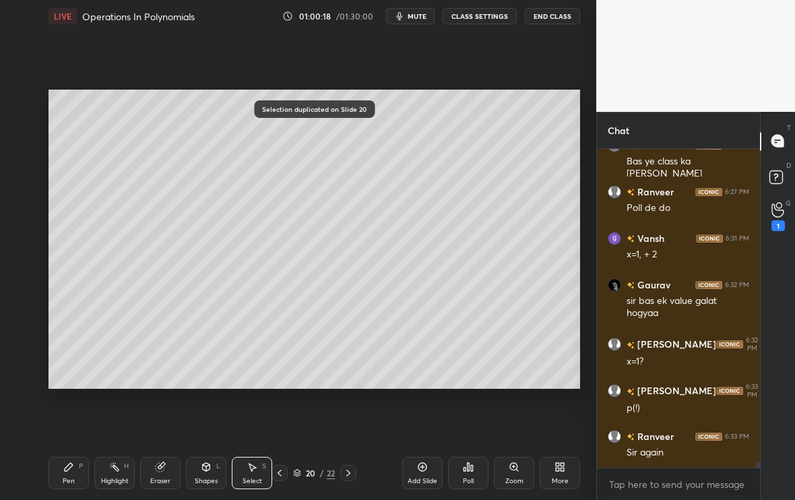
click at [71, 417] on div "Pen" at bounding box center [69, 481] width 12 height 7
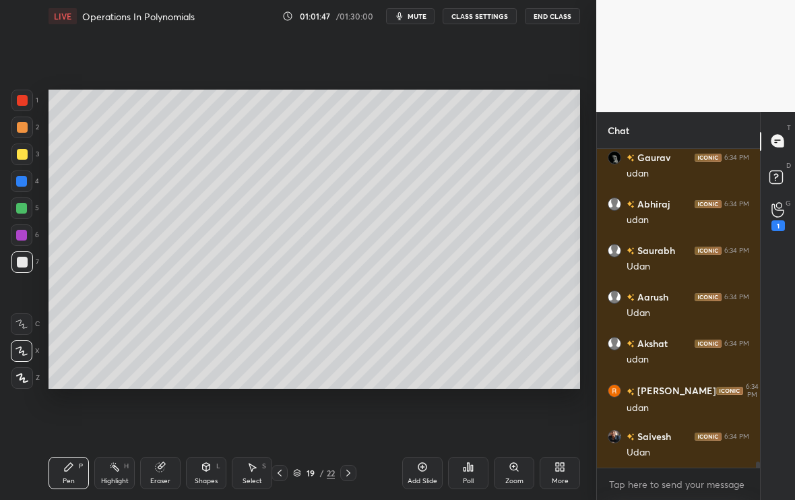
scroll to position [17440, 0]
click at [556, 417] on icon at bounding box center [557, 468] width 3 height 3
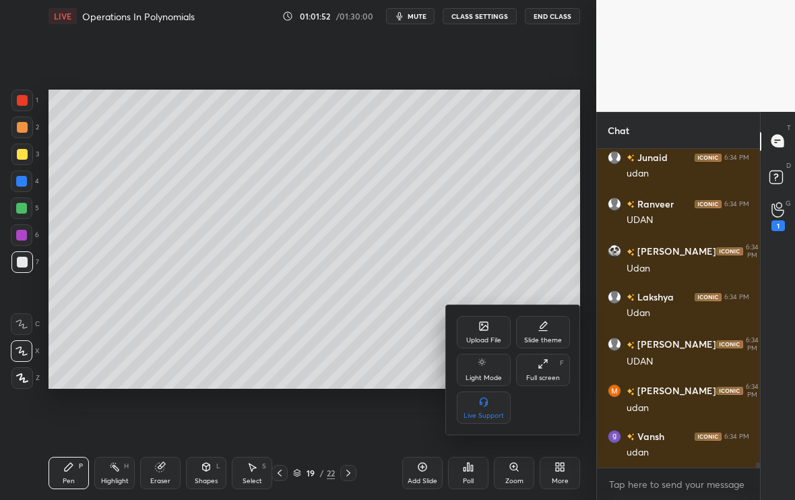
click at [354, 394] on div at bounding box center [397, 250] width 795 height 500
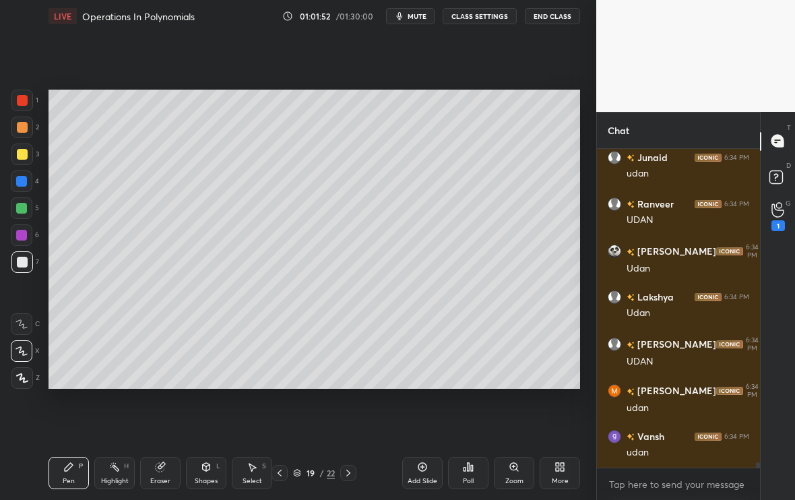
click at [354, 417] on div at bounding box center [348, 473] width 16 height 16
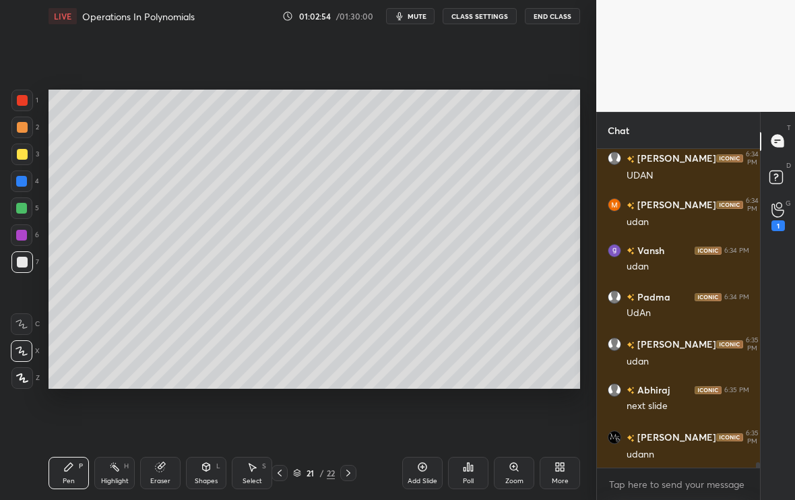
scroll to position [17672, 0]
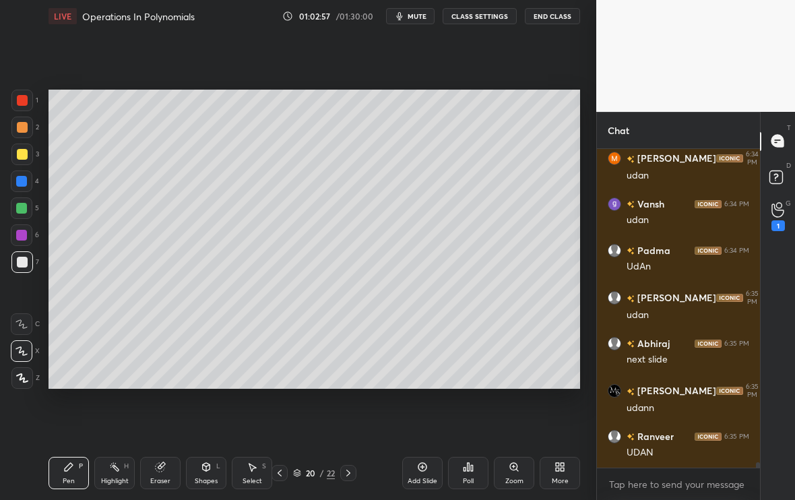
click at [559, 417] on icon at bounding box center [559, 466] width 11 height 11
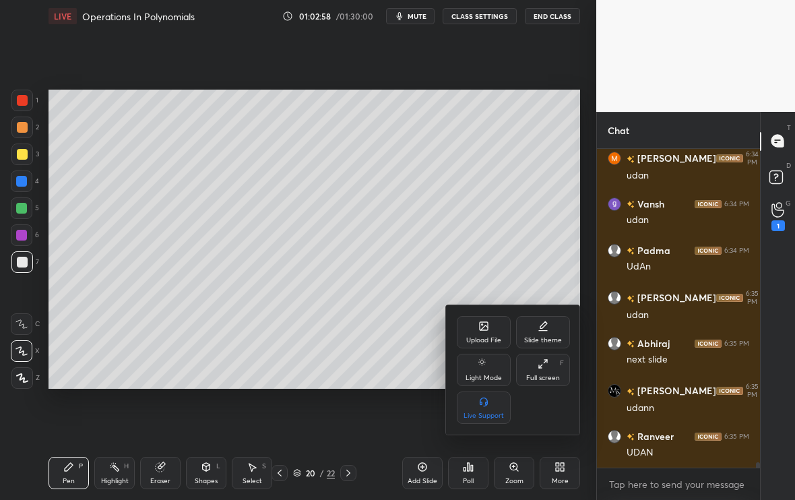
click at [500, 339] on div "Upload File" at bounding box center [483, 340] width 35 height 7
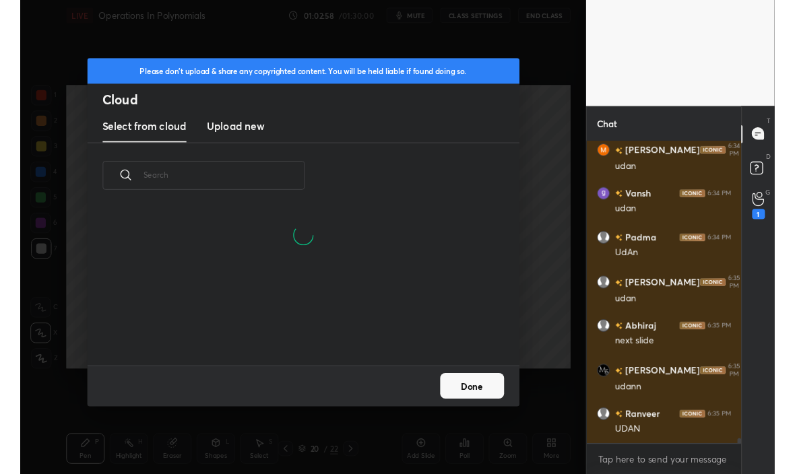
scroll to position [166, 432]
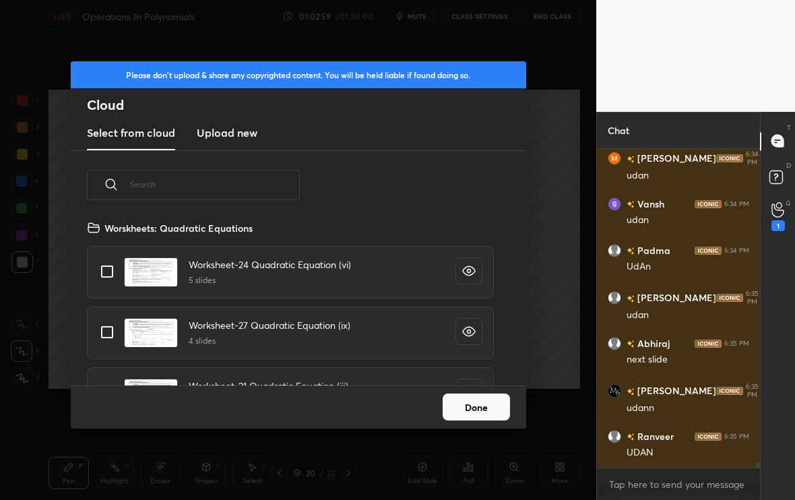
click at [257, 183] on input "text" at bounding box center [215, 184] width 170 height 57
click at [241, 143] on new "Upload new" at bounding box center [227, 134] width 61 height 34
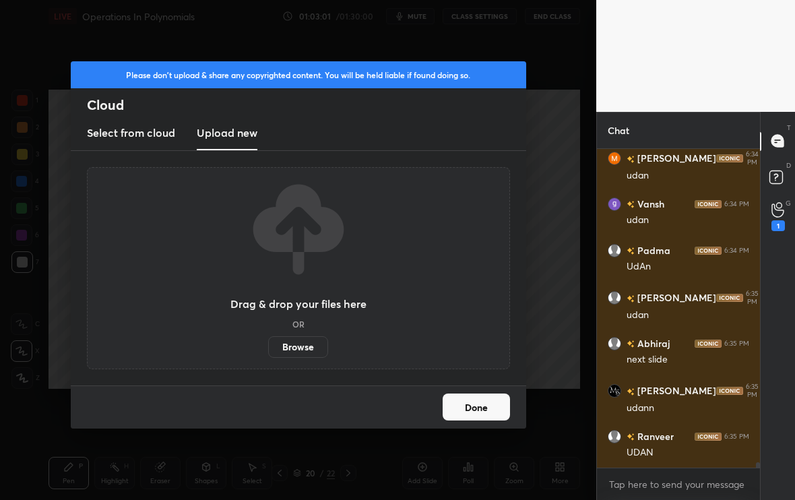
click at [286, 340] on label "Browse" at bounding box center [298, 347] width 60 height 22
click at [268, 340] on input "Browse" at bounding box center [268, 347] width 0 height 22
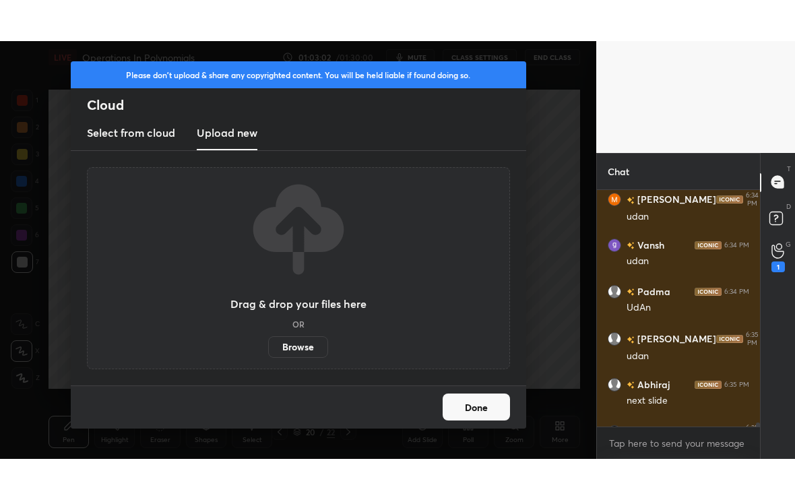
scroll to position [67020, 66809]
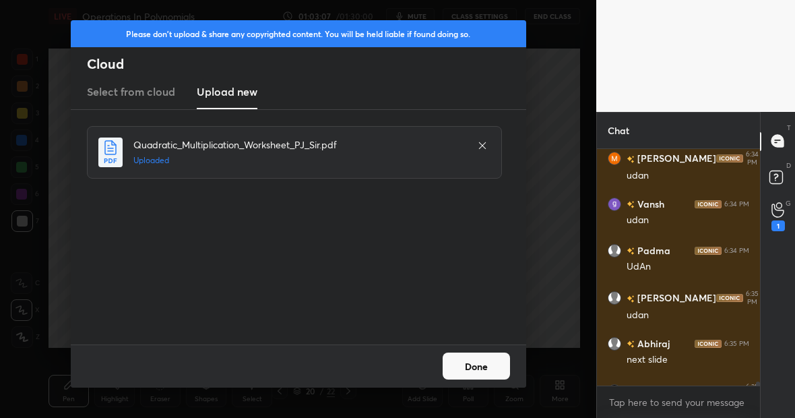
click at [456, 362] on button "Done" at bounding box center [475, 365] width 67 height 27
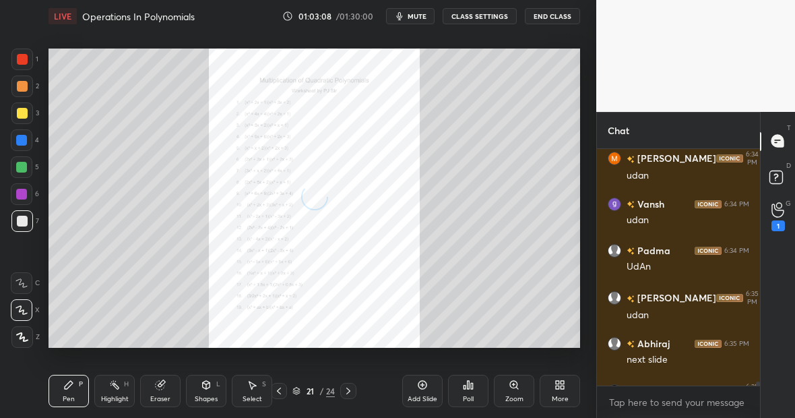
click at [563, 395] on div "More" at bounding box center [560, 398] width 17 height 7
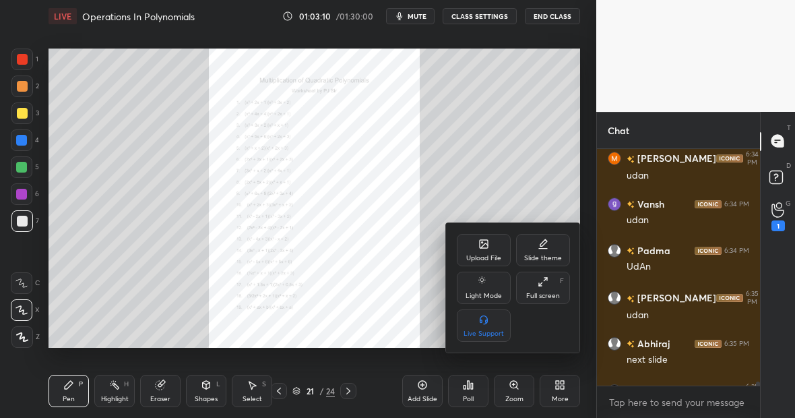
click at [395, 318] on div at bounding box center [397, 209] width 795 height 418
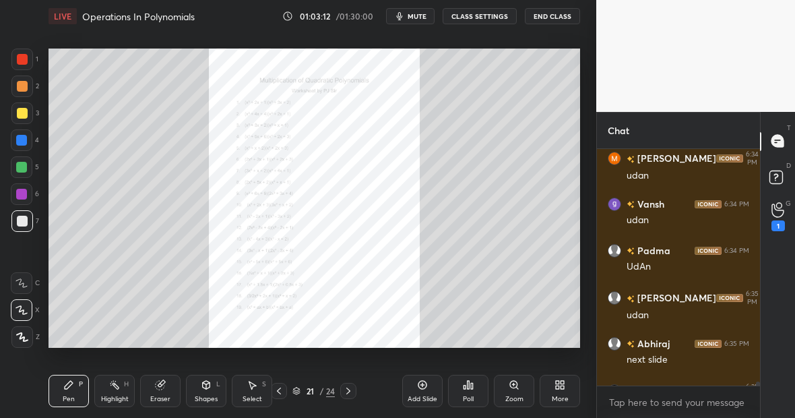
click at [567, 399] on div "More" at bounding box center [560, 398] width 17 height 7
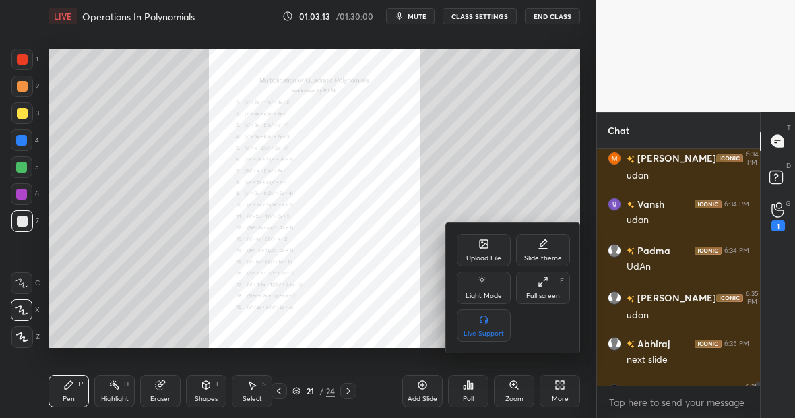
click at [538, 298] on div "Full screen" at bounding box center [543, 295] width 34 height 7
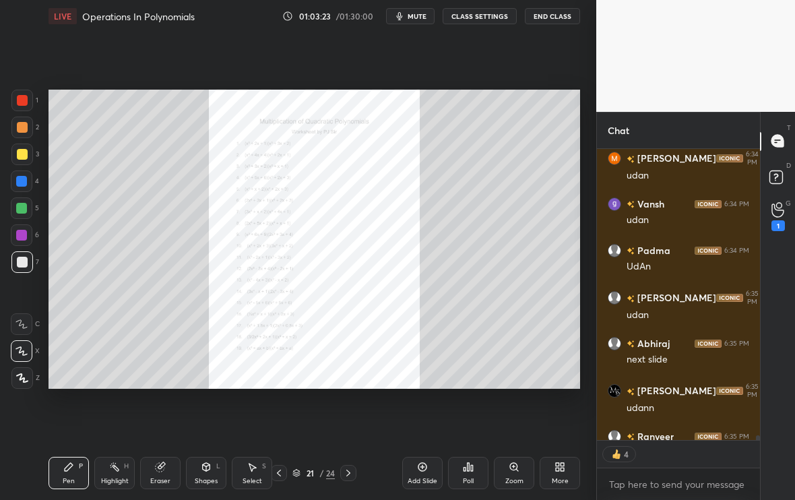
scroll to position [17746, 0]
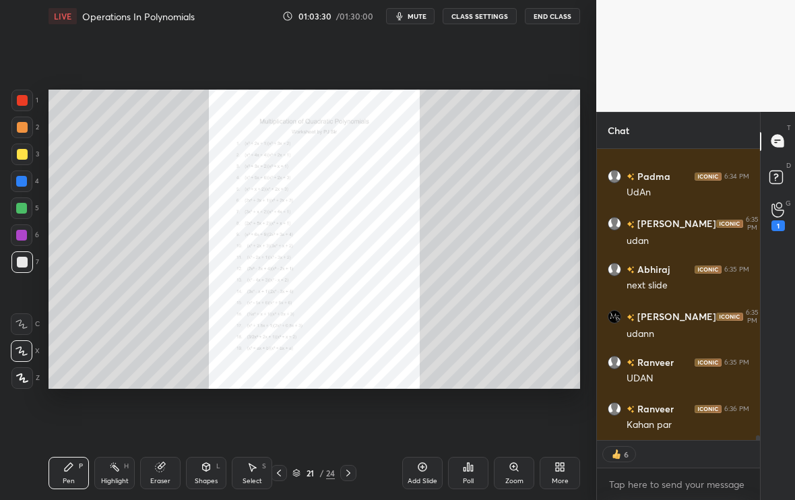
click at [348, 417] on icon at bounding box center [348, 472] width 4 height 7
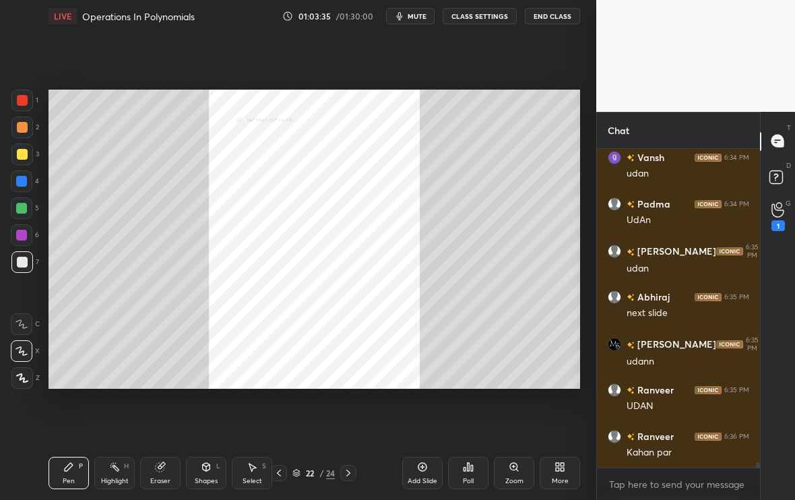
scroll to position [17732, 0]
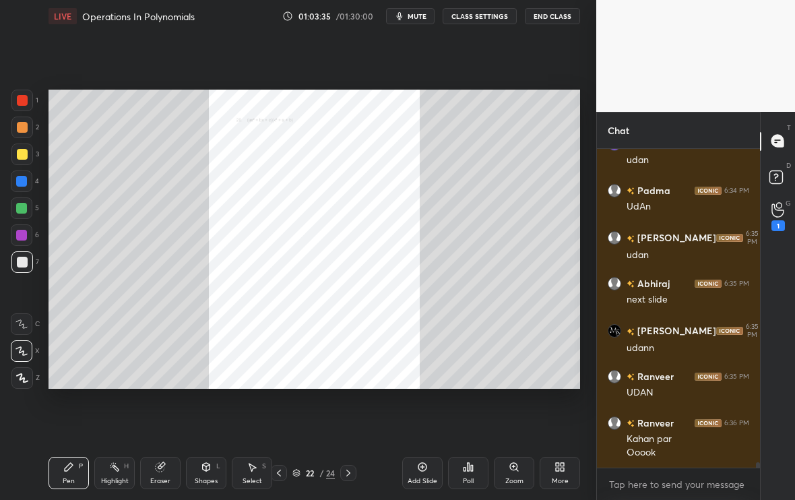
click at [279, 417] on icon at bounding box center [279, 472] width 4 height 7
click at [28, 104] on div at bounding box center [22, 101] width 22 height 22
click at [517, 417] on div "Zoom" at bounding box center [514, 473] width 40 height 32
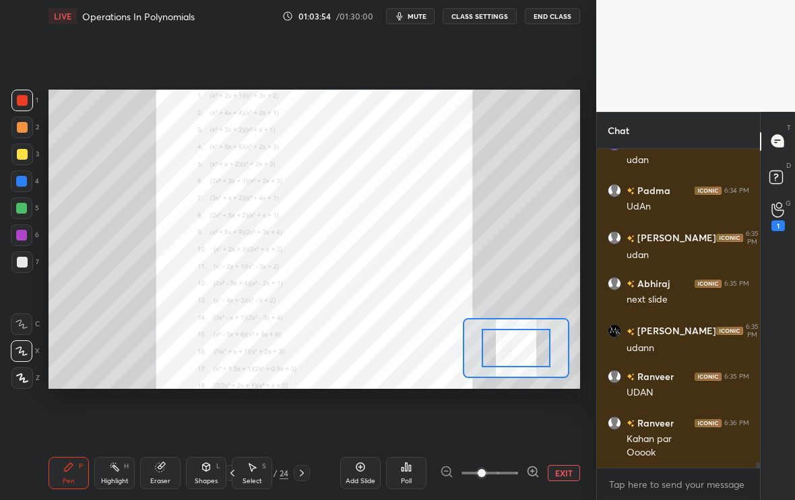
click at [529, 417] on icon at bounding box center [532, 471] width 13 height 13
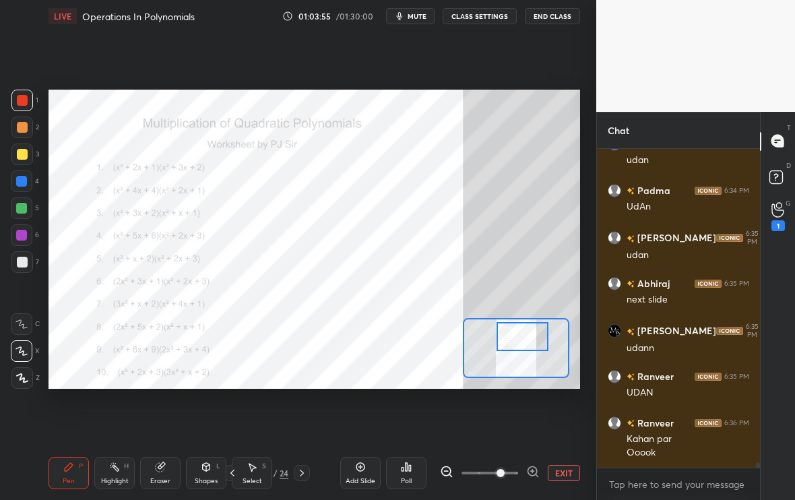
drag, startPoint x: 513, startPoint y: 342, endPoint x: 517, endPoint y: 334, distance: 9.0
click at [517, 334] on div at bounding box center [522, 336] width 52 height 28
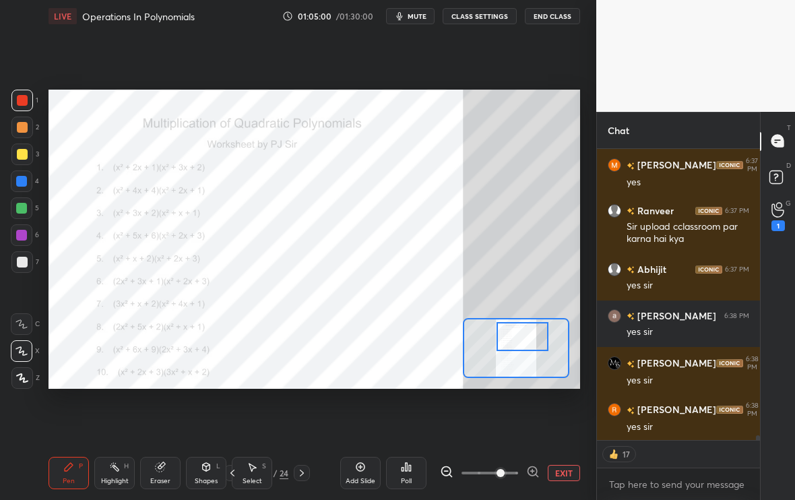
scroll to position [18516, 0]
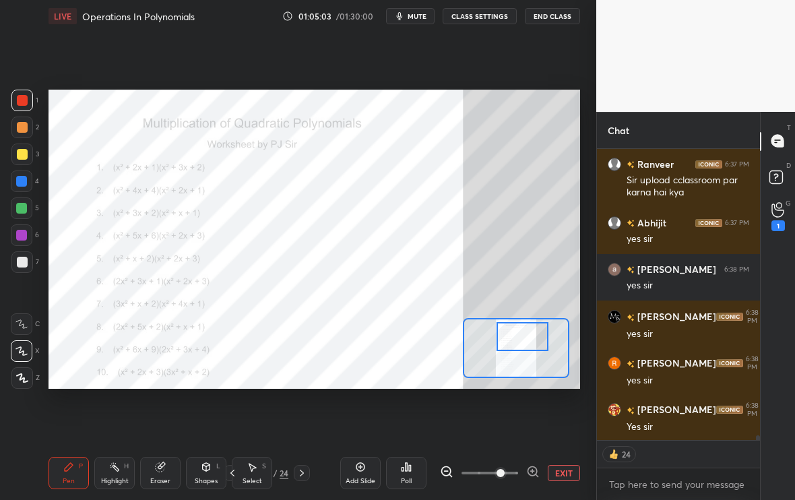
click at [561, 417] on button "EXIT" at bounding box center [564, 473] width 32 height 16
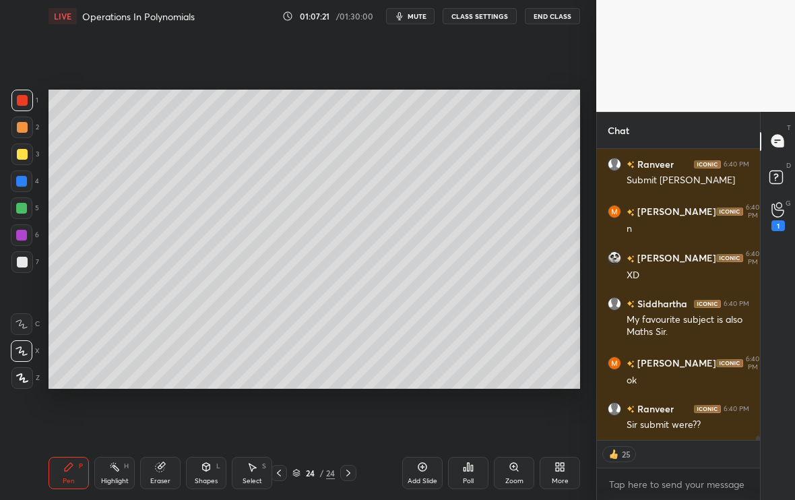
scroll to position [20085, 0]
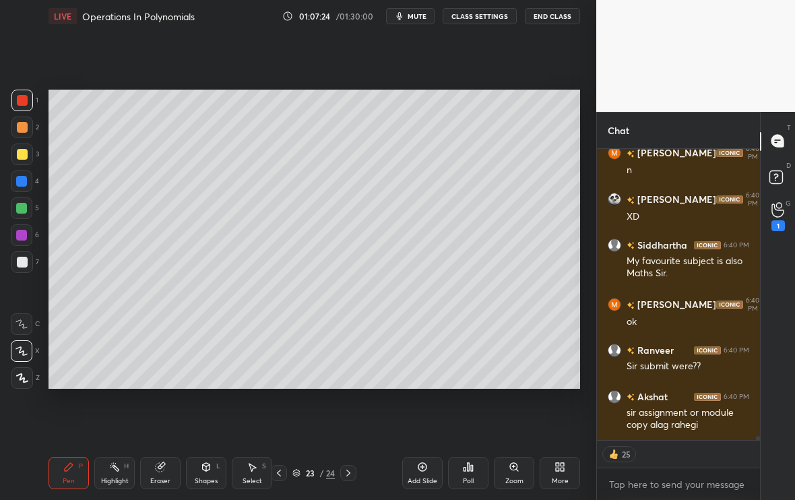
click at [30, 251] on div "7" at bounding box center [25, 262] width 28 height 22
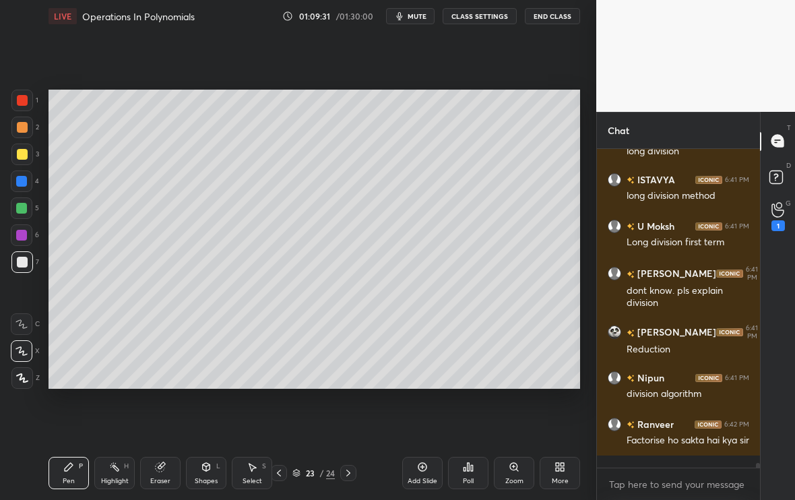
scroll to position [20525, 0]
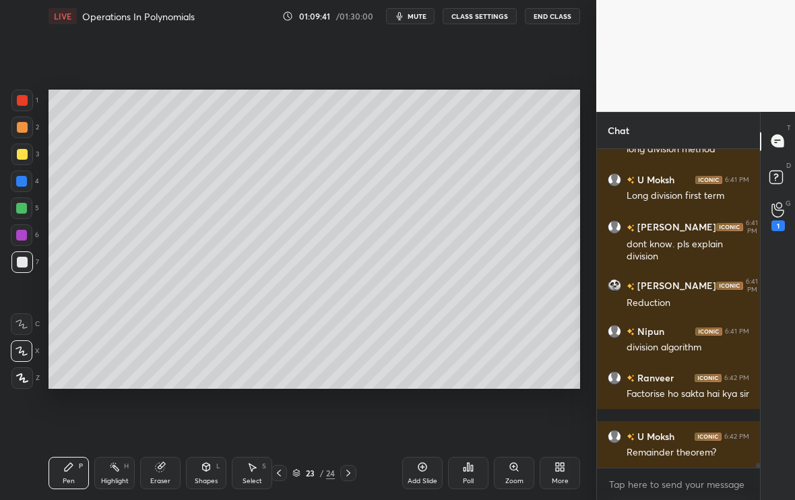
click at [23, 155] on div at bounding box center [22, 154] width 11 height 11
click at [167, 417] on div "Eraser" at bounding box center [160, 473] width 40 height 32
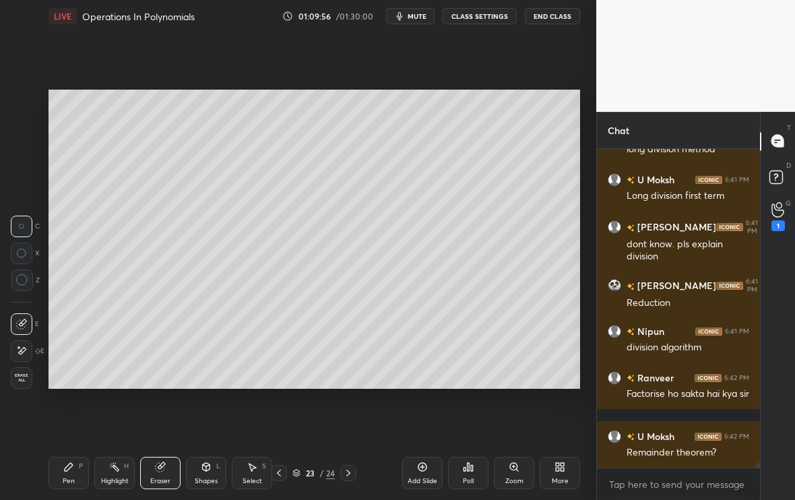
click at [79, 417] on div "Pen P" at bounding box center [68, 473] width 40 height 32
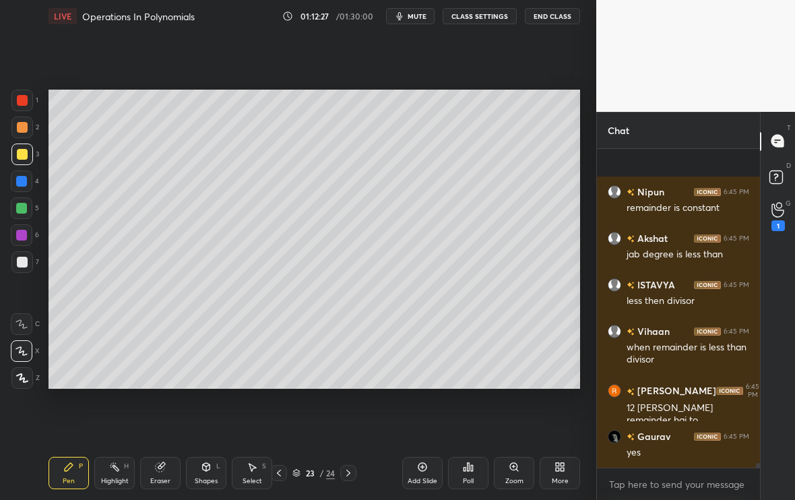
scroll to position [21674, 0]
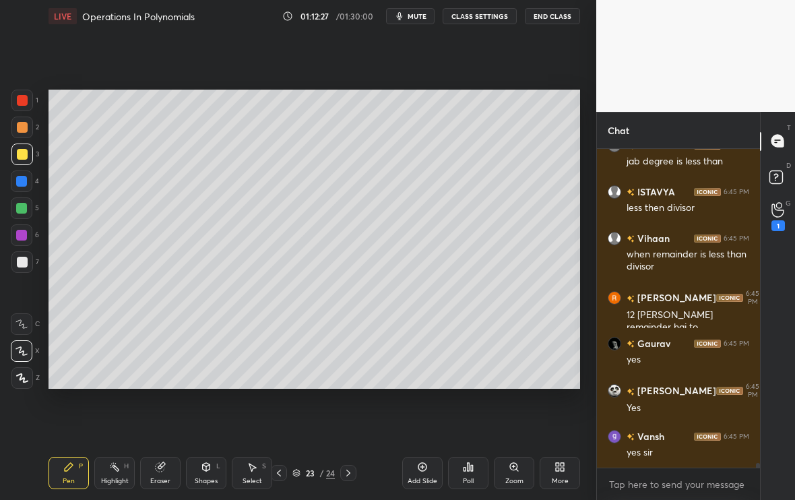
click at [348, 417] on icon at bounding box center [348, 472] width 11 height 11
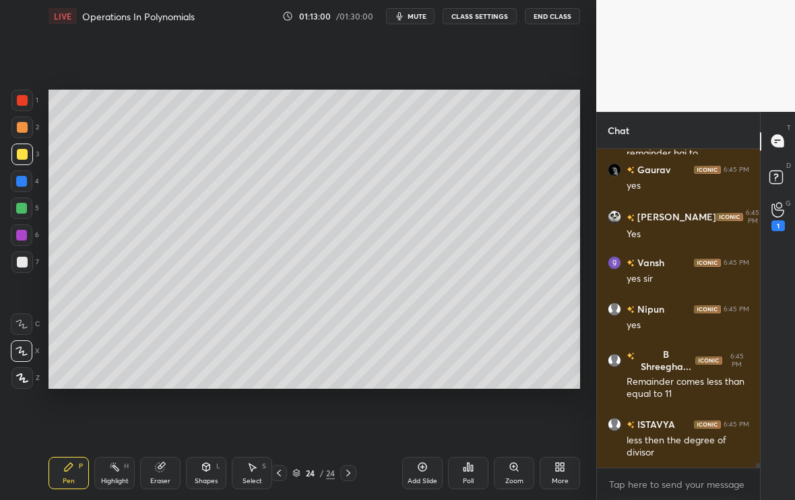
scroll to position [21895, 0]
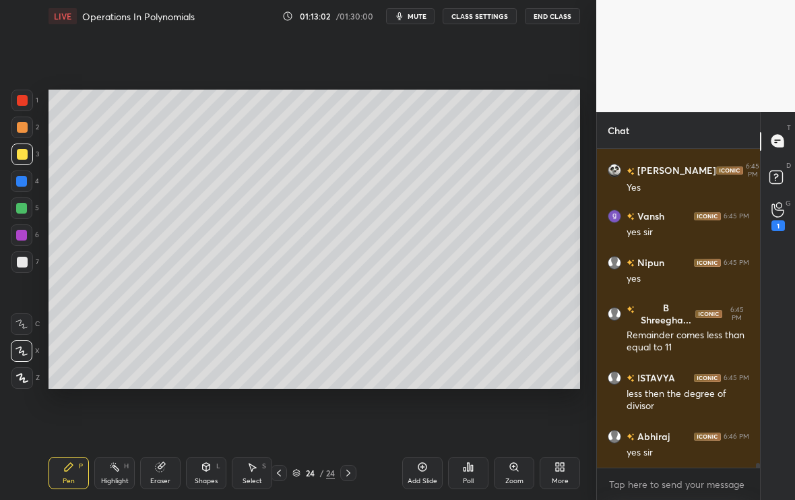
click at [26, 260] on div at bounding box center [22, 262] width 11 height 11
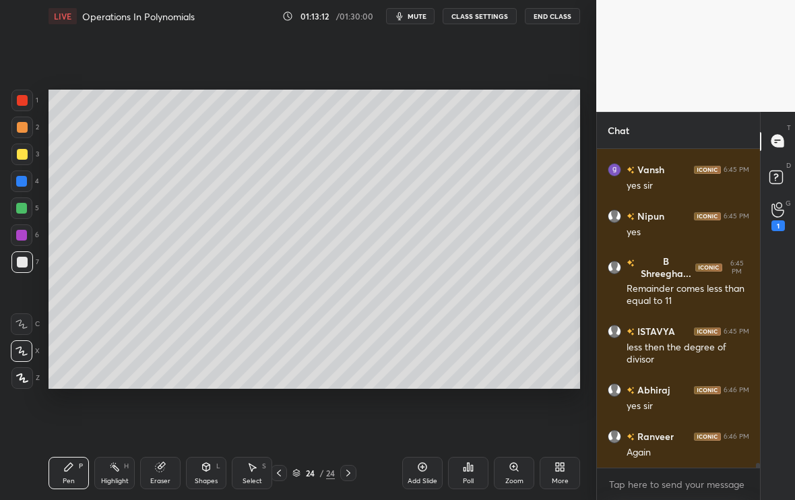
scroll to position [22000, 0]
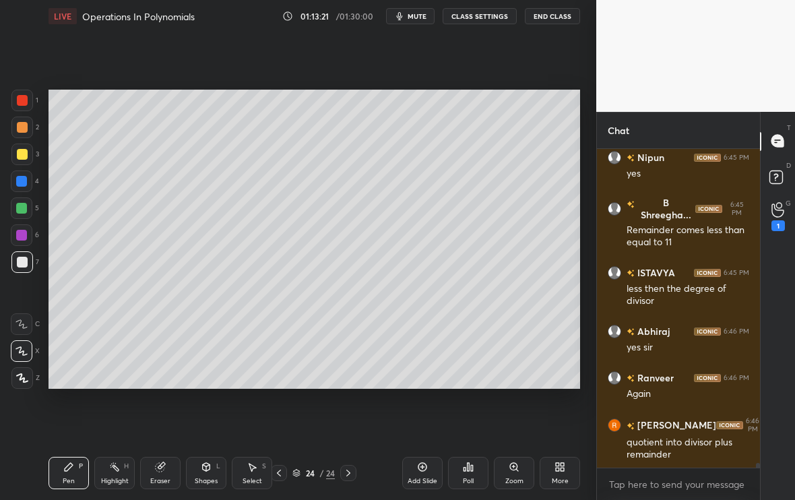
click at [281, 417] on icon at bounding box center [278, 472] width 11 height 11
click at [348, 417] on icon at bounding box center [348, 472] width 11 height 11
click at [280, 417] on icon at bounding box center [278, 472] width 11 height 11
click at [351, 417] on icon at bounding box center [348, 472] width 11 height 11
click at [281, 417] on icon at bounding box center [278, 472] width 11 height 11
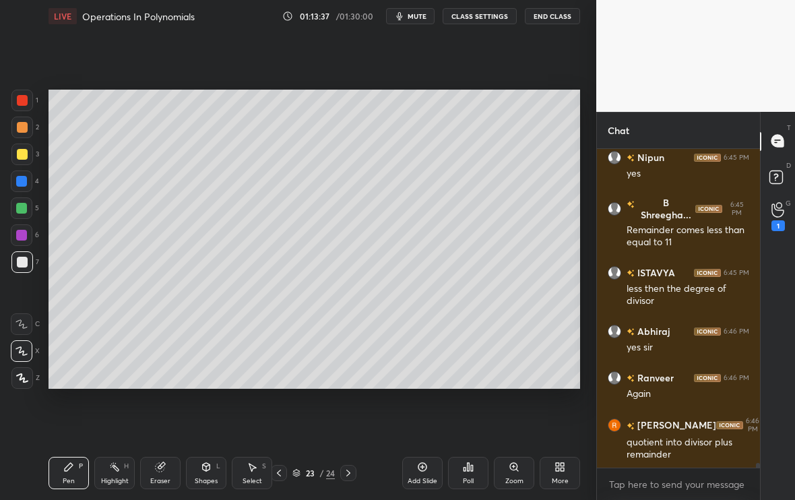
click at [352, 417] on icon at bounding box center [348, 472] width 11 height 11
click at [27, 155] on div at bounding box center [22, 154] width 22 height 22
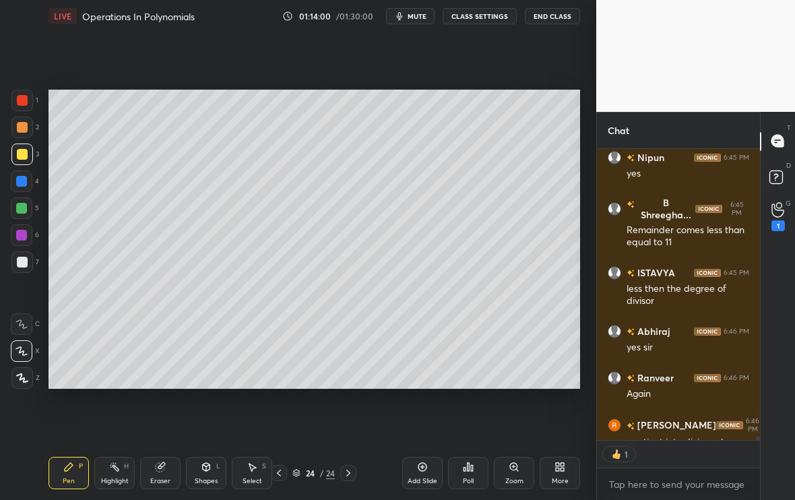
click at [281, 417] on icon at bounding box center [278, 472] width 11 height 11
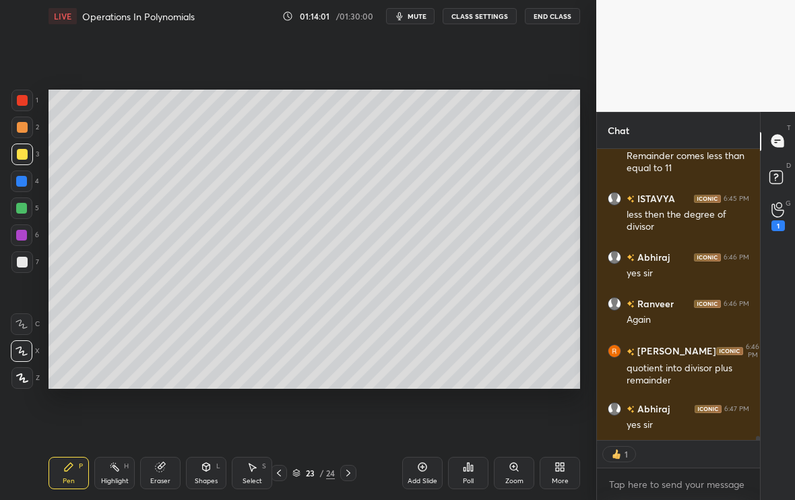
click at [283, 417] on icon at bounding box center [278, 472] width 11 height 11
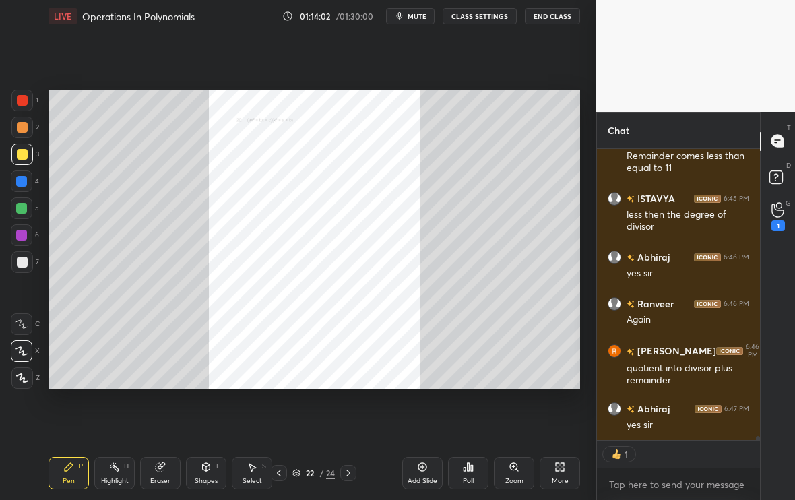
click at [283, 417] on icon at bounding box center [278, 472] width 11 height 11
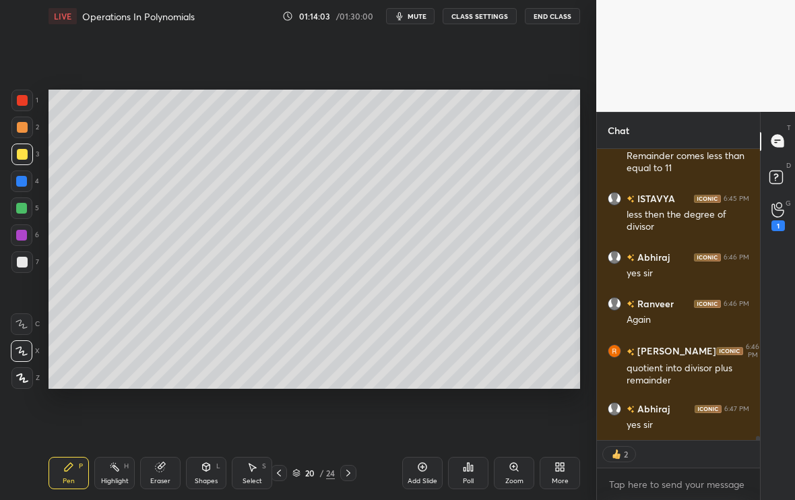
click at [284, 417] on icon at bounding box center [278, 472] width 11 height 11
click at [281, 417] on div at bounding box center [279, 473] width 16 height 16
click at [354, 417] on div at bounding box center [348, 473] width 16 height 16
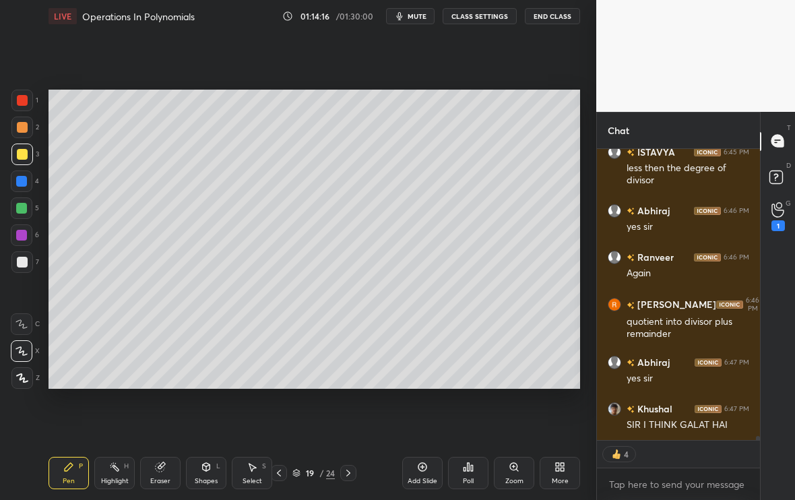
click at [348, 417] on icon at bounding box center [348, 472] width 11 height 11
click at [351, 417] on icon at bounding box center [348, 472] width 11 height 11
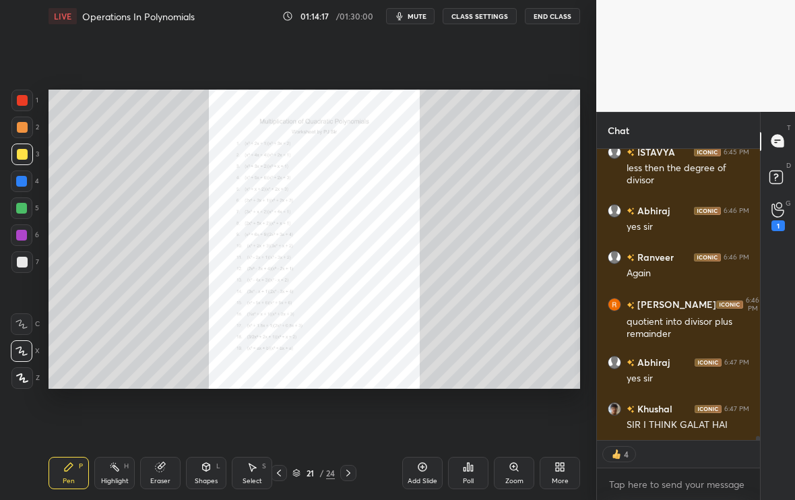
click at [352, 417] on icon at bounding box center [348, 472] width 11 height 11
click at [353, 417] on icon at bounding box center [348, 472] width 11 height 11
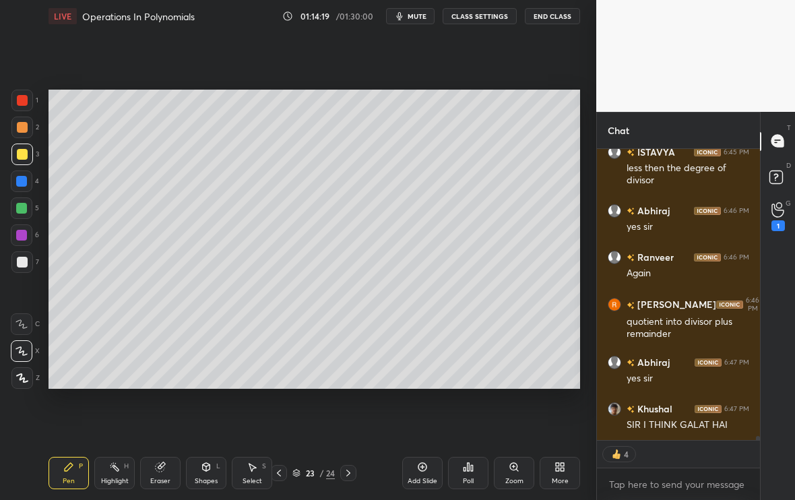
click at [352, 417] on icon at bounding box center [348, 472] width 11 height 11
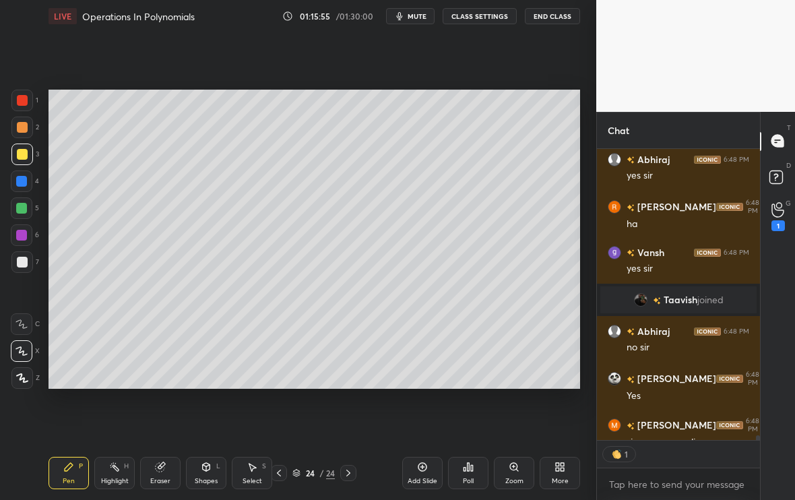
scroll to position [5, 5]
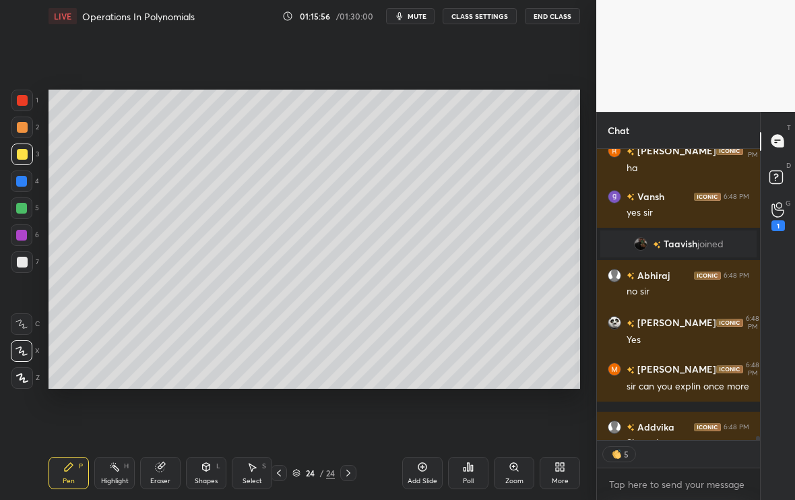
click at [211, 417] on div "Shapes" at bounding box center [206, 481] width 23 height 7
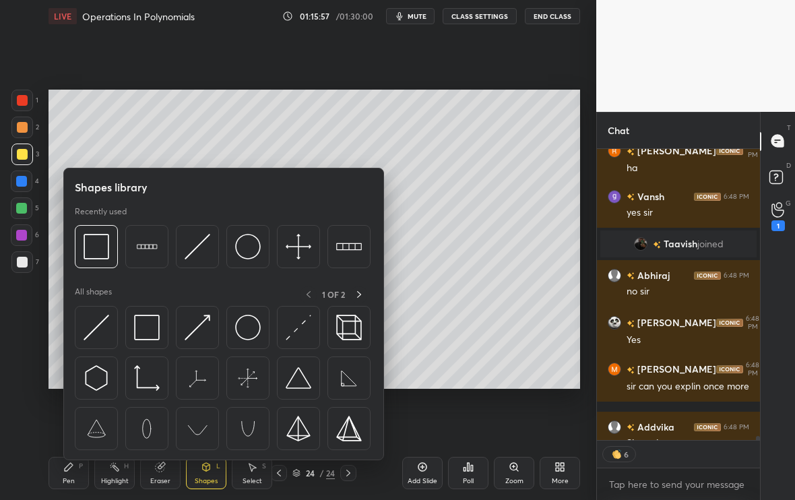
click at [161, 417] on div "Eraser" at bounding box center [160, 481] width 20 height 7
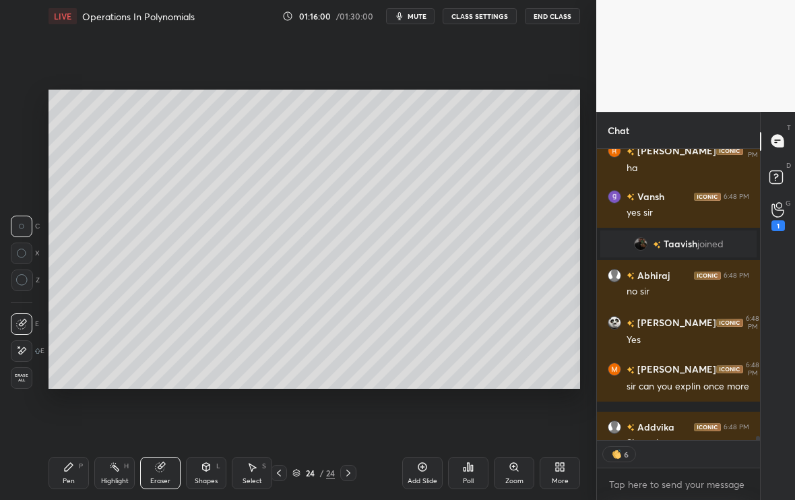
click at [72, 417] on icon at bounding box center [68, 466] width 11 height 11
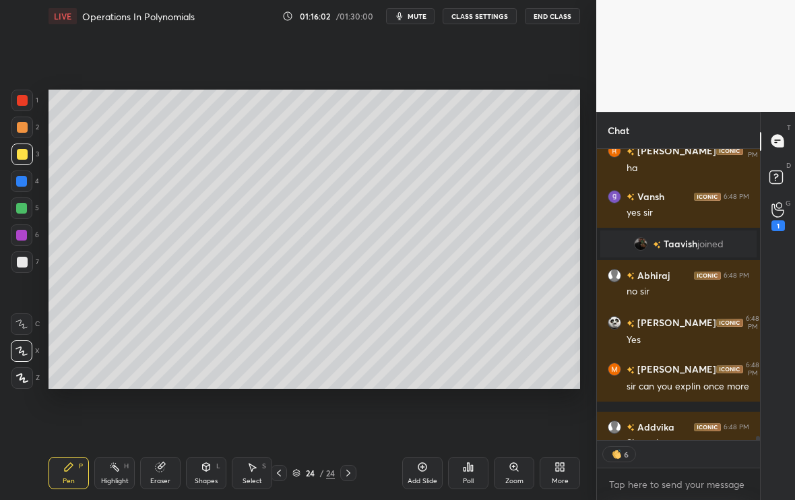
click at [167, 417] on div "Eraser" at bounding box center [160, 481] width 20 height 7
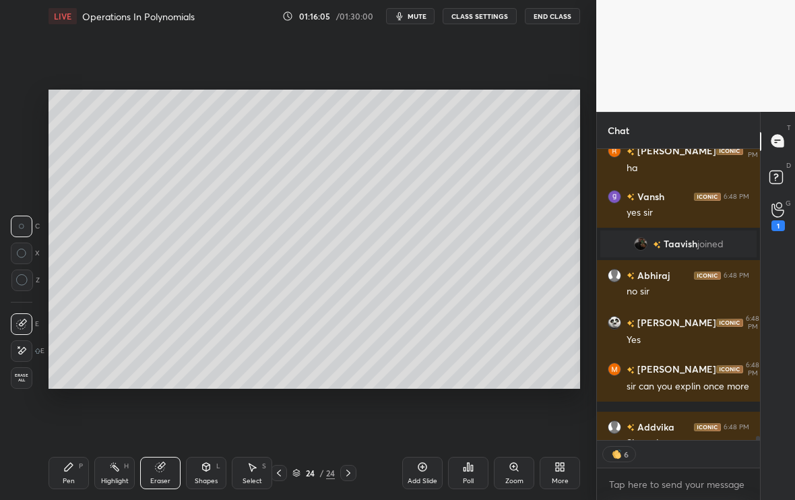
click at [66, 417] on div "Pen P" at bounding box center [68, 473] width 40 height 32
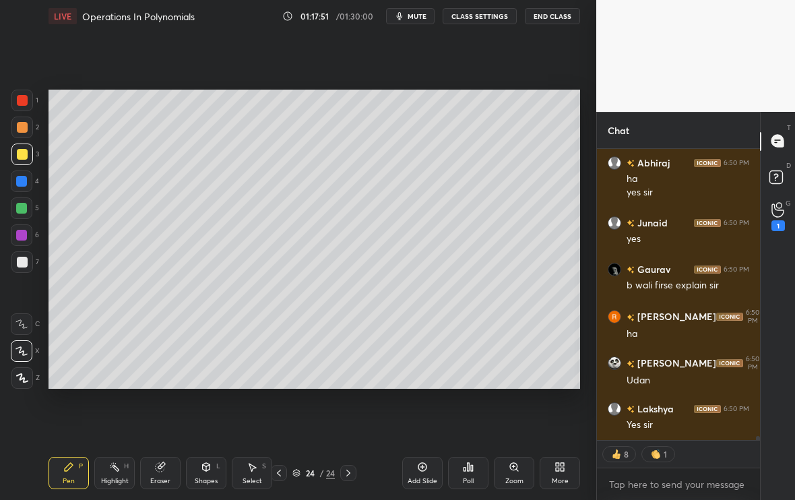
scroll to position [21131, 0]
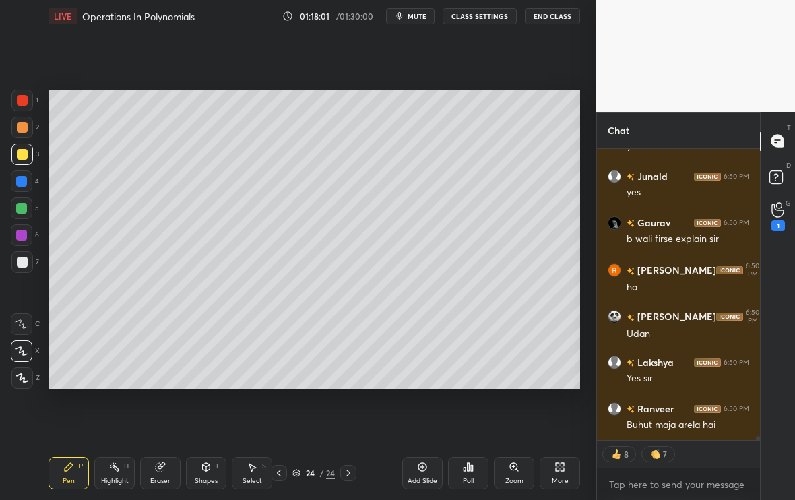
click at [24, 265] on div at bounding box center [22, 262] width 11 height 11
click at [0, 0] on div "1 2 3 4 5 6 7 C X Z C X Z E E Erase all H H LIVE Operations In Polynomials 01:1…" at bounding box center [292, 250] width 585 height 500
click at [24, 208] on div at bounding box center [21, 208] width 11 height 11
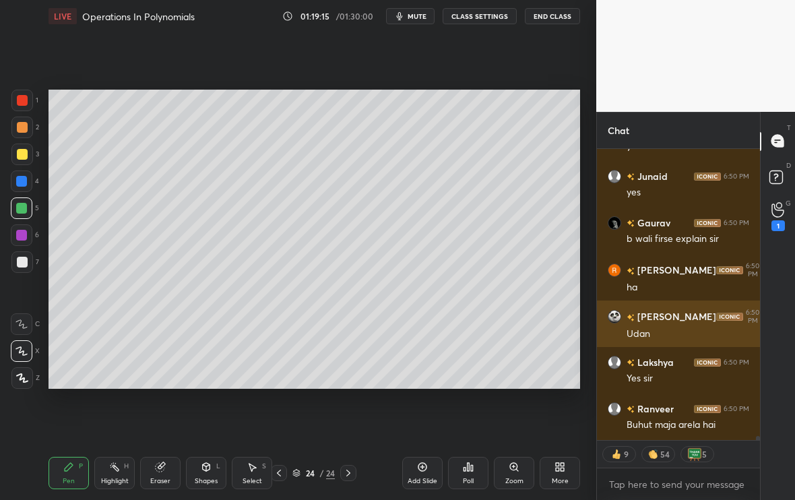
scroll to position [21177, 0]
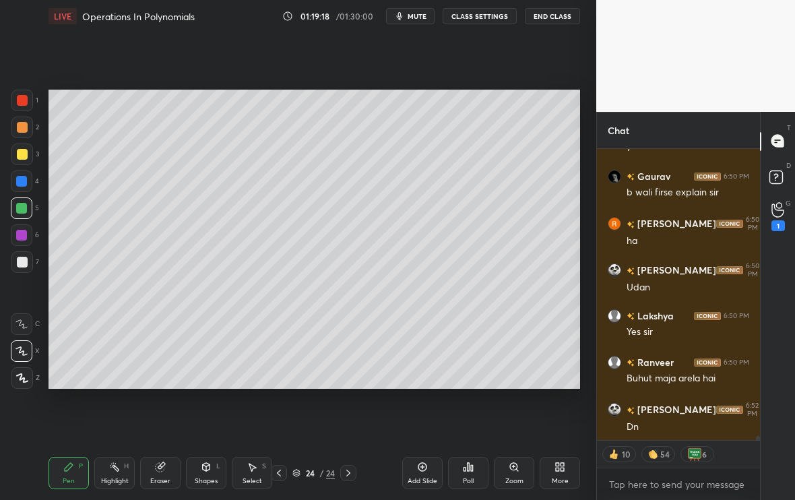
click at [22, 265] on div at bounding box center [22, 262] width 11 height 11
click at [24, 176] on div at bounding box center [22, 181] width 22 height 22
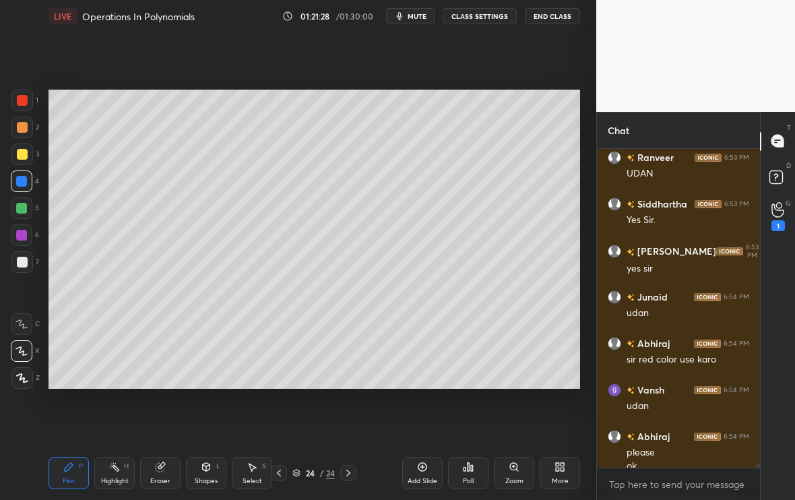
scroll to position [22139, 0]
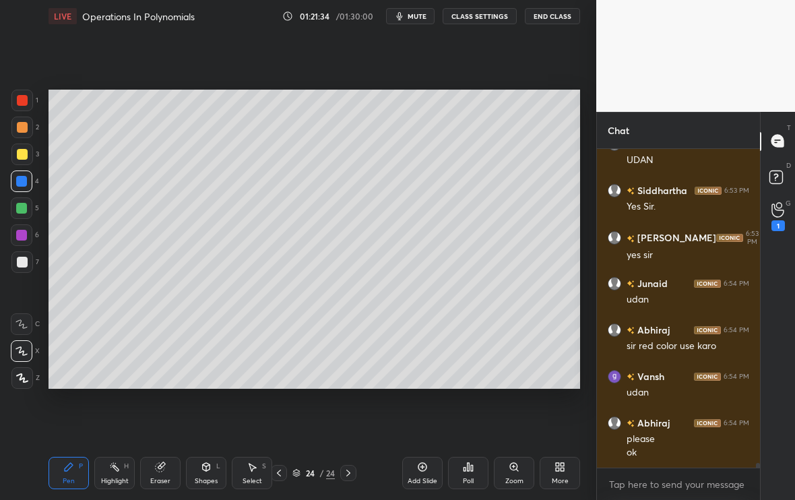
click at [430, 417] on div "Add Slide" at bounding box center [422, 473] width 40 height 32
click at [19, 260] on div at bounding box center [22, 262] width 11 height 11
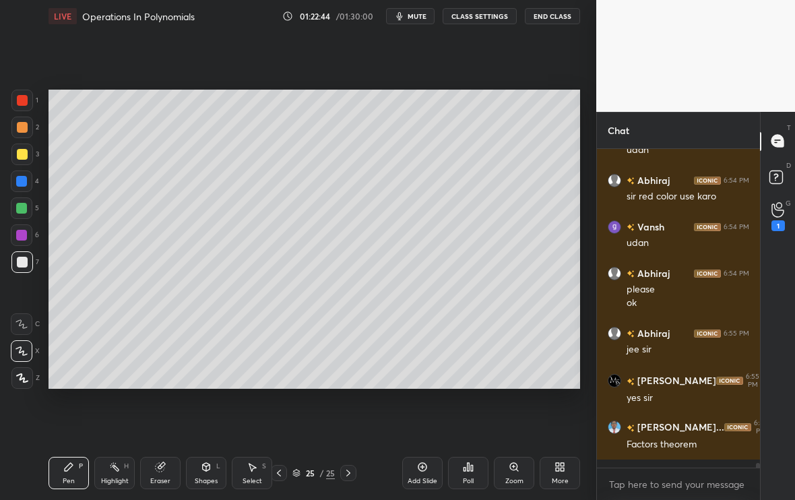
scroll to position [22335, 0]
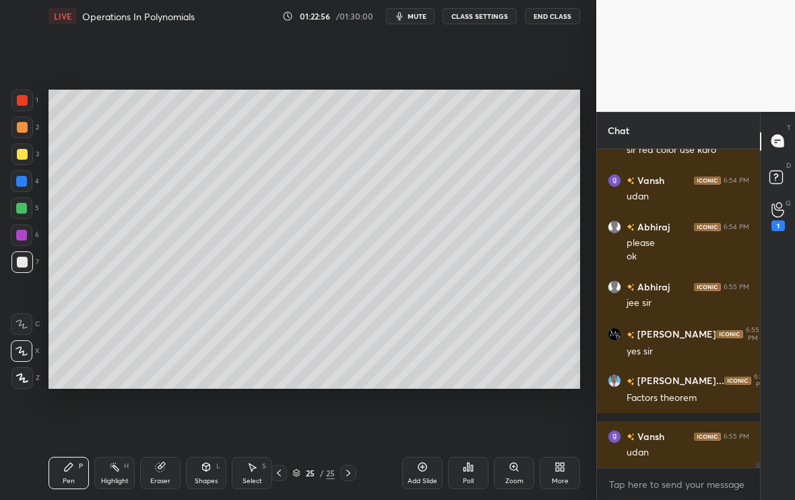
click at [560, 417] on div "More" at bounding box center [560, 481] width 17 height 7
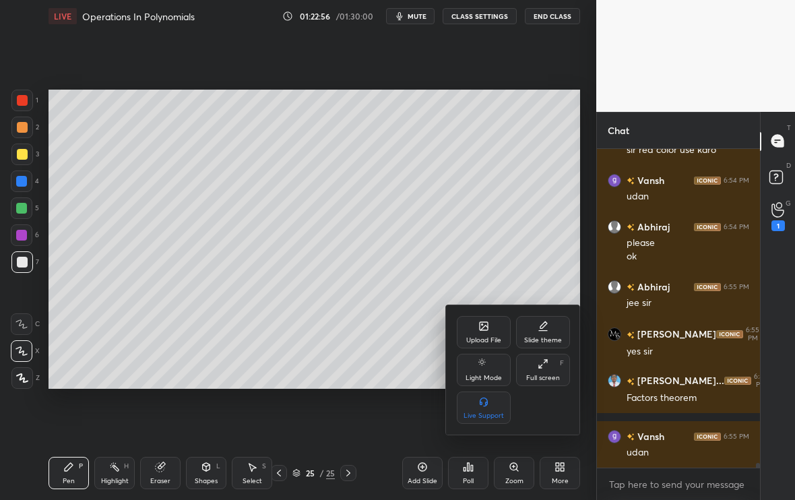
click at [489, 343] on div "Upload File" at bounding box center [483, 340] width 35 height 7
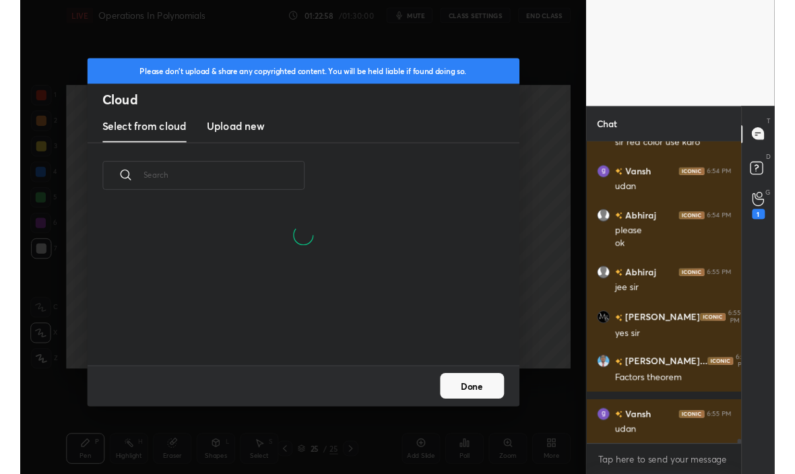
scroll to position [166, 432]
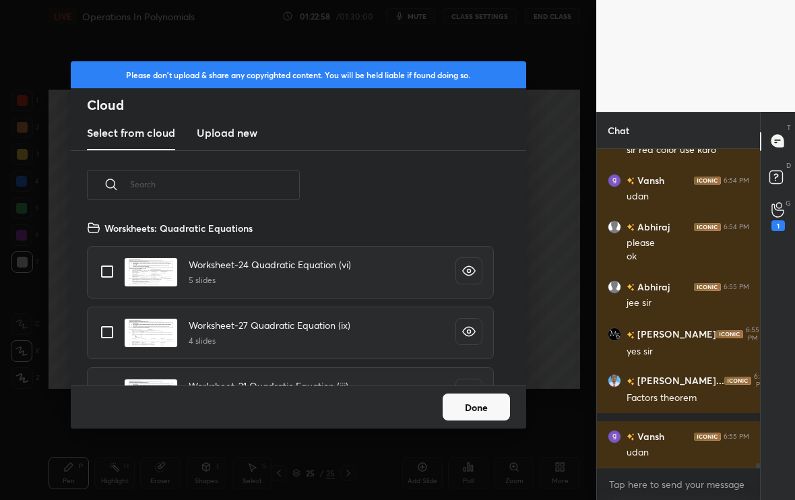
click at [220, 141] on new "Upload new" at bounding box center [227, 134] width 61 height 34
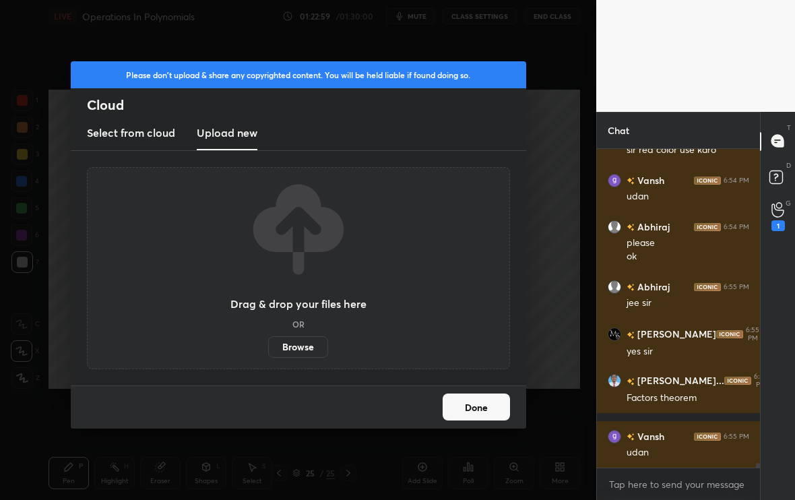
click at [295, 343] on label "Browse" at bounding box center [298, 347] width 60 height 22
click at [268, 343] on input "Browse" at bounding box center [268, 347] width 0 height 22
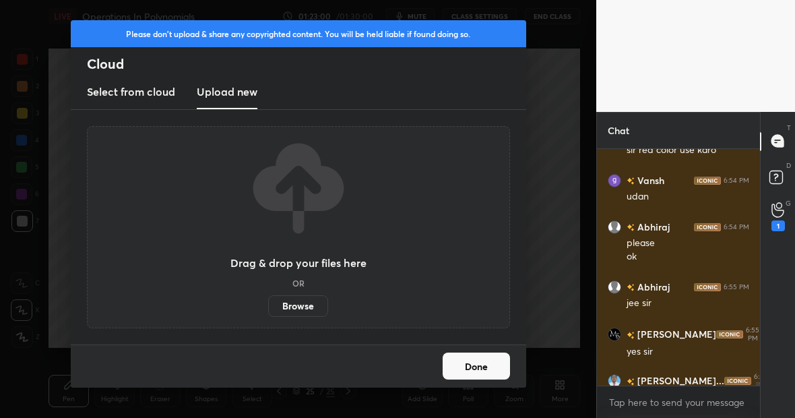
scroll to position [67020, 66809]
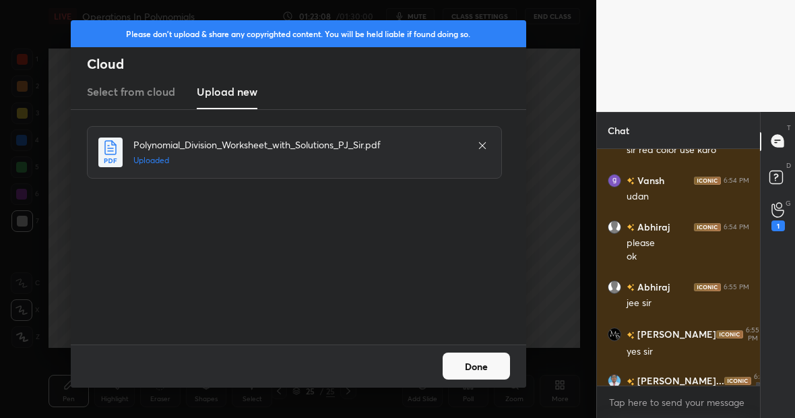
click at [469, 368] on button "Done" at bounding box center [475, 365] width 67 height 27
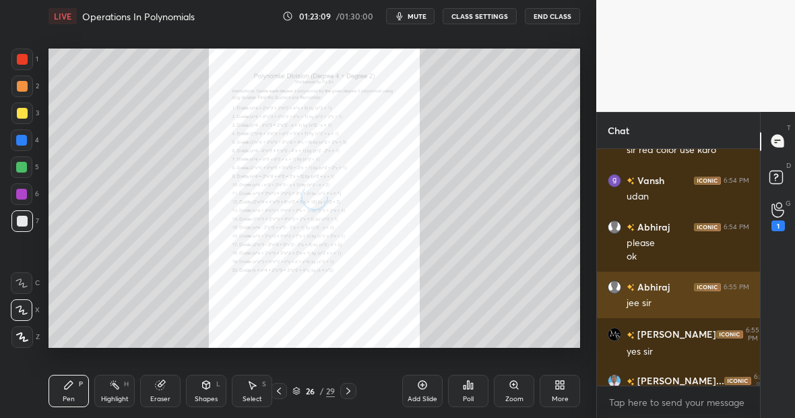
scroll to position [22417, 0]
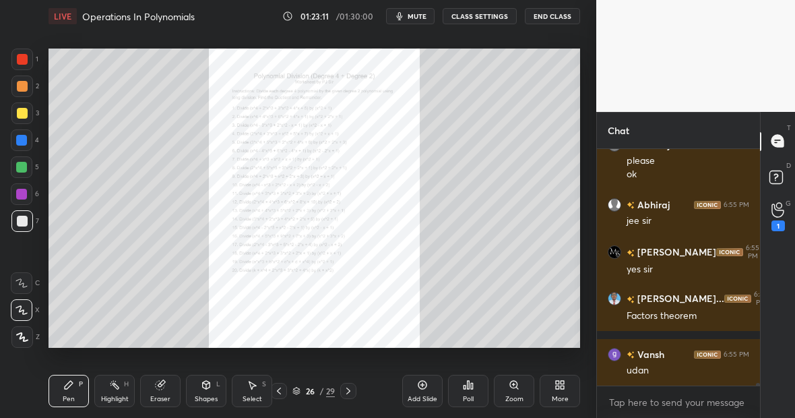
click at [515, 395] on div "Zoom" at bounding box center [514, 398] width 18 height 7
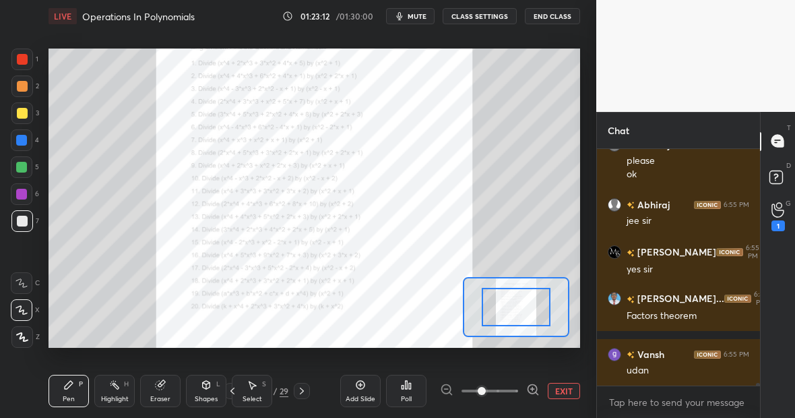
click at [531, 389] on icon at bounding box center [532, 389] width 3 height 0
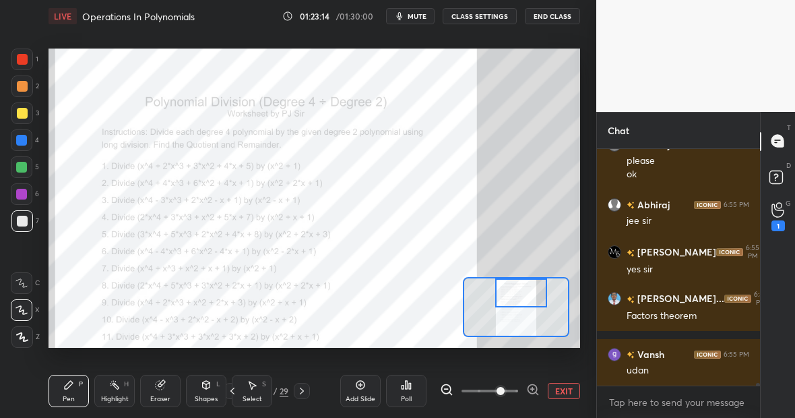
drag, startPoint x: 516, startPoint y: 318, endPoint x: 520, endPoint y: 296, distance: 21.9
click at [521, 296] on div at bounding box center [521, 292] width 52 height 28
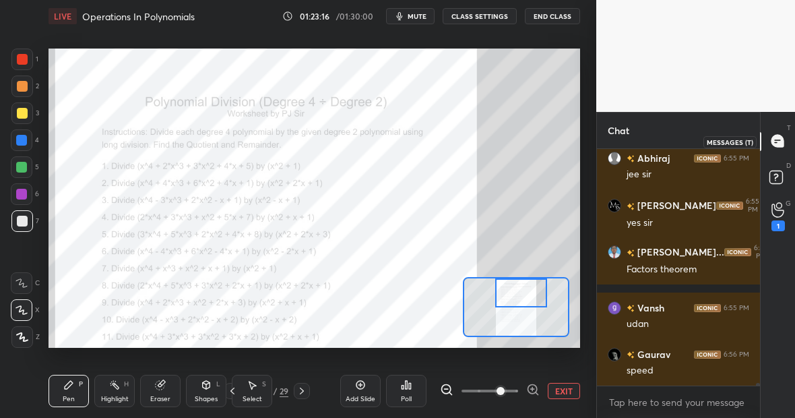
click at [783, 149] on div at bounding box center [777, 141] width 27 height 24
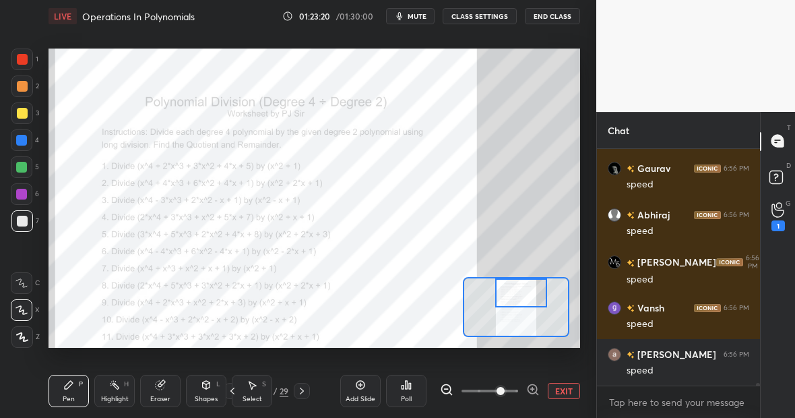
scroll to position [22696, 0]
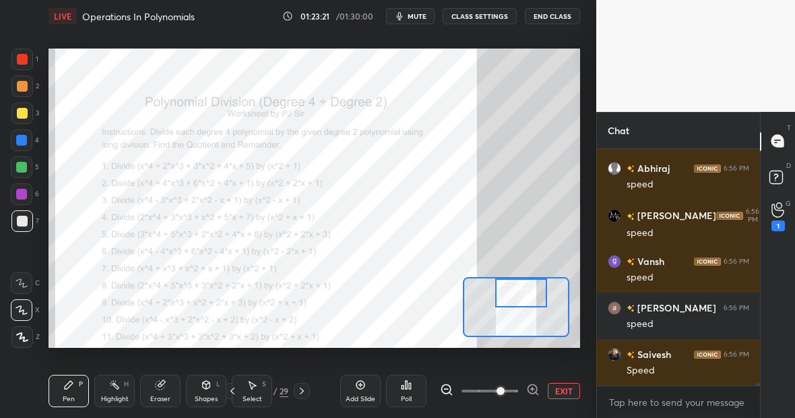
click at [559, 389] on button "EXIT" at bounding box center [564, 391] width 32 height 16
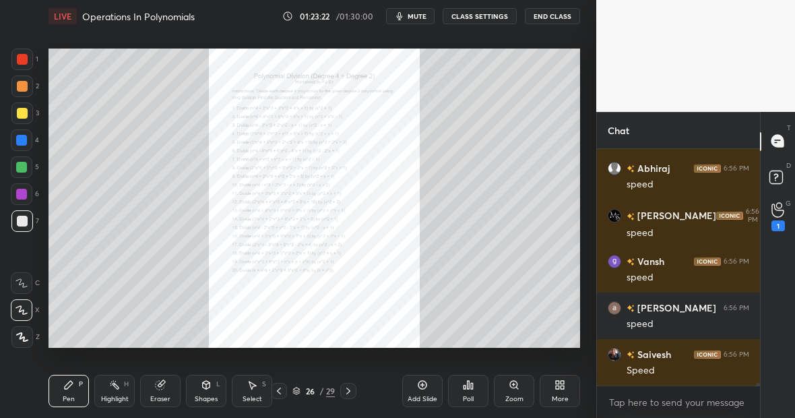
scroll to position [22742, 0]
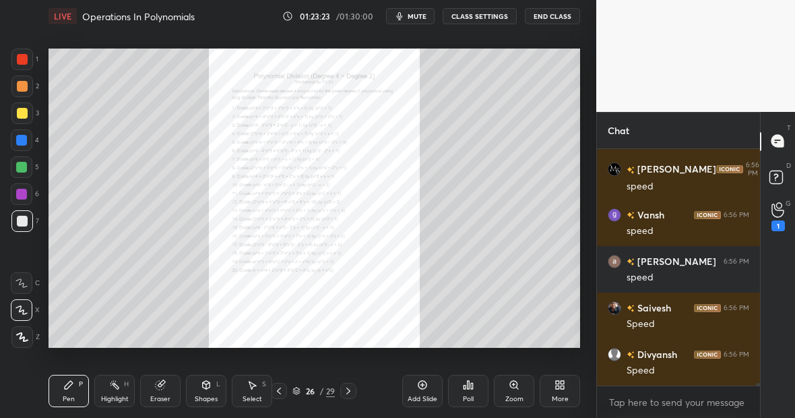
click at [350, 389] on icon at bounding box center [348, 390] width 11 height 11
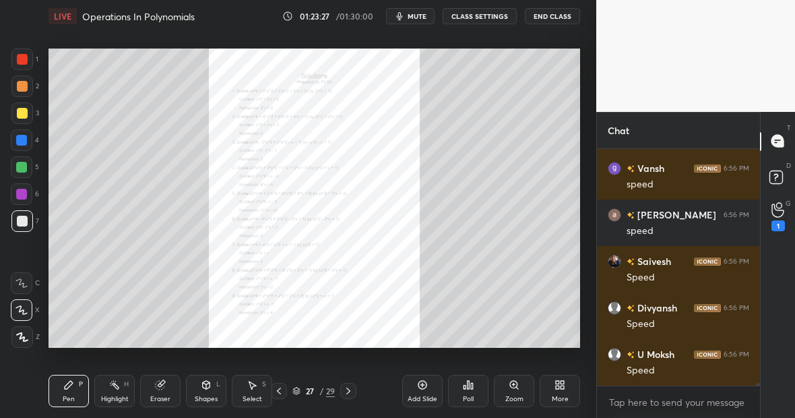
scroll to position [22835, 0]
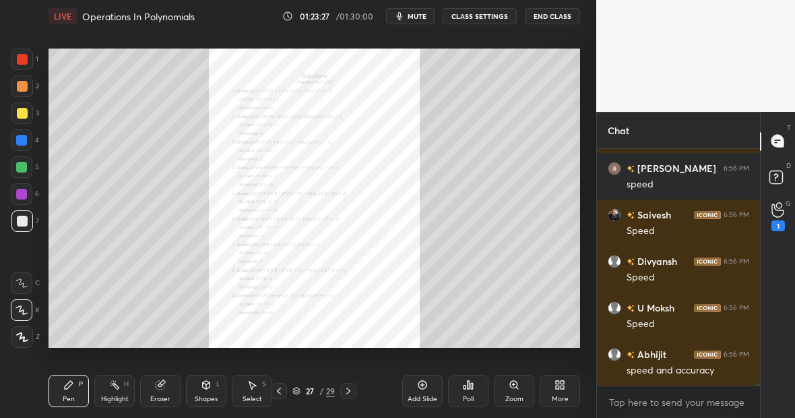
click at [352, 386] on icon at bounding box center [348, 390] width 11 height 11
click at [282, 393] on icon at bounding box center [278, 390] width 11 height 11
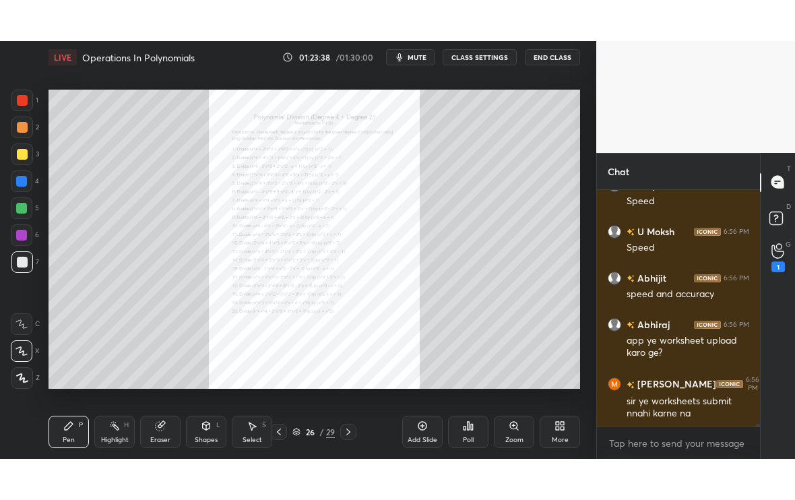
scroll to position [23009, 0]
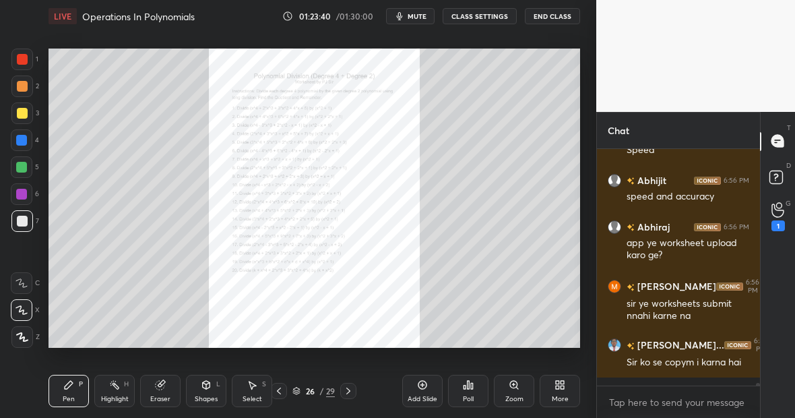
click at [279, 389] on icon at bounding box center [278, 390] width 11 height 11
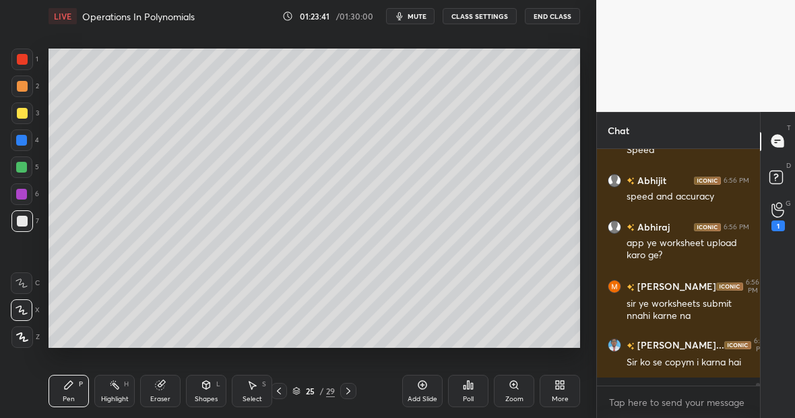
click at [278, 389] on icon at bounding box center [278, 390] width 11 height 11
click at [559, 391] on div "More" at bounding box center [559, 390] width 40 height 32
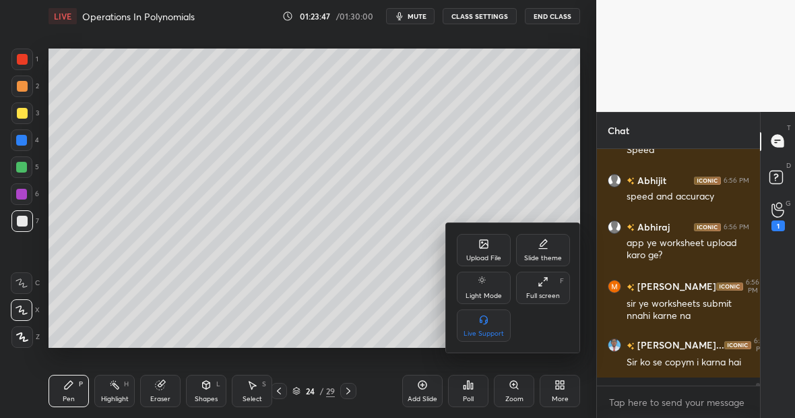
click at [547, 292] on div "Full screen" at bounding box center [543, 295] width 34 height 7
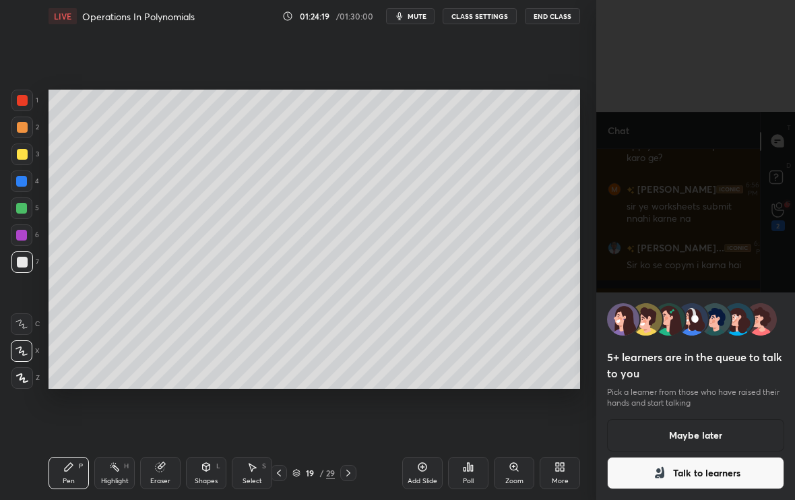
scroll to position [23153, 0]
click at [637, 417] on button "Maybe later" at bounding box center [695, 435] width 177 height 32
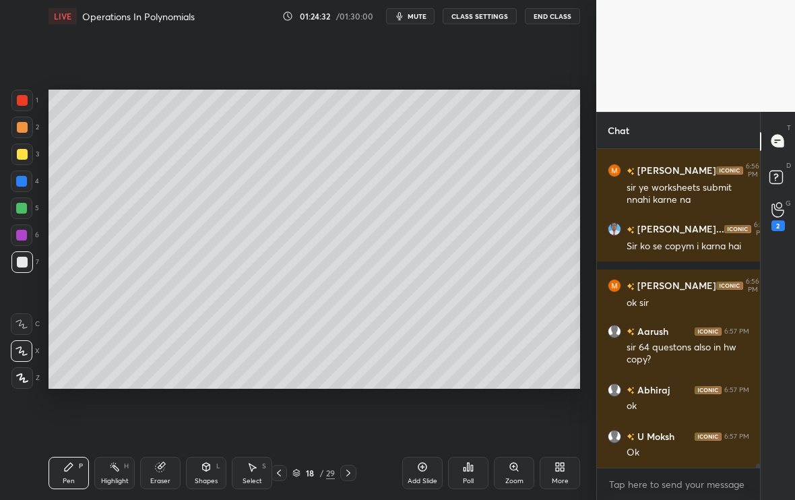
scroll to position [23172, 0]
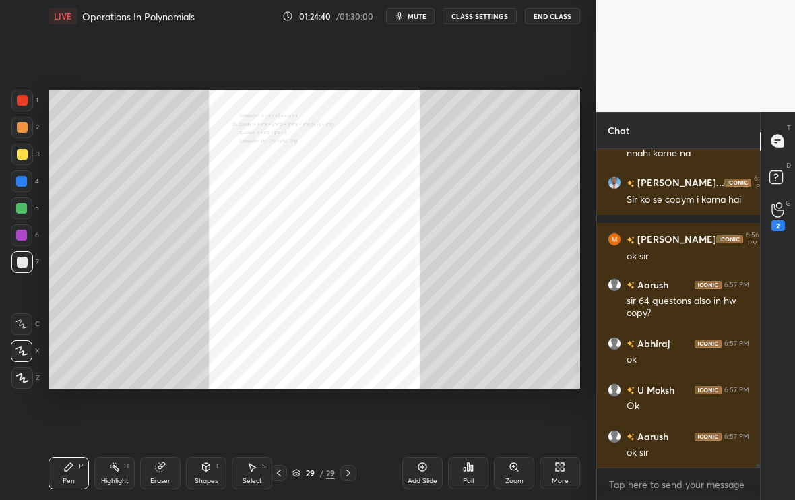
click at [281, 417] on icon at bounding box center [278, 472] width 11 height 11
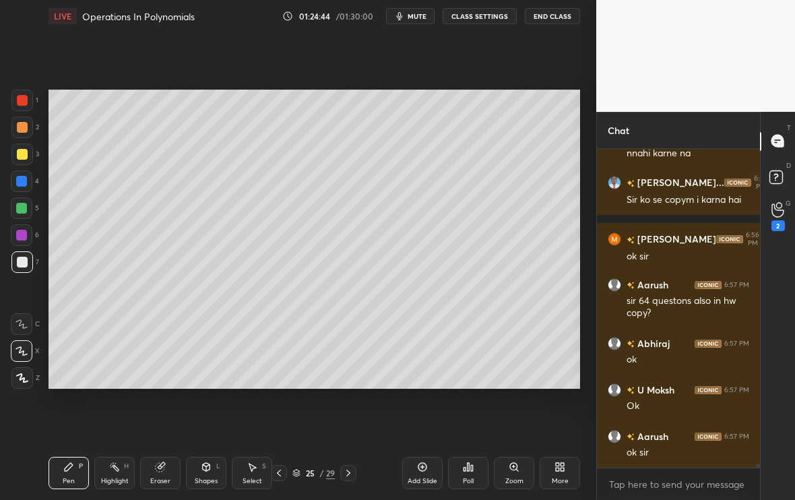
click at [34, 151] on div "3" at bounding box center [25, 154] width 28 height 22
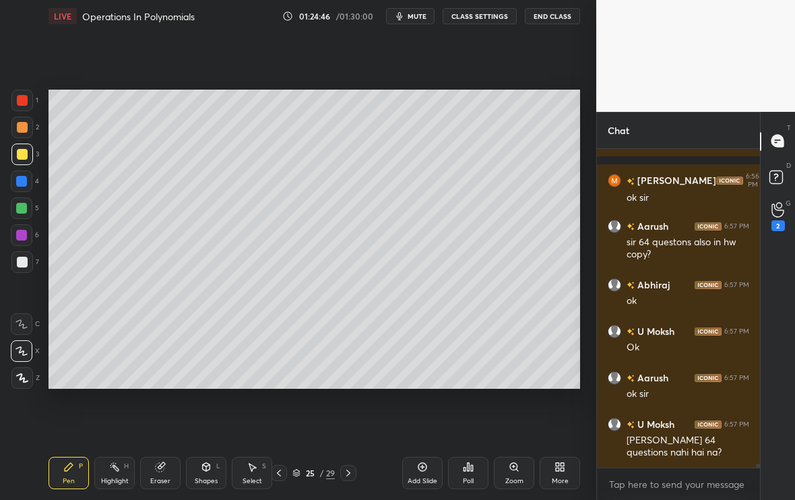
scroll to position [23277, 0]
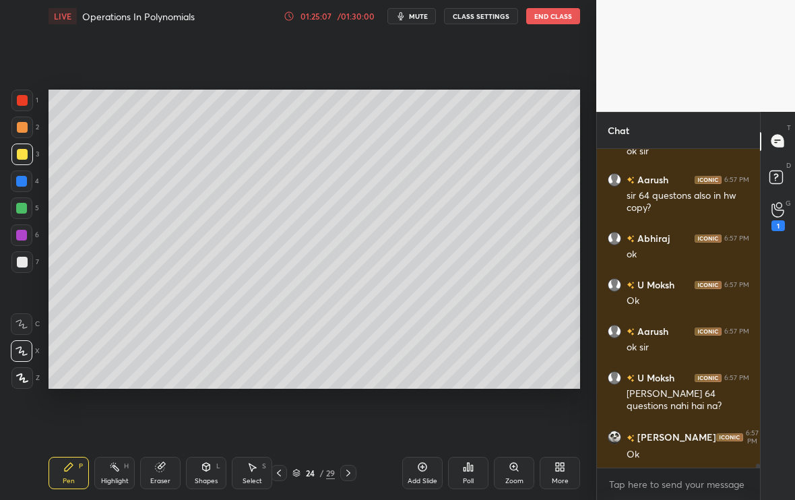
click at [354, 417] on div at bounding box center [348, 473] width 16 height 16
click at [278, 417] on icon at bounding box center [278, 472] width 11 height 11
click at [350, 417] on icon at bounding box center [348, 472] width 11 height 11
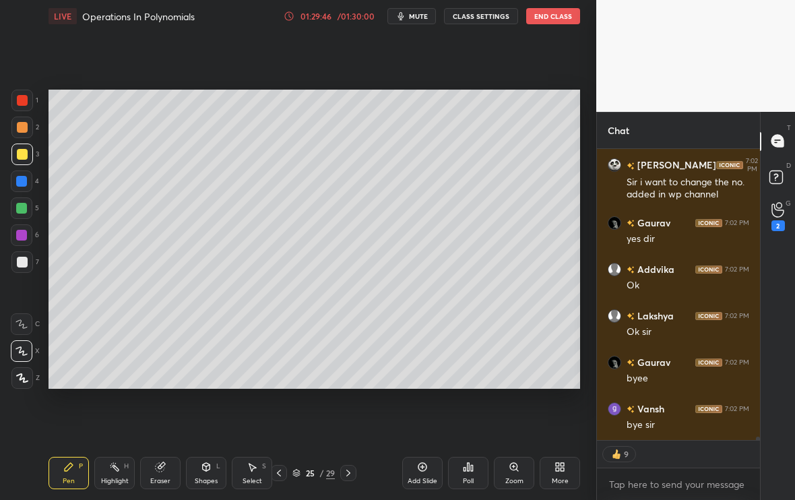
scroll to position [24635, 0]
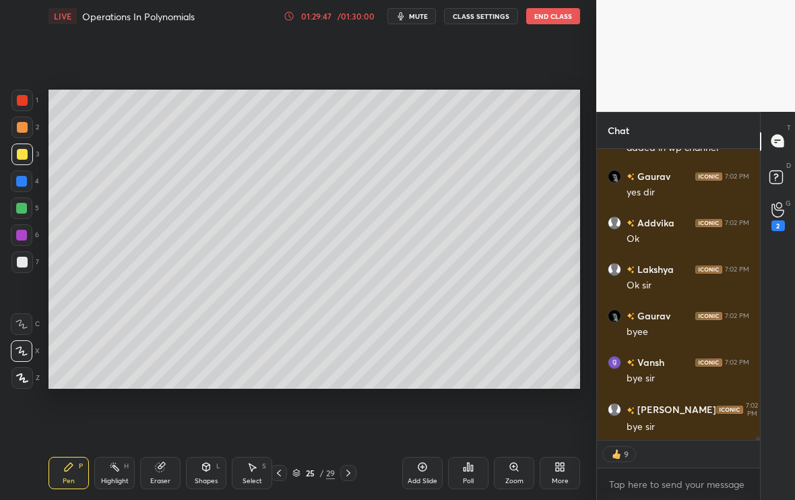
click at [552, 21] on button "End Class" at bounding box center [553, 16] width 54 height 16
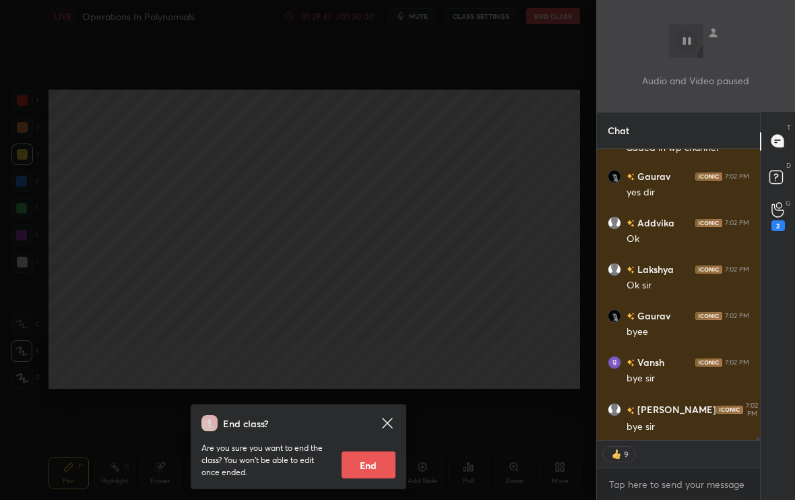
scroll to position [24728, 0]
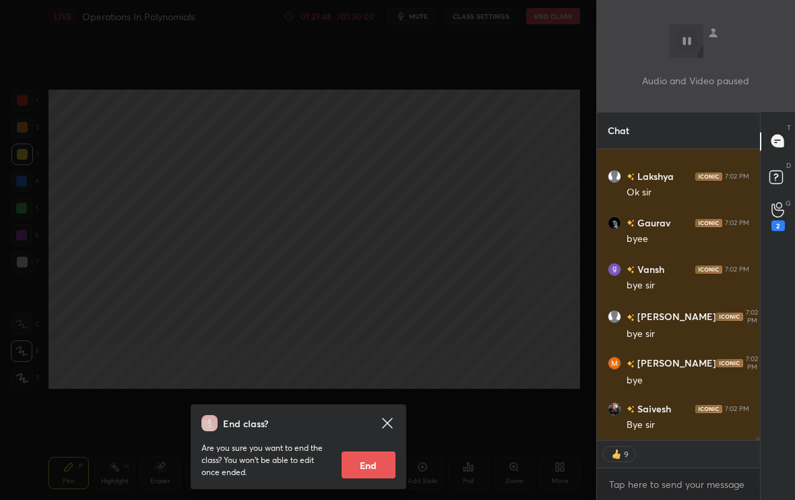
click at [360, 417] on button "End" at bounding box center [368, 464] width 54 height 27
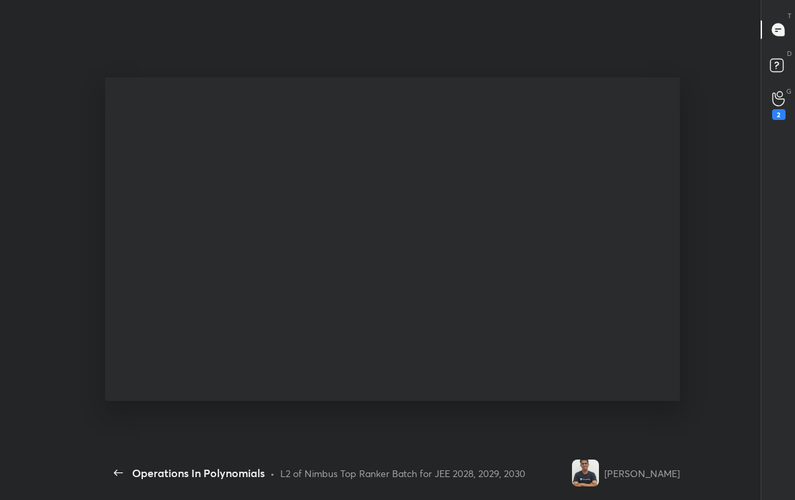
scroll to position [414, 601]
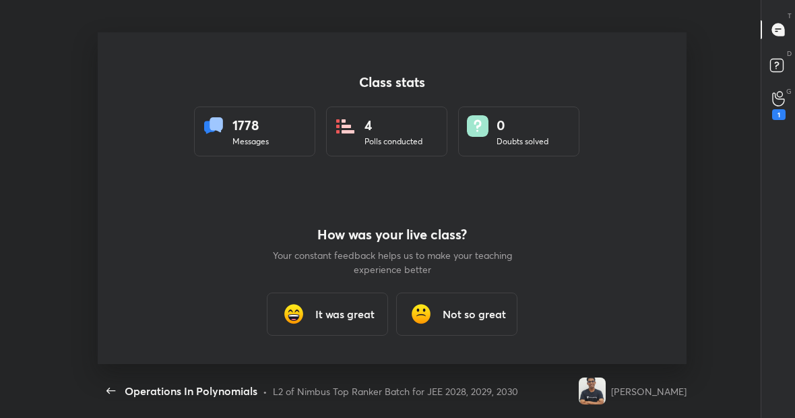
type textarea "x"
